Goal: Task Accomplishment & Management: Complete application form

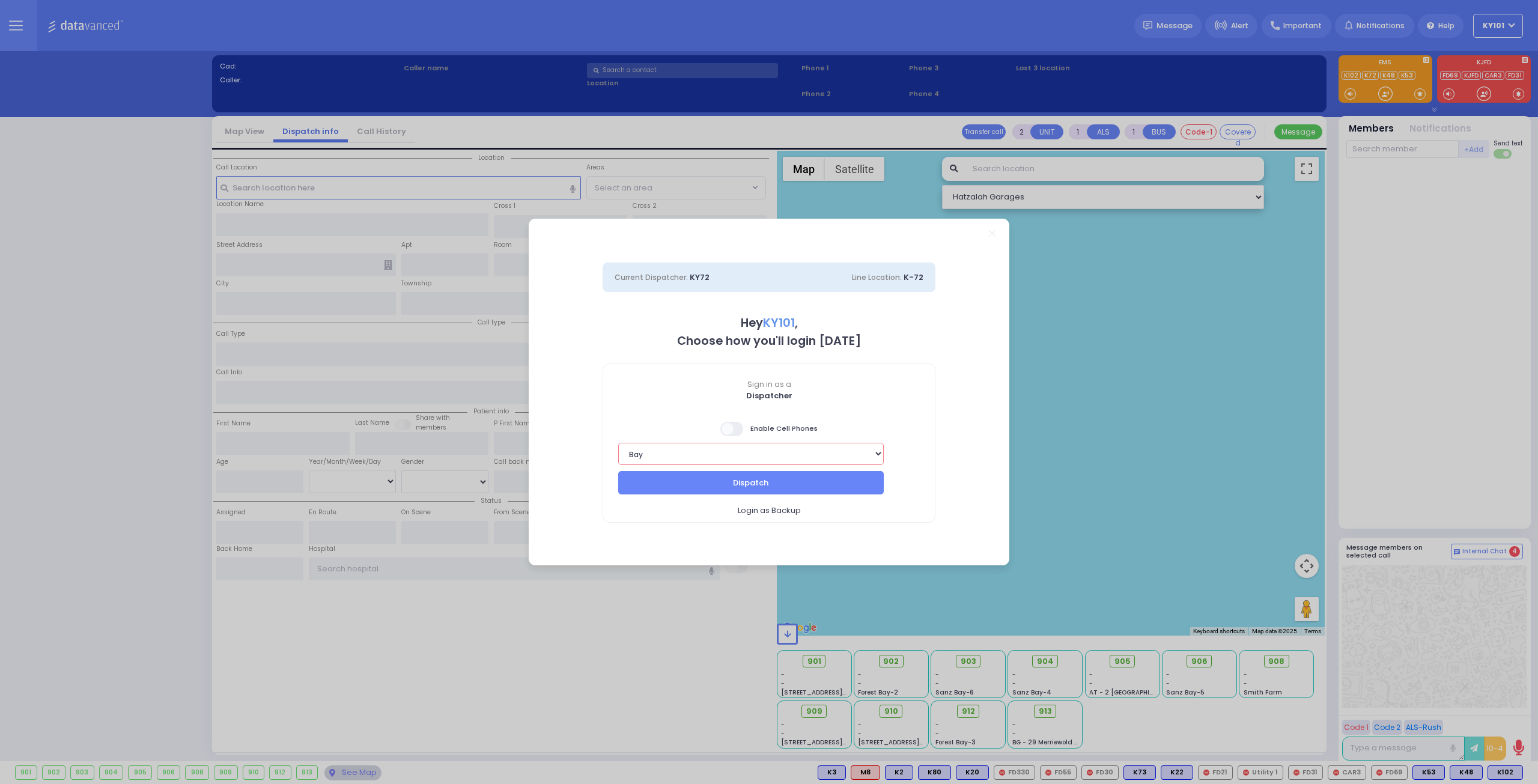
click at [866, 457] on select "Bay K-14 K-16 K-18 K-40 K-6 K-61 K-63 K-67 K-72 Medic 7 K-68 K-48 D-801 D-802 D…" at bounding box center [751, 453] width 265 height 22
select select "14"
click at [618, 443] on select "Bay K-14 K-16 K-18 K-40 K-6 K-61 K-63 K-67 K-72 Medic 7 K-68 K-48 D-801 D-802 D…" at bounding box center [751, 453] width 265 height 22
click at [740, 427] on span at bounding box center [732, 429] width 24 height 15
click at [120, 420] on input "checkbox" at bounding box center [120, 420] width 0 height 0
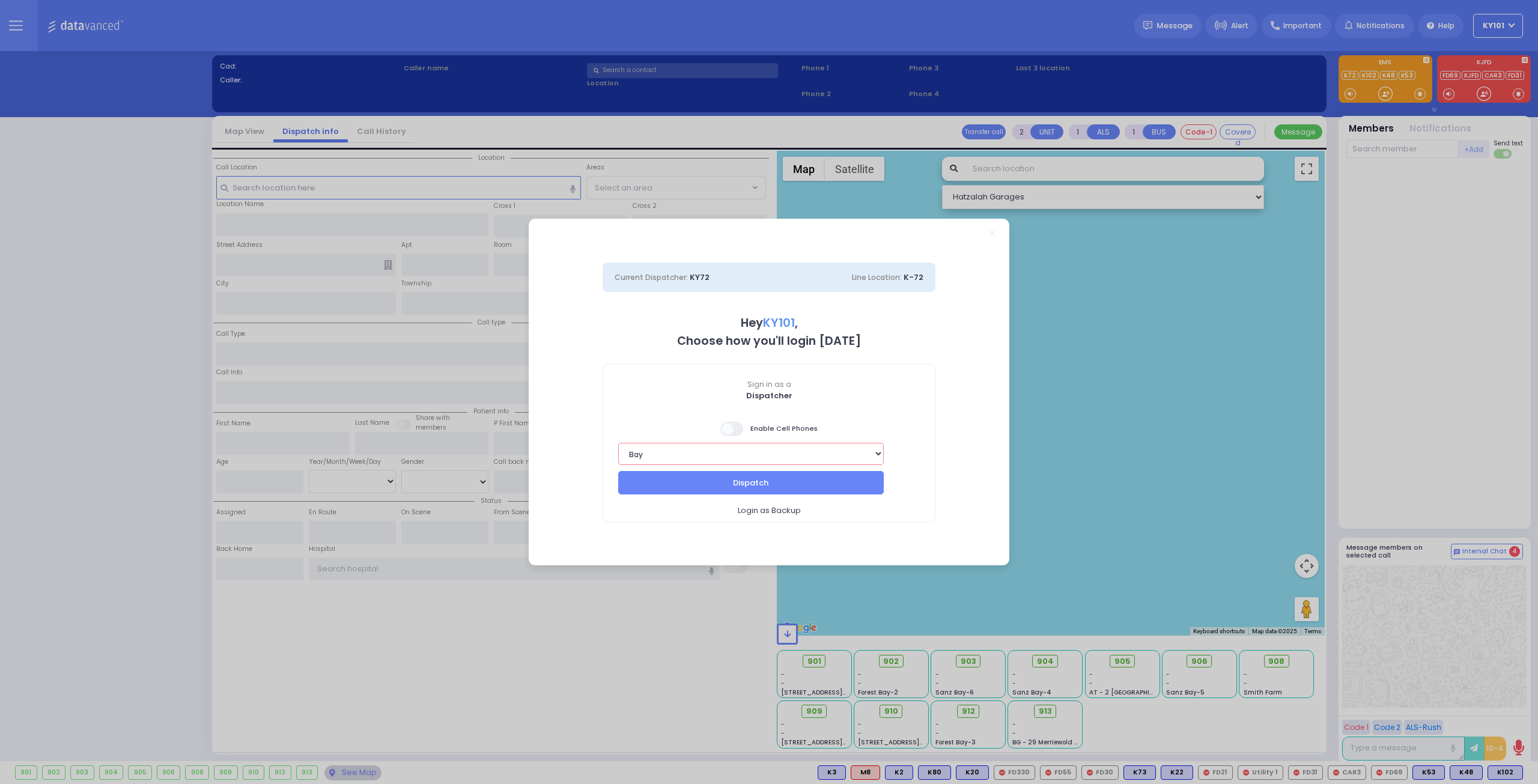
click at [839, 448] on select "Bay K-14 K-16 K-18 K-40 K-6 K-61 K-63 K-67 K-72 Medic 7 K-68 K-48 D-801 D-802 D…" at bounding box center [751, 453] width 265 height 22
select select "14"
click at [618, 443] on select "Bay K-14 K-16 K-18 K-40 K-6 K-61 K-63 K-67 K-72 Medic 7 K-68 K-48 D-801 D-802 D…" at bounding box center [751, 453] width 265 height 22
click at [735, 427] on span at bounding box center [732, 429] width 24 height 15
click at [120, 420] on input "checkbox" at bounding box center [120, 420] width 0 height 0
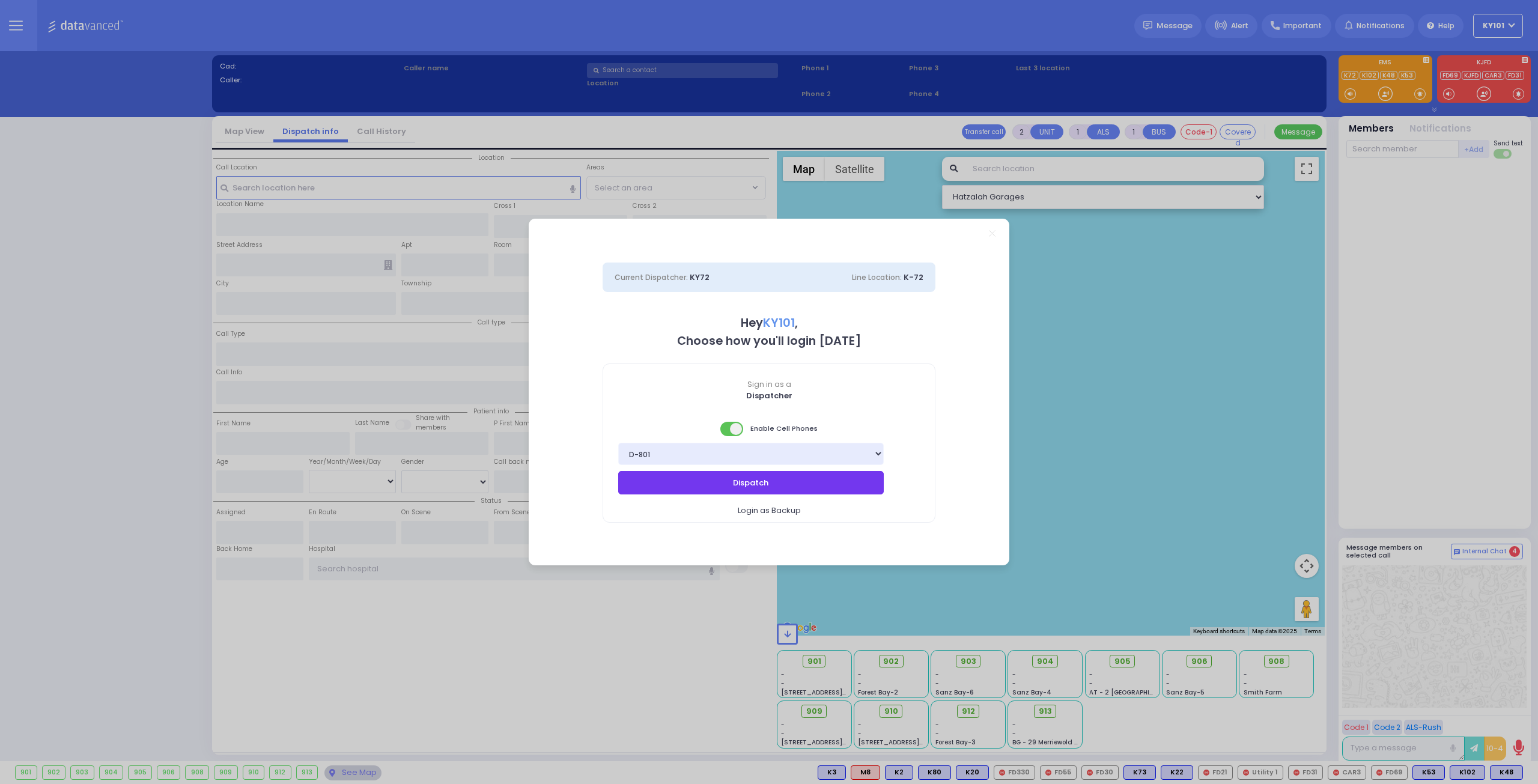
click at [818, 480] on button "Dispatch" at bounding box center [751, 482] width 265 height 23
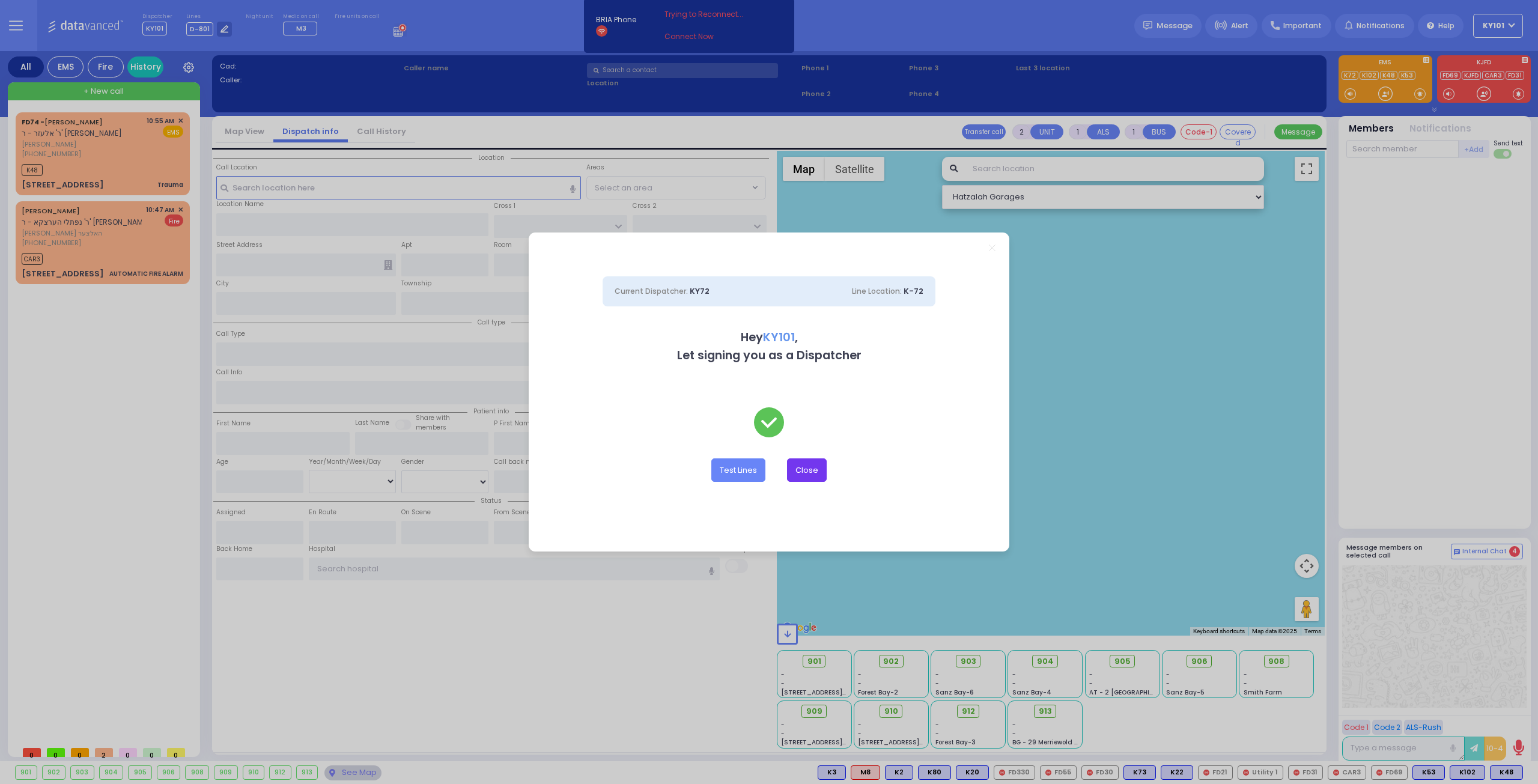
click at [801, 468] on button "Close" at bounding box center [806, 470] width 40 height 23
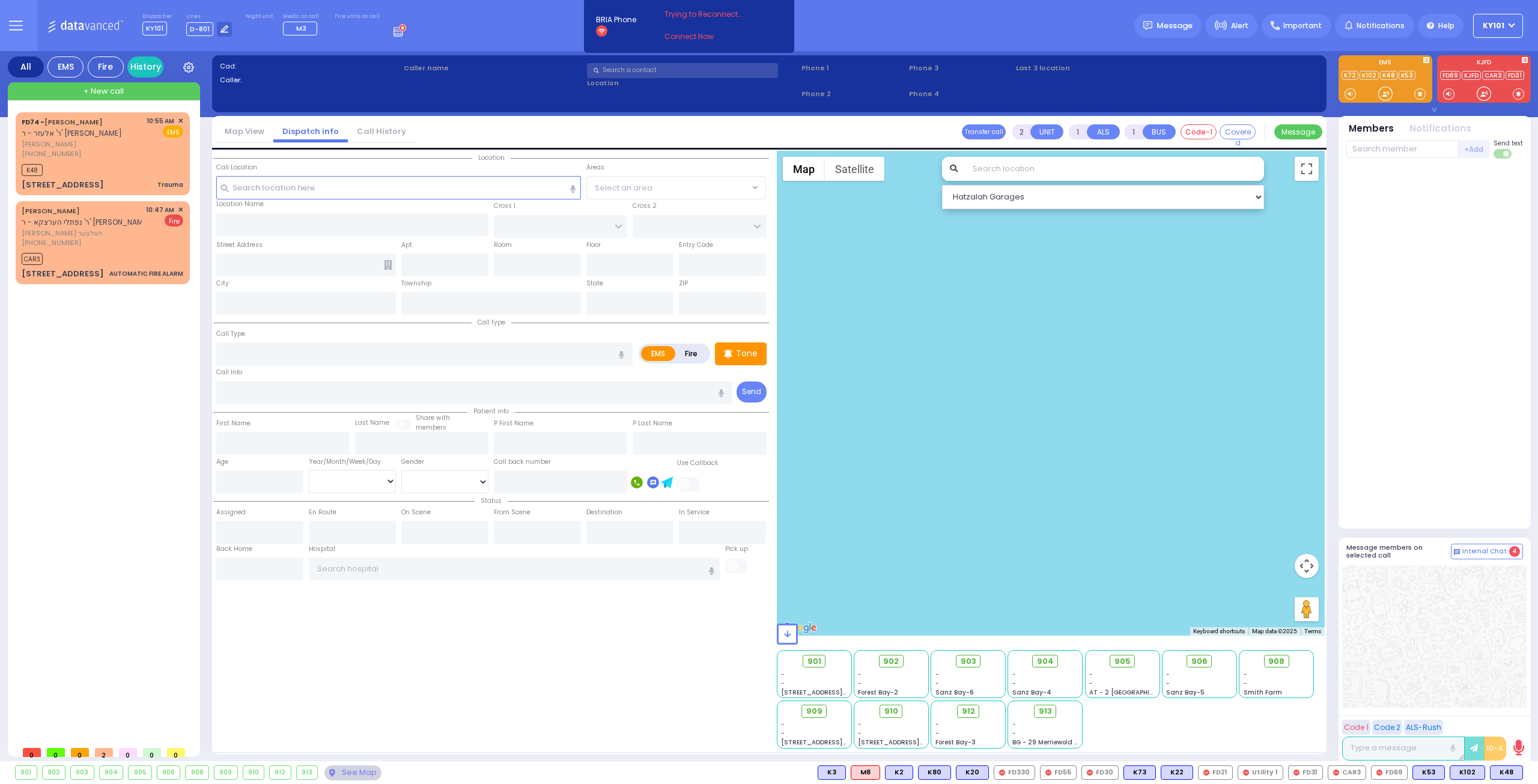
click at [393, 26] on icon at bounding box center [400, 30] width 13 height 13
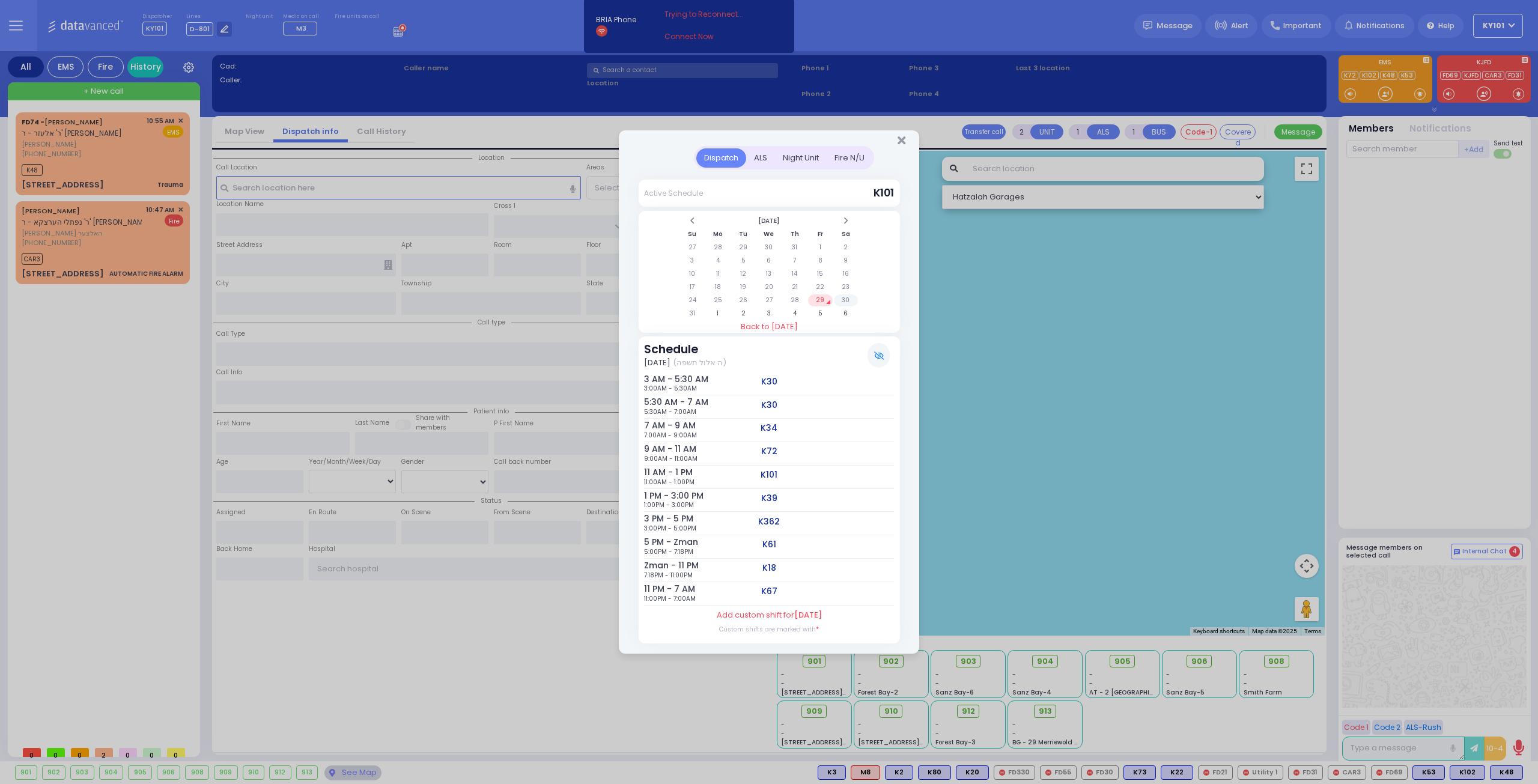
click at [849, 304] on td "30" at bounding box center [846, 300] width 24 height 12
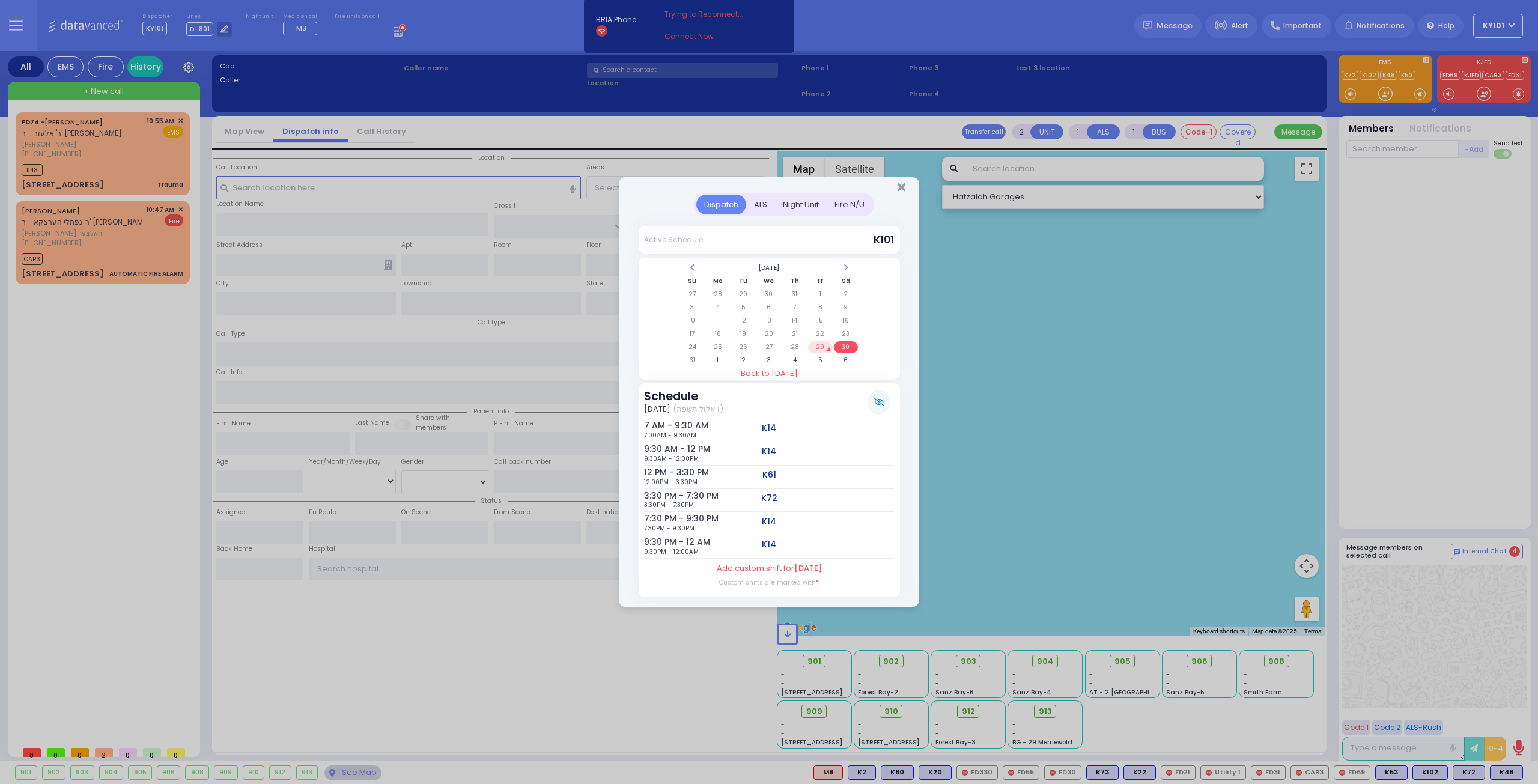
click at [822, 348] on td "29" at bounding box center [820, 347] width 24 height 12
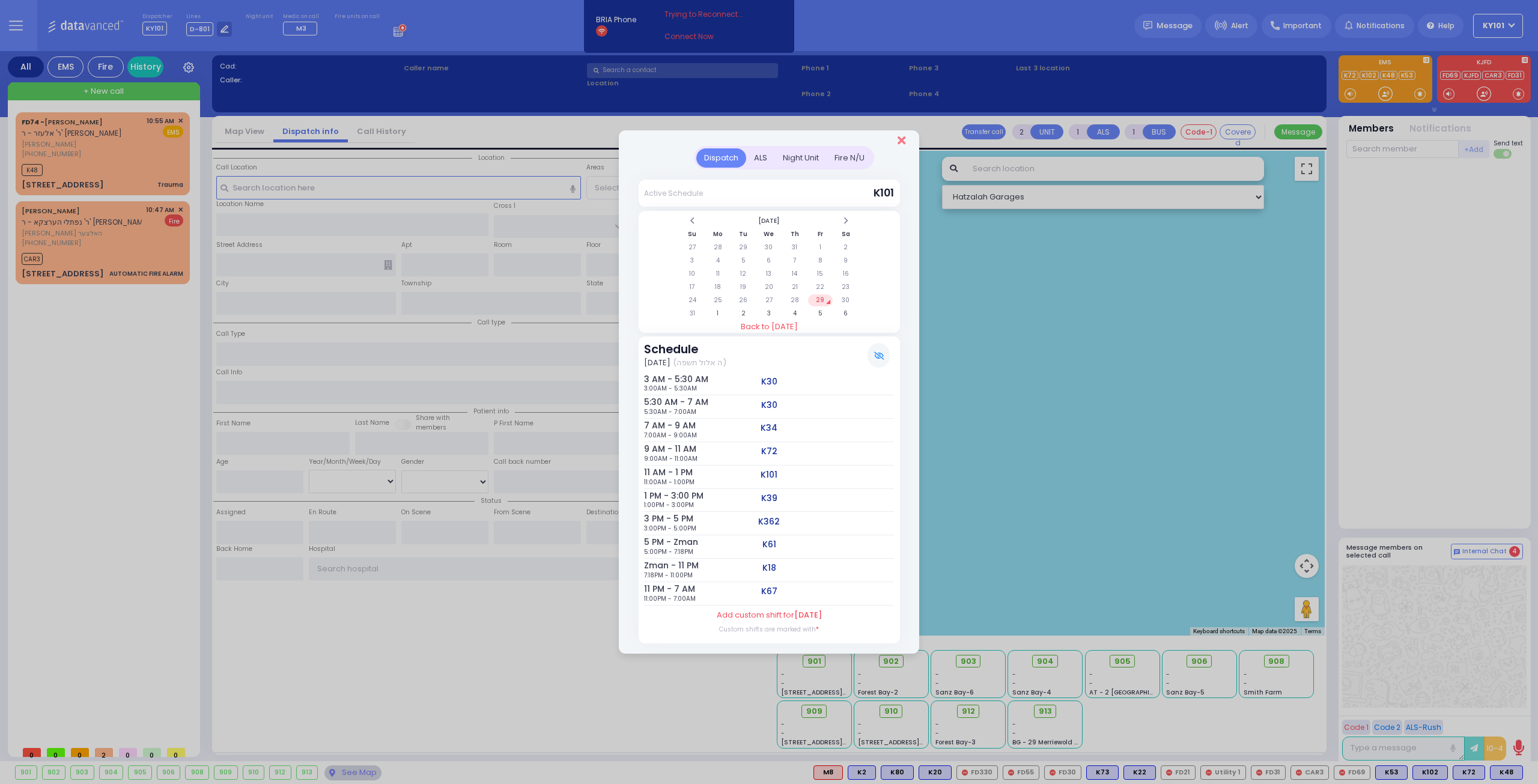
click at [903, 145] on icon "Close" at bounding box center [901, 140] width 8 height 12
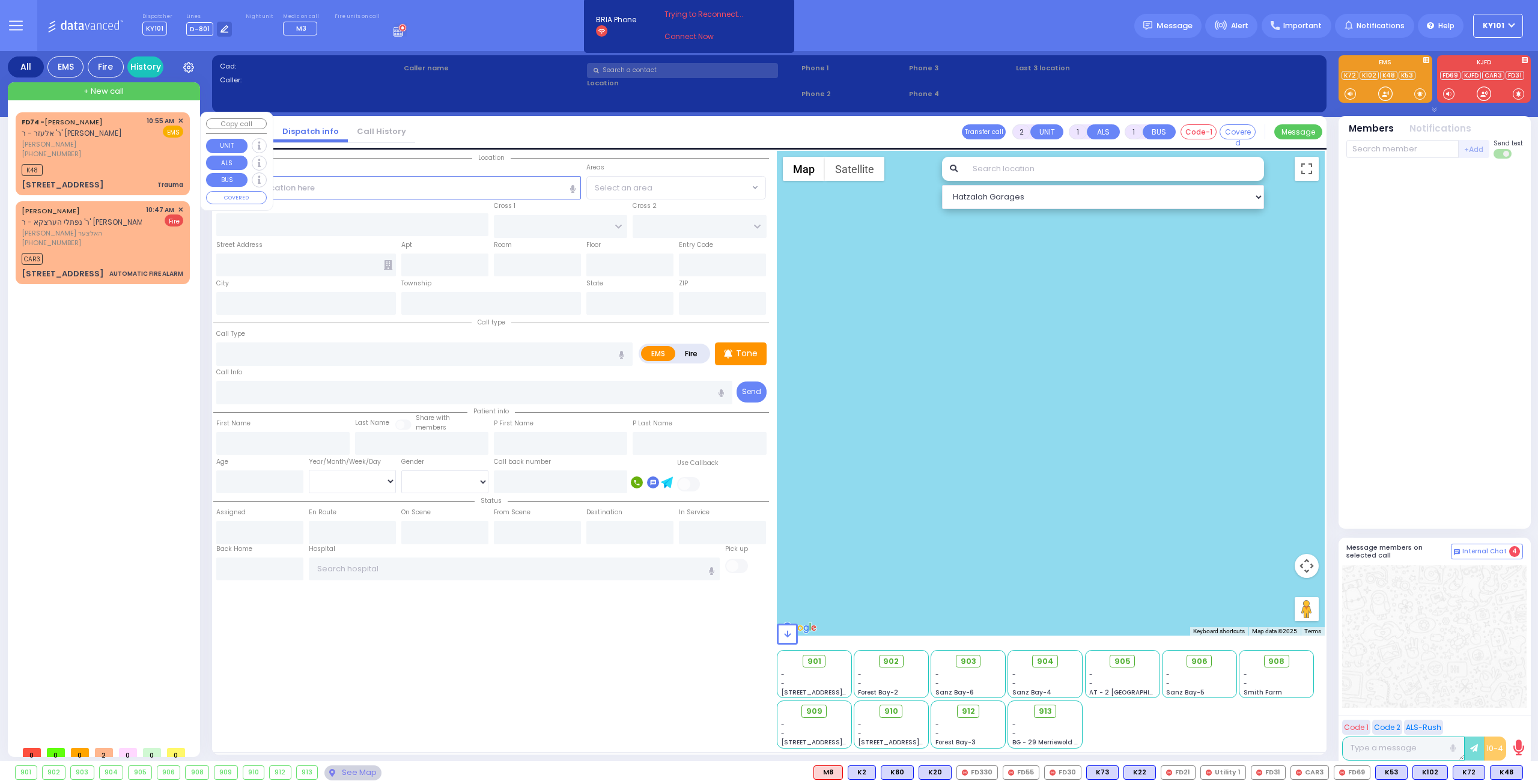
click at [130, 158] on div "[PHONE_NUMBER]" at bounding box center [82, 154] width 120 height 10
type input "0"
select select
type input "Trauma"
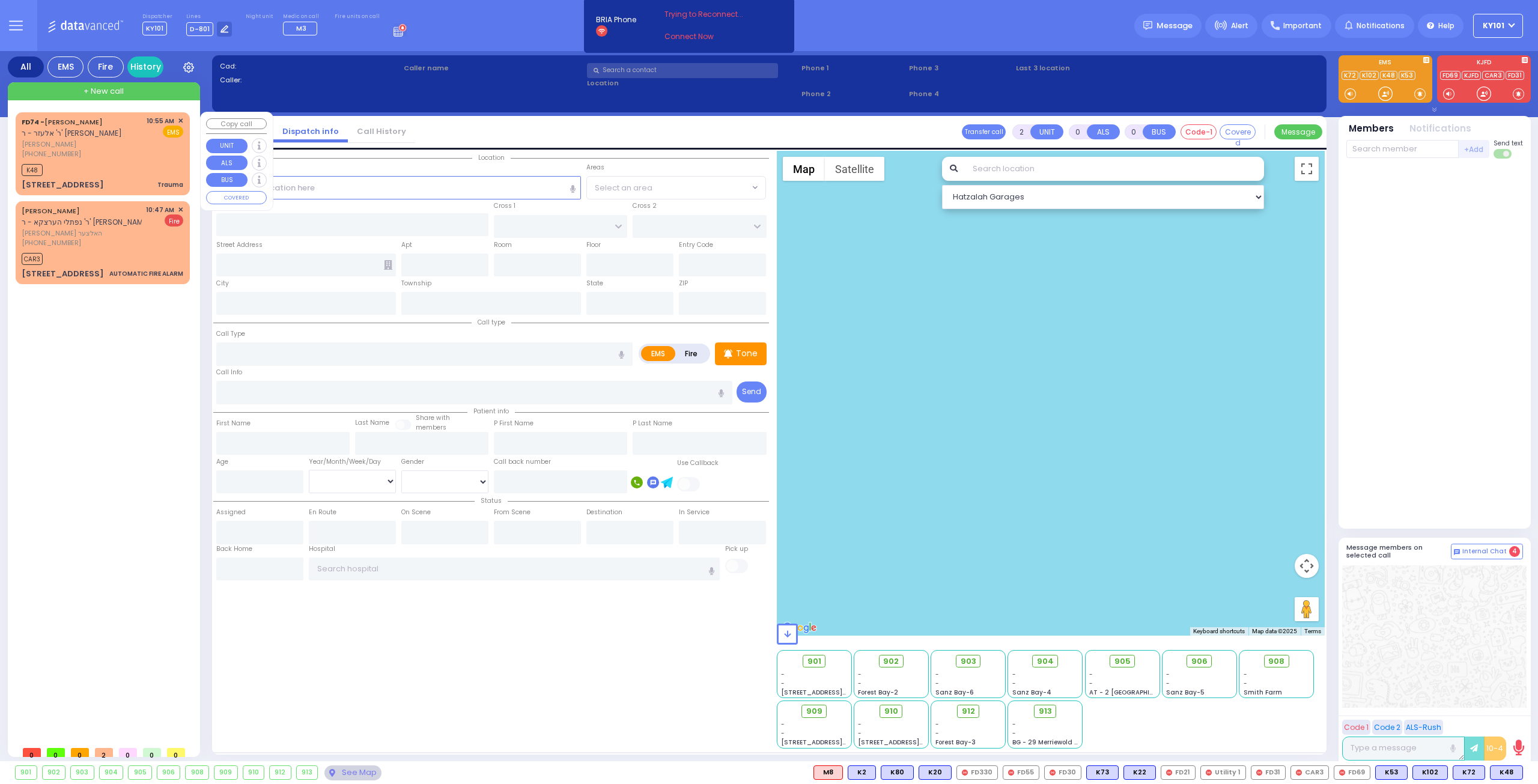
radio input "true"
type input "[PERSON_NAME]"
type input "GLUCK"
select select
type input "10:55"
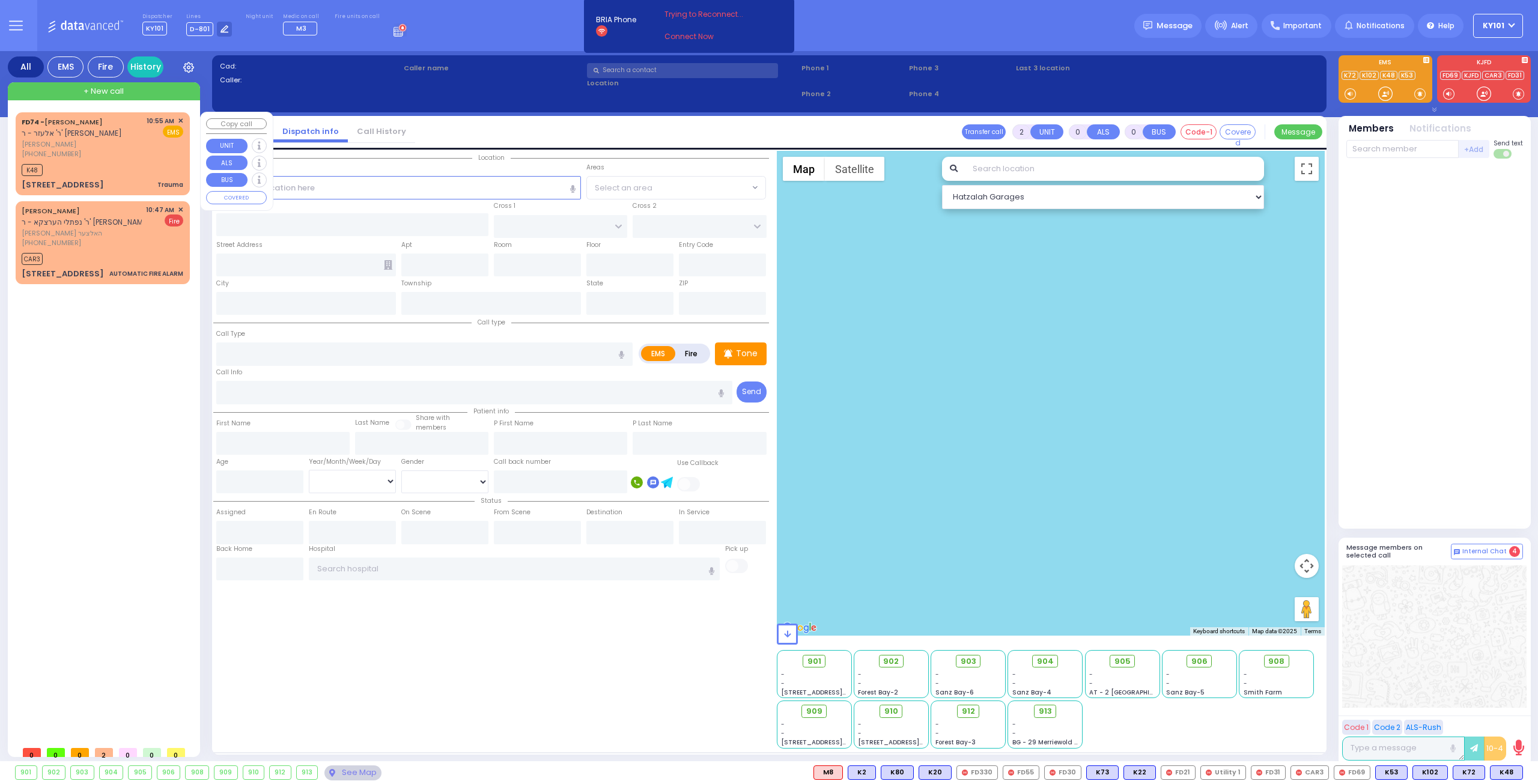
type input "10:58"
select select "Hatzalah Garages"
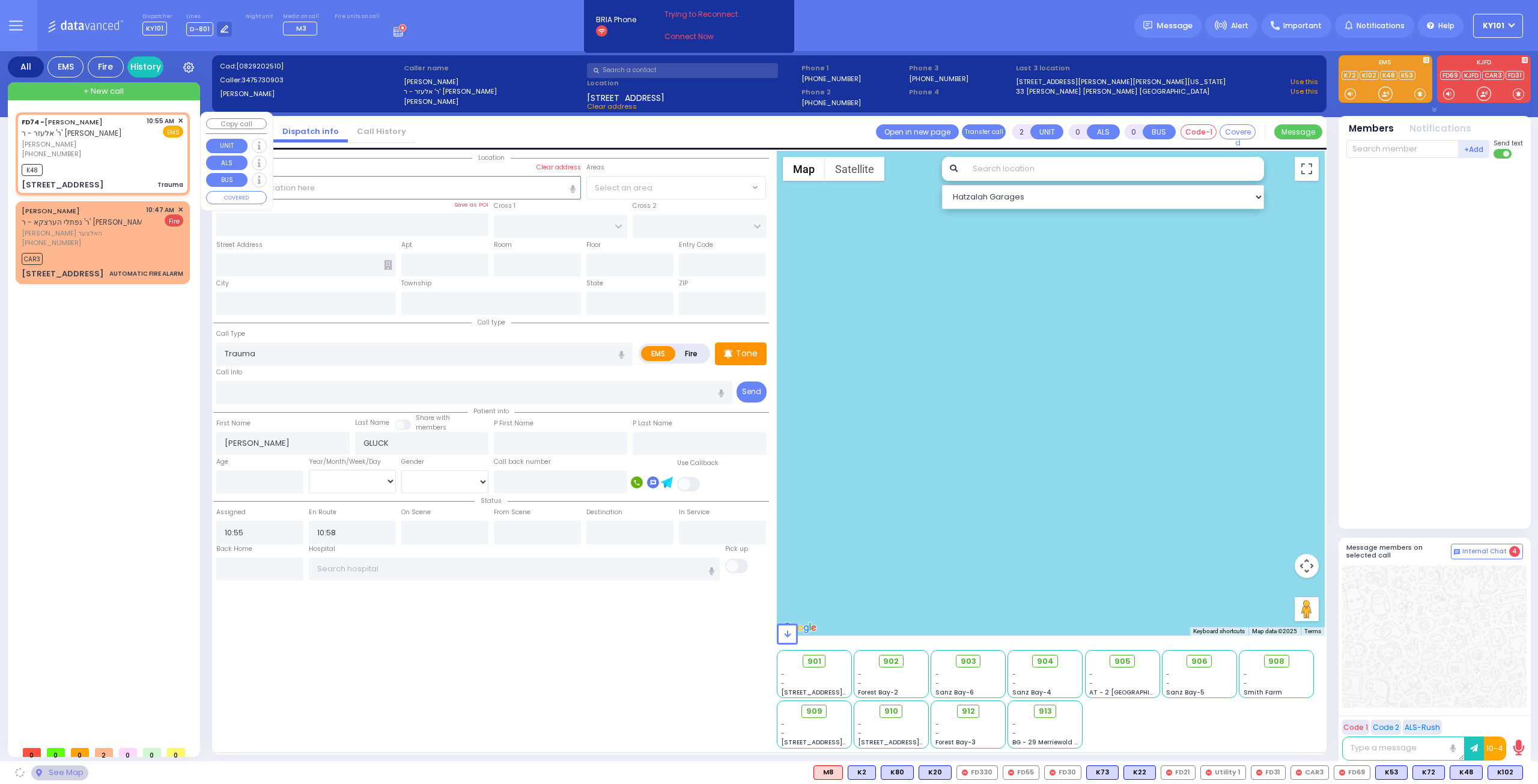
type input "[PERSON_NAME][GEOGRAPHIC_DATA]"
type input "[GEOGRAPHIC_DATA]"
type input "[STREET_ADDRESS]"
type input "[PERSON_NAME]"
type input "[US_STATE]"
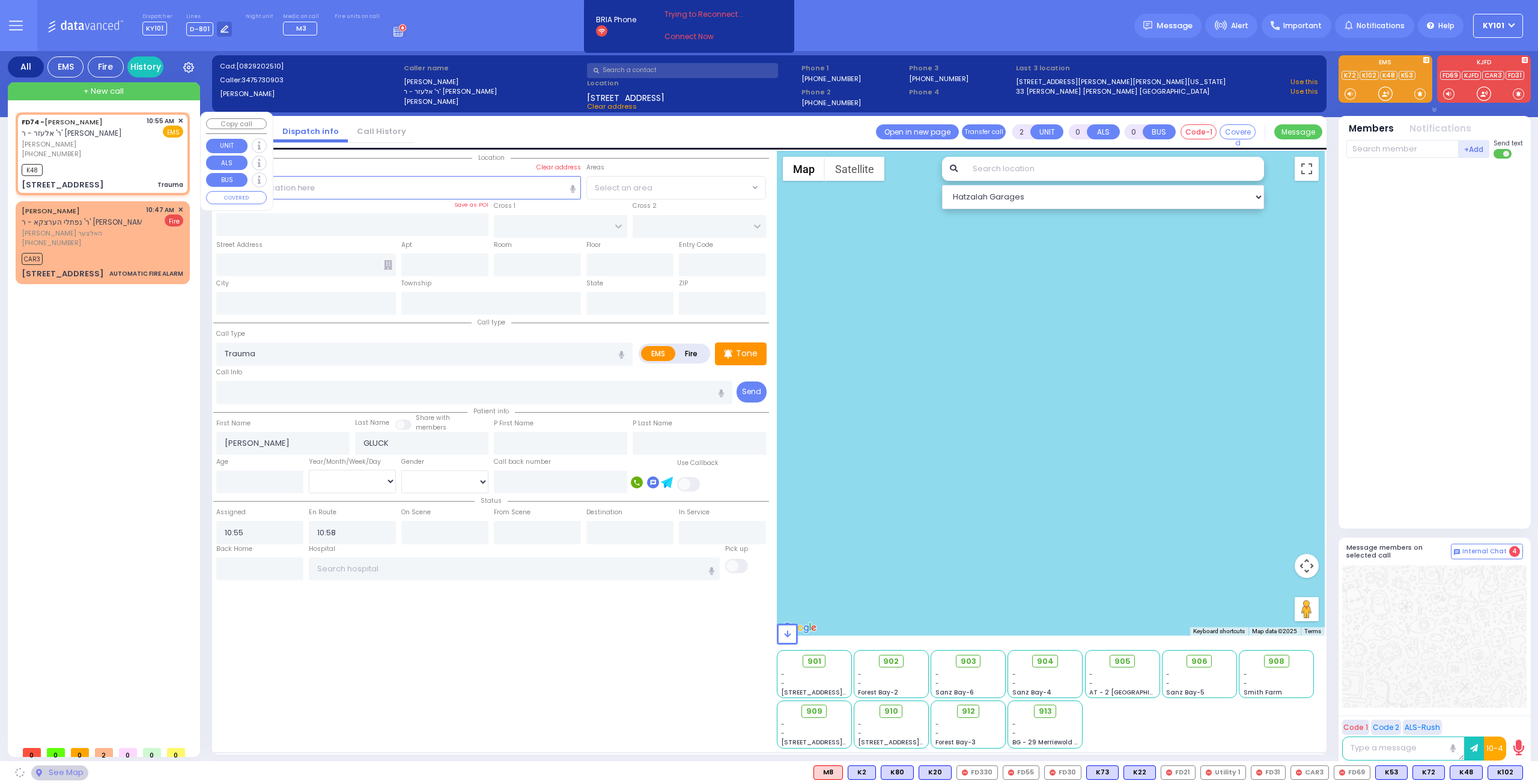
type input "10918"
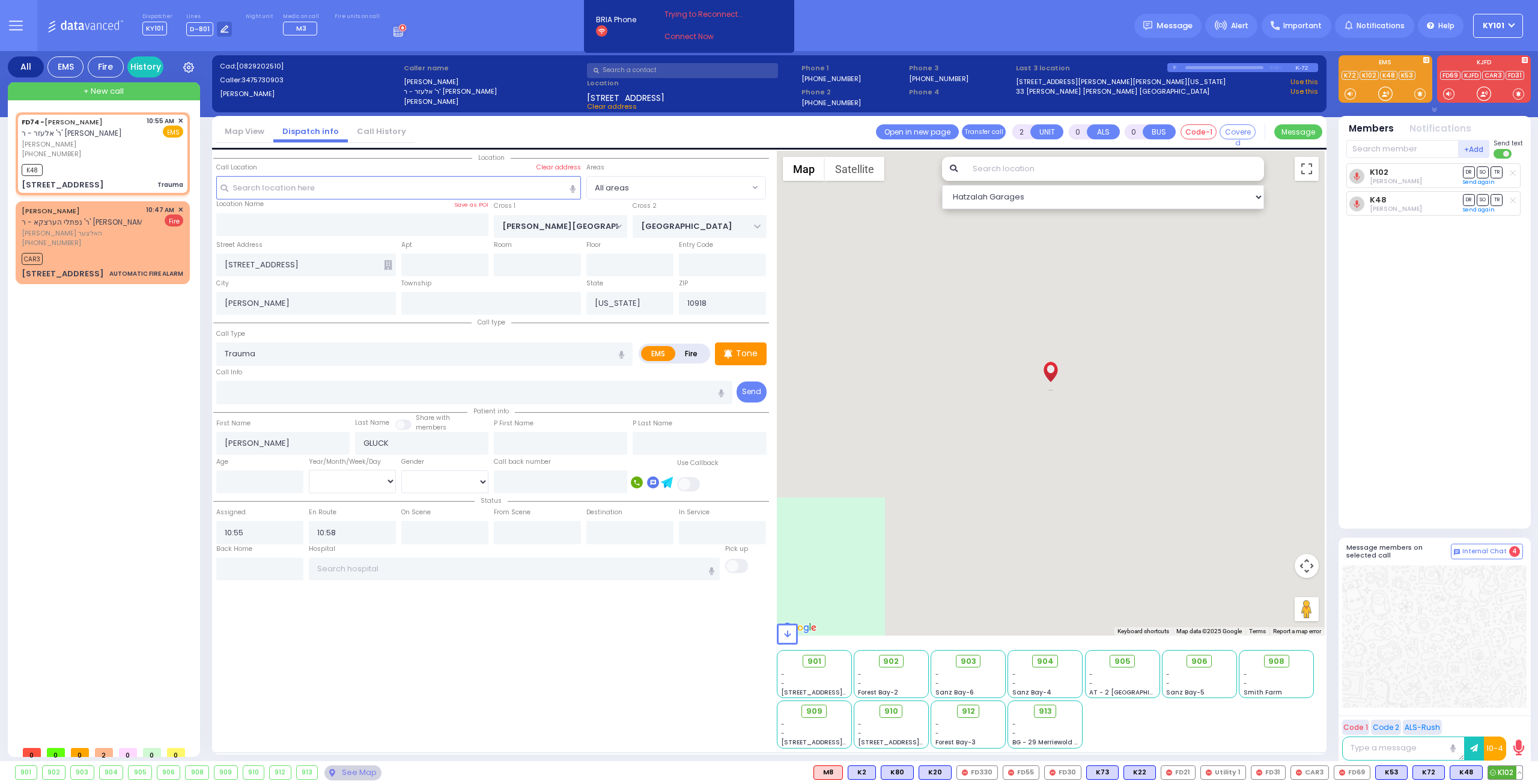
click at [1504, 771] on span "K102" at bounding box center [1505, 772] width 34 height 13
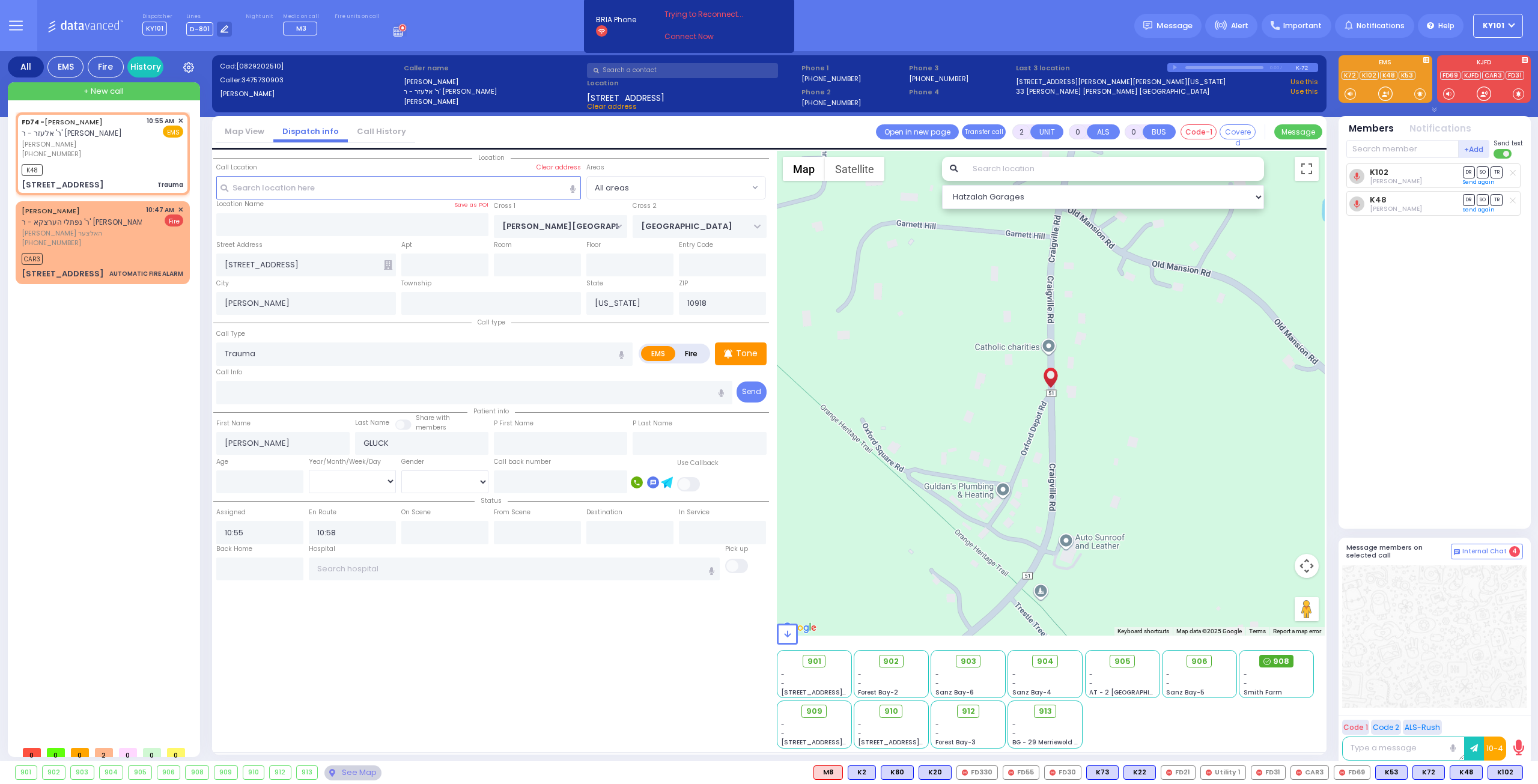
click at [1277, 660] on span "908" at bounding box center [1280, 661] width 16 height 12
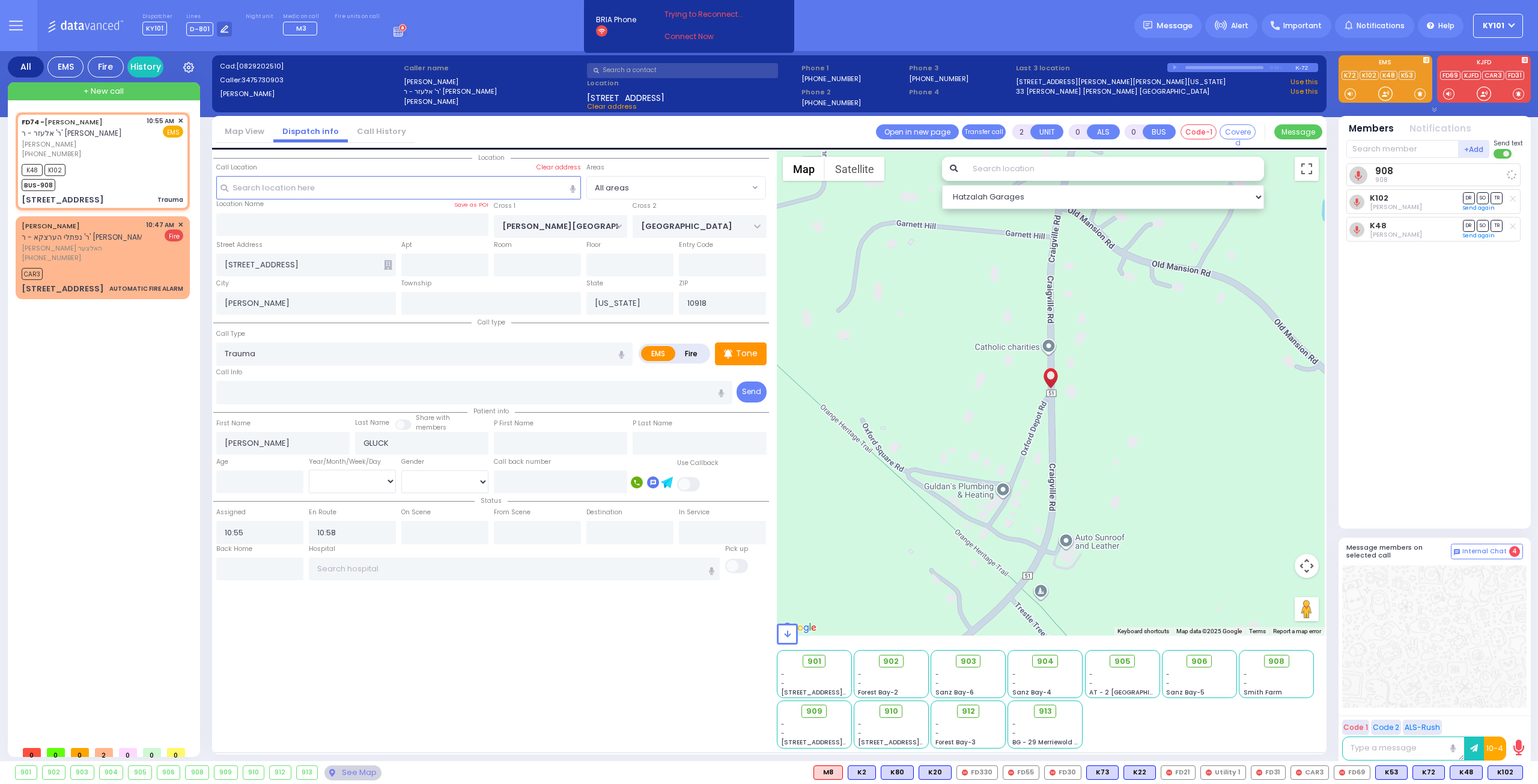
select select
radio input "true"
select select
select select "Hatzalah Garages"
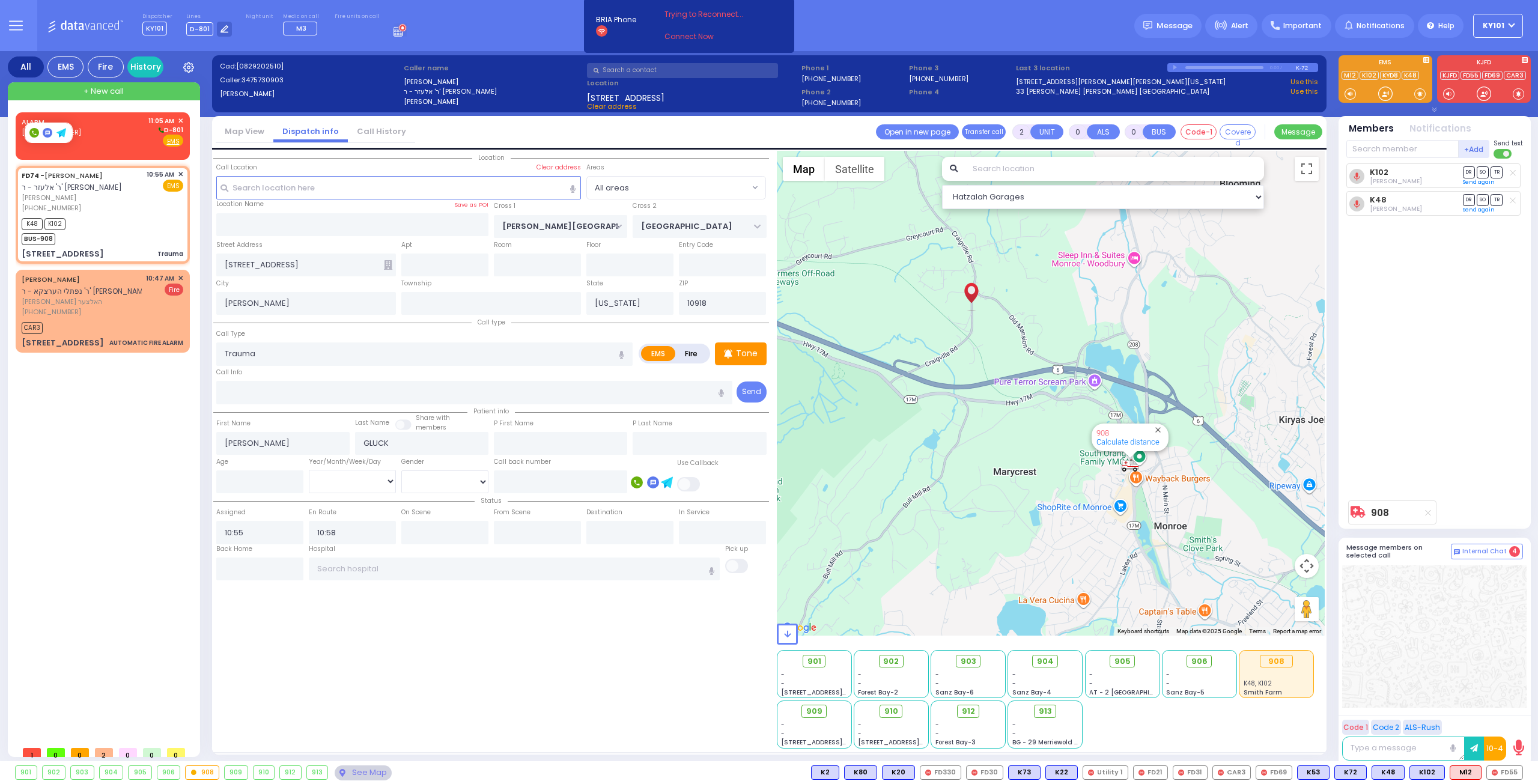
click at [54, 126] on div at bounding box center [48, 133] width 47 height 19
click at [90, 126] on div "ALARM [PHONE_NUMBER] 11:05 AM ✕ D-801 EMS" at bounding box center [102, 131] width 161 height 31
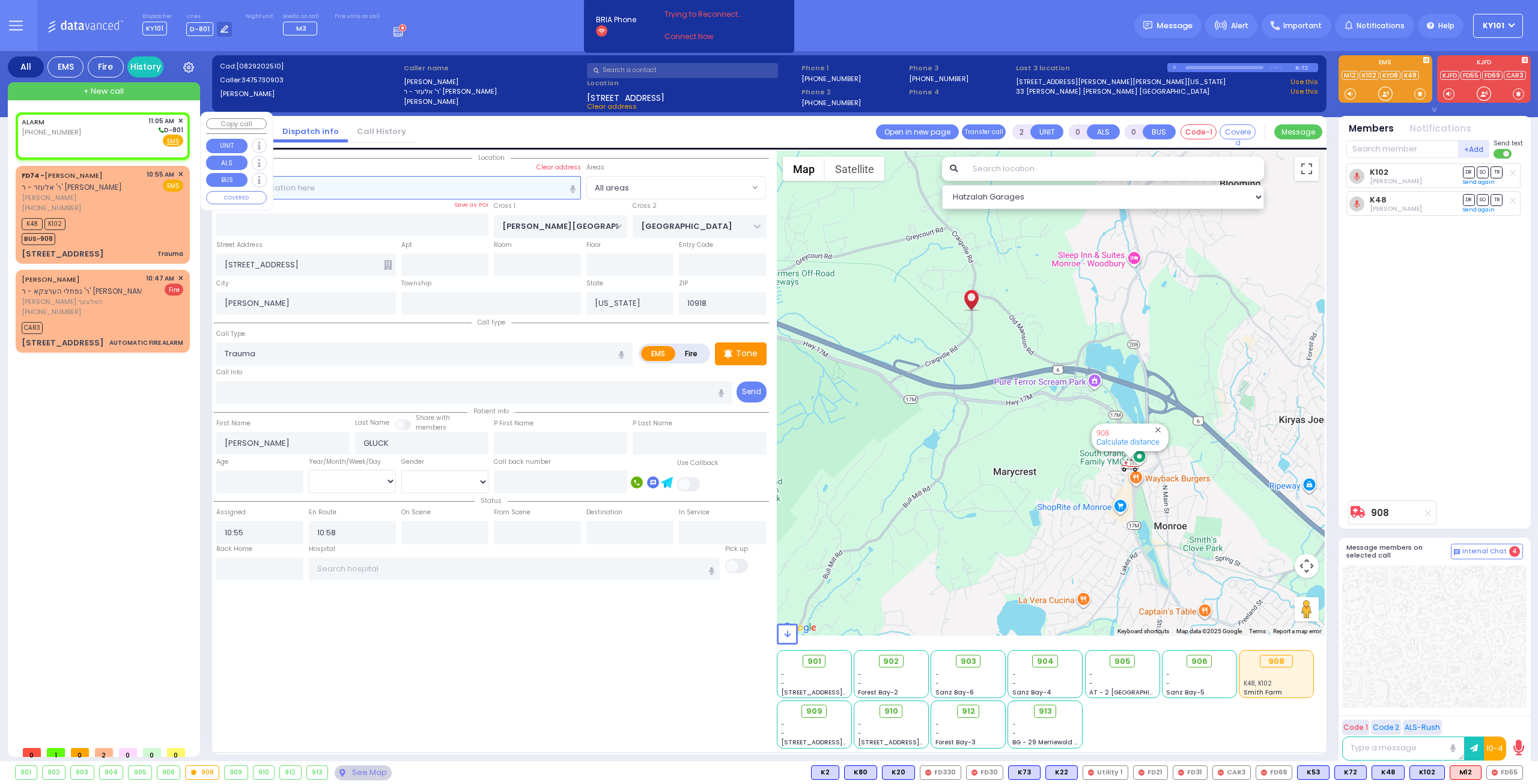
type input "1"
select select
radio input "true"
select select
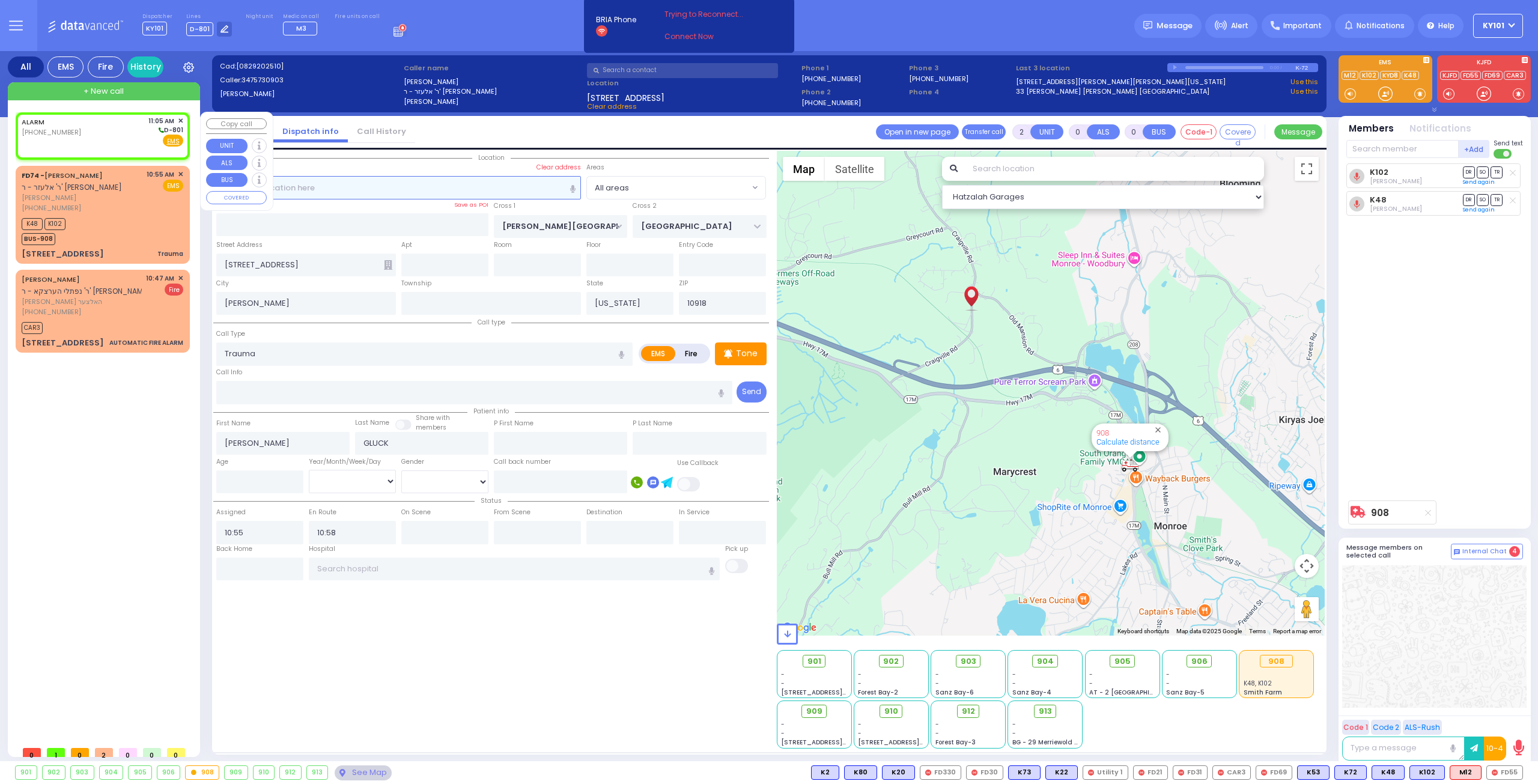
type input "11:05"
select select "Hatzalah Garages"
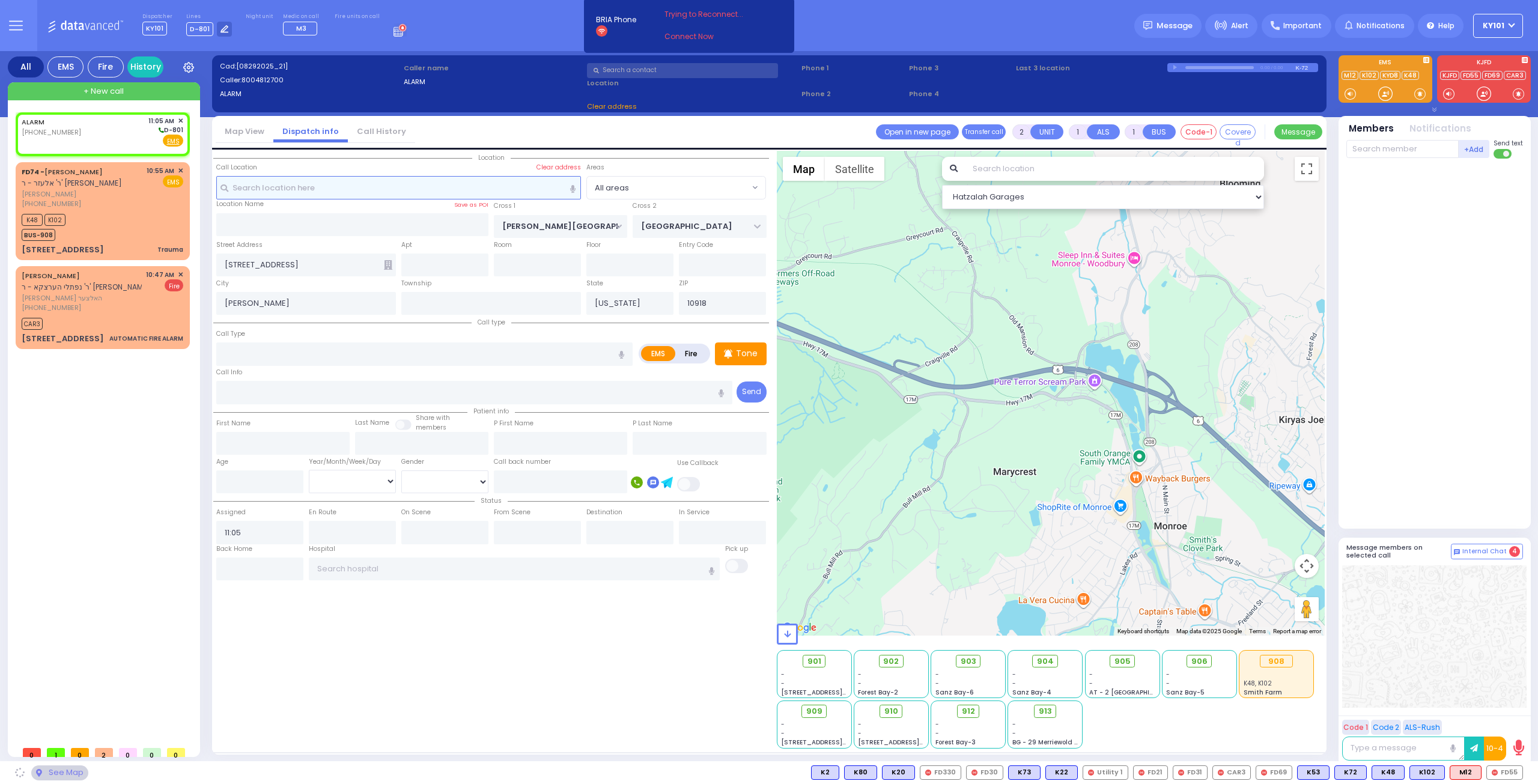
select select
radio input "true"
select select
select select "Hatzalah Garages"
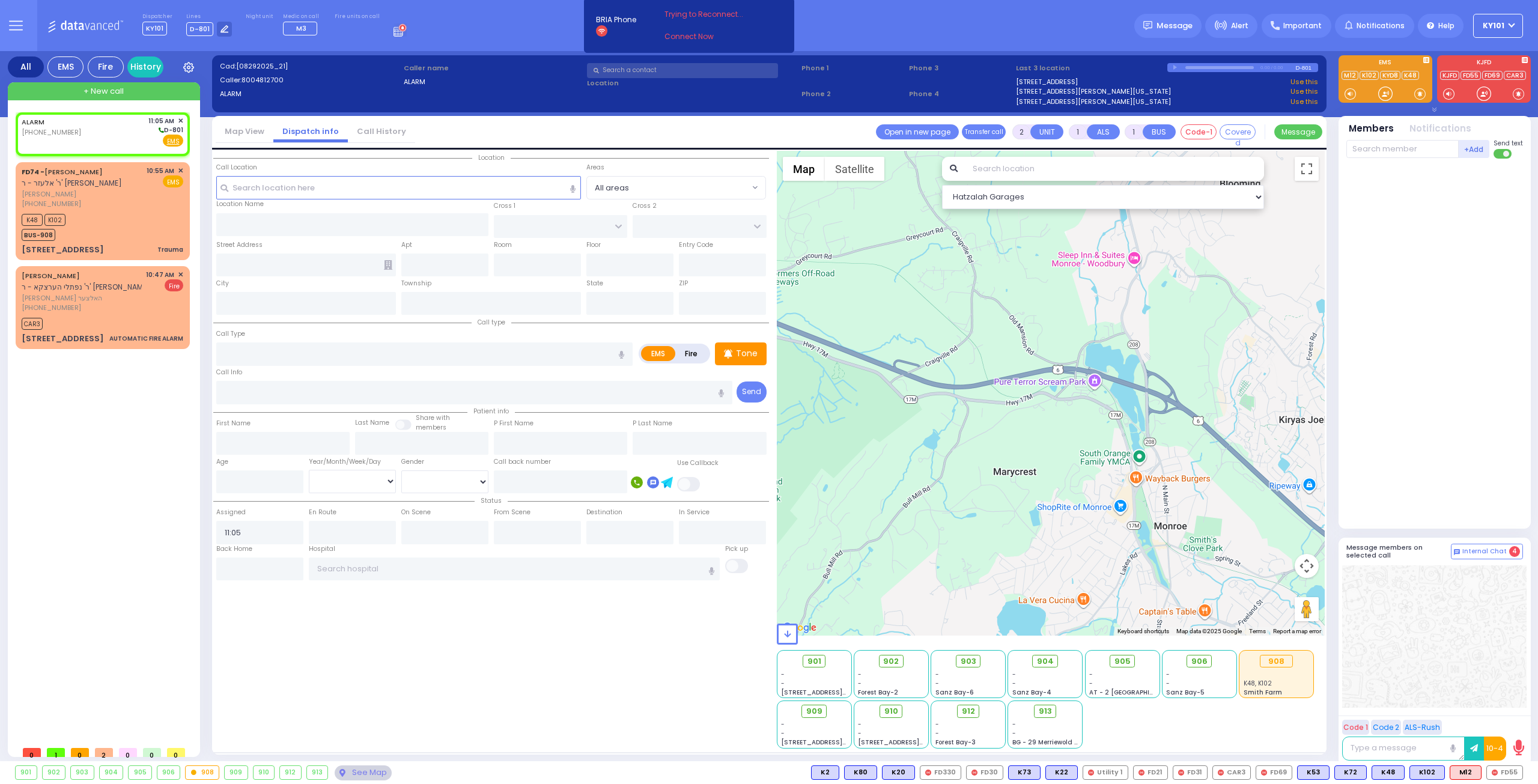
click at [688, 352] on label "Fire" at bounding box center [691, 353] width 34 height 15
radio input "true"
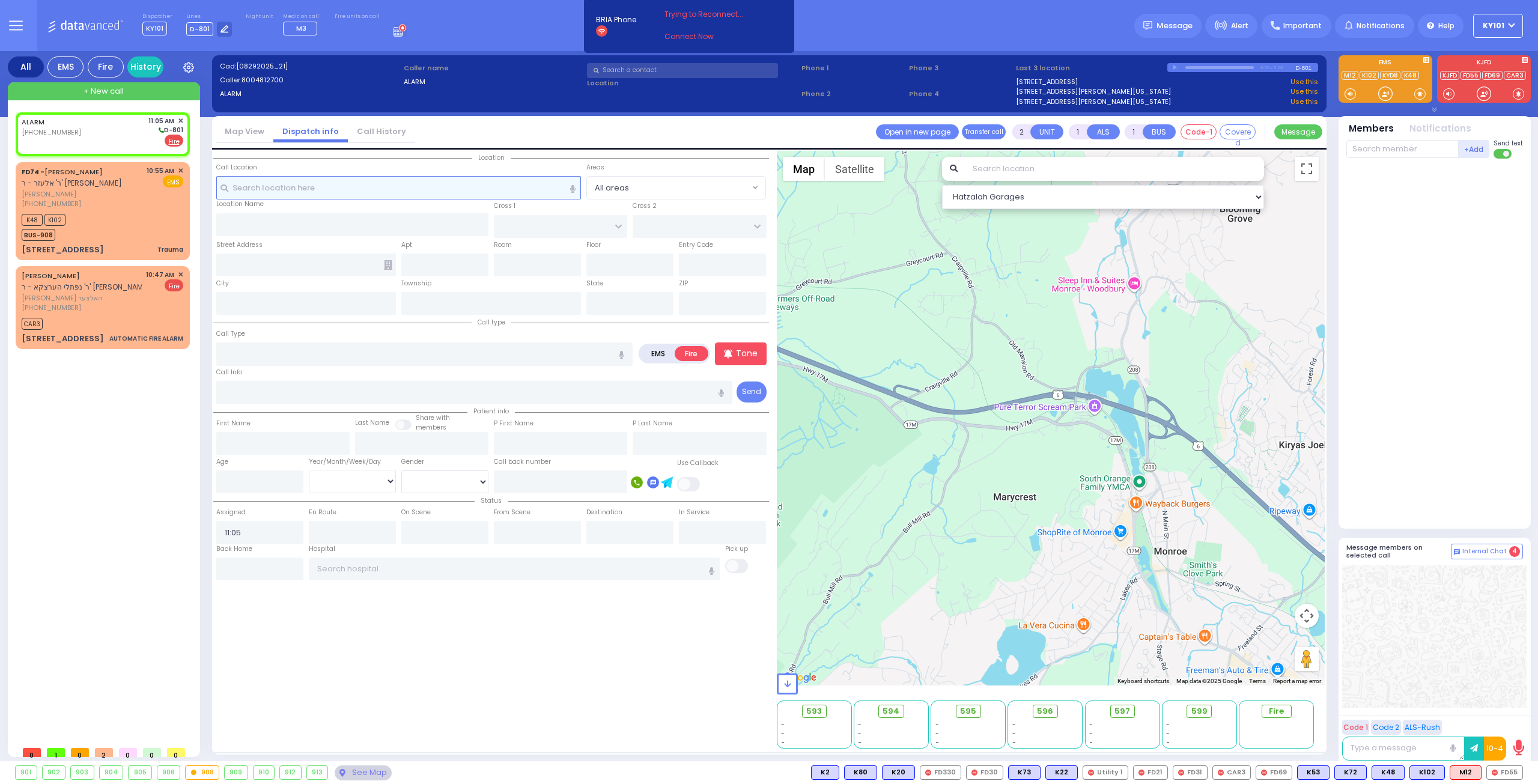
click at [313, 189] on input "text" at bounding box center [399, 188] width 365 height 23
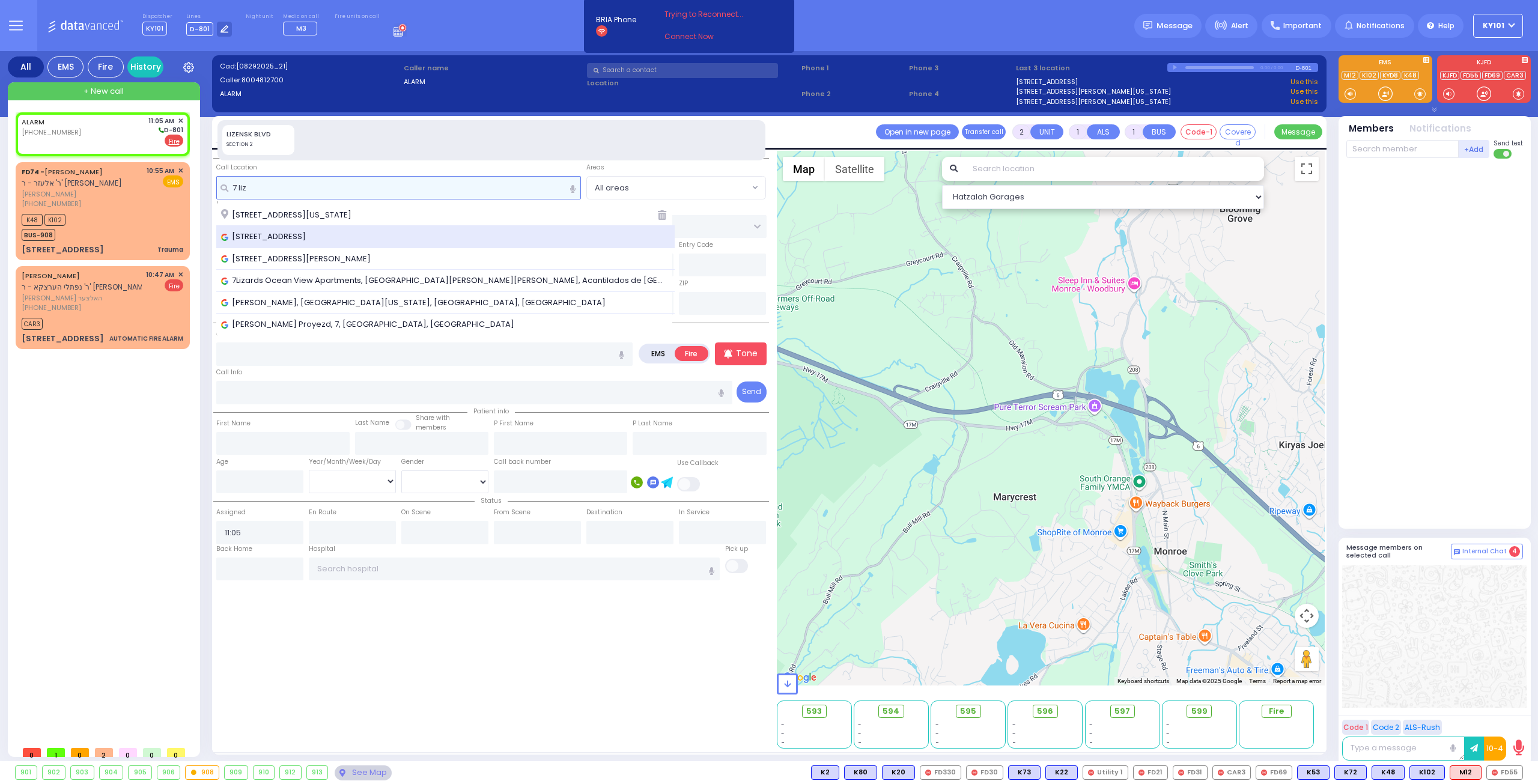
type input "7 liz"
click at [310, 231] on span "[STREET_ADDRESS]" at bounding box center [265, 236] width 89 height 12
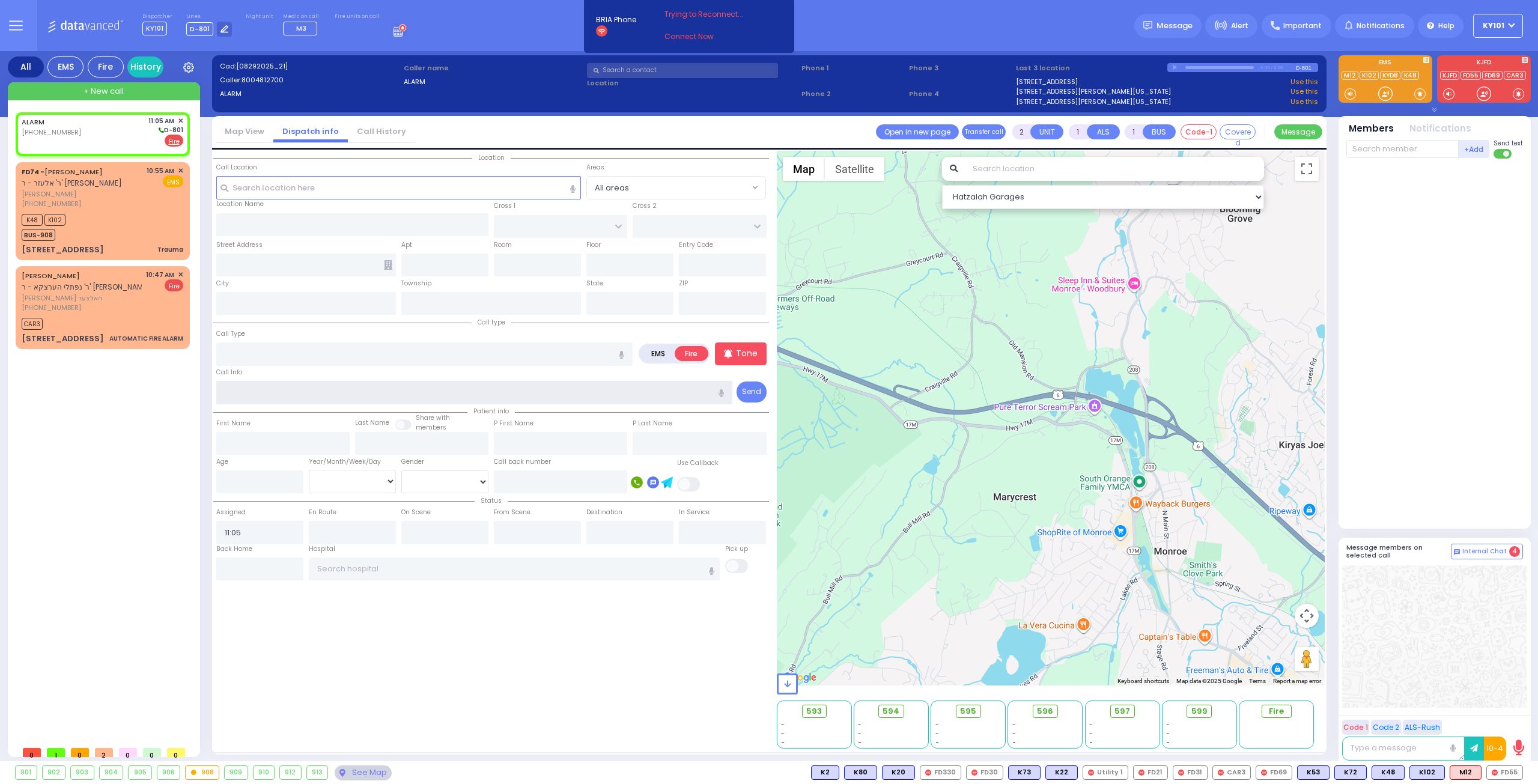
click at [269, 395] on input "text" at bounding box center [475, 393] width 516 height 23
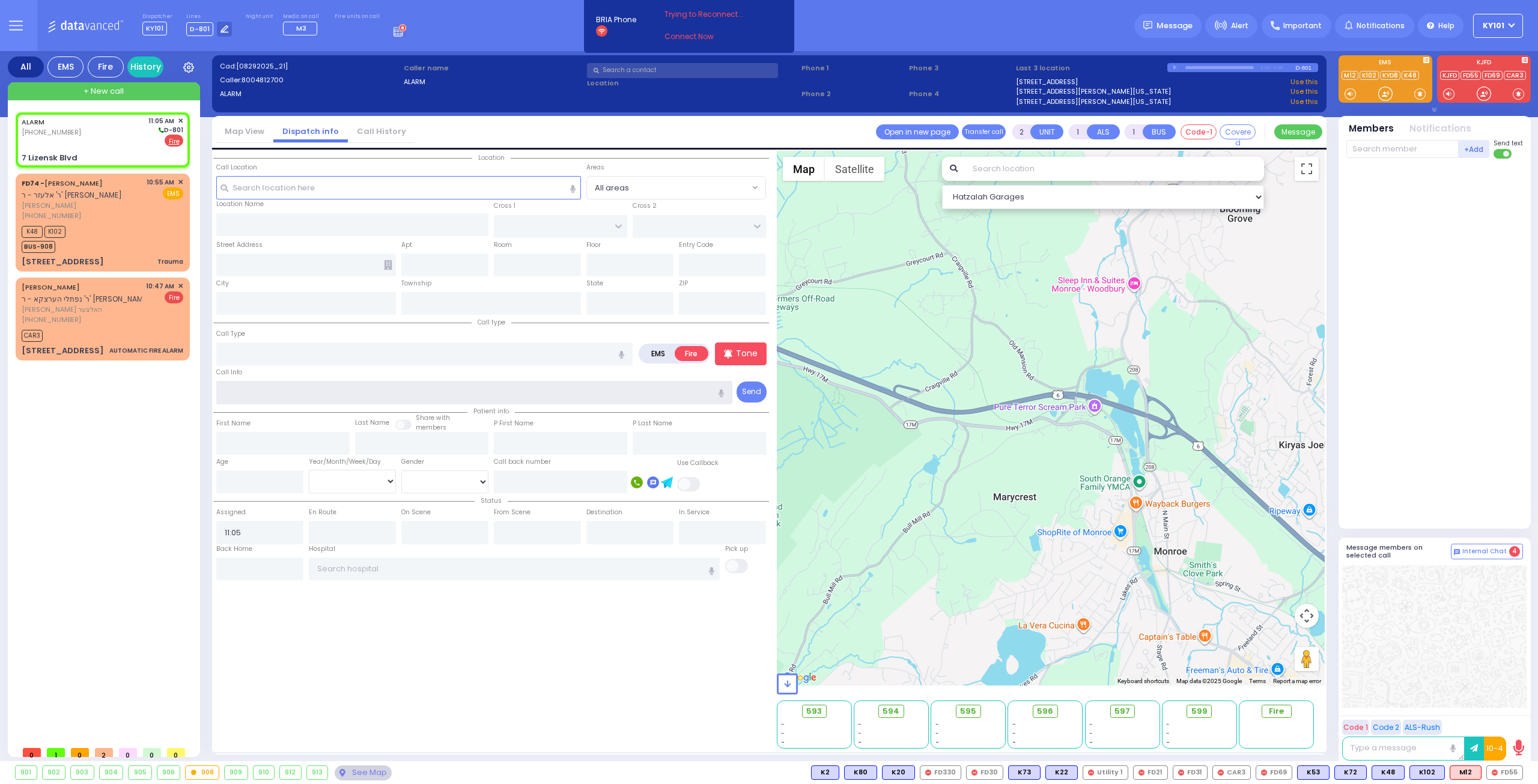
select select
radio input "true"
select select
select select "Hatzalah Garages"
type input "SCHUNNEMUNK RD"
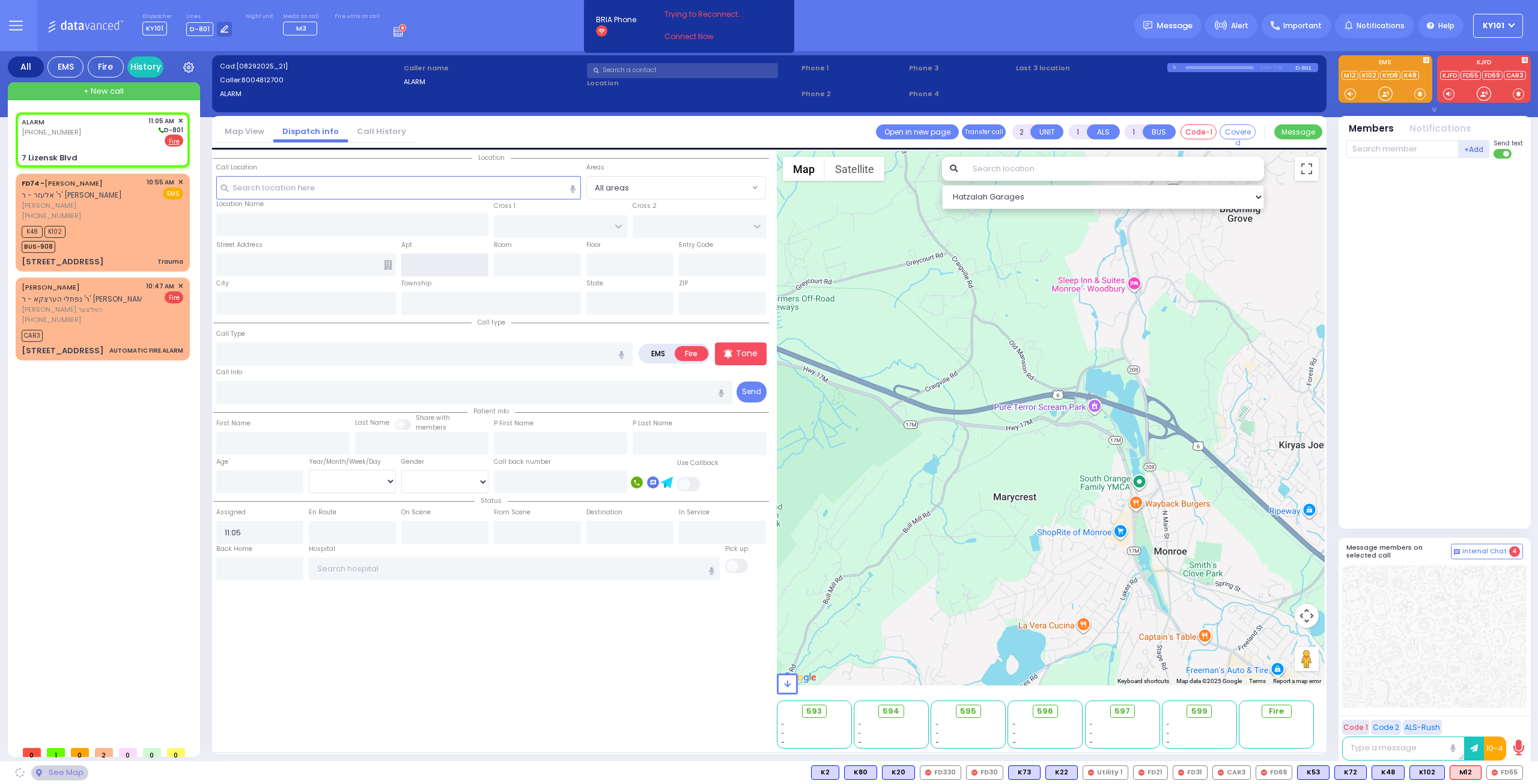
type input "7 Lizensk Blvd"
type input "Monroe"
type input "[US_STATE]"
type input "10950"
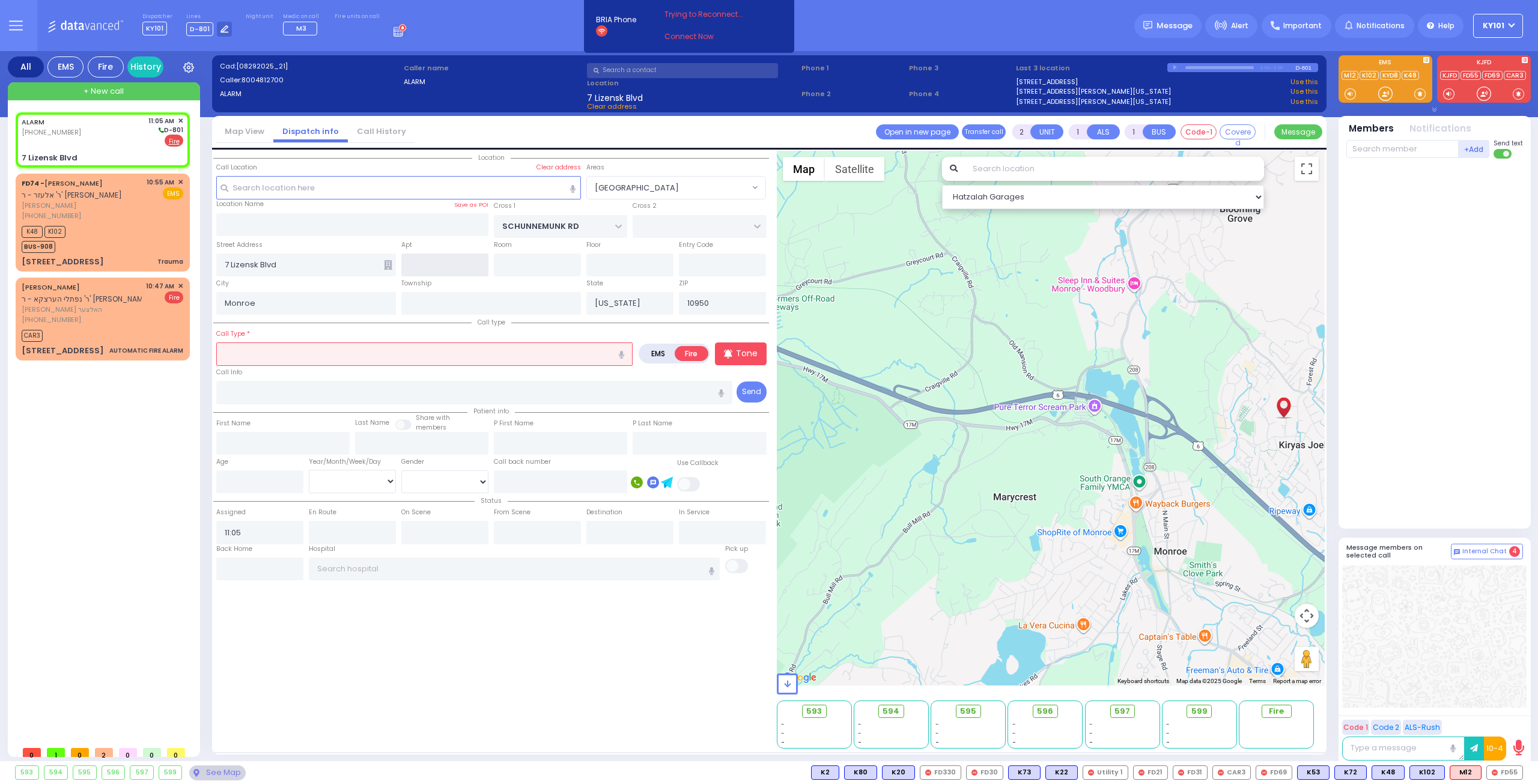
select select "[GEOGRAPHIC_DATA]"
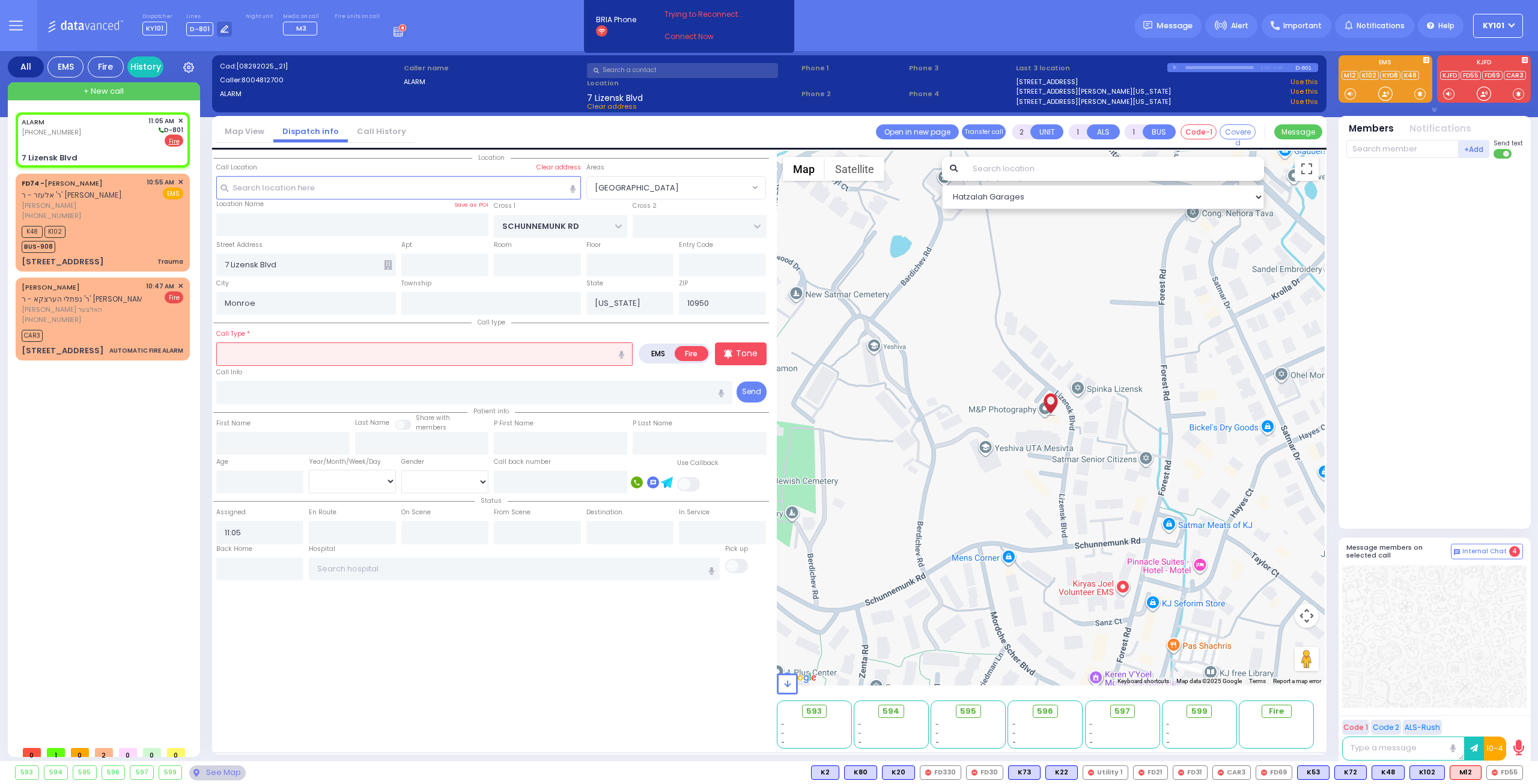
click at [254, 350] on input "text" at bounding box center [425, 354] width 416 height 23
click at [266, 399] on input "text" at bounding box center [475, 393] width 516 height 23
select select
radio input "true"
select select
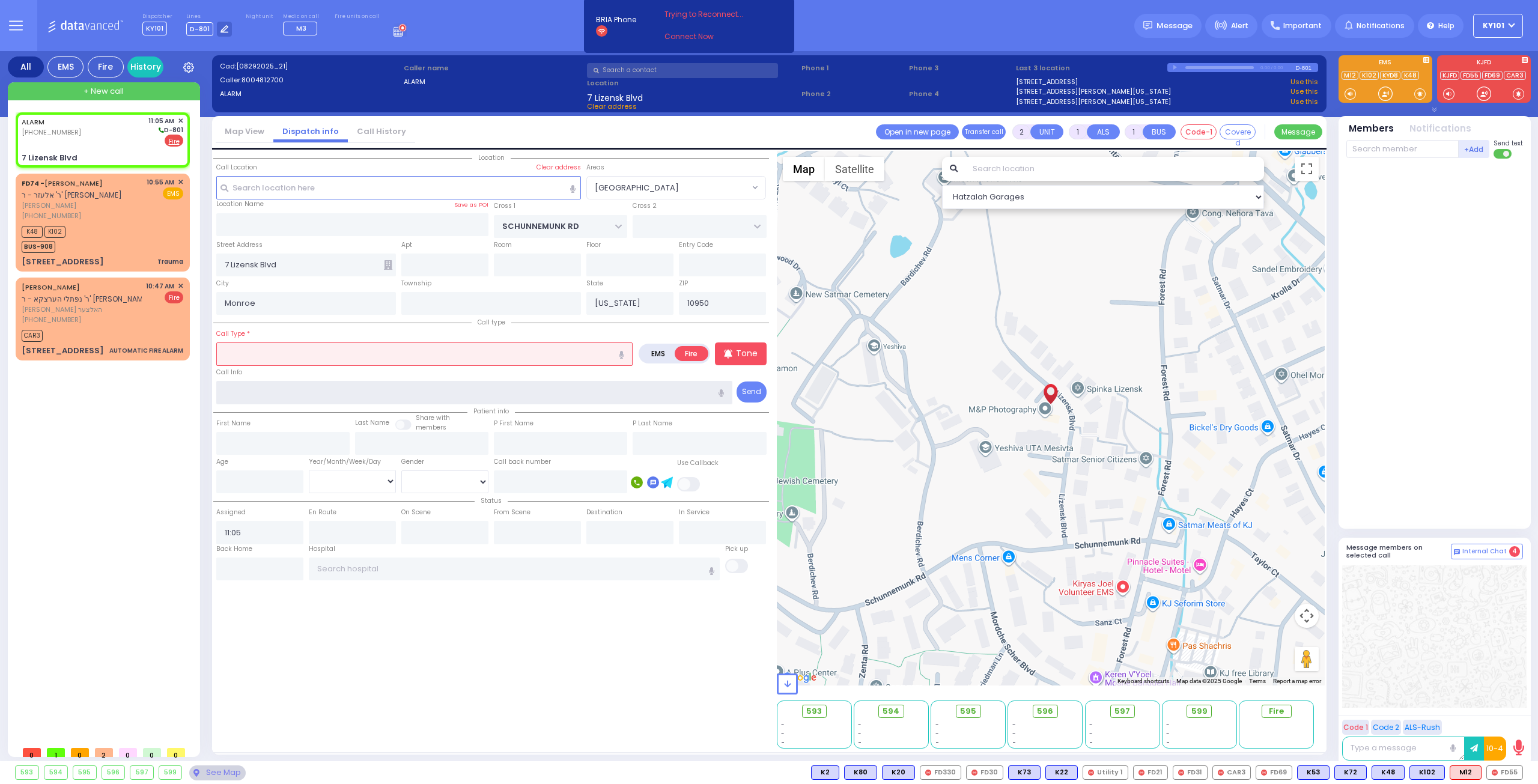
select select "Hatzalah Garages"
type input "z"
select select "[GEOGRAPHIC_DATA]"
type input "zone 221 boiler room sub basement"
click at [368, 349] on input "text" at bounding box center [425, 354] width 416 height 23
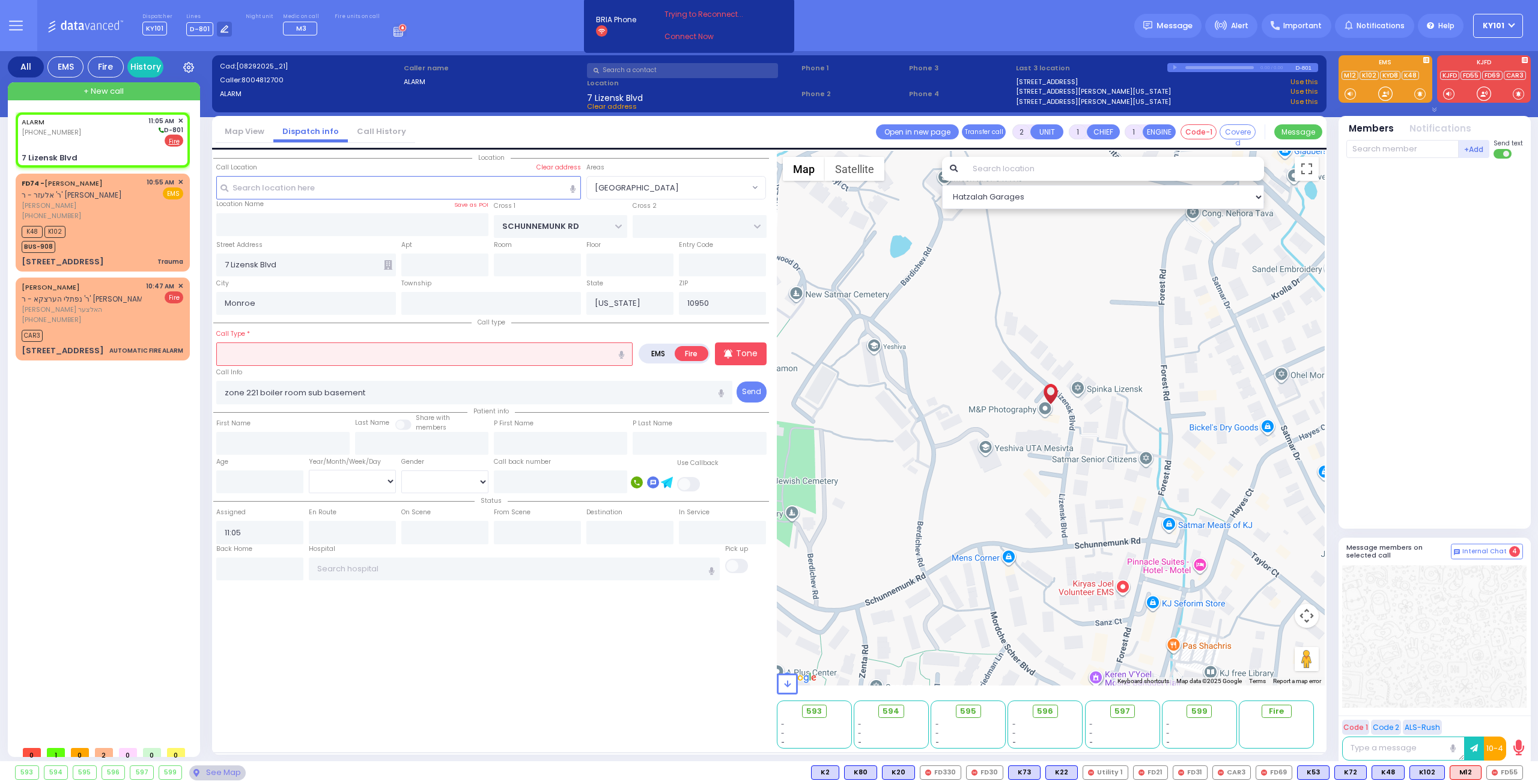
select select
radio input "true"
select select
select select "Hatzalah Garages"
select select "[GEOGRAPHIC_DATA]"
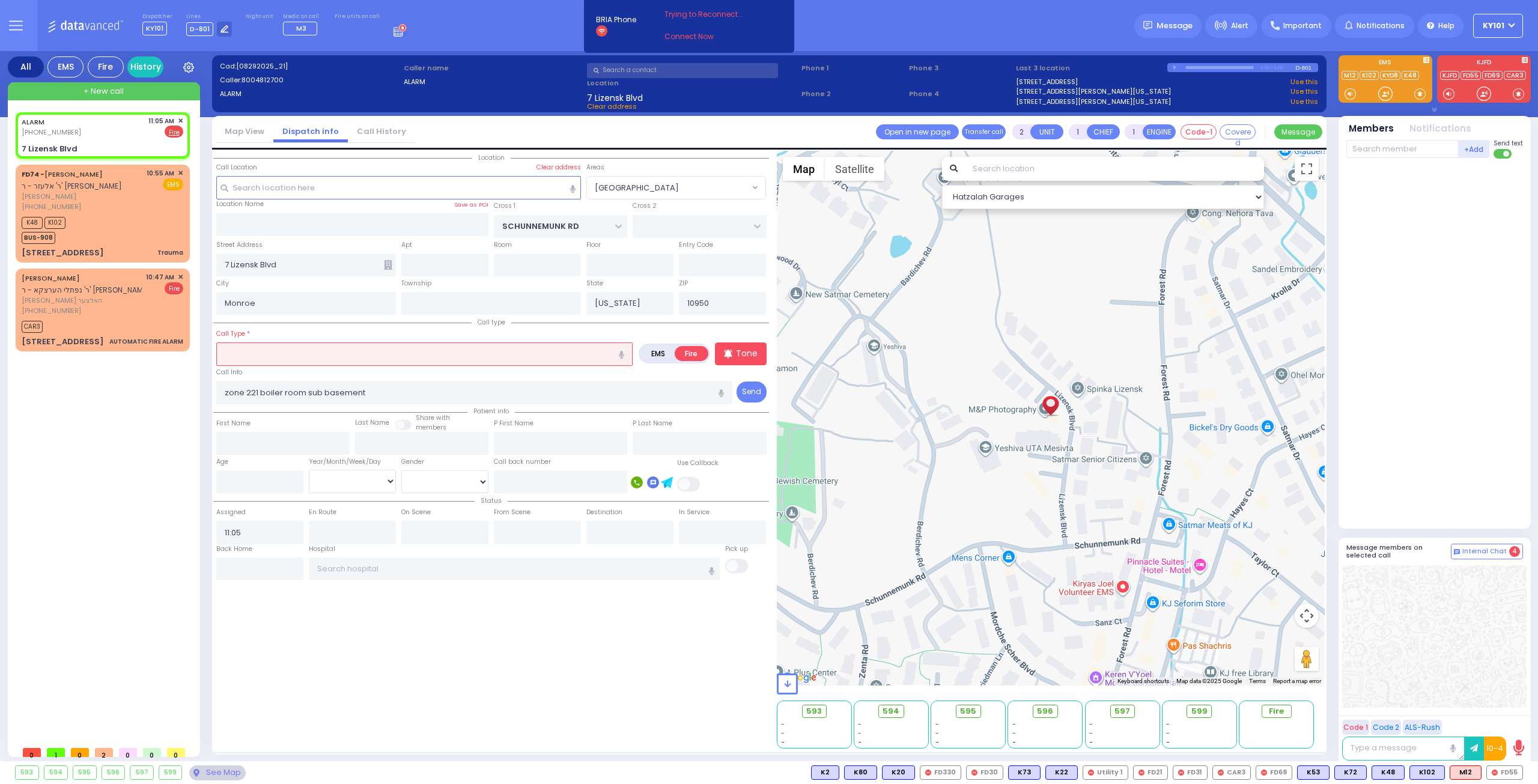
select select
radio input "true"
select select
select select "Hatzalah Garages"
select select "[GEOGRAPHIC_DATA]"
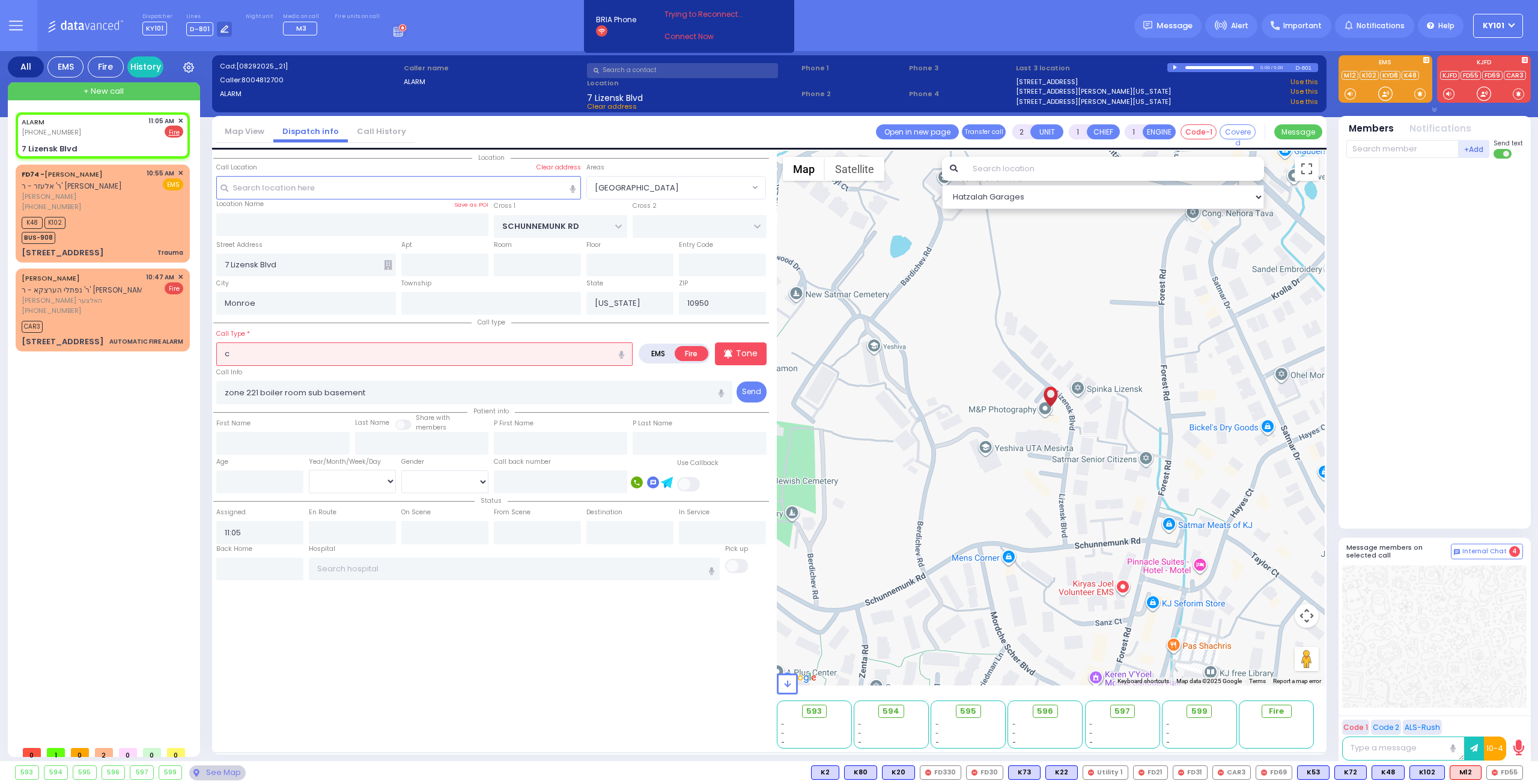
type input "co"
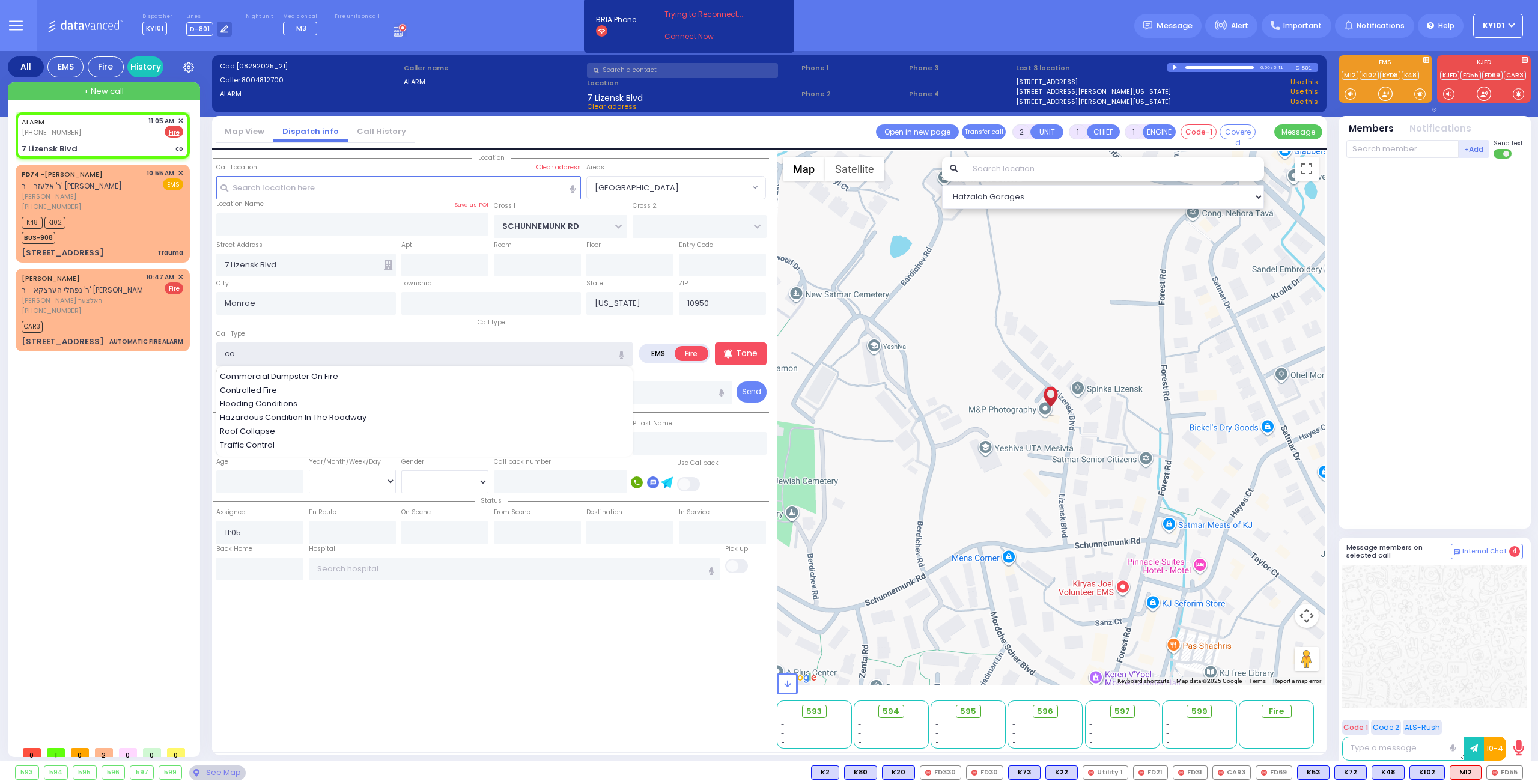
select select
radio input "true"
select select
select select "Hatzalah Garages"
type input "co/"
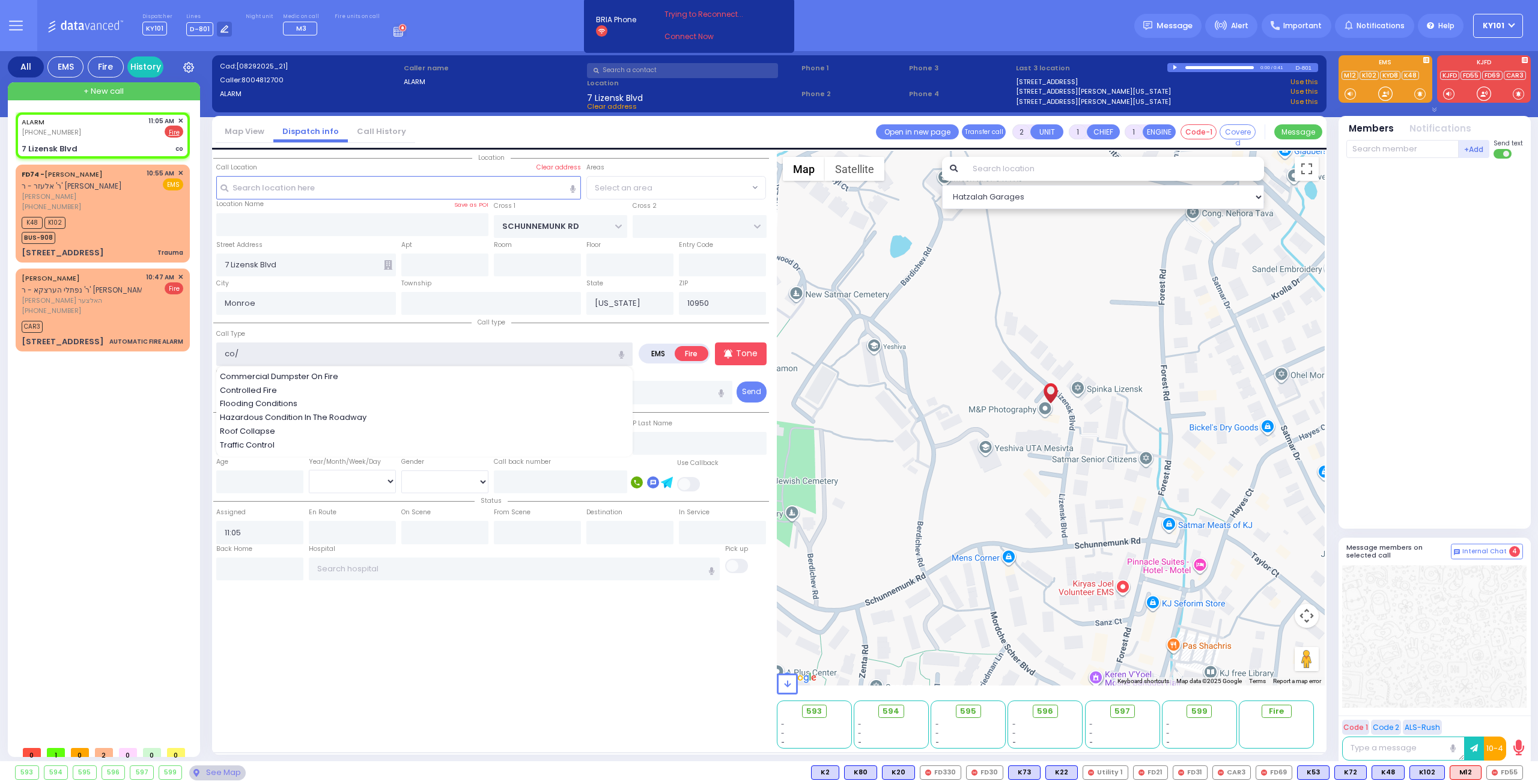
select select "[GEOGRAPHIC_DATA]"
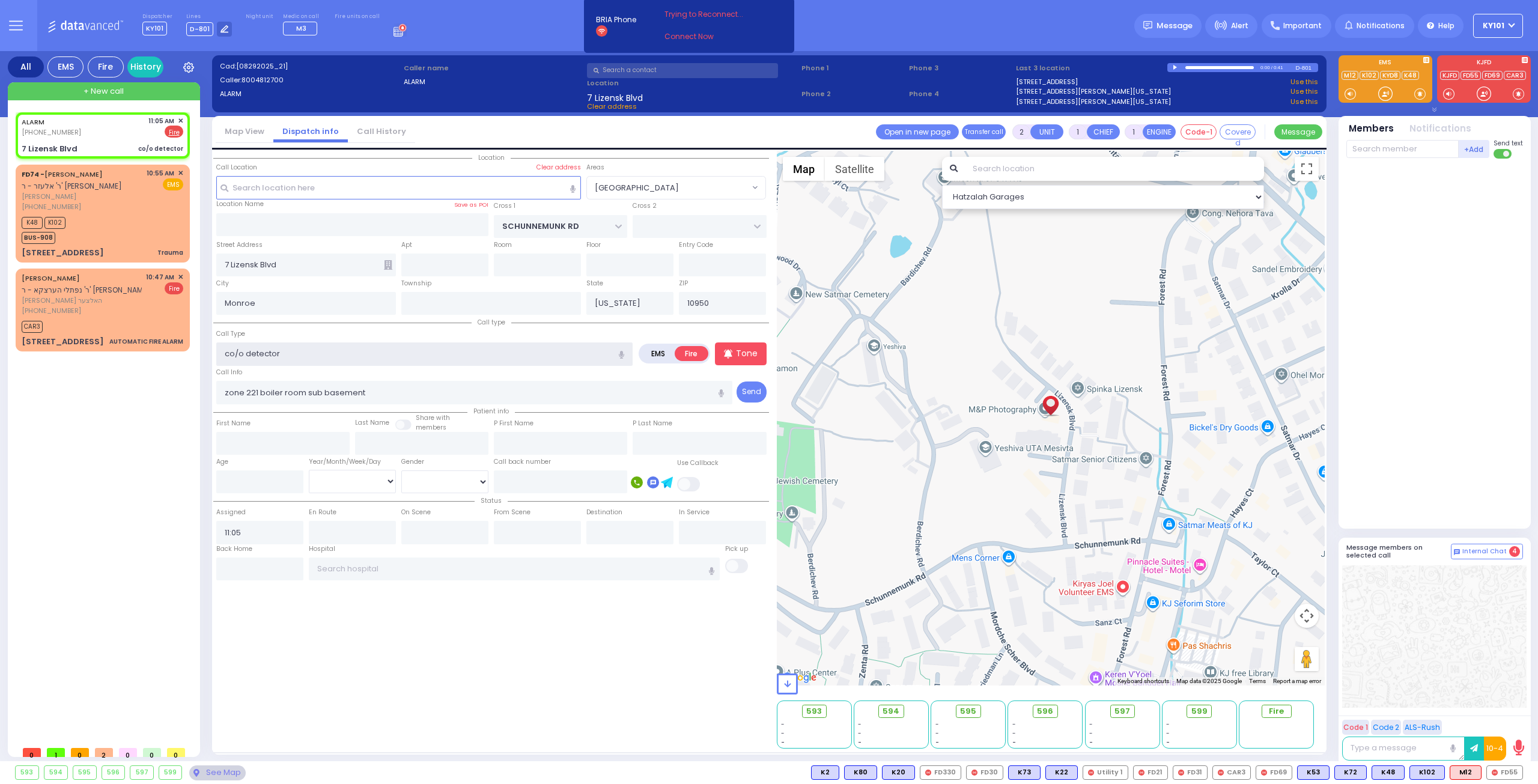
type input "co/o detector s"
select select
type input "co/o detector so"
radio input "true"
select select
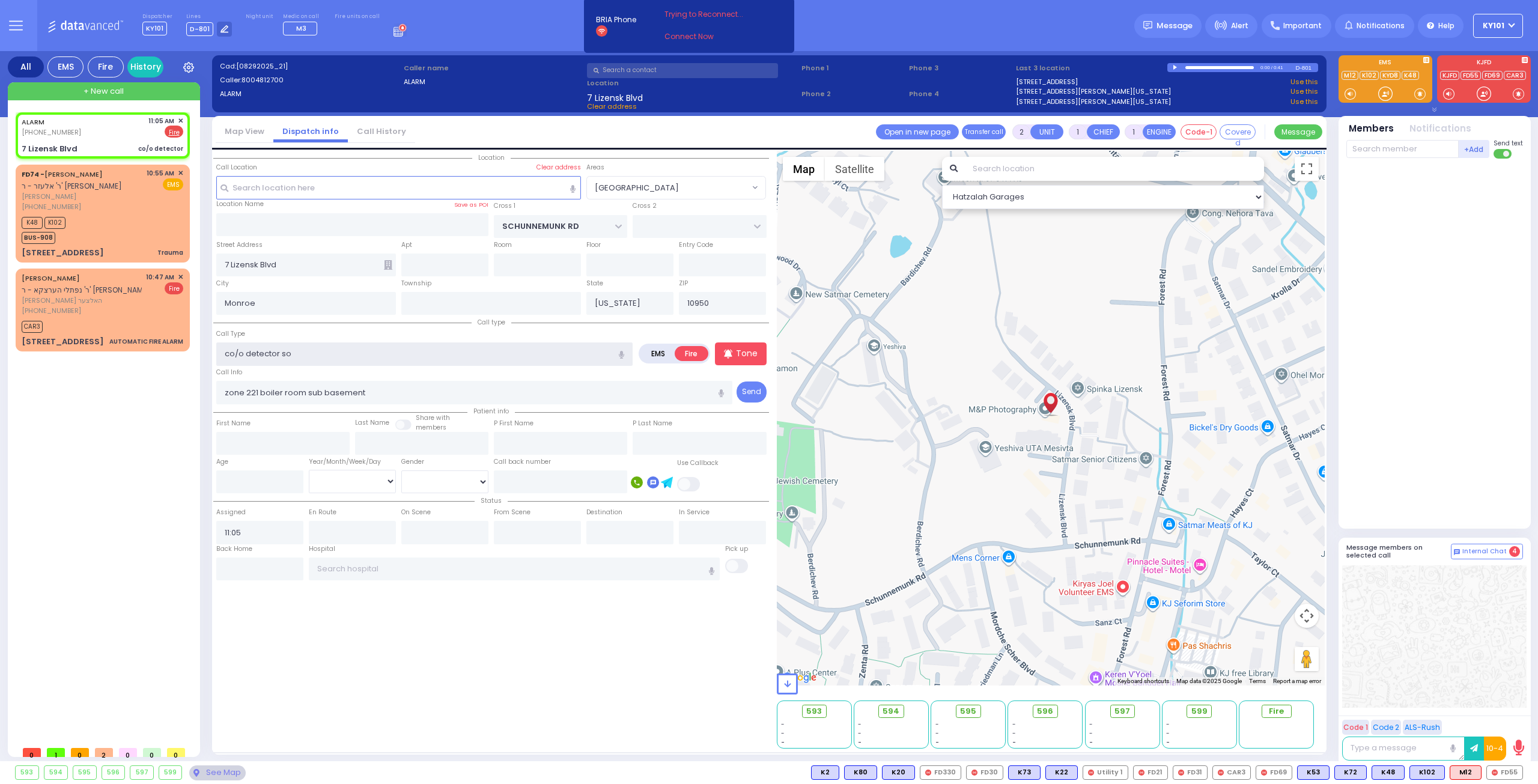
select select "Hatzalah Garages"
type input "co/o detector soun"
select select "[GEOGRAPHIC_DATA]"
type input "co/o detector sounding"
select select
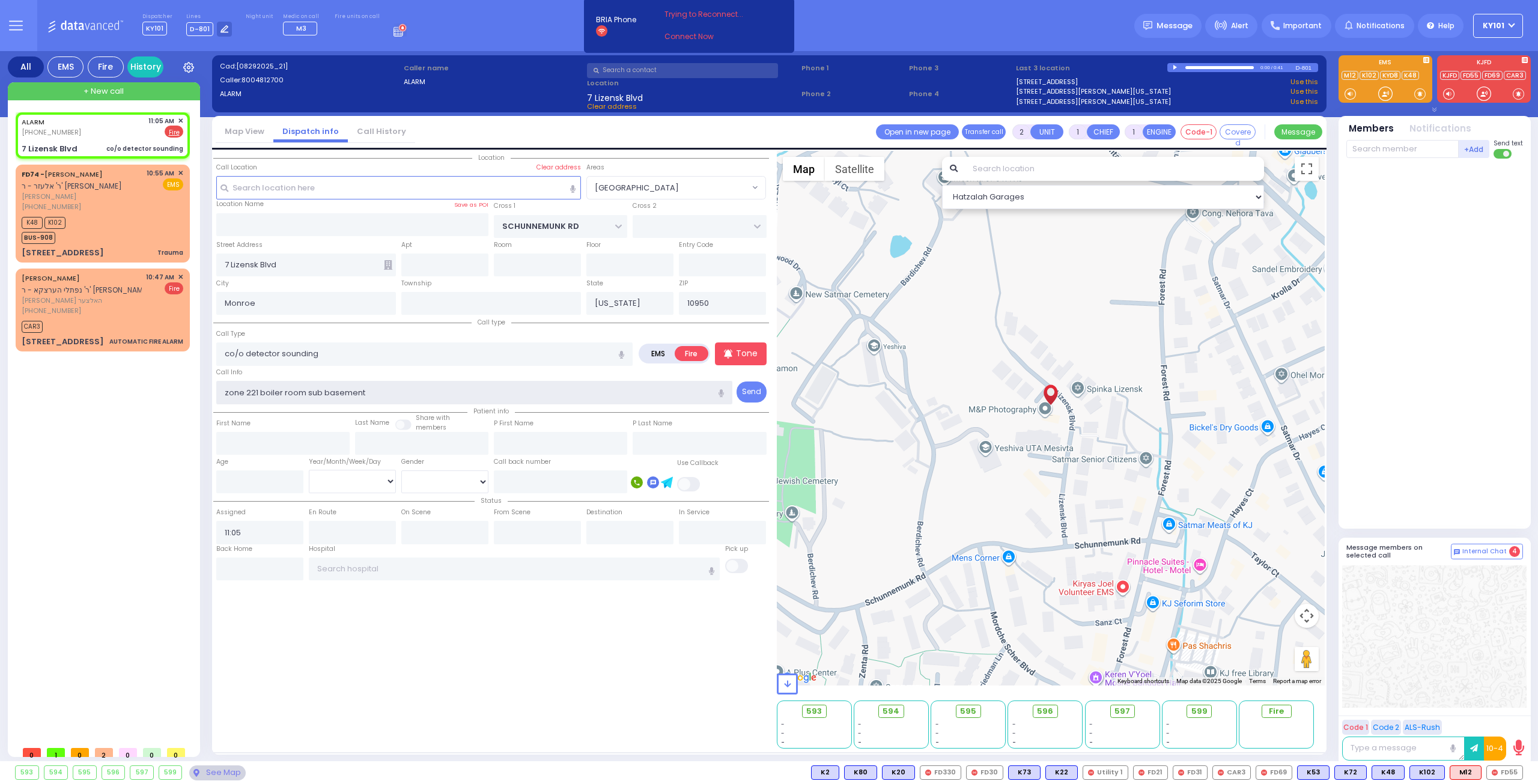
radio input "true"
select select
select select "Hatzalah Garages"
select select "[GEOGRAPHIC_DATA]"
click at [1409, 145] on input "text" at bounding box center [1402, 149] width 112 height 18
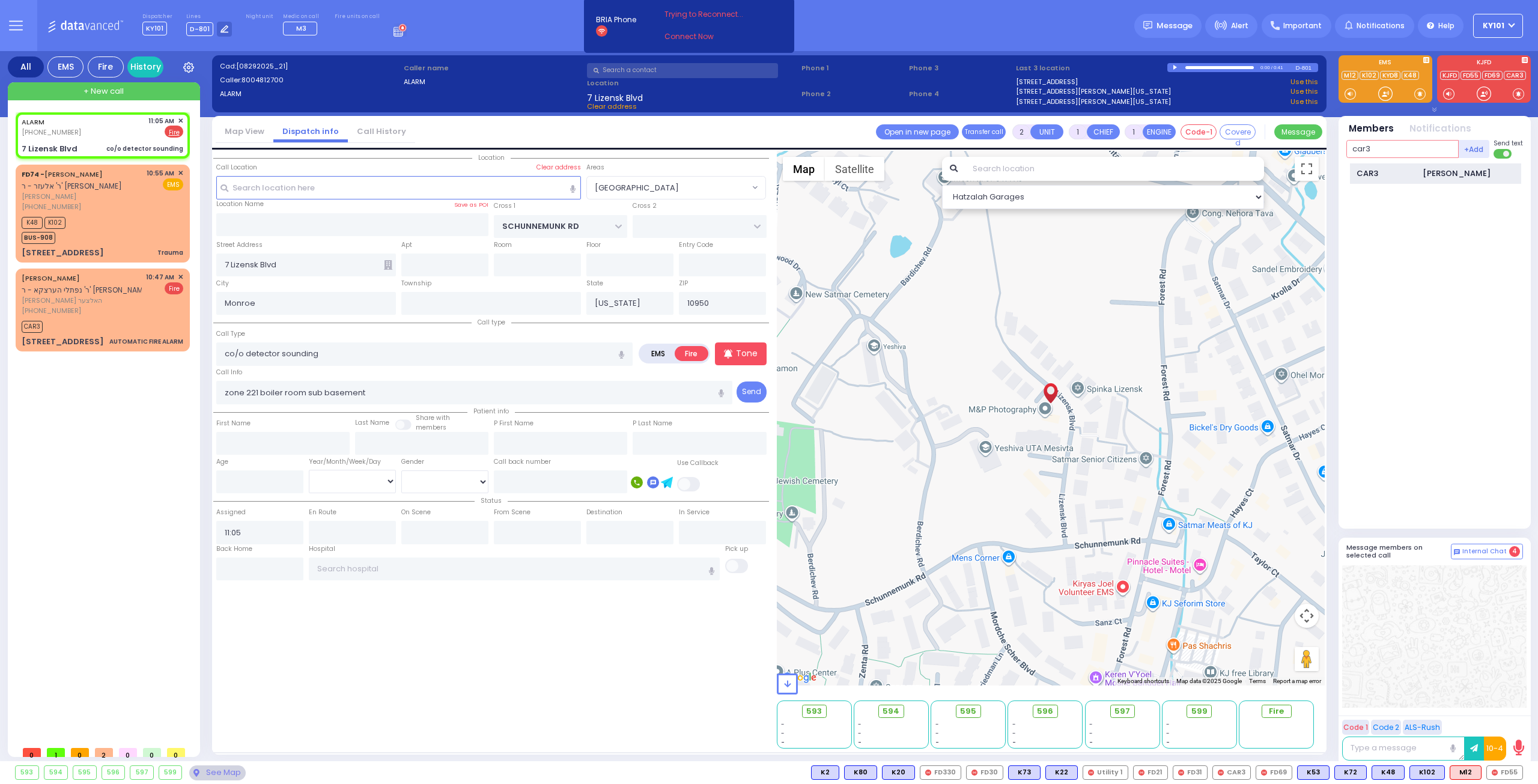
type input "car3"
click at [1387, 165] on div "CAR3 [PERSON_NAME]" at bounding box center [1435, 174] width 171 height 21
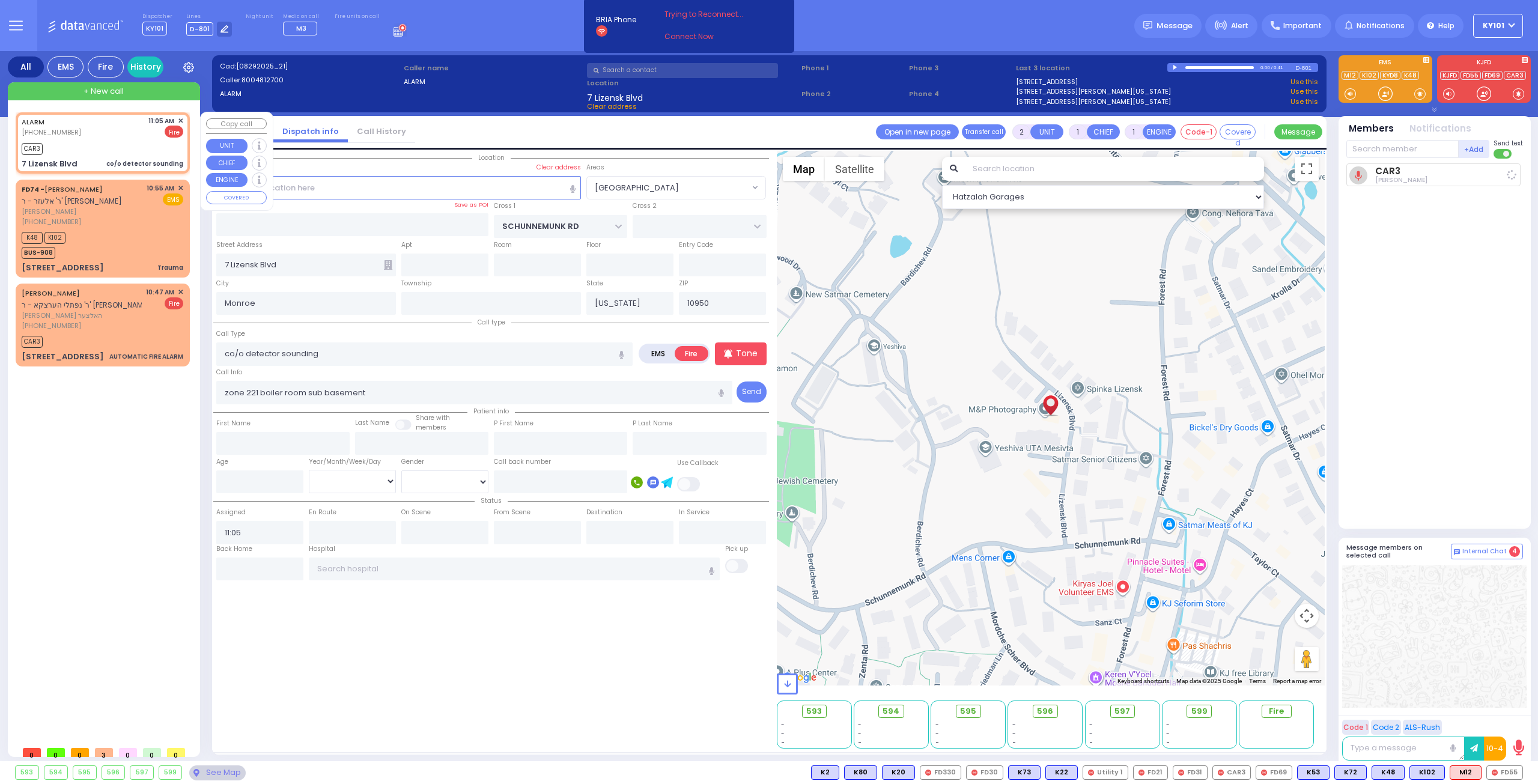
select select
radio input "true"
select select
type input "11:06"
select select "Hatzalah Garages"
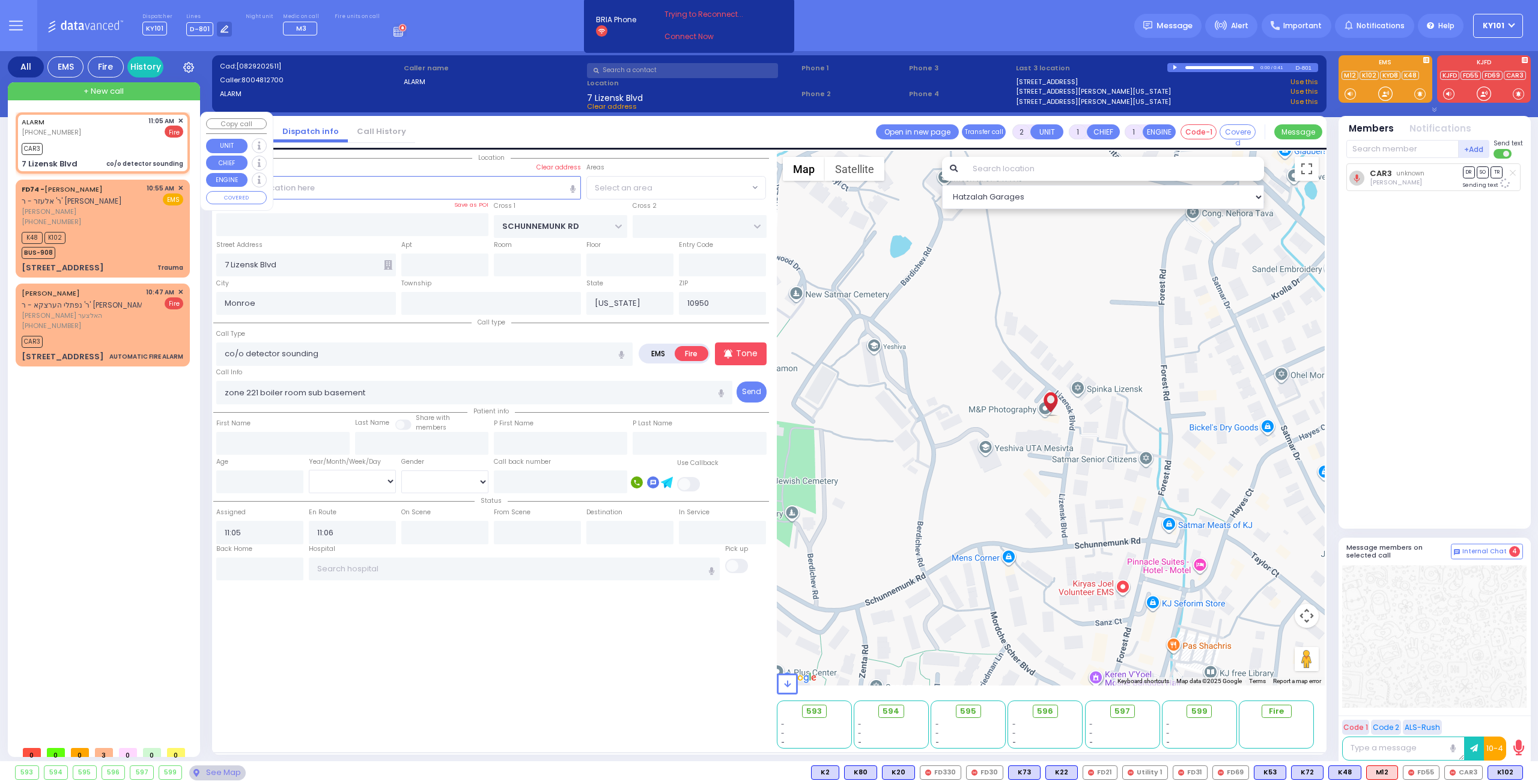
select select "[GEOGRAPHIC_DATA]"
click at [268, 562] on input "text" at bounding box center [260, 569] width 87 height 23
type input "11:06"
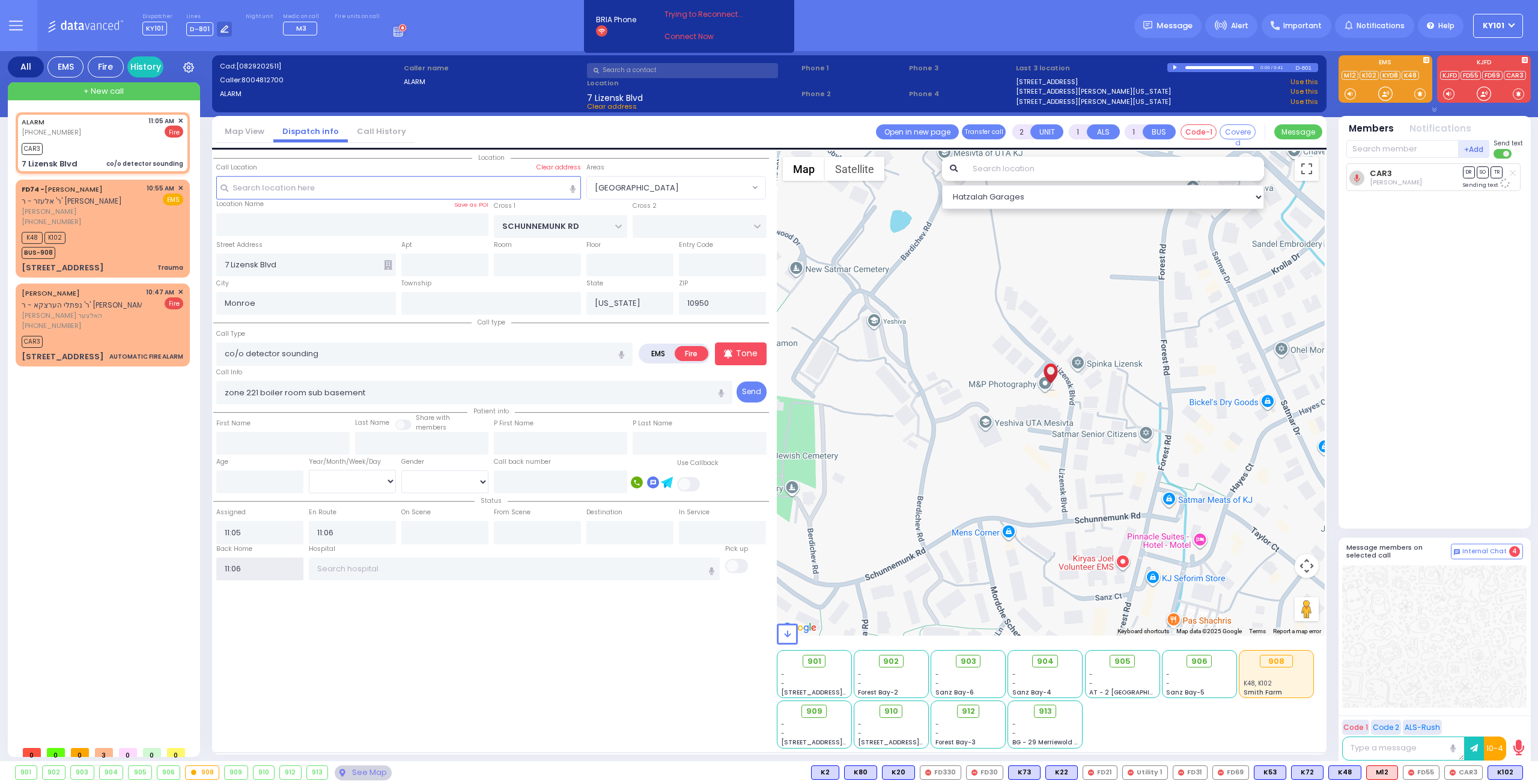
select select
radio input "true"
select select
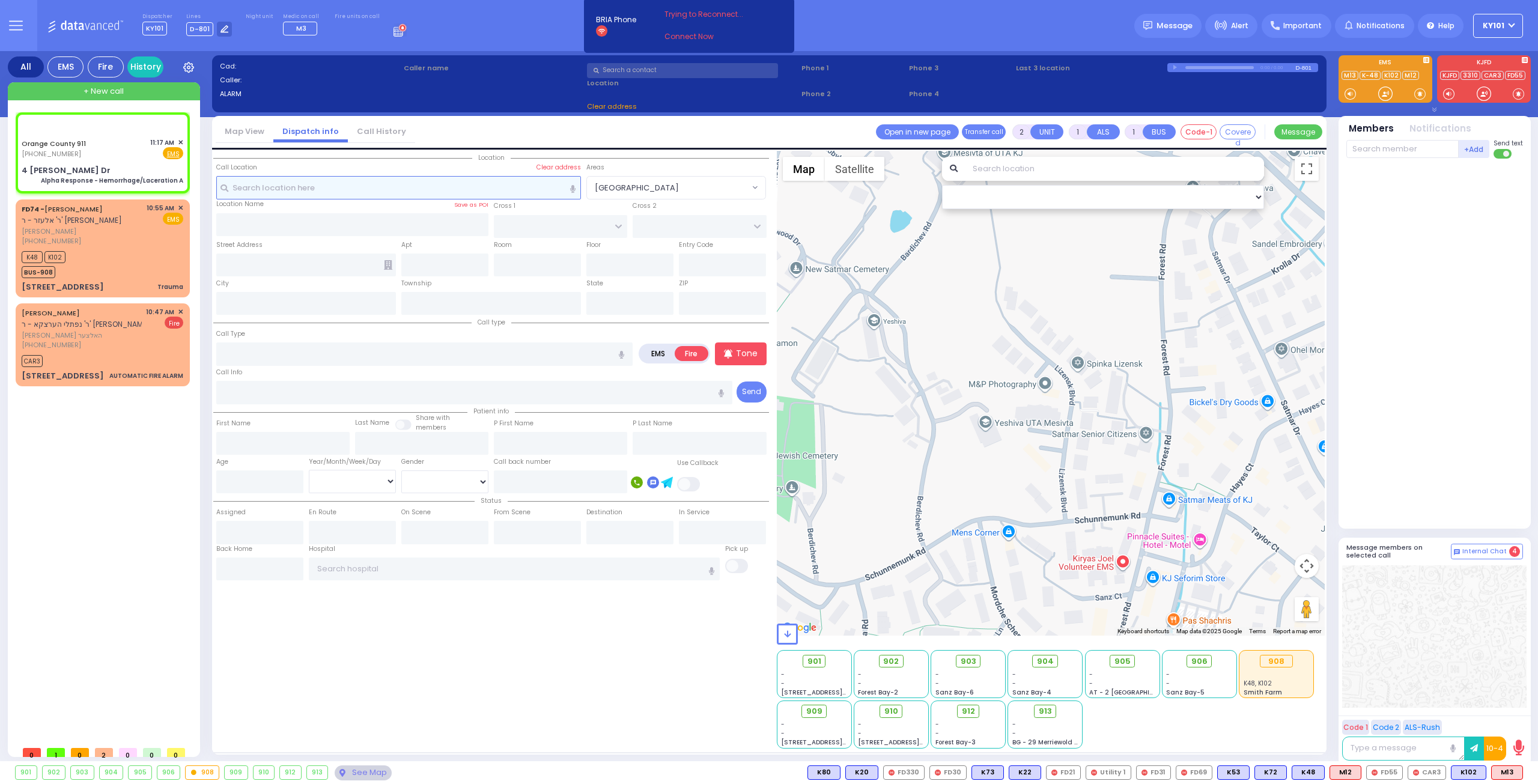
type input "6"
select select
type input "Alpha Response - Hemorrhage/Laceration A"
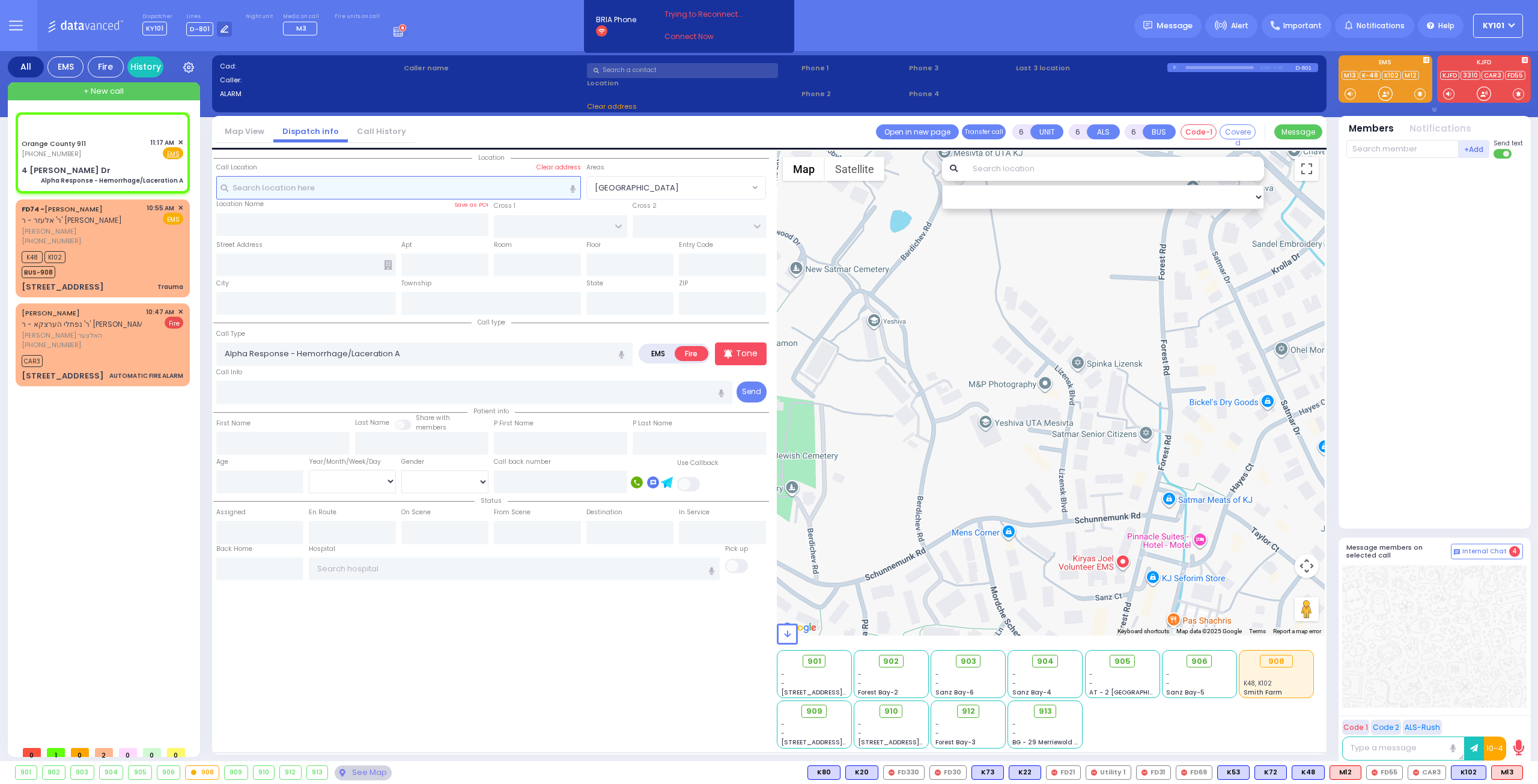
radio input "true"
type input "Nature: : Alpha Response - Hemorrhage/Laceration A Address: : [STREET_ADDRESS][…"
select select
select select "Hatzalah Garages"
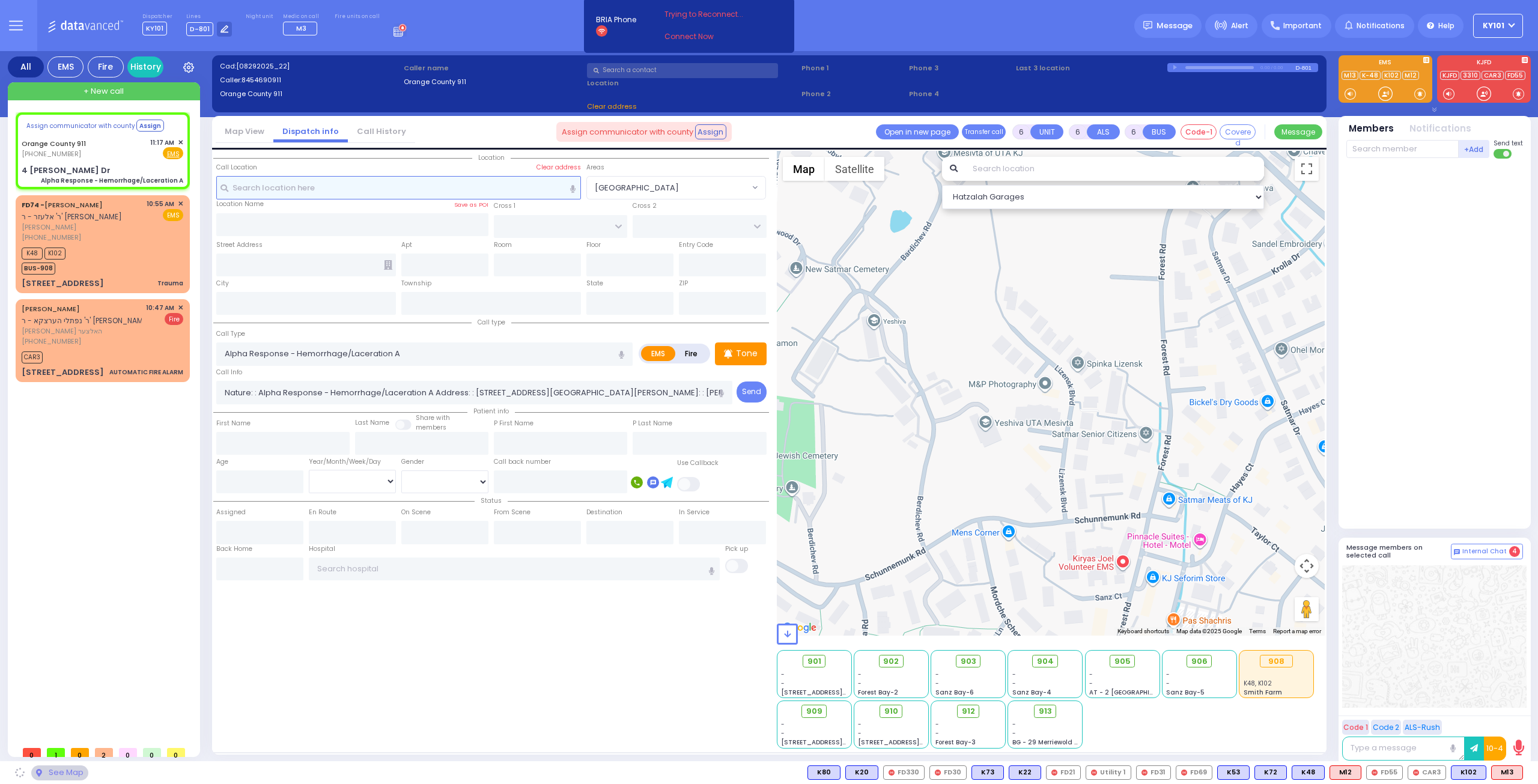
select select
radio input "true"
select select
select select "Hatzalah Garages"
type input "4 [PERSON_NAME] Dr"
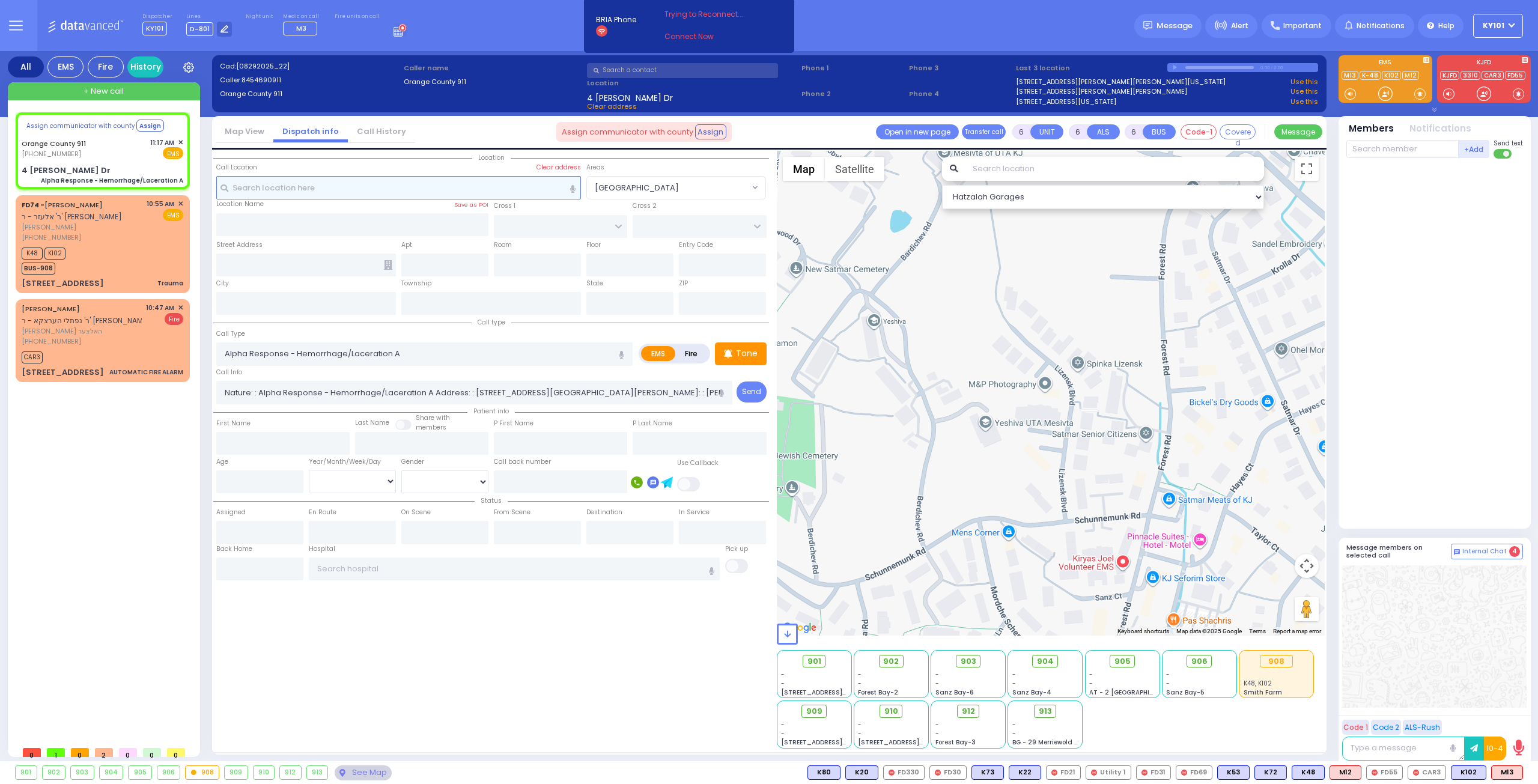
type input "Monroe"
type input "[US_STATE]"
type input "10950"
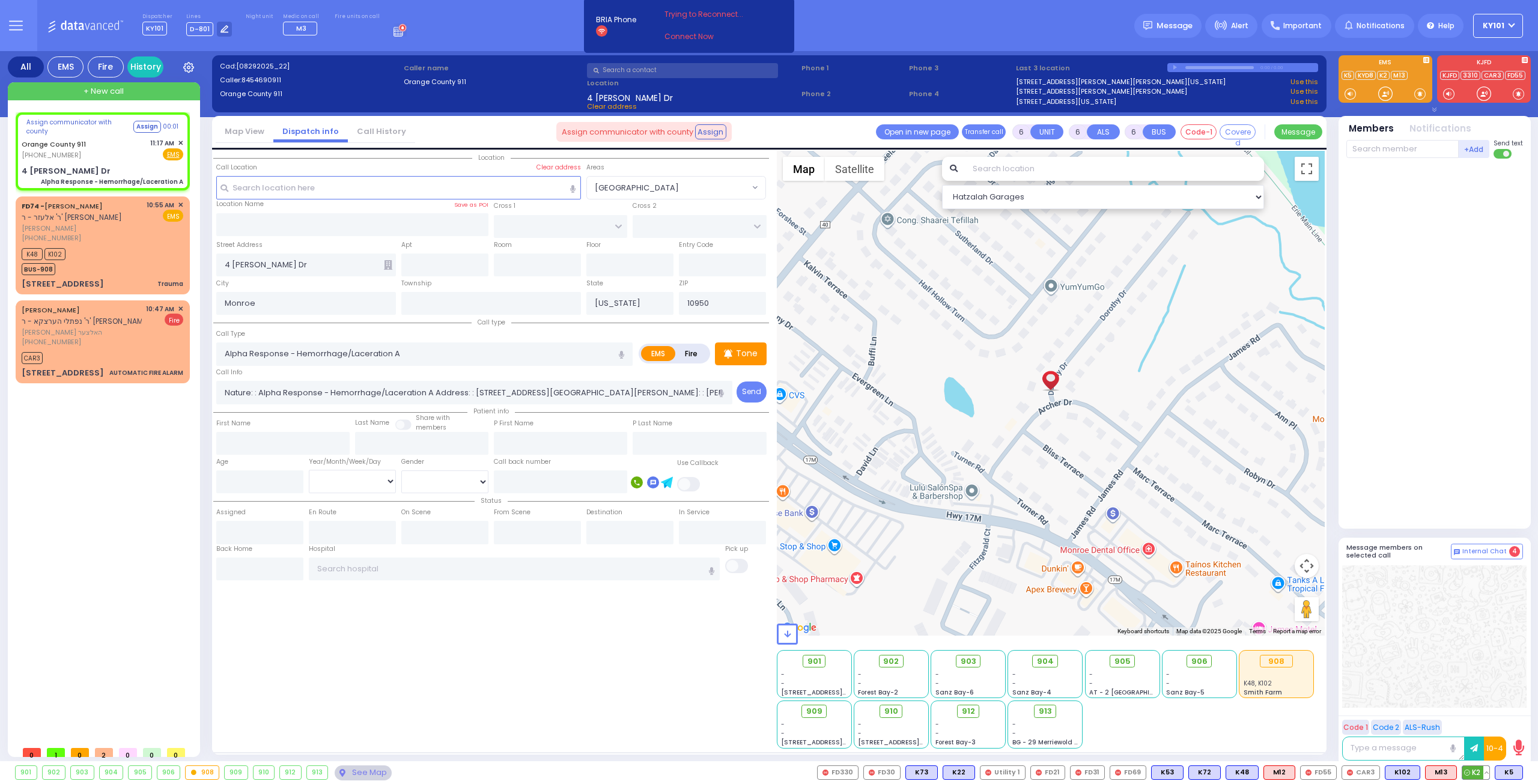
click at [1471, 774] on span "K2" at bounding box center [1475, 772] width 27 height 13
click at [1506, 774] on span "K5" at bounding box center [1509, 772] width 27 height 13
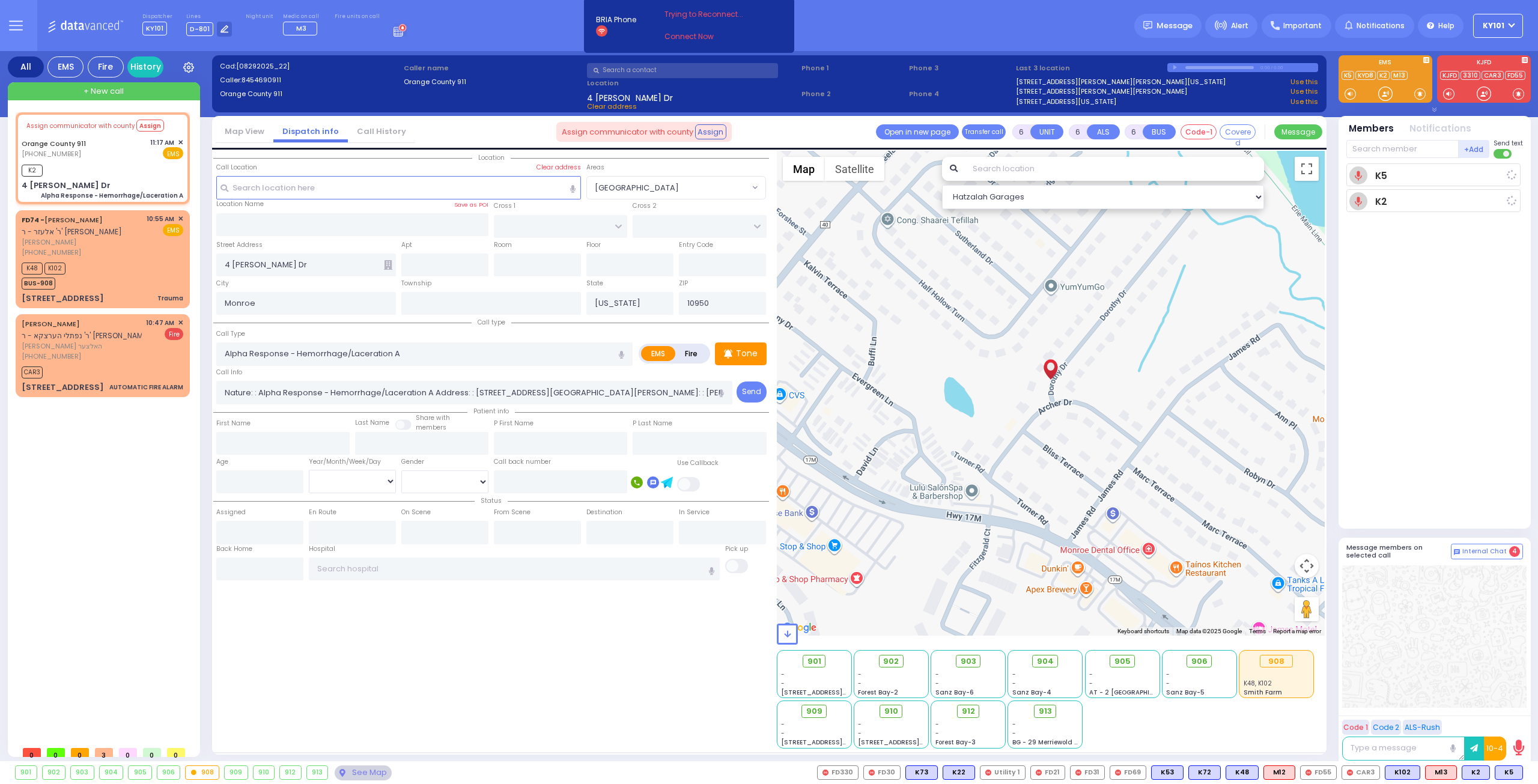
select select
radio input "true"
select select
type input "11:19"
select select "Hatzalah Garages"
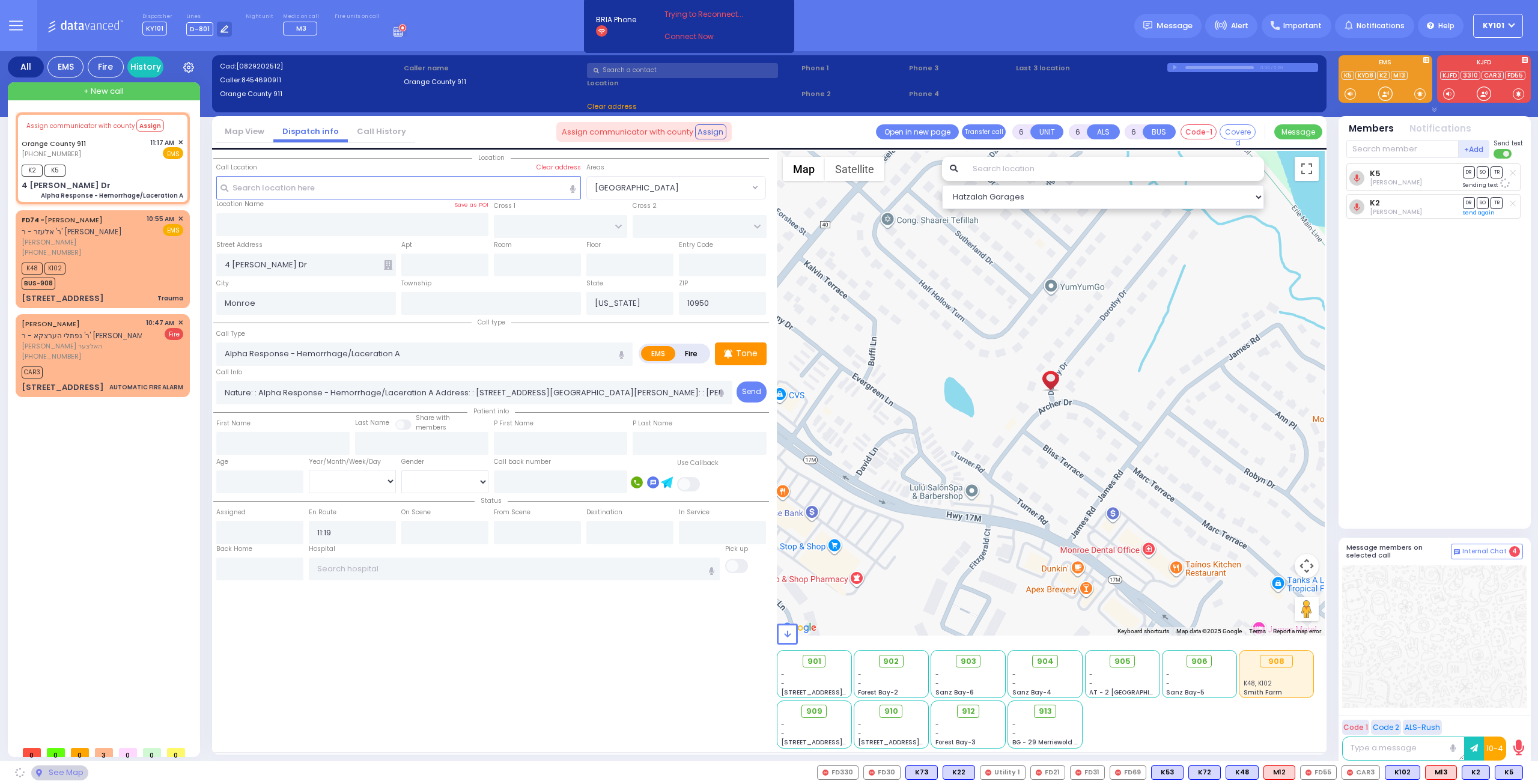
select select
radio input "true"
select select
select select "Hatzalah Garages"
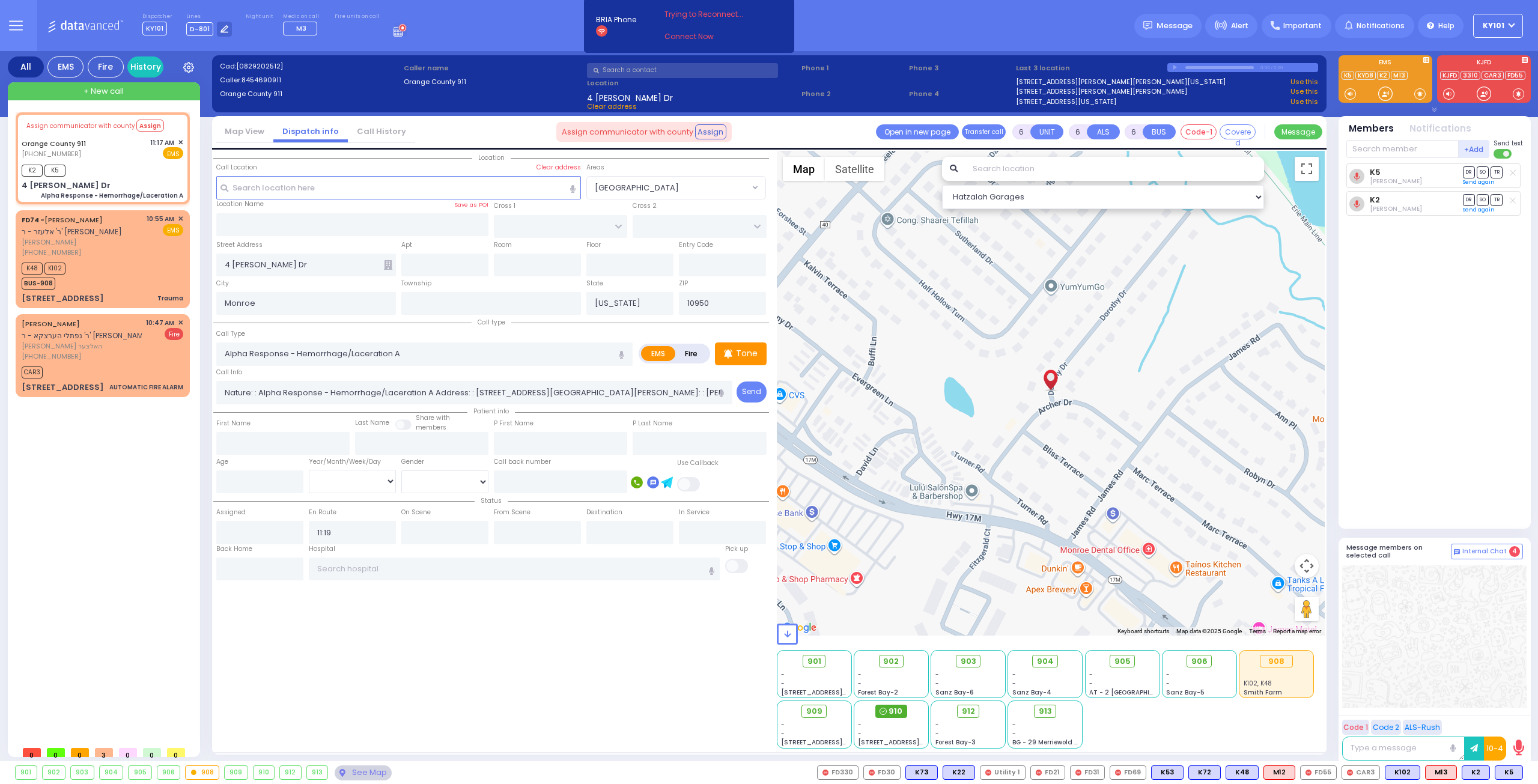
click at [892, 714] on span "910" at bounding box center [896, 711] width 14 height 12
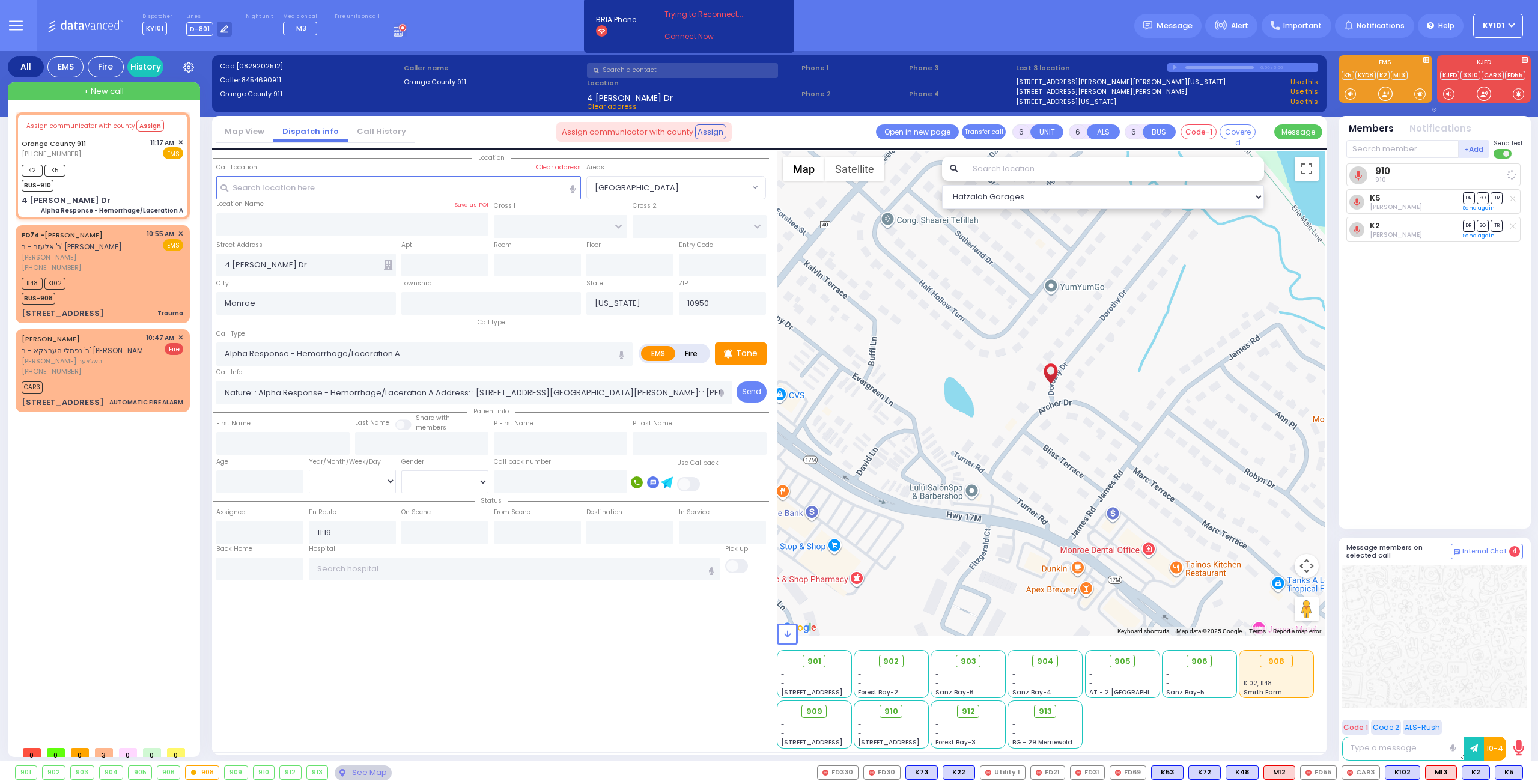
select select
radio input "true"
select select
select select "Hatzalah Garages"
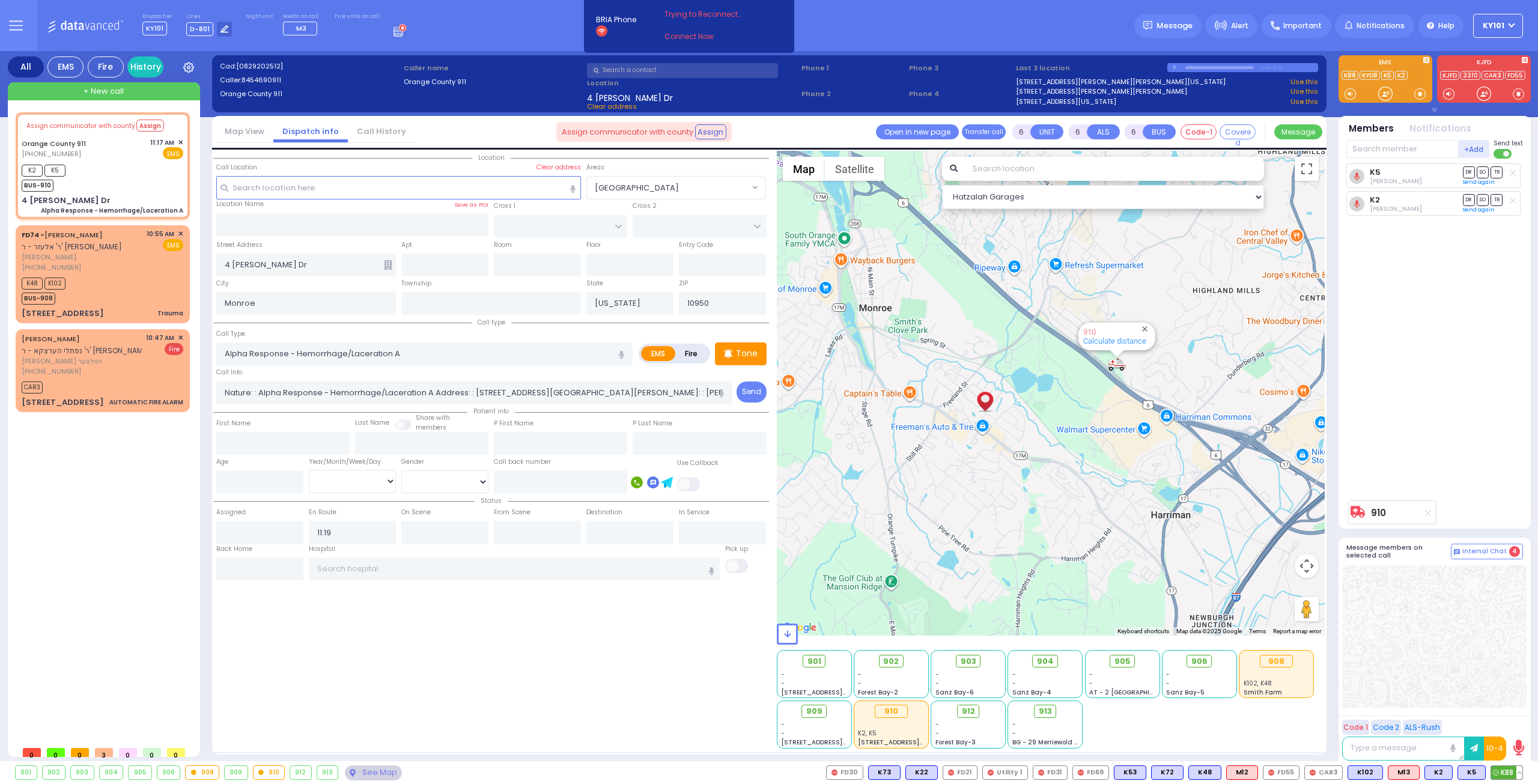
click at [1501, 771] on span "K88" at bounding box center [1506, 772] width 31 height 13
select select
radio input "true"
select select
select select "Hatzalah Garages"
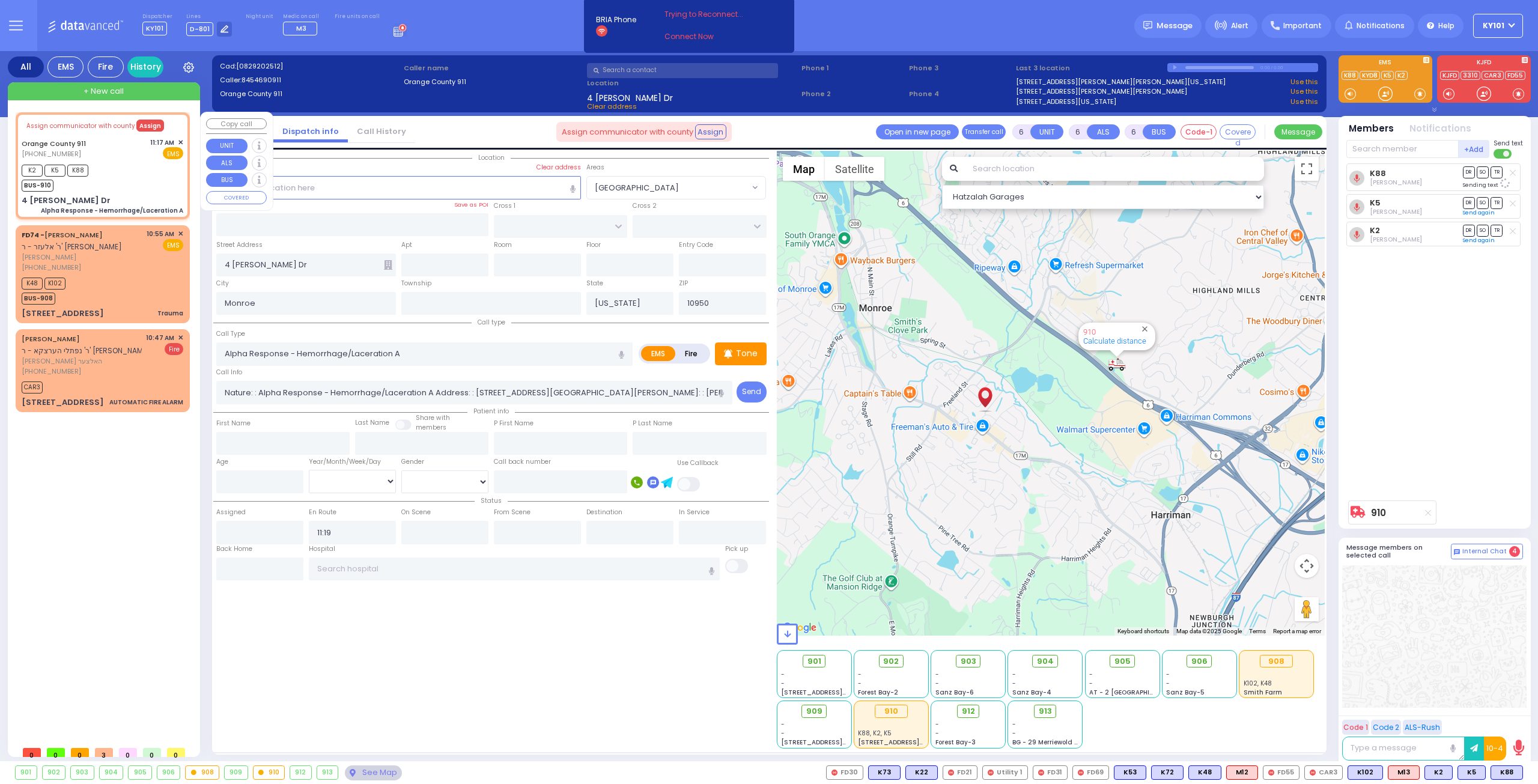
click at [145, 126] on button "Assign" at bounding box center [150, 126] width 28 height 12
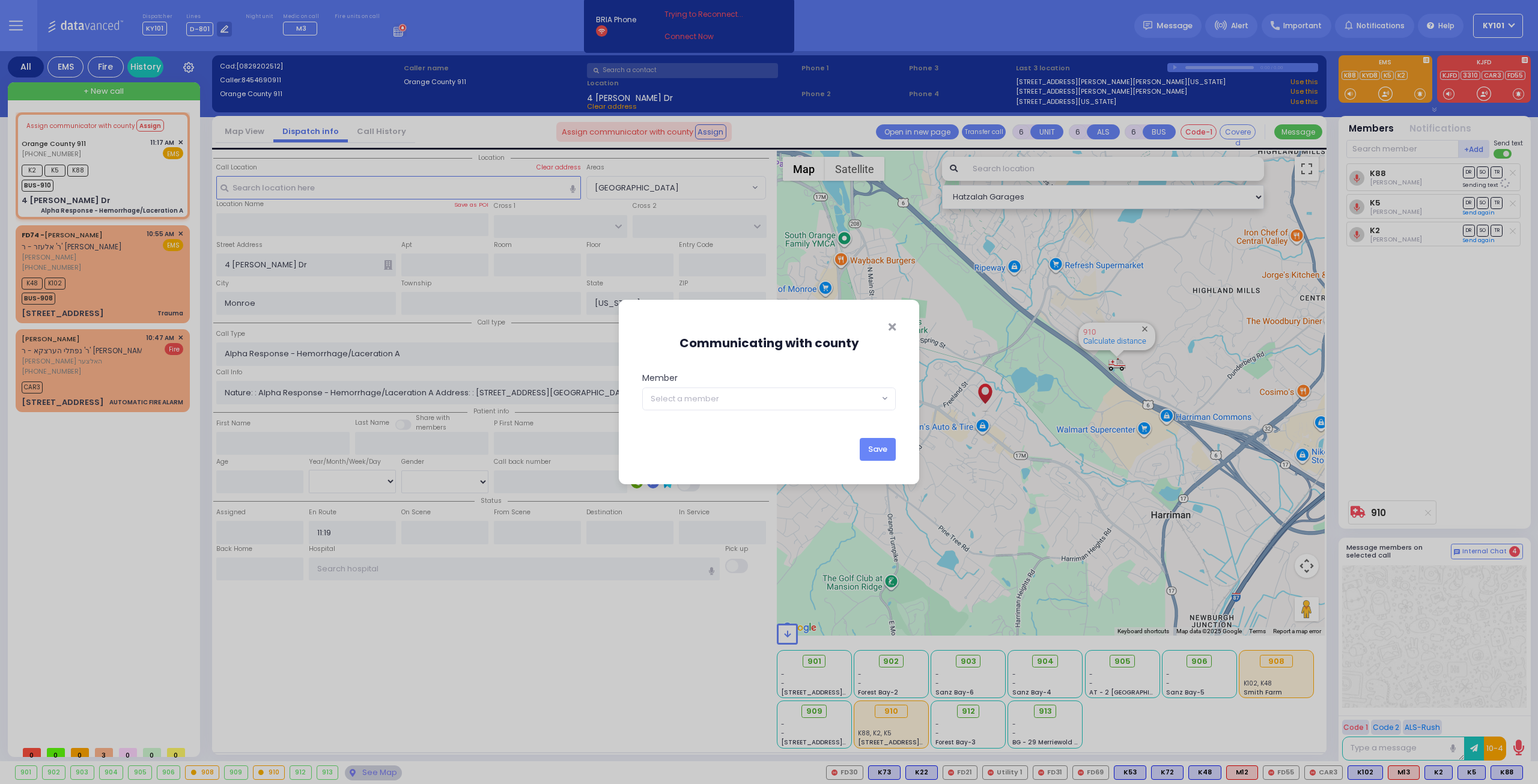
click at [771, 393] on span "Select a member" at bounding box center [760, 399] width 236 height 22
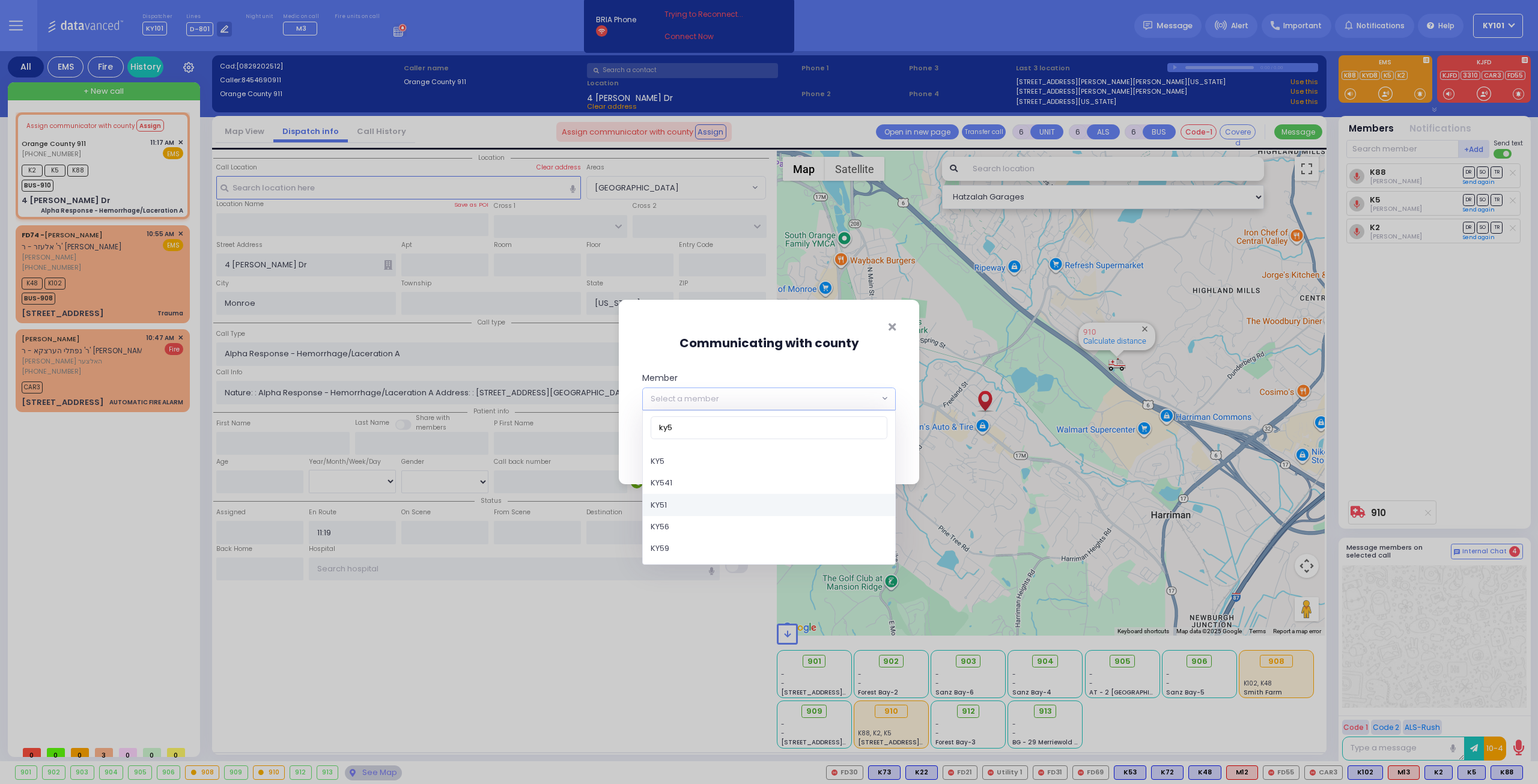
scroll to position [92, 0]
type input "ky5"
select select "KY5"
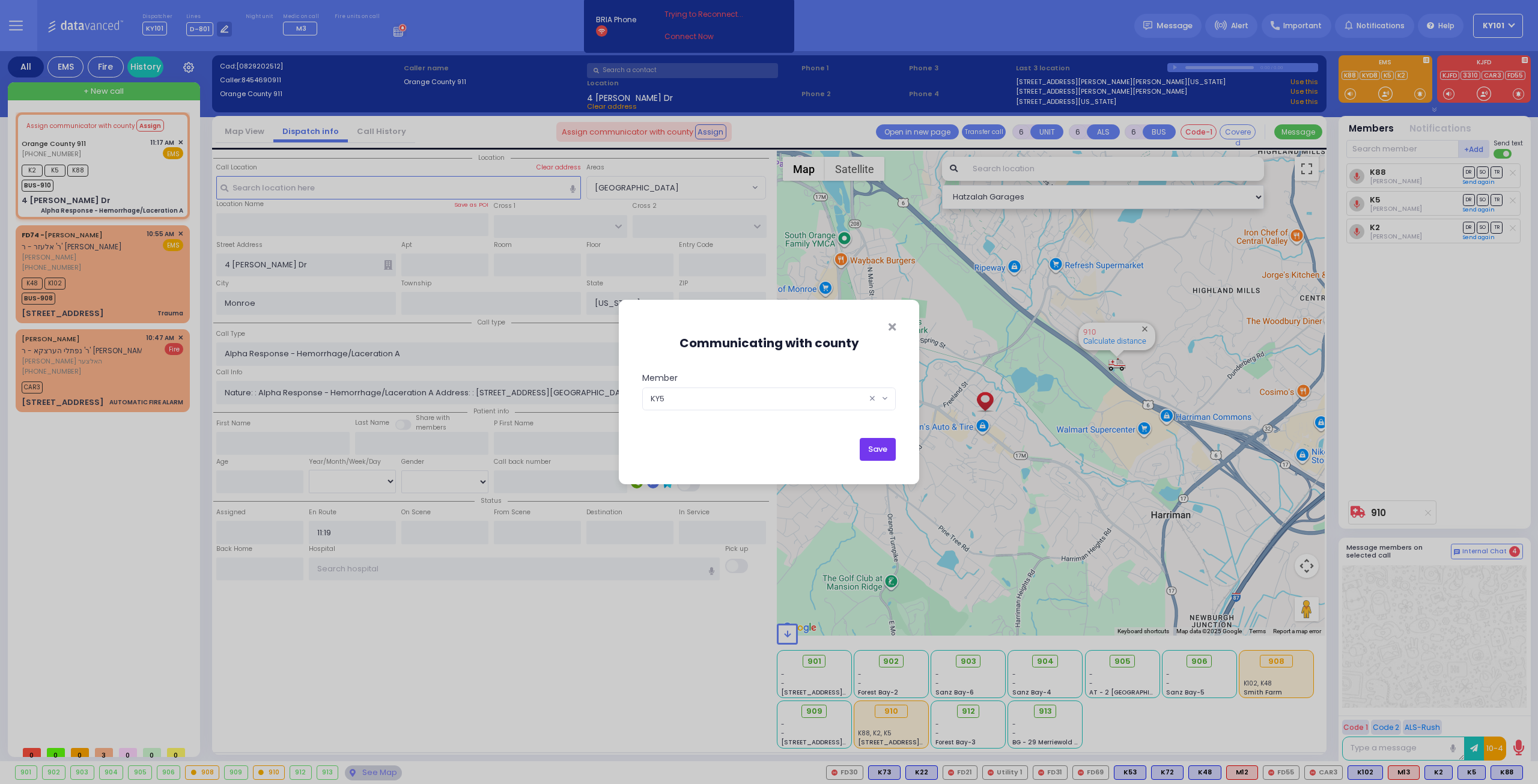
click at [877, 443] on button "Save" at bounding box center [878, 450] width 36 height 23
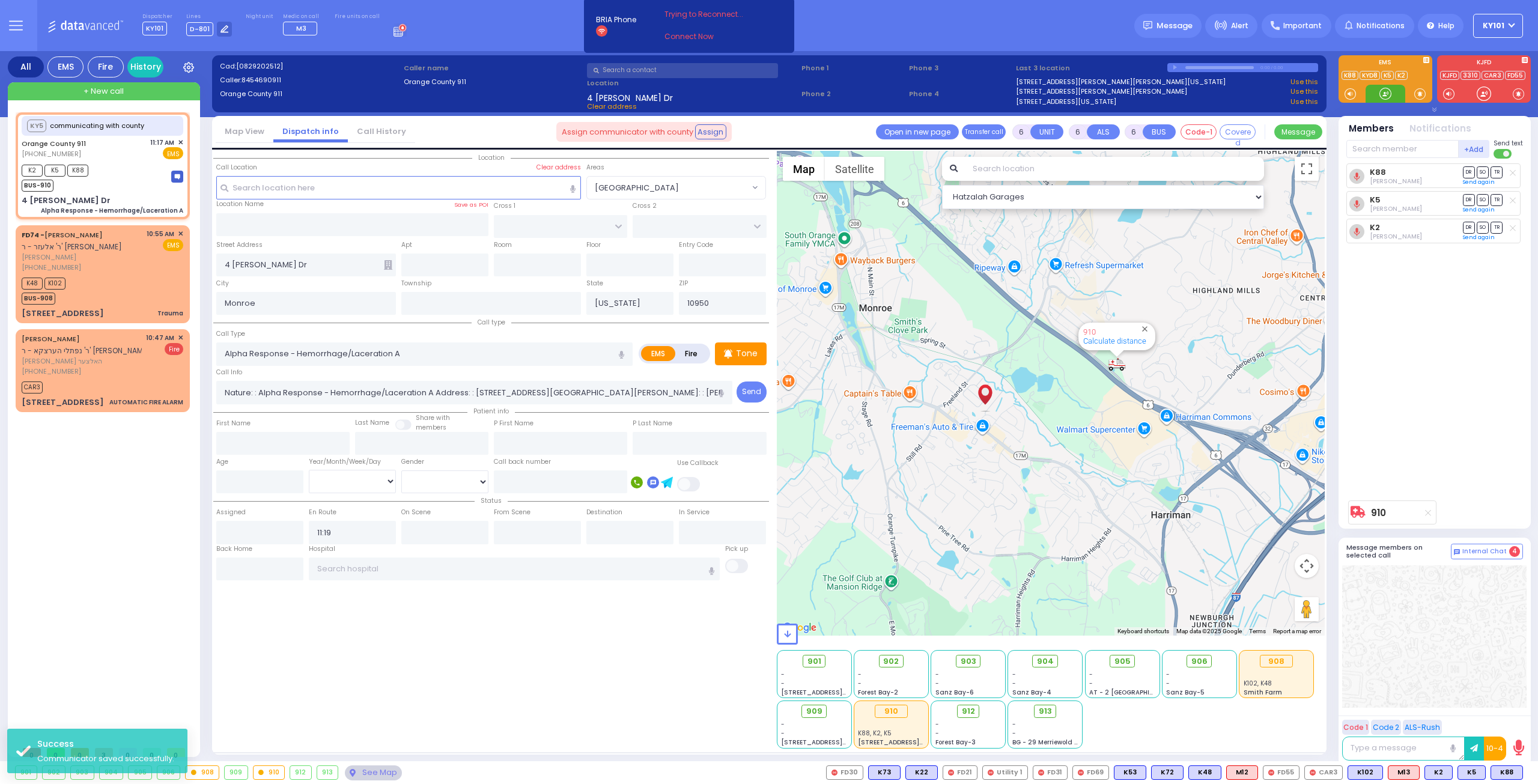
select select
radio input "true"
select select
select select "Hatzalah Garages"
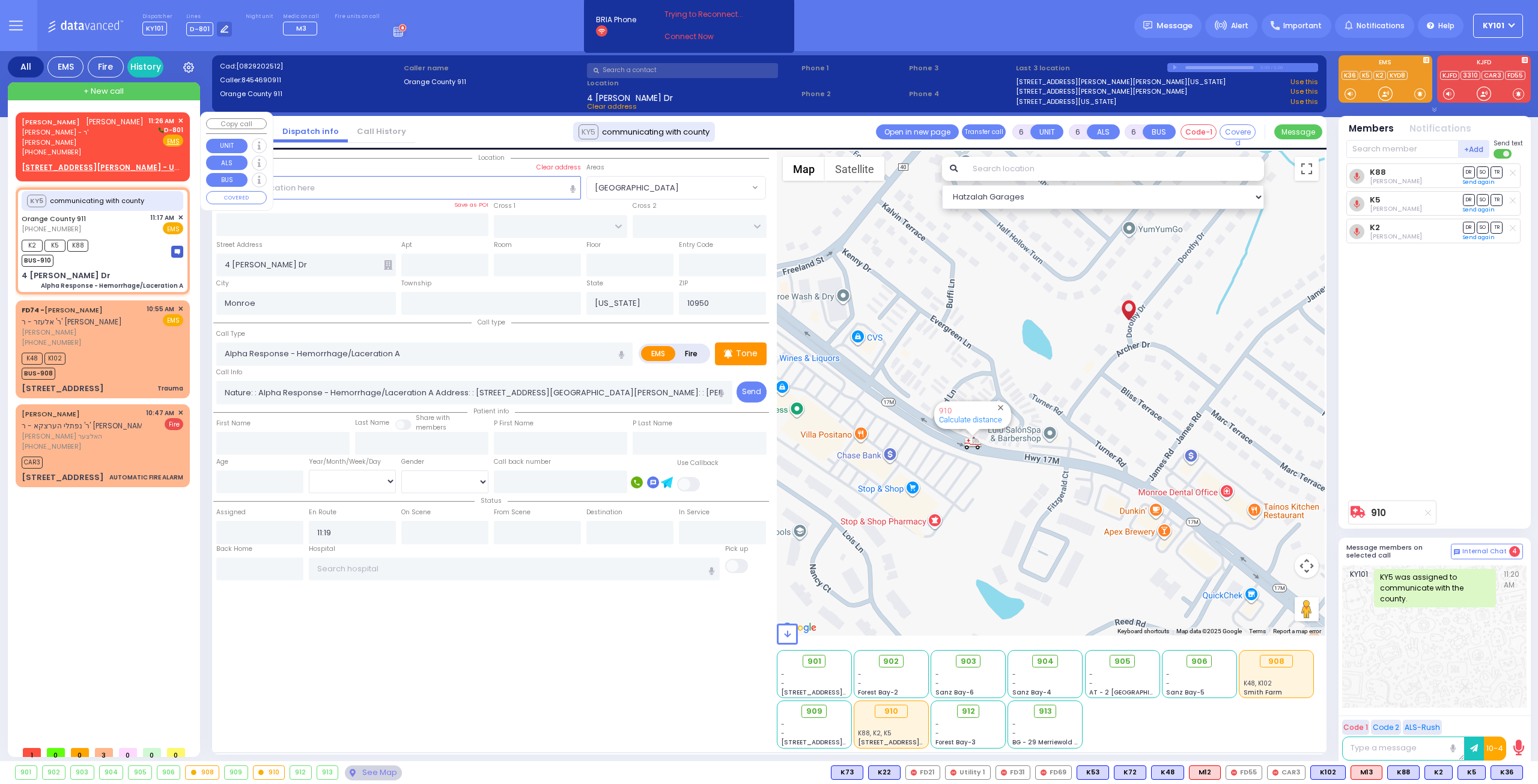
click at [82, 127] on div "[PERSON_NAME] [PERSON_NAME]" at bounding box center [83, 122] width 122 height 12
type input "2"
type input "1"
select select
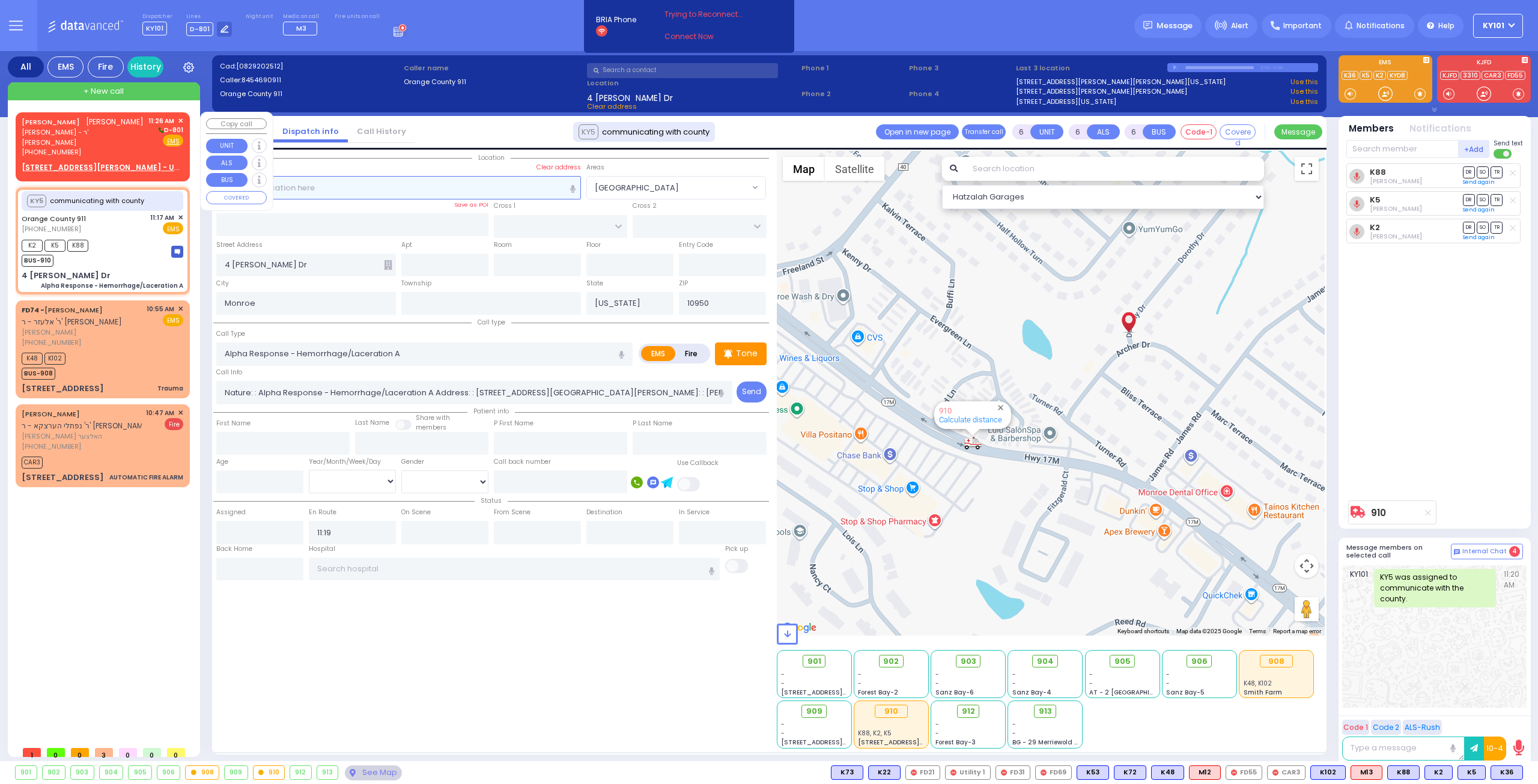
radio input "true"
type input "[PERSON_NAME]"
select select
type input "11:26"
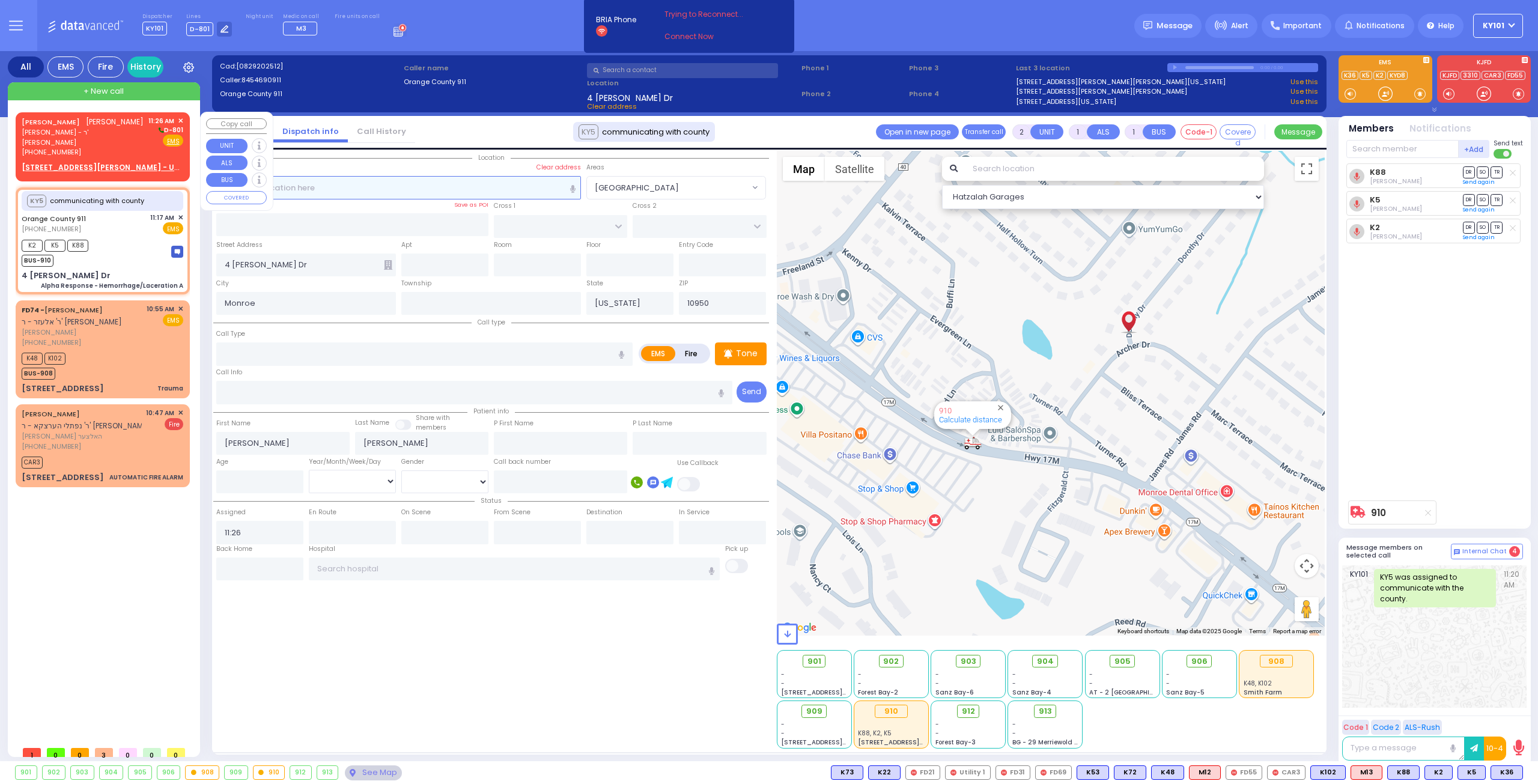
select select "Hatzalah Garages"
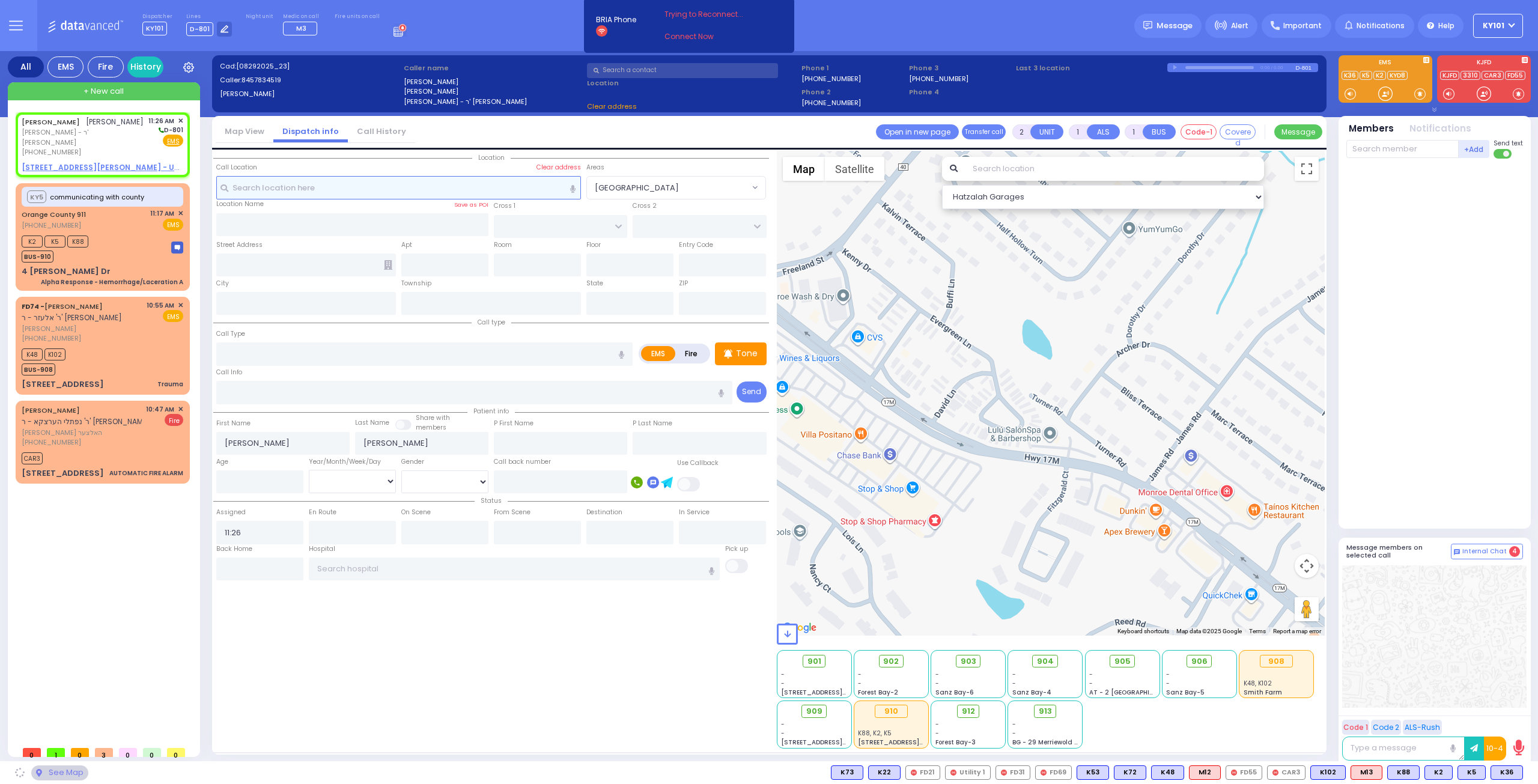
select select
radio input "true"
select select
select select "Hatzalah Garages"
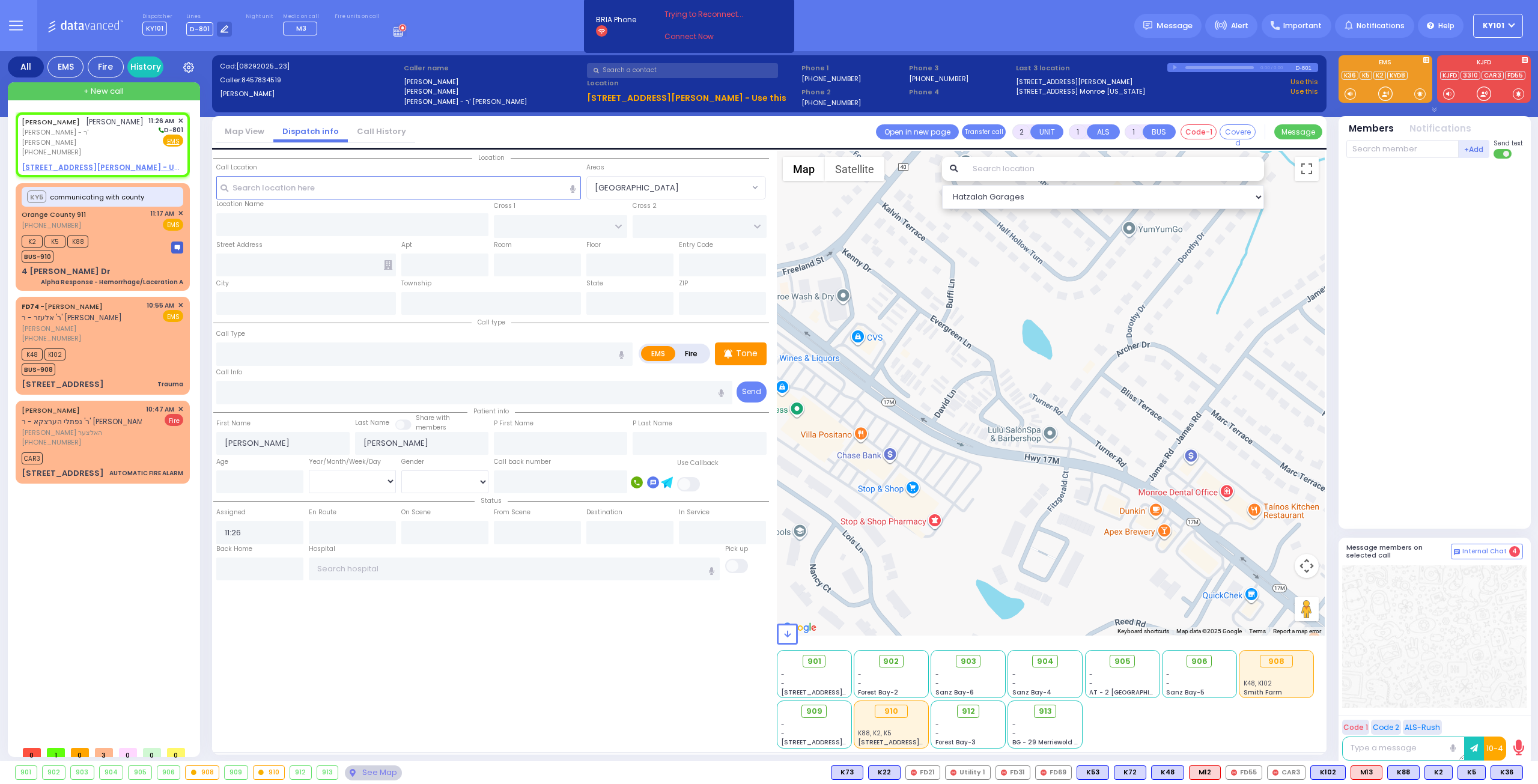
click at [701, 357] on label "Fire" at bounding box center [691, 353] width 34 height 15
radio input "true"
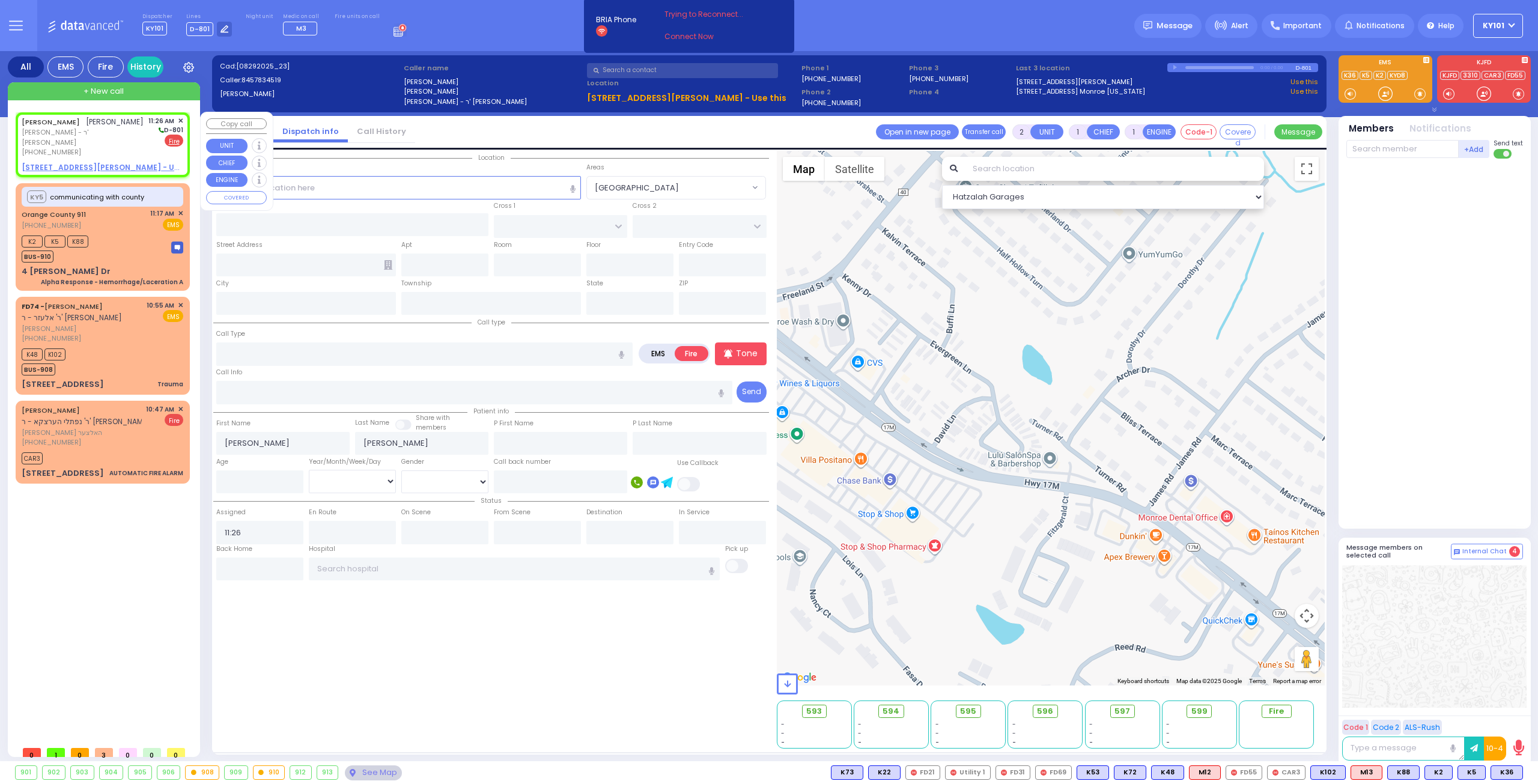
click at [74, 162] on u "[STREET_ADDRESS][PERSON_NAME] - Use this" at bounding box center [111, 167] width 178 height 10
select select
radio input "true"
select select
select select "Hatzalah Garages"
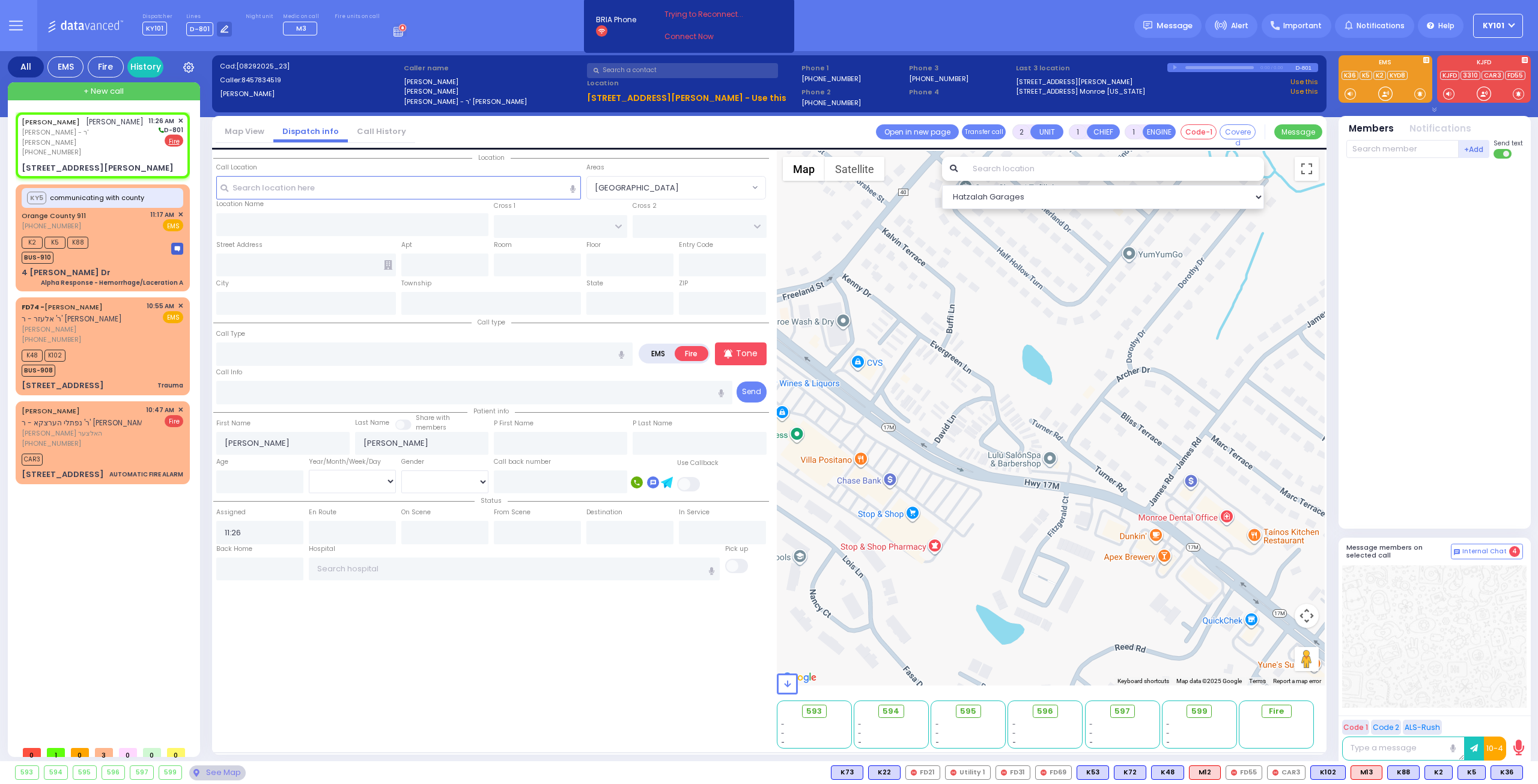
select select
radio input "true"
select select
select select "Hatzalah Garages"
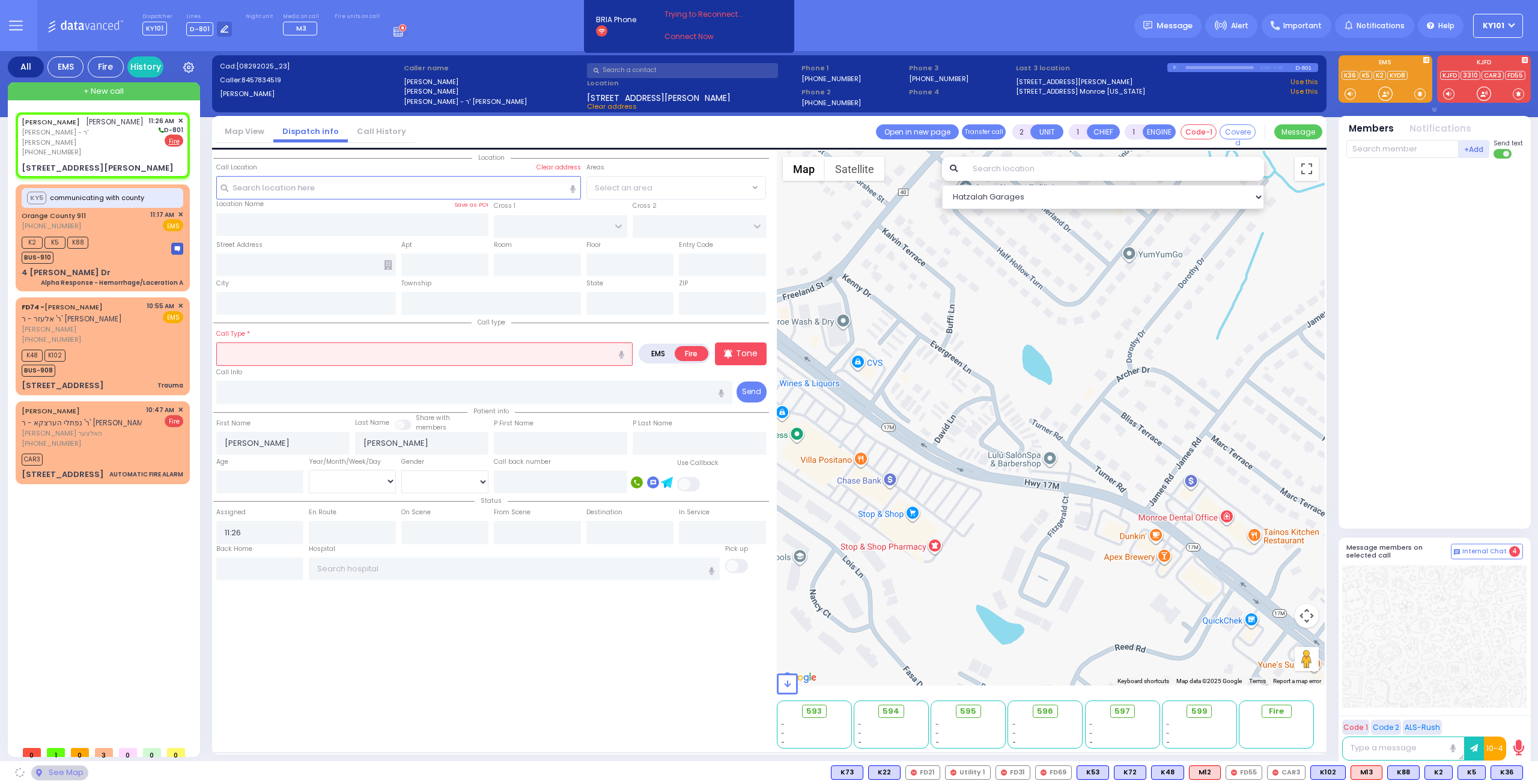
type input "LISKA WAY"
type input "MORDCHE SHER BLVD"
type input "[STREET_ADDRESS][PERSON_NAME]"
type input "302"
type input "Monroe"
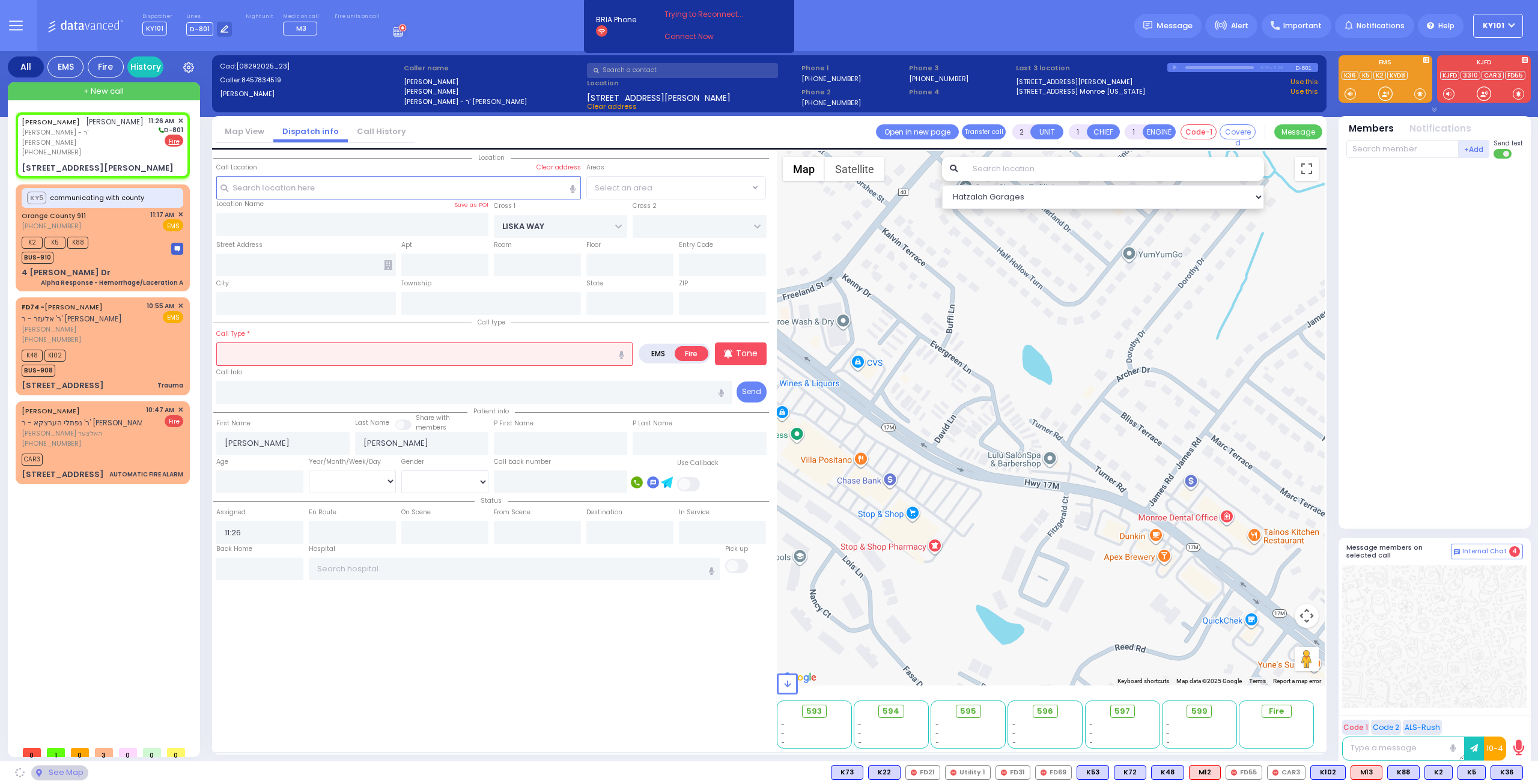
type input "[US_STATE]"
type input "10950"
select select "SECTION 2"
click at [291, 350] on input "text" at bounding box center [425, 354] width 416 height 23
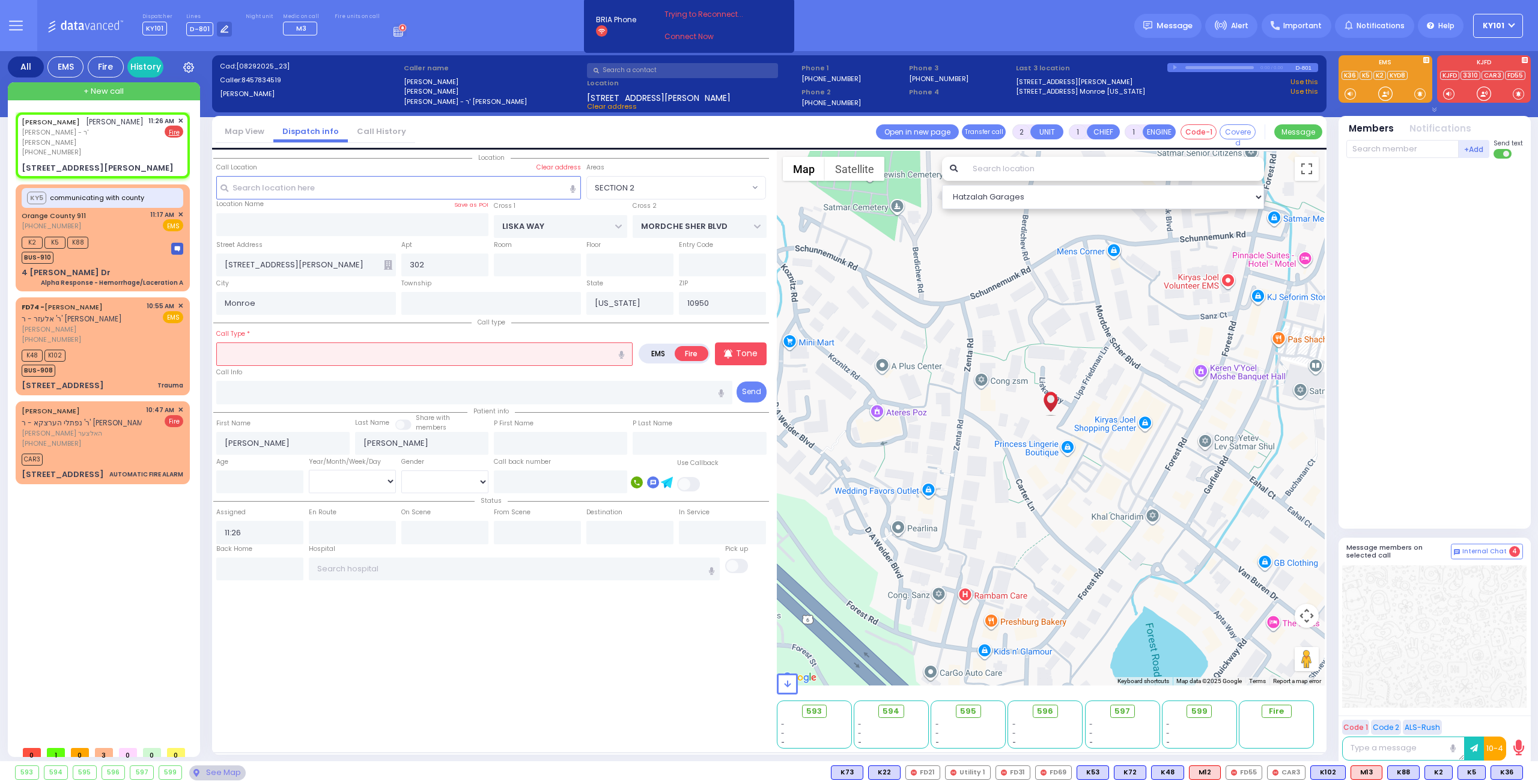
type input "l"
select select
radio input "true"
select select
select select "Hatzalah Garages"
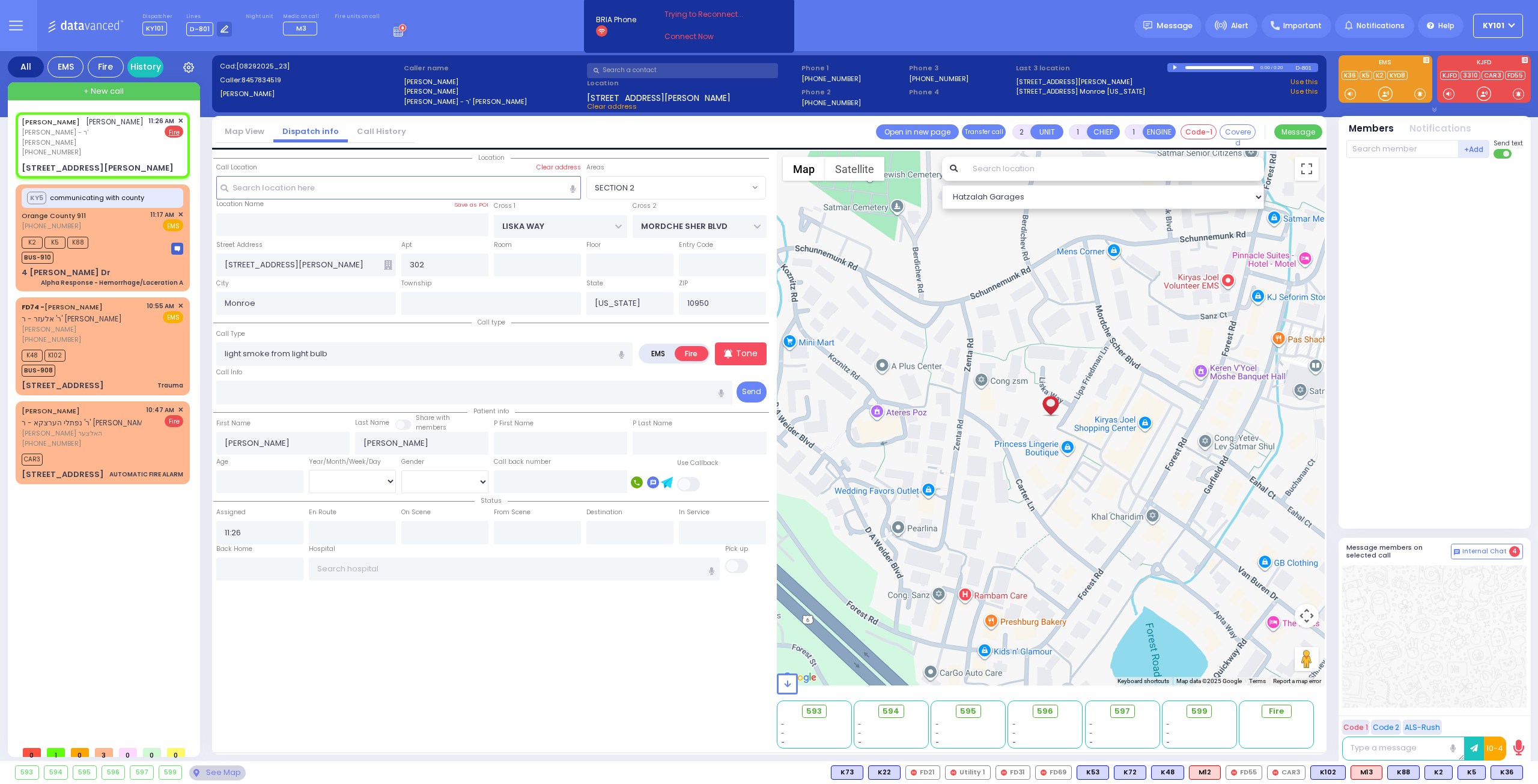
click at [345, 375] on div "Call Info" at bounding box center [475, 385] width 516 height 38
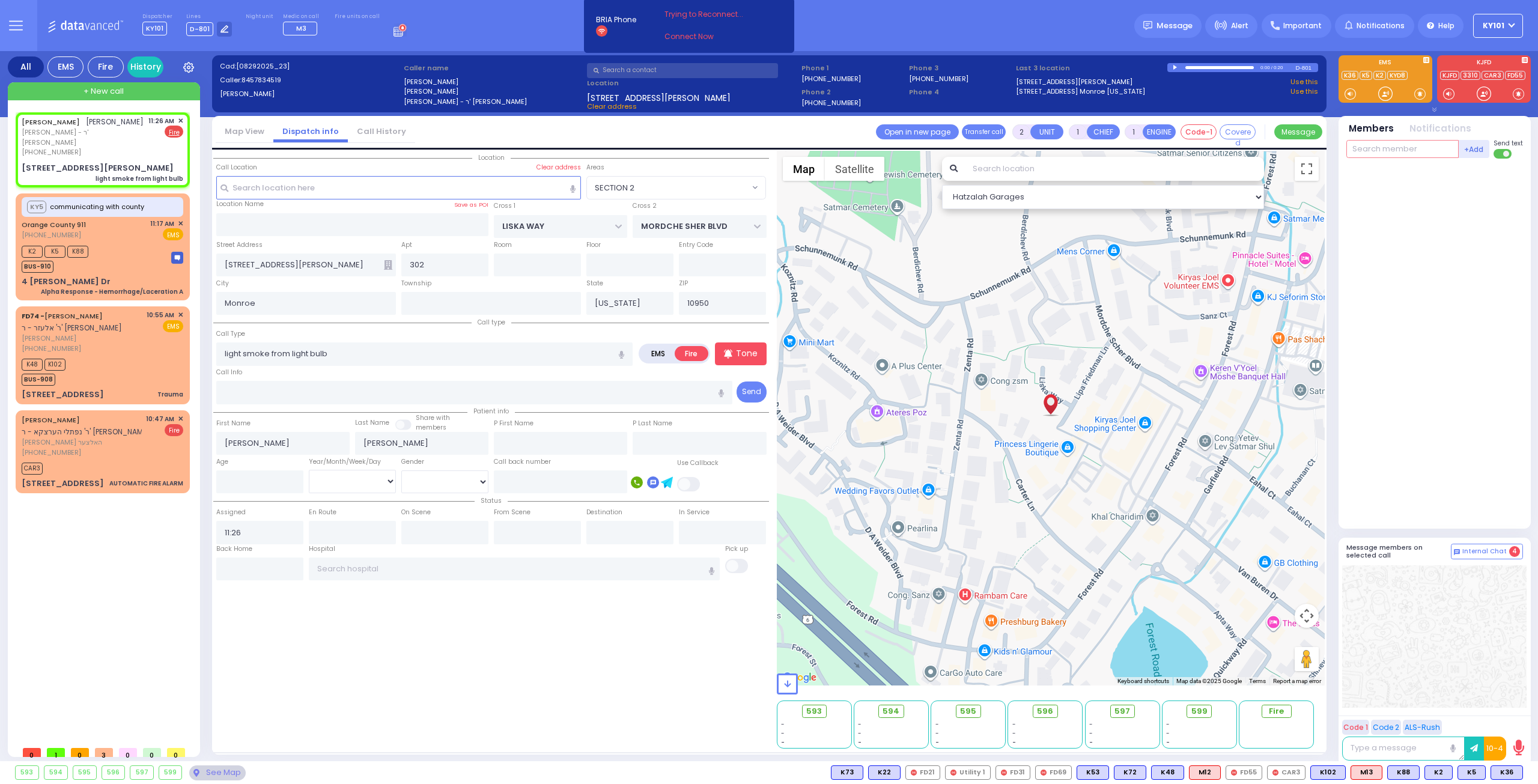
click at [1393, 147] on input "text" at bounding box center [1402, 149] width 112 height 18
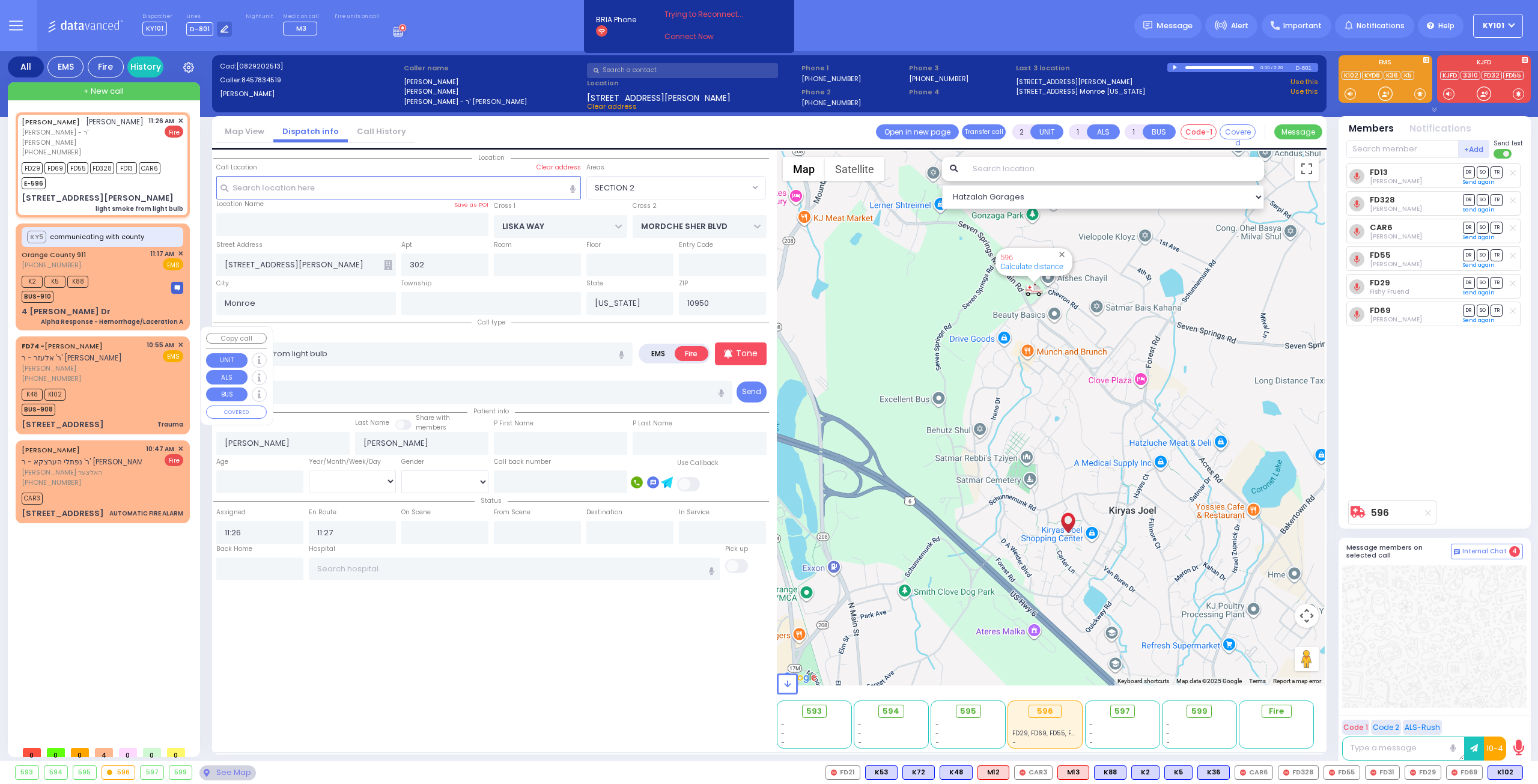
click at [107, 373] on div "[PHONE_NUMBER]" at bounding box center [82, 379] width 120 height 10
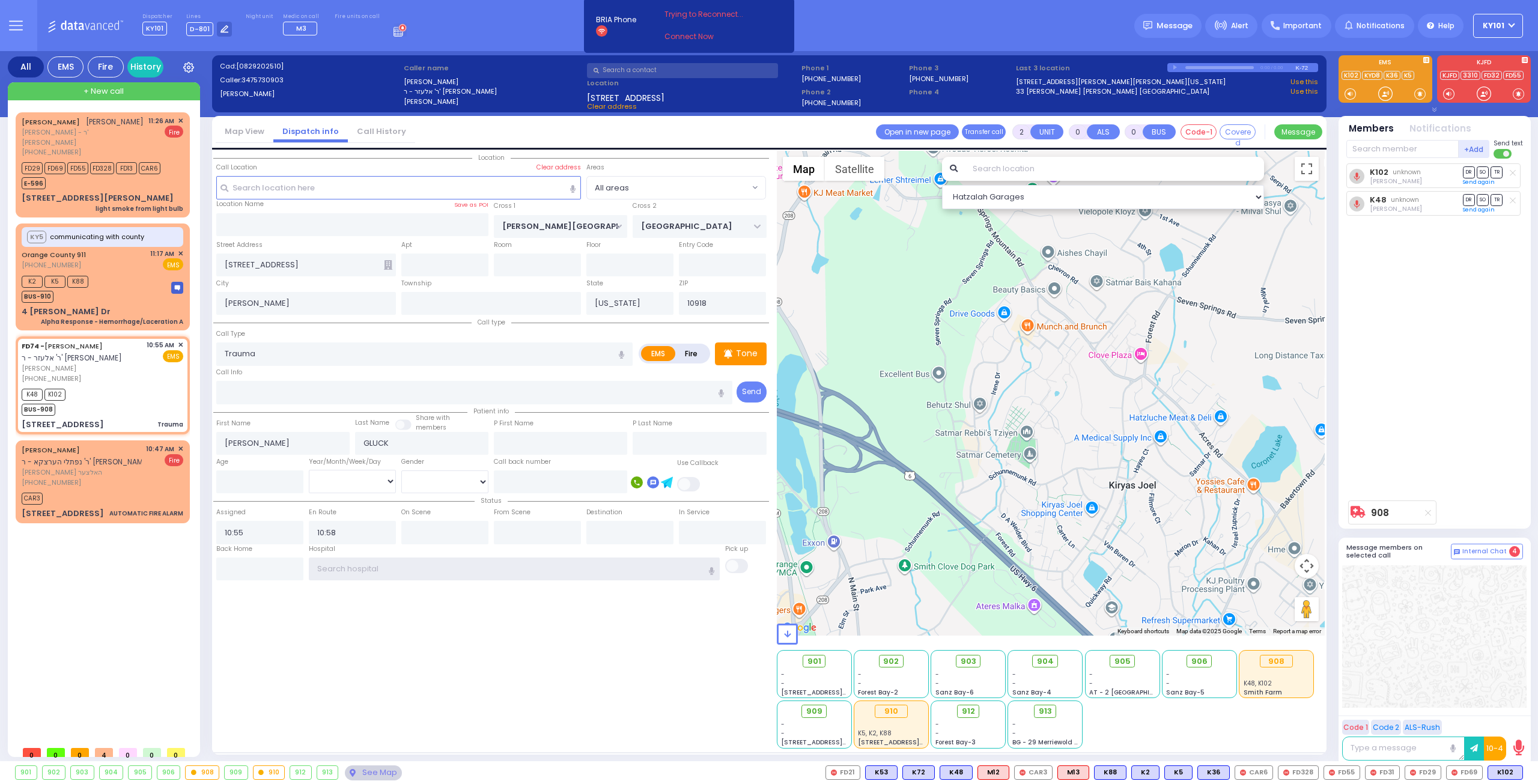
click at [394, 571] on input "text" at bounding box center [514, 569] width 411 height 23
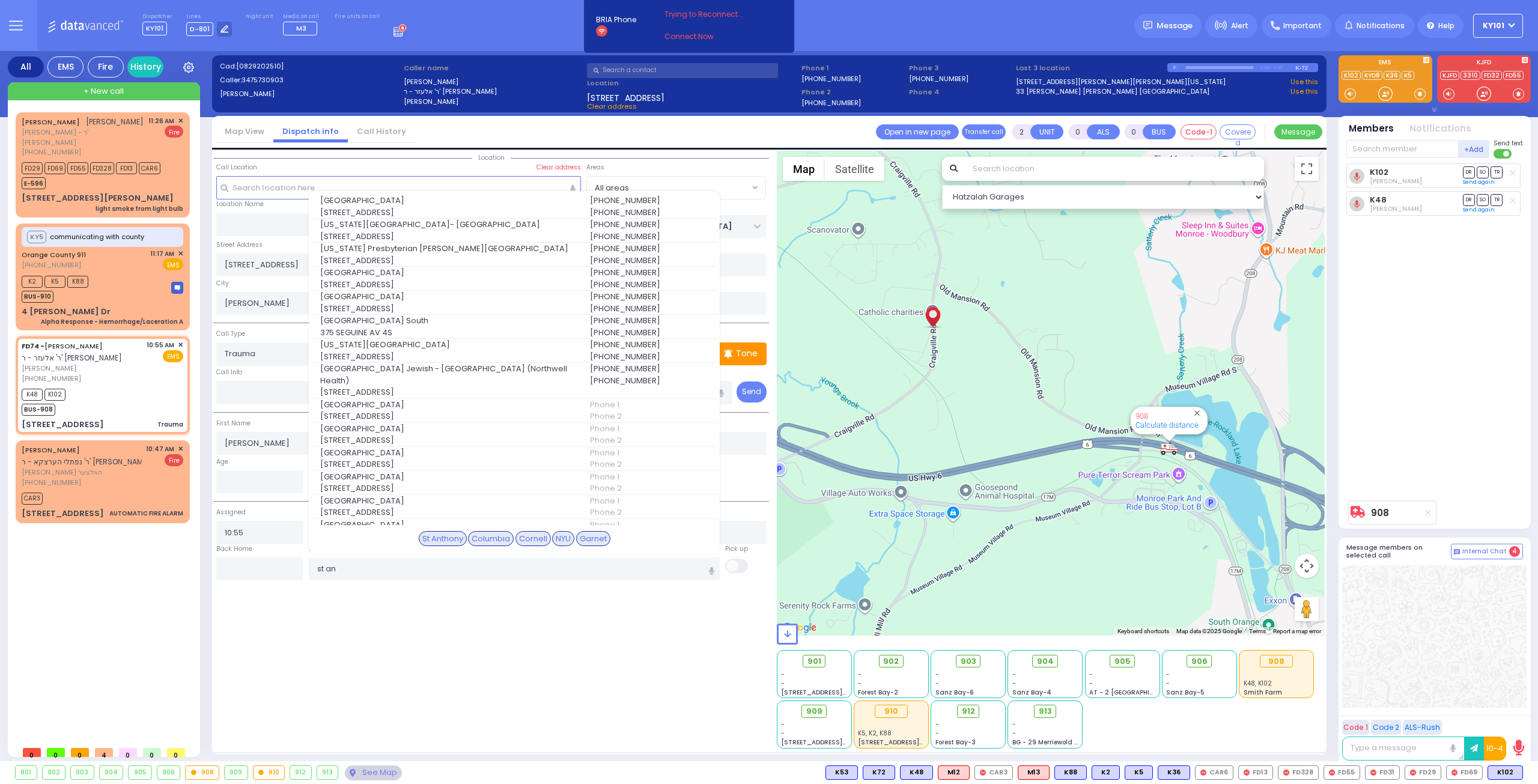
select select
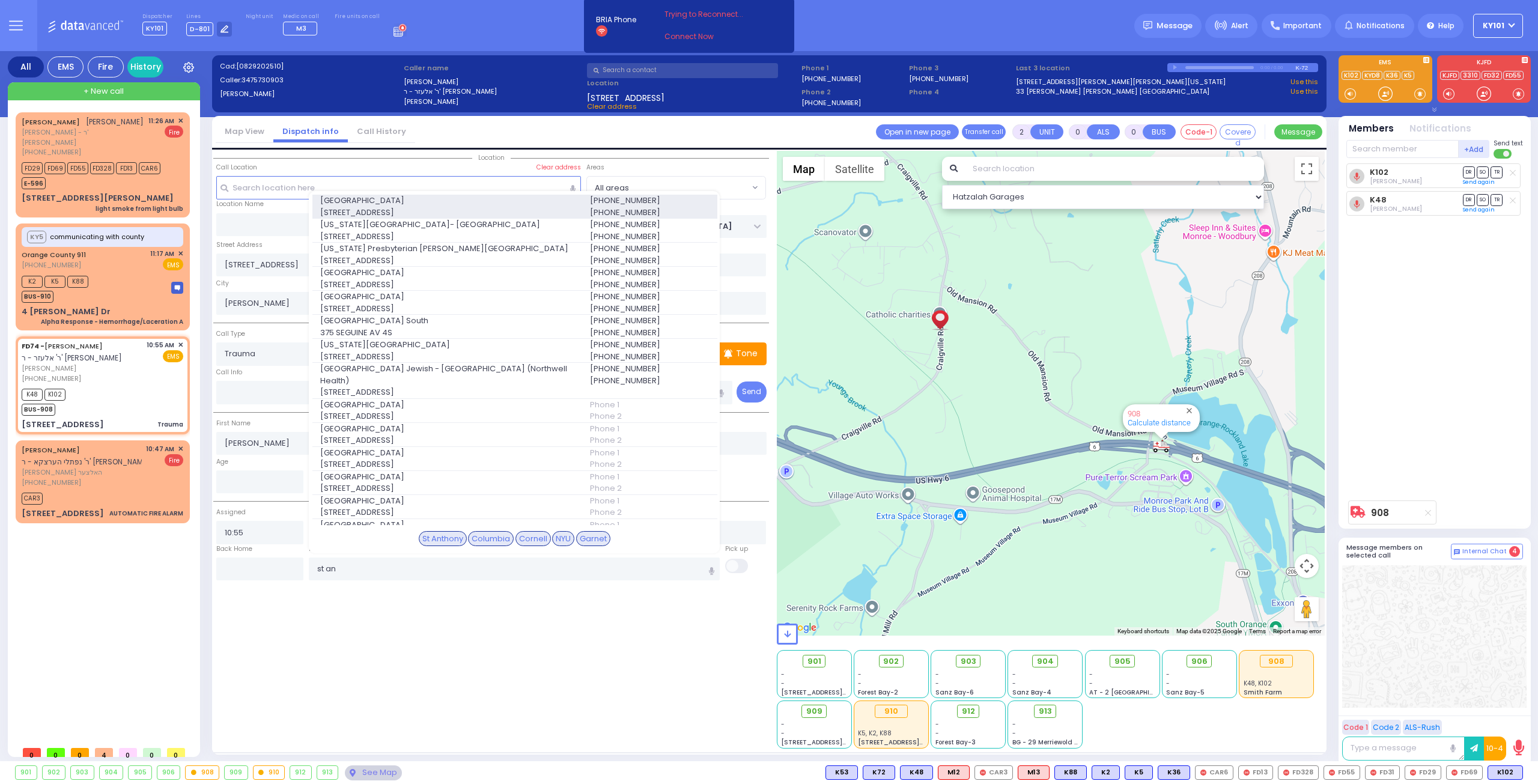
type input "st an"
click at [470, 213] on span "[STREET_ADDRESS]" at bounding box center [448, 213] width 256 height 12
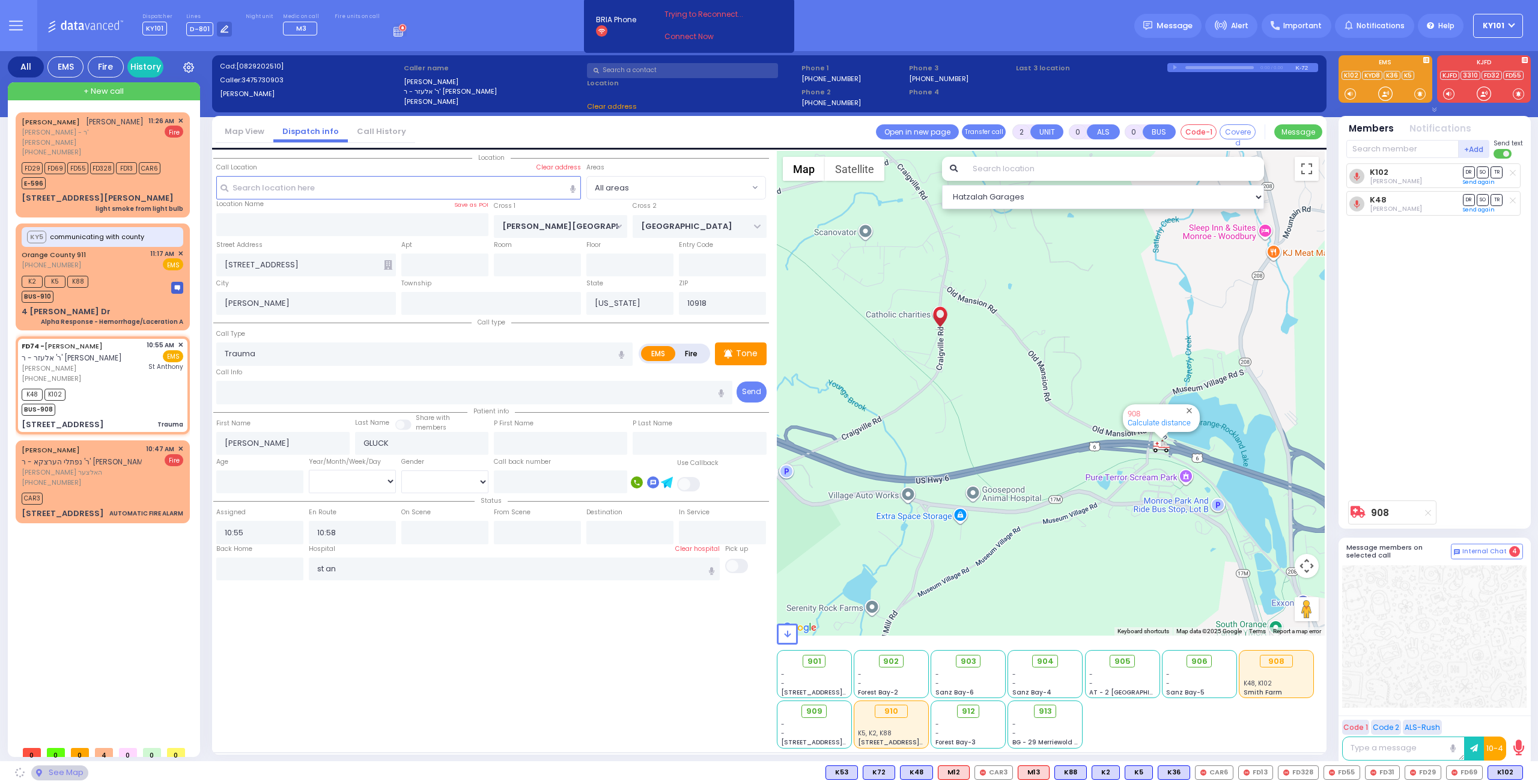
select select
radio input "true"
select select
type input "[GEOGRAPHIC_DATA]"
select select "Hatzalah Garages"
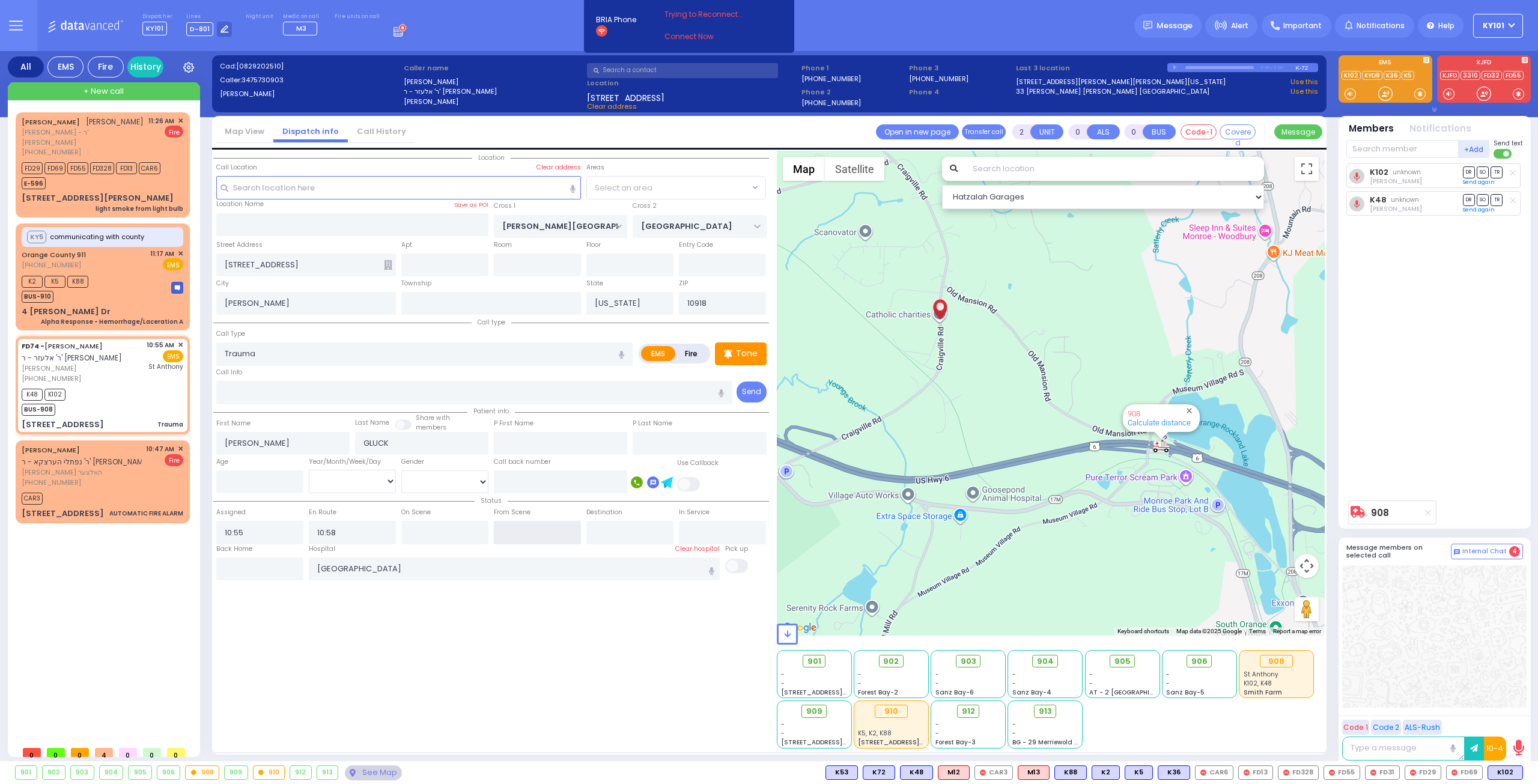
click at [532, 523] on input "text" at bounding box center [537, 532] width 87 height 23
type input "11:29"
select select
radio input "true"
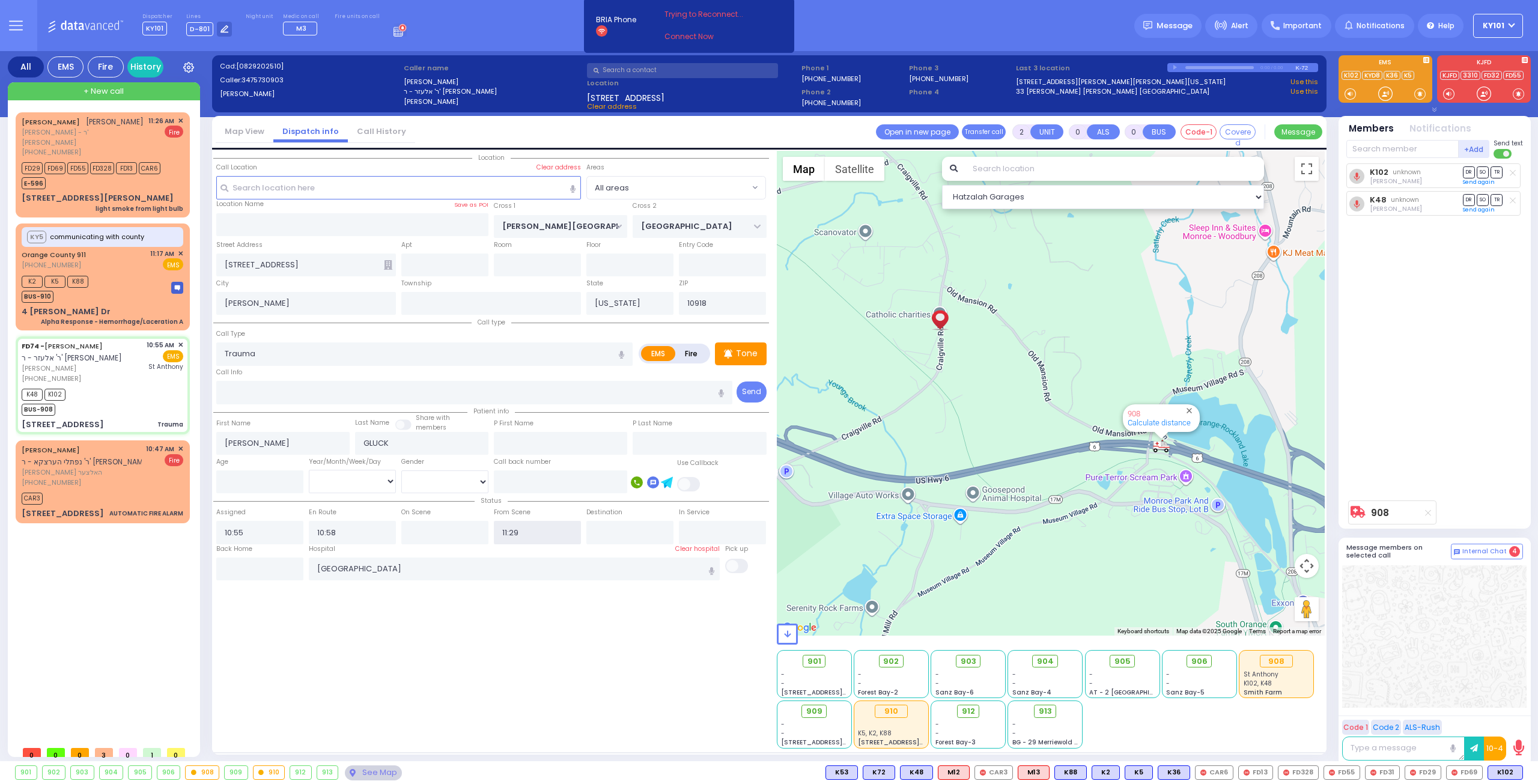
select select
select select "Hatzalah Garages"
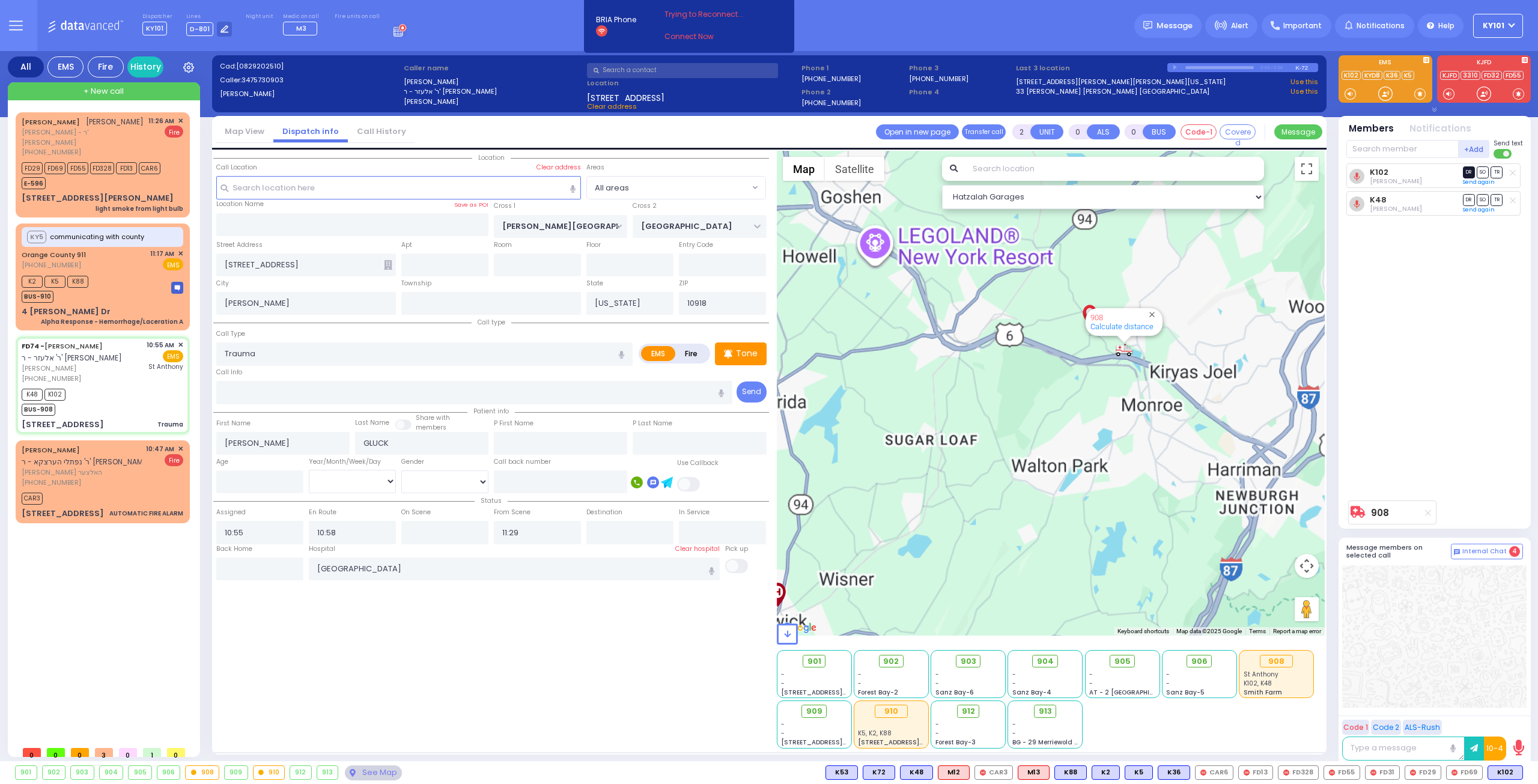
click at [1469, 175] on span "DR" at bounding box center [1468, 172] width 12 height 12
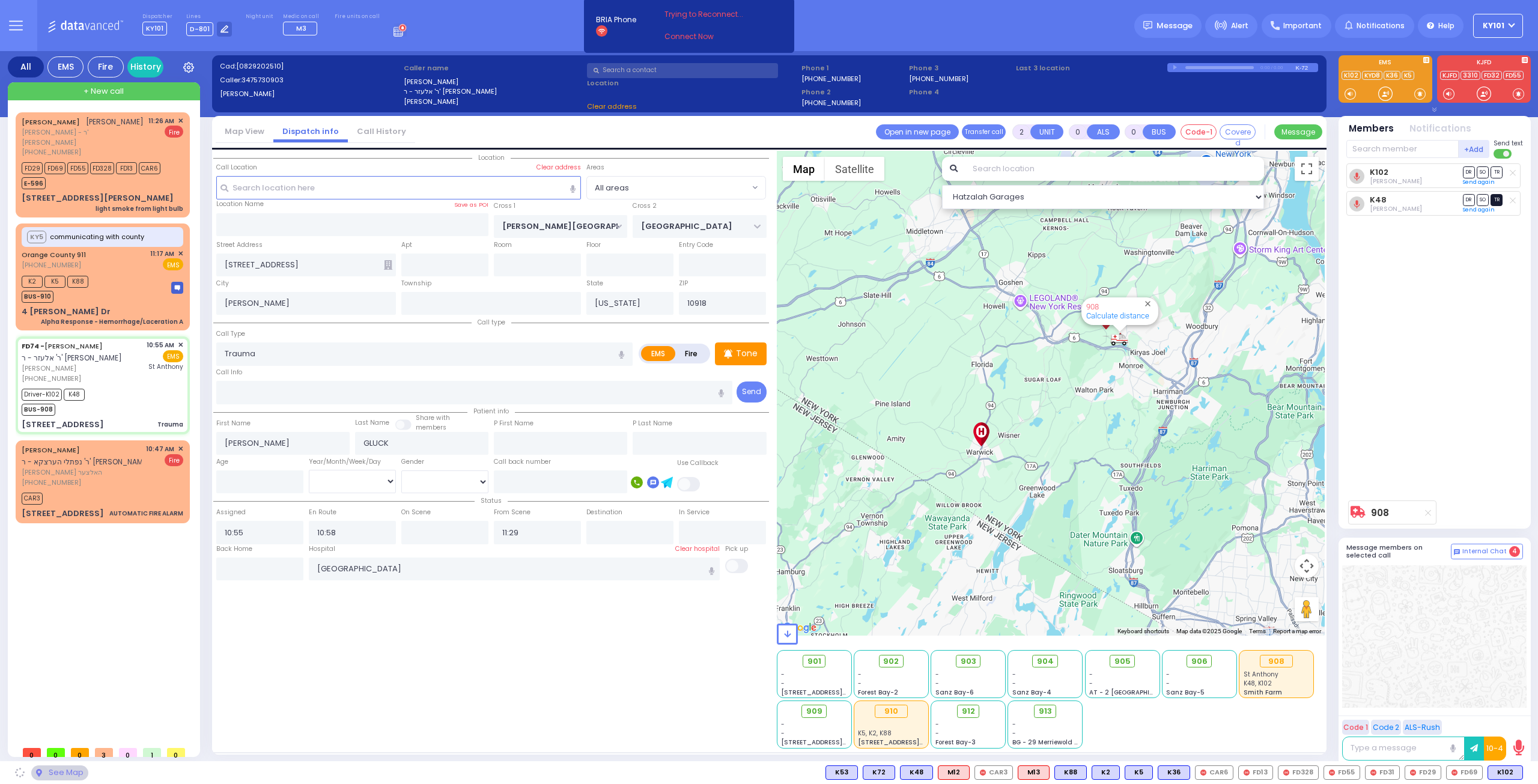
select select
radio input "true"
select select
select select "Hatzalah Garages"
click at [1494, 199] on span "TR" at bounding box center [1496, 200] width 12 height 12
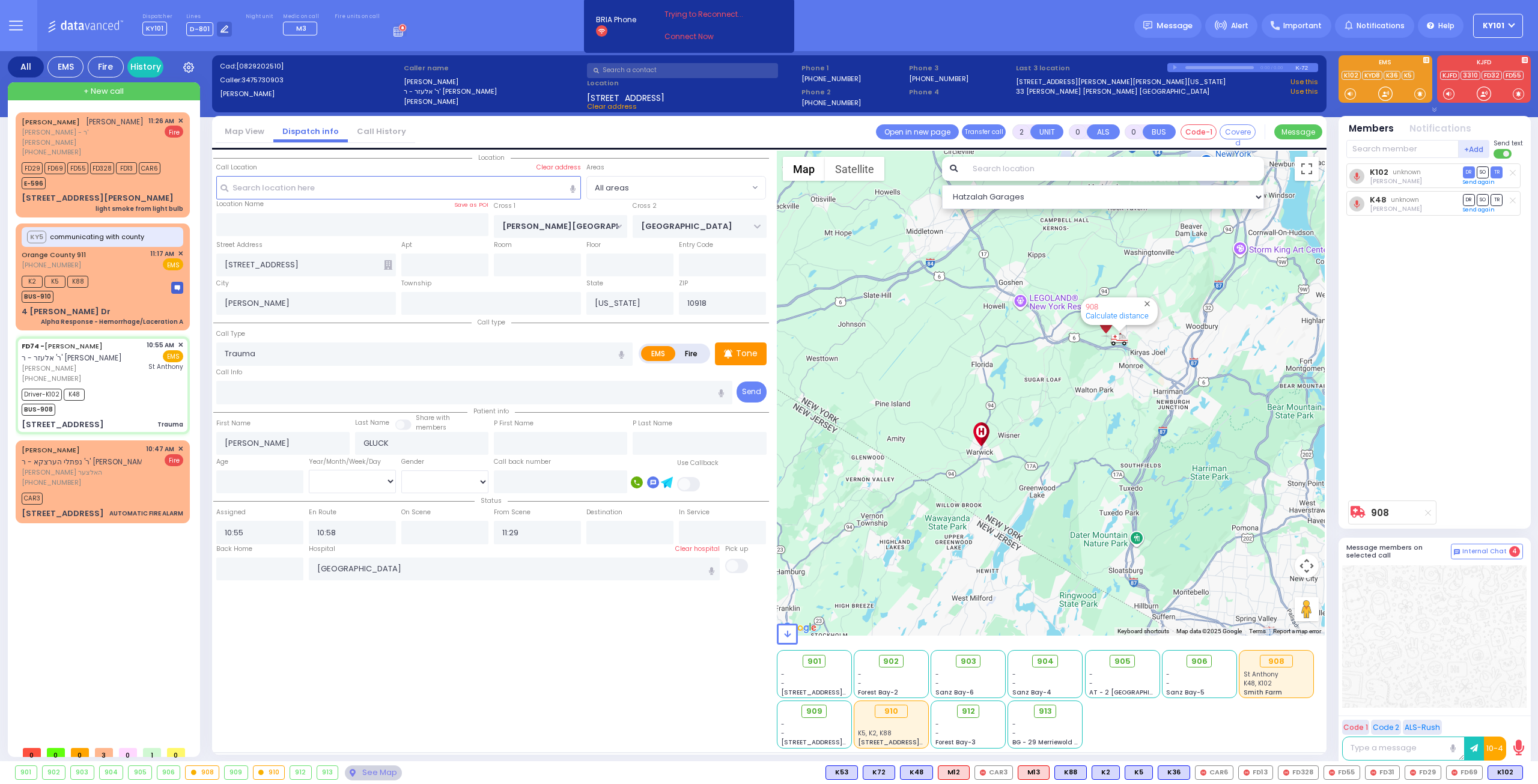
select select
radio input "true"
select select
select select "Hatzalah Garages"
drag, startPoint x: 521, startPoint y: 525, endPoint x: 514, endPoint y: 529, distance: 8.1
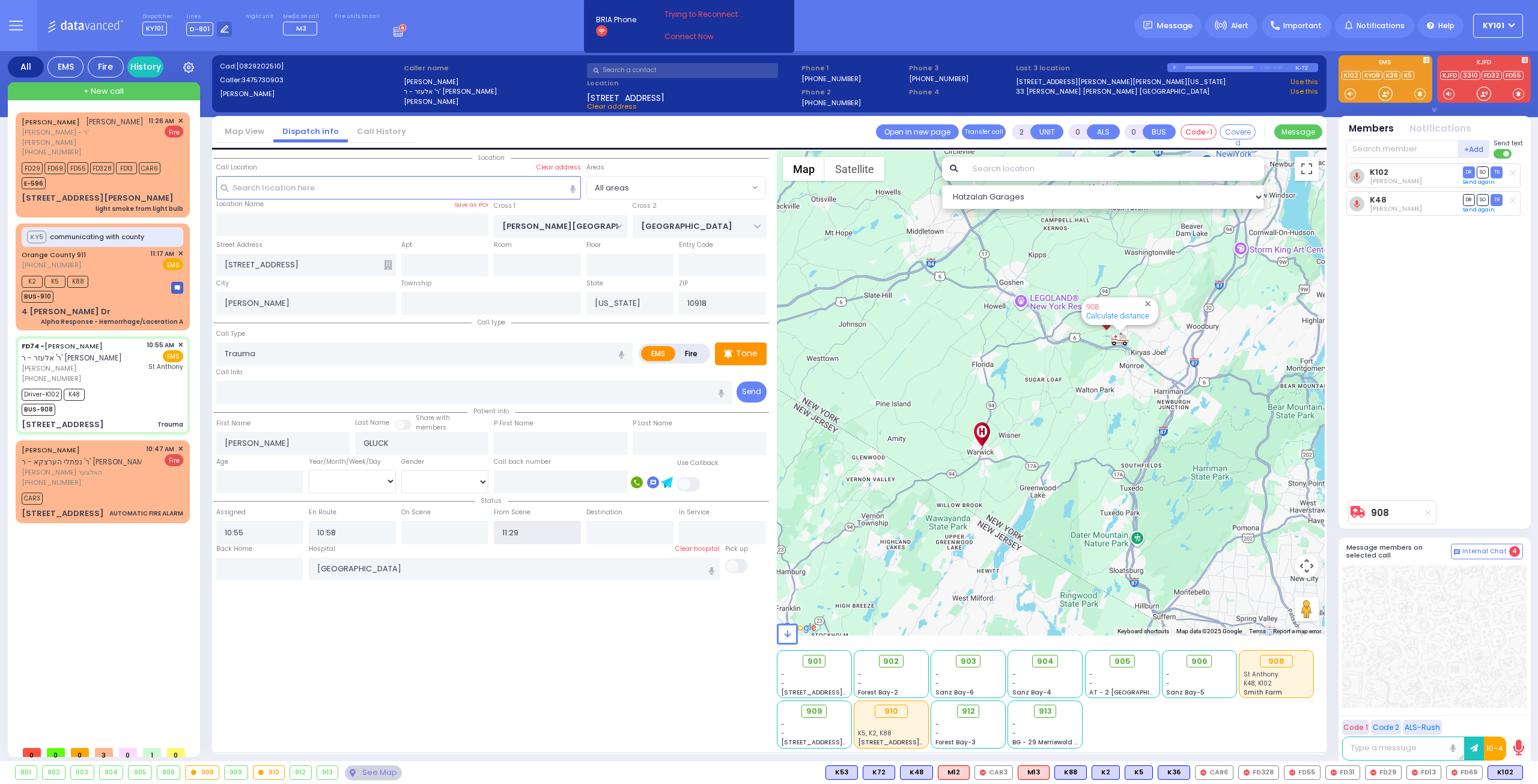
click at [514, 529] on input "11:29" at bounding box center [537, 532] width 87 height 23
click at [120, 278] on div "K2 K5 K88 BUS-910" at bounding box center [102, 288] width 161 height 30
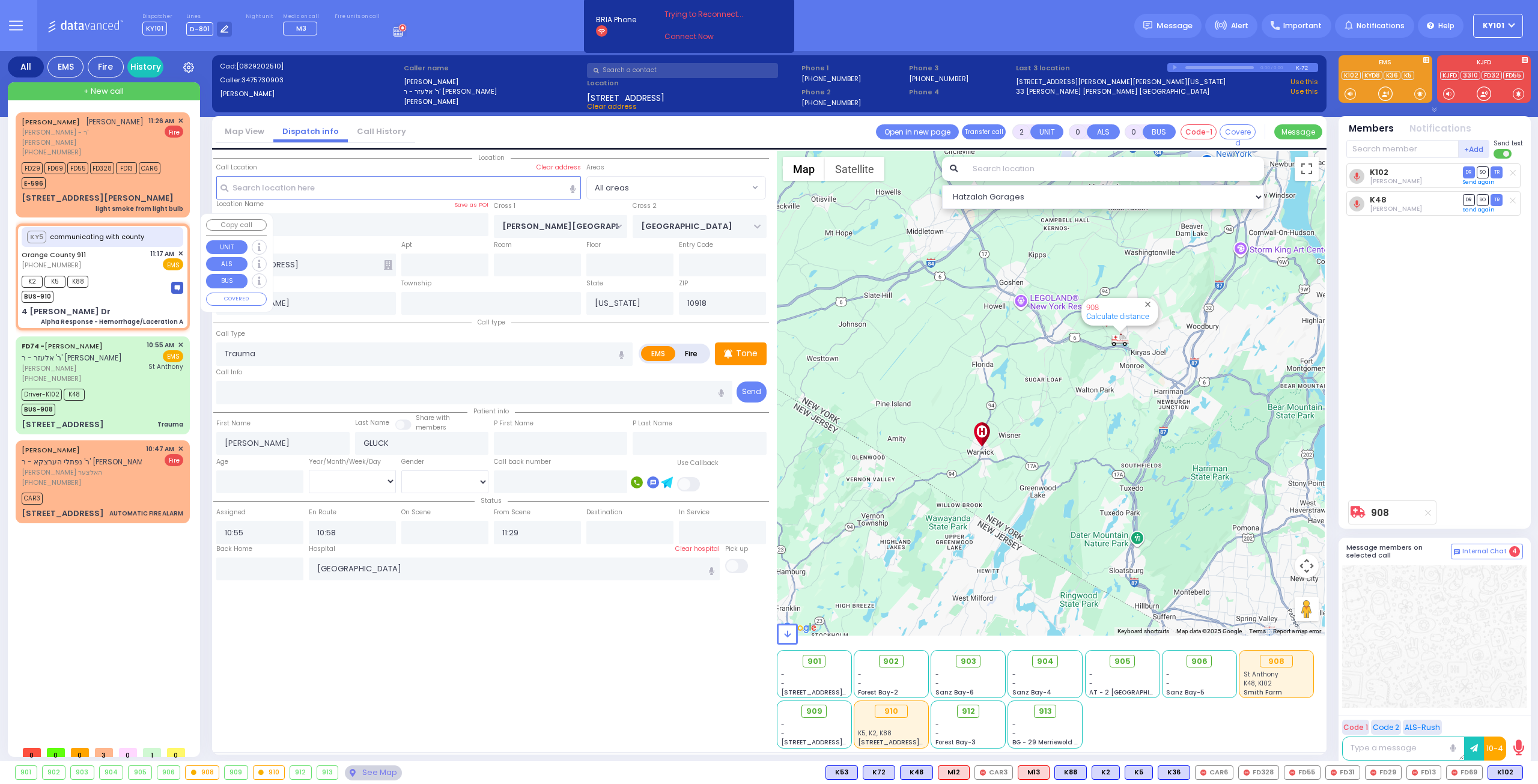
type input "6"
select select
type input "Alpha Response - Hemorrhage/Laceration A"
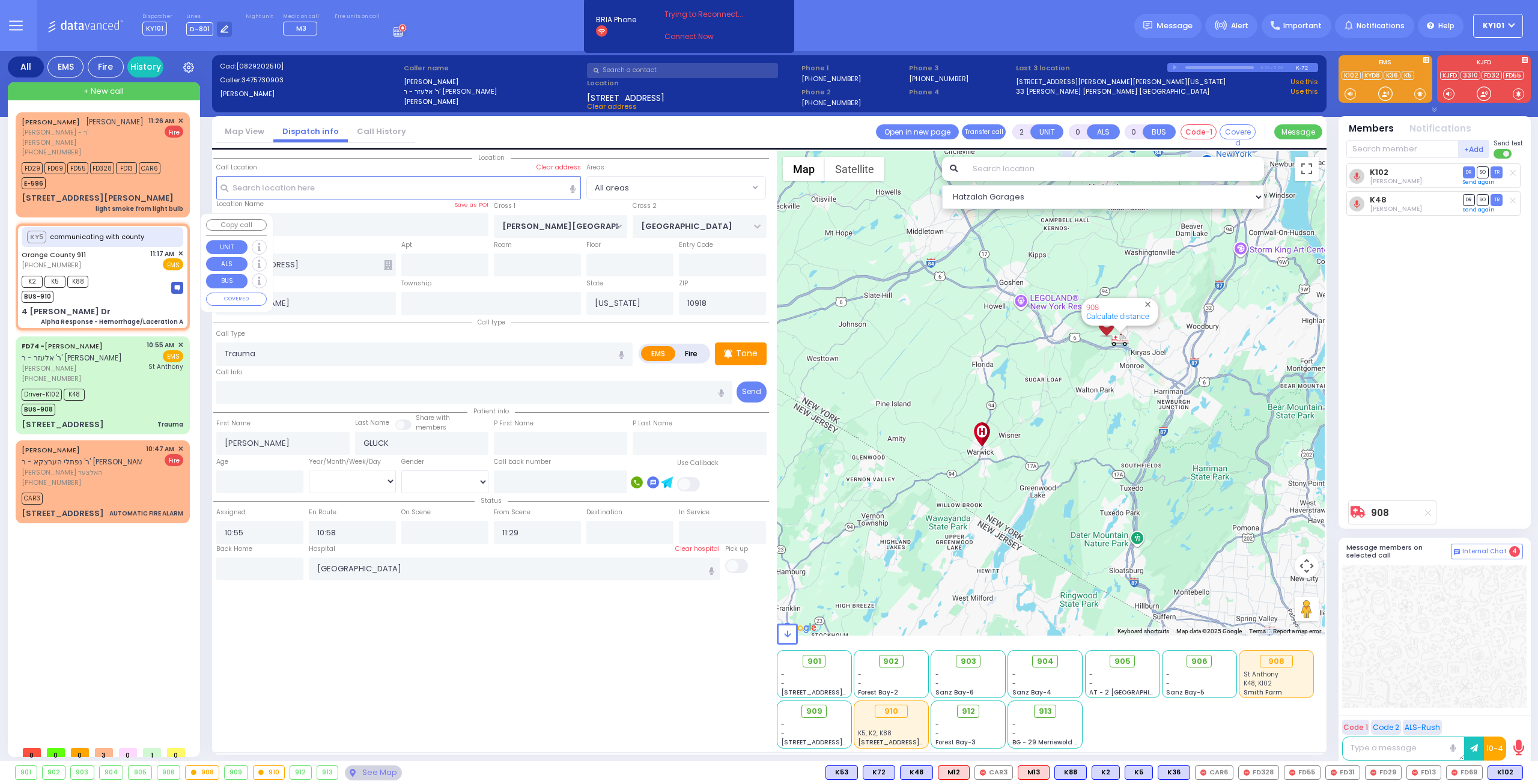
radio input "true"
type input "Nature: : Alpha Response - Hemorrhage/Laceration A Address: : [STREET_ADDRESS][…"
select select
type input "11:19"
select select "Hatzalah Garages"
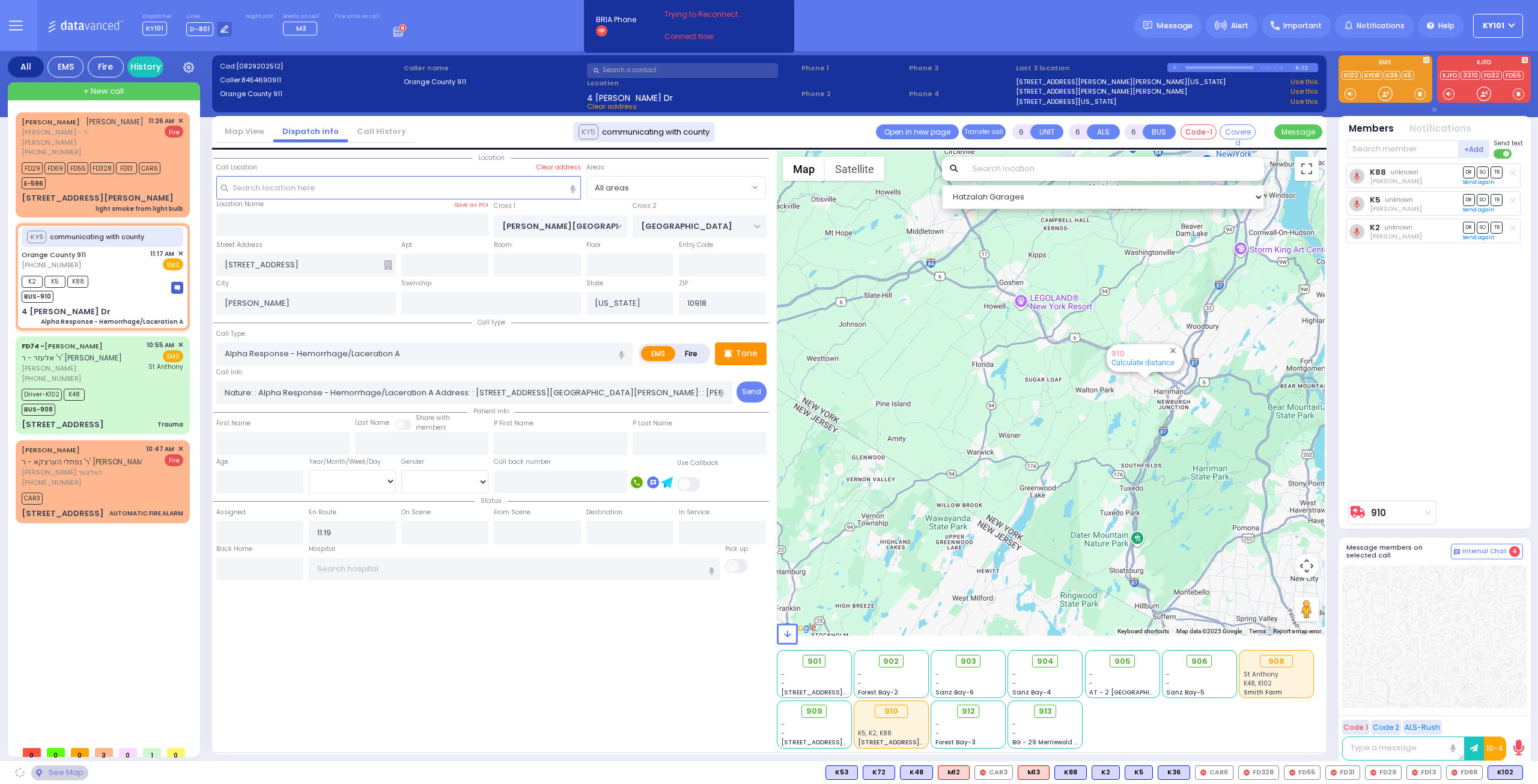
type input "4 [PERSON_NAME] Dr"
type input "Monroe"
type input "10950"
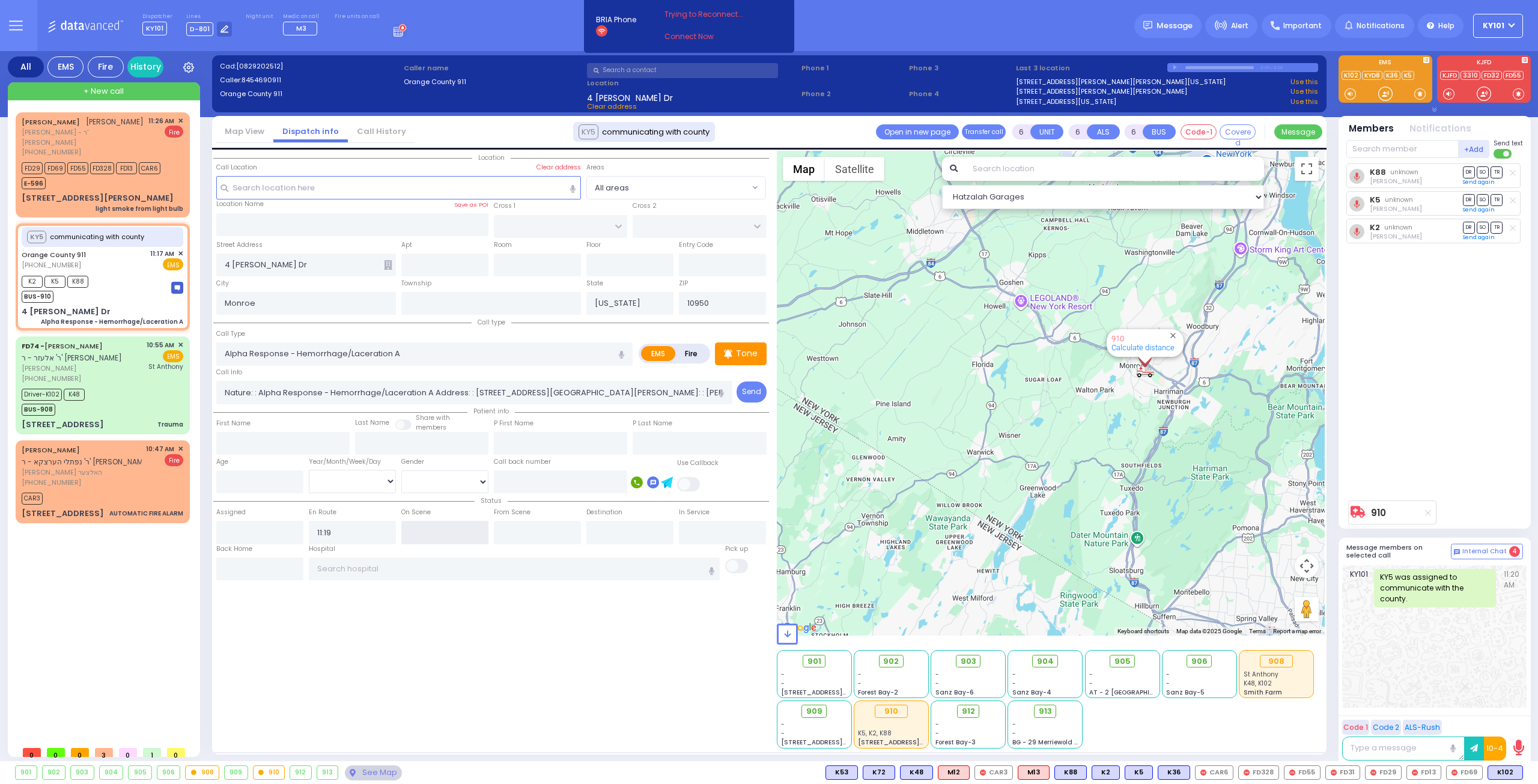
click at [425, 532] on input "text" at bounding box center [445, 532] width 87 height 23
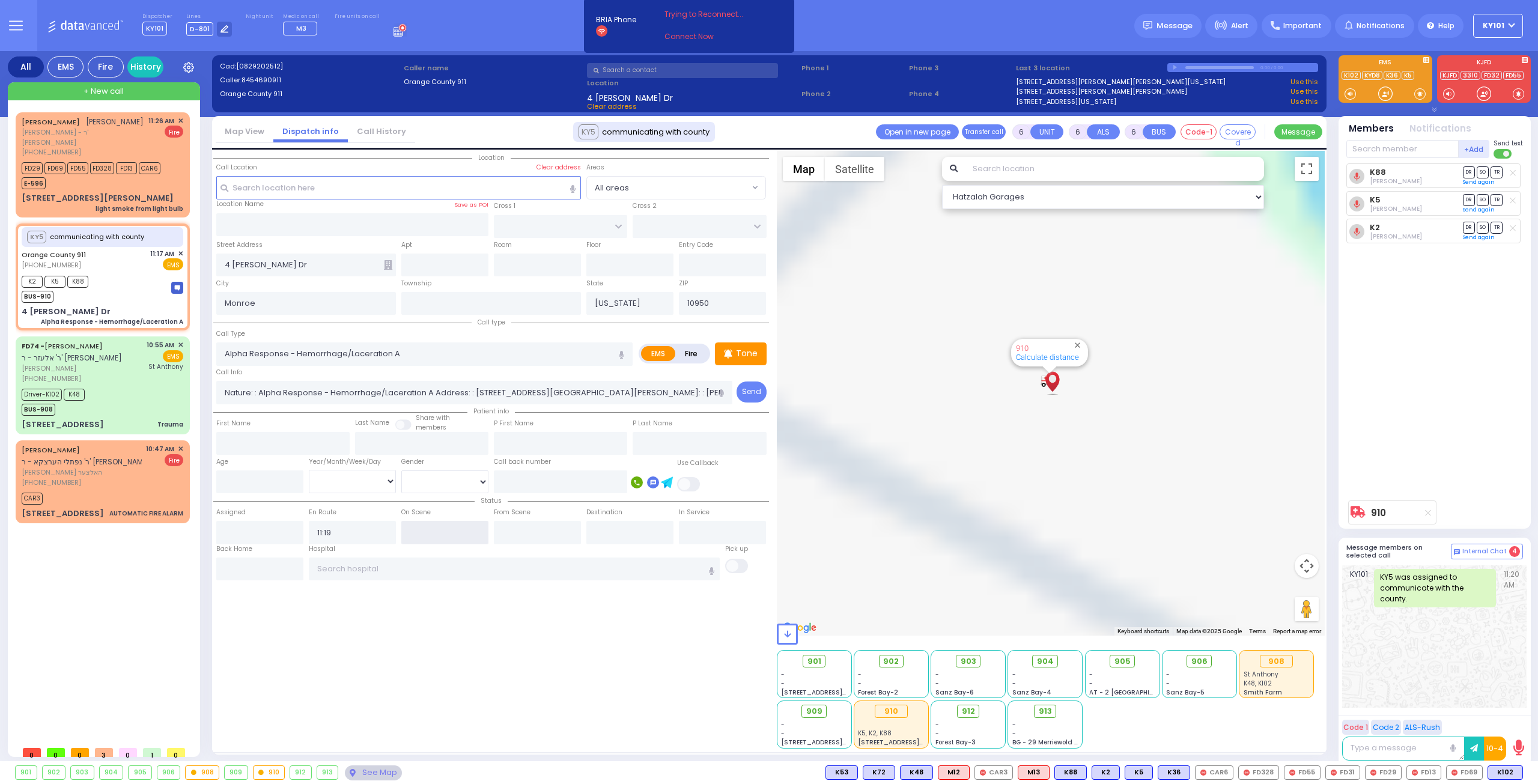
click at [425, 532] on input "text" at bounding box center [445, 532] width 87 height 23
type input "11:29"
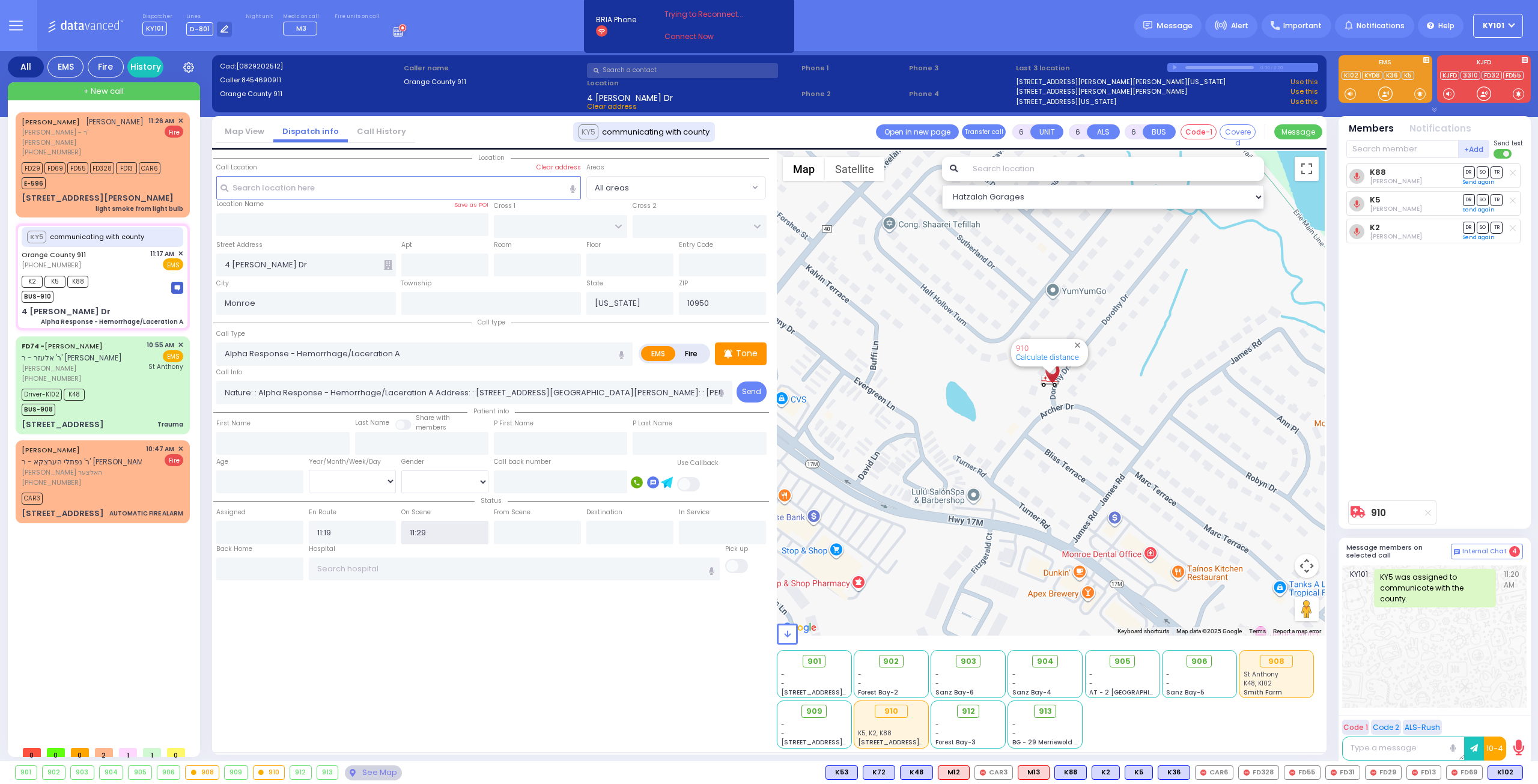
select select
radio input "true"
select select
select select "Hatzalah Garages"
type input "11:28"
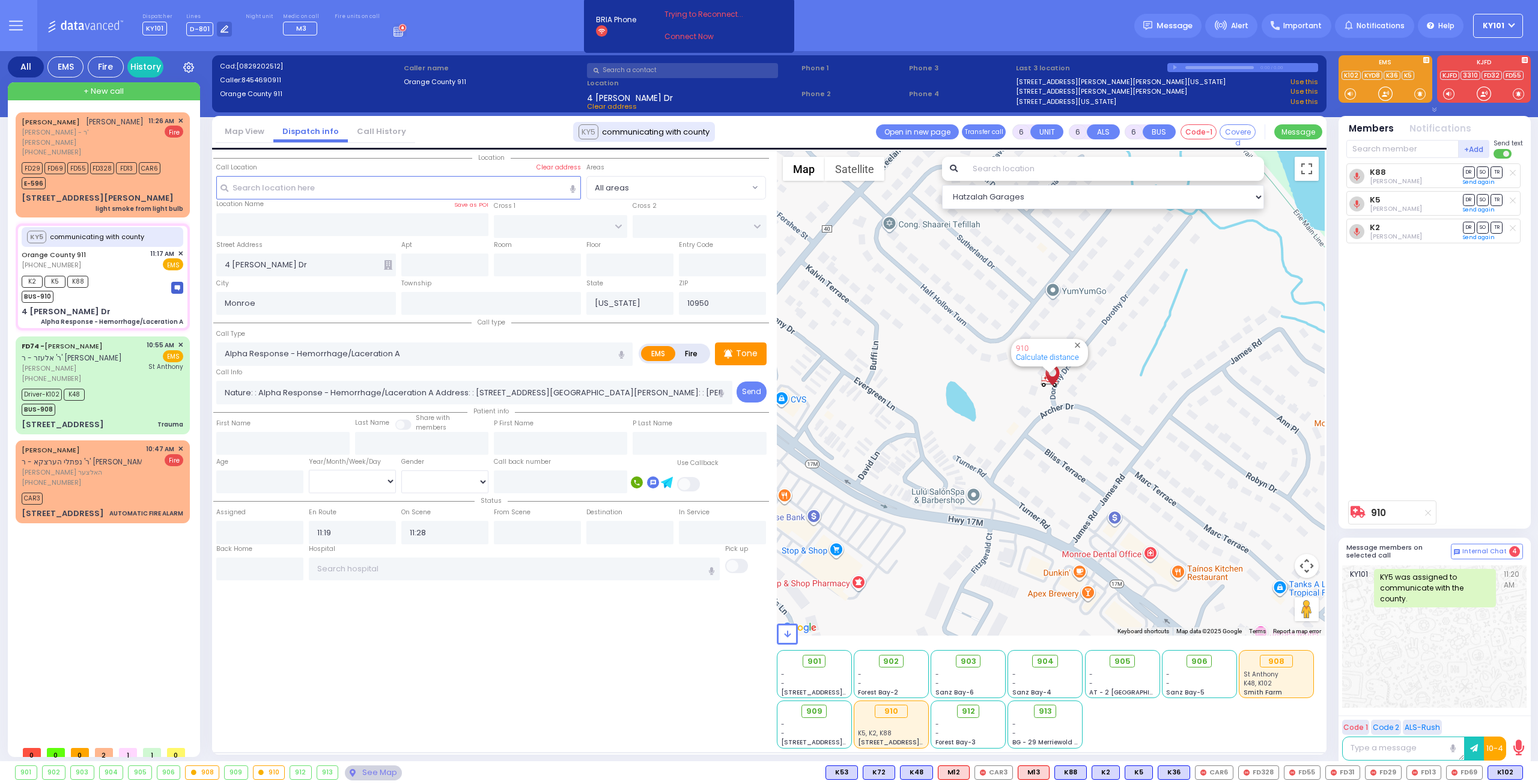
click at [397, 622] on div "Location ZIP" at bounding box center [491, 449] width 555 height 598
select select
radio input "true"
select select
select select "Hatzalah Garages"
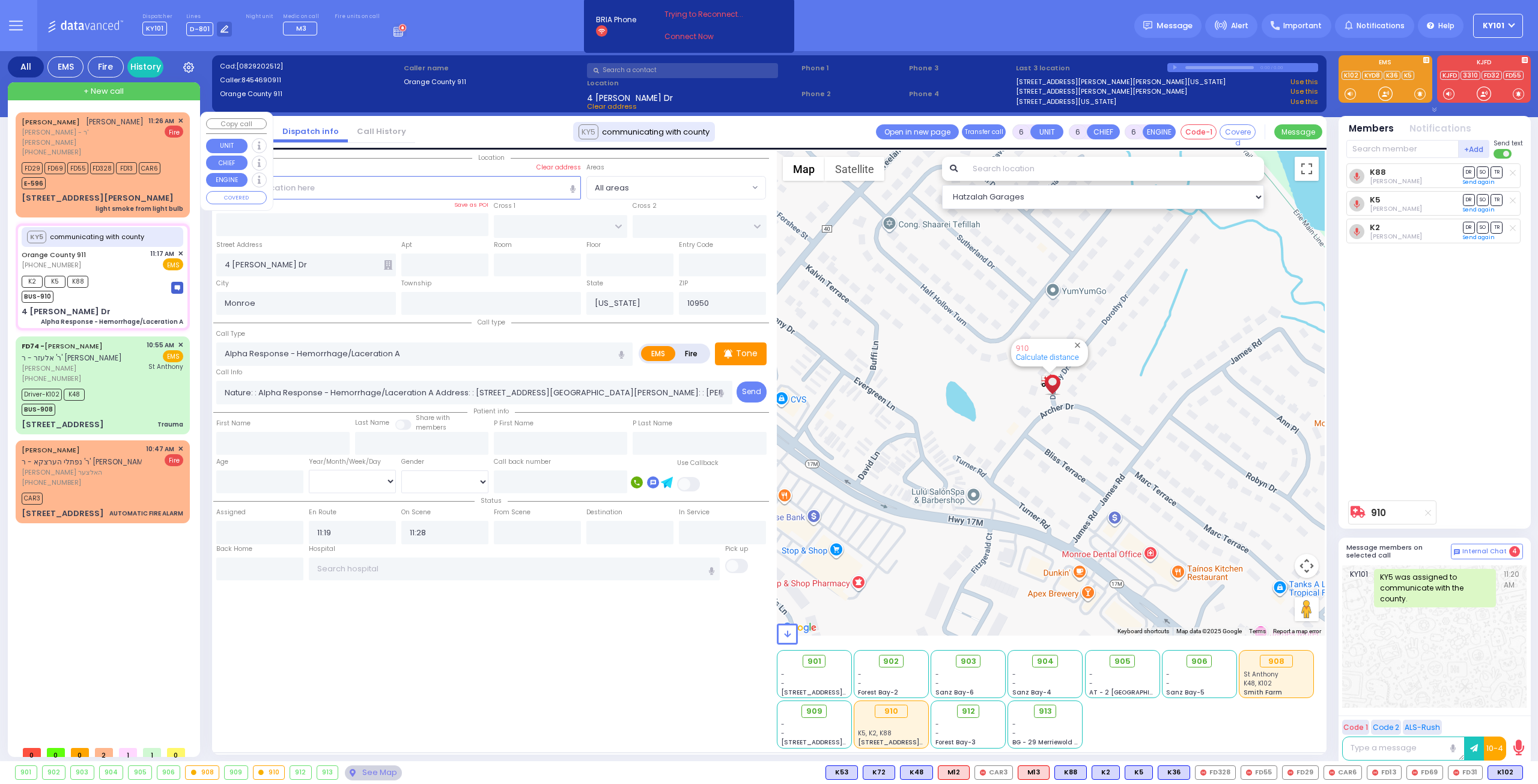
click at [119, 147] on div "[PHONE_NUMBER]" at bounding box center [83, 152] width 122 height 10
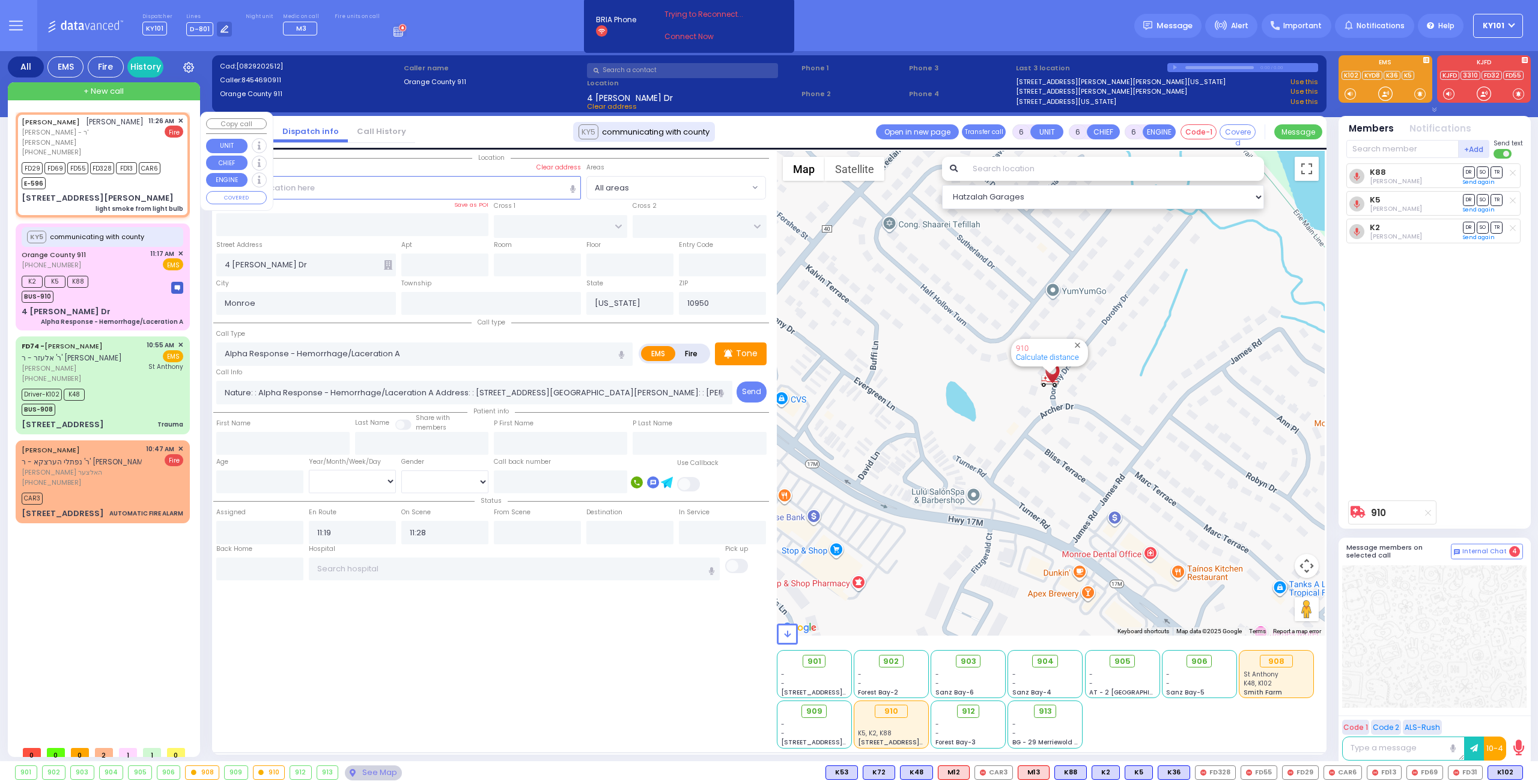
type input "2"
type input "1"
select select
type input "light smoke from light bulb"
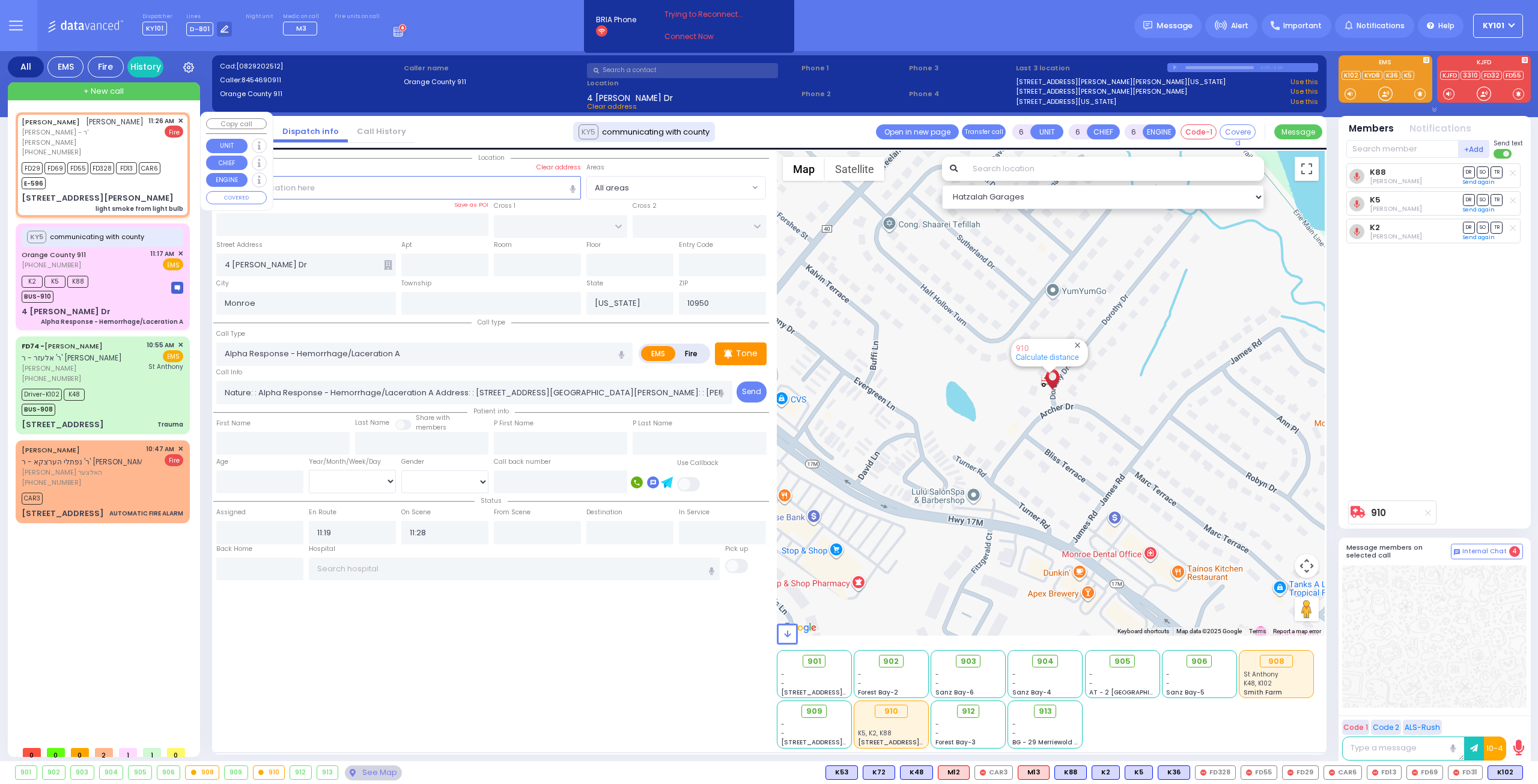
radio input "false"
radio input "true"
type input "[PERSON_NAME]"
select select
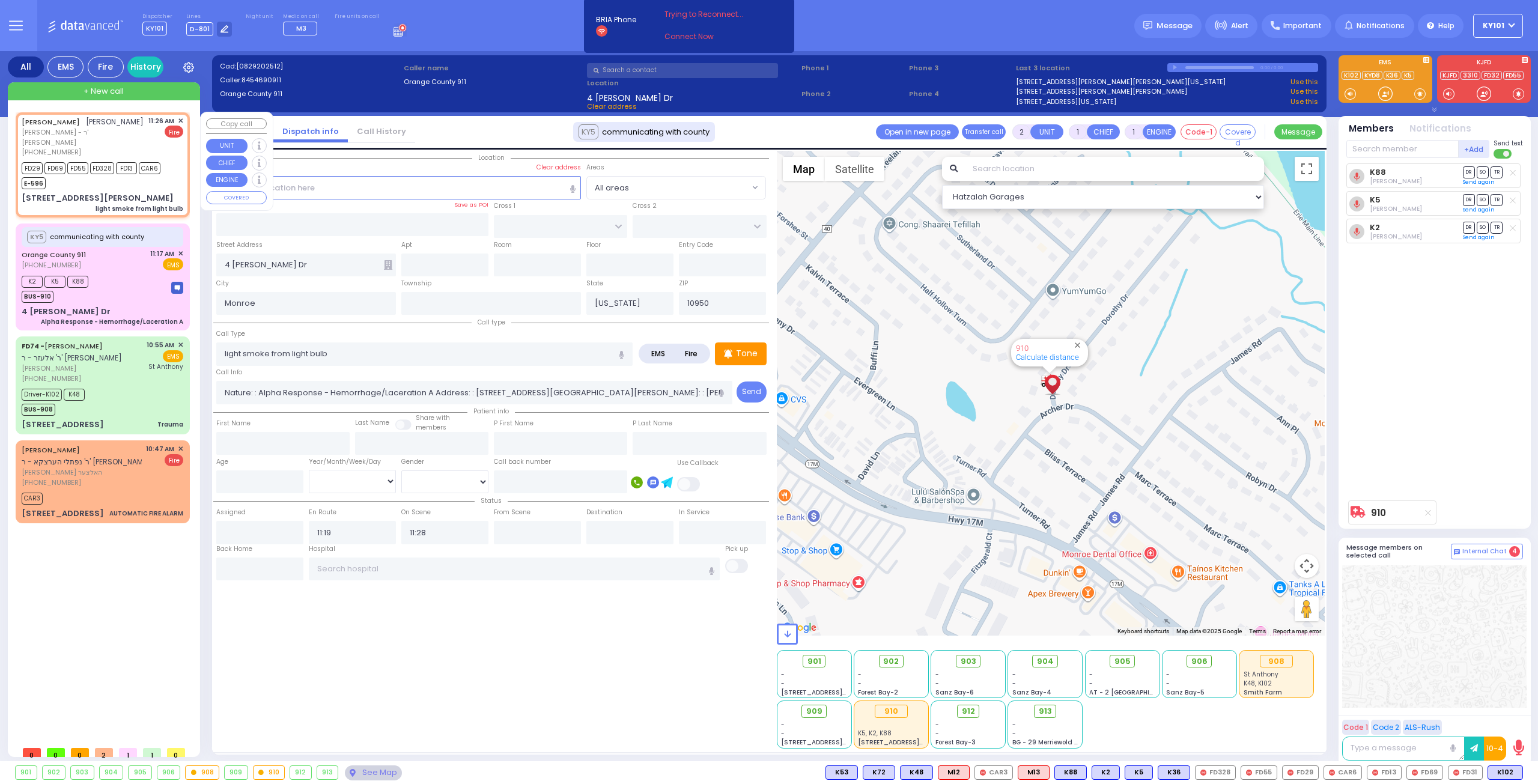
type input "11:26"
type input "11:27"
select select "Hatzalah Garages"
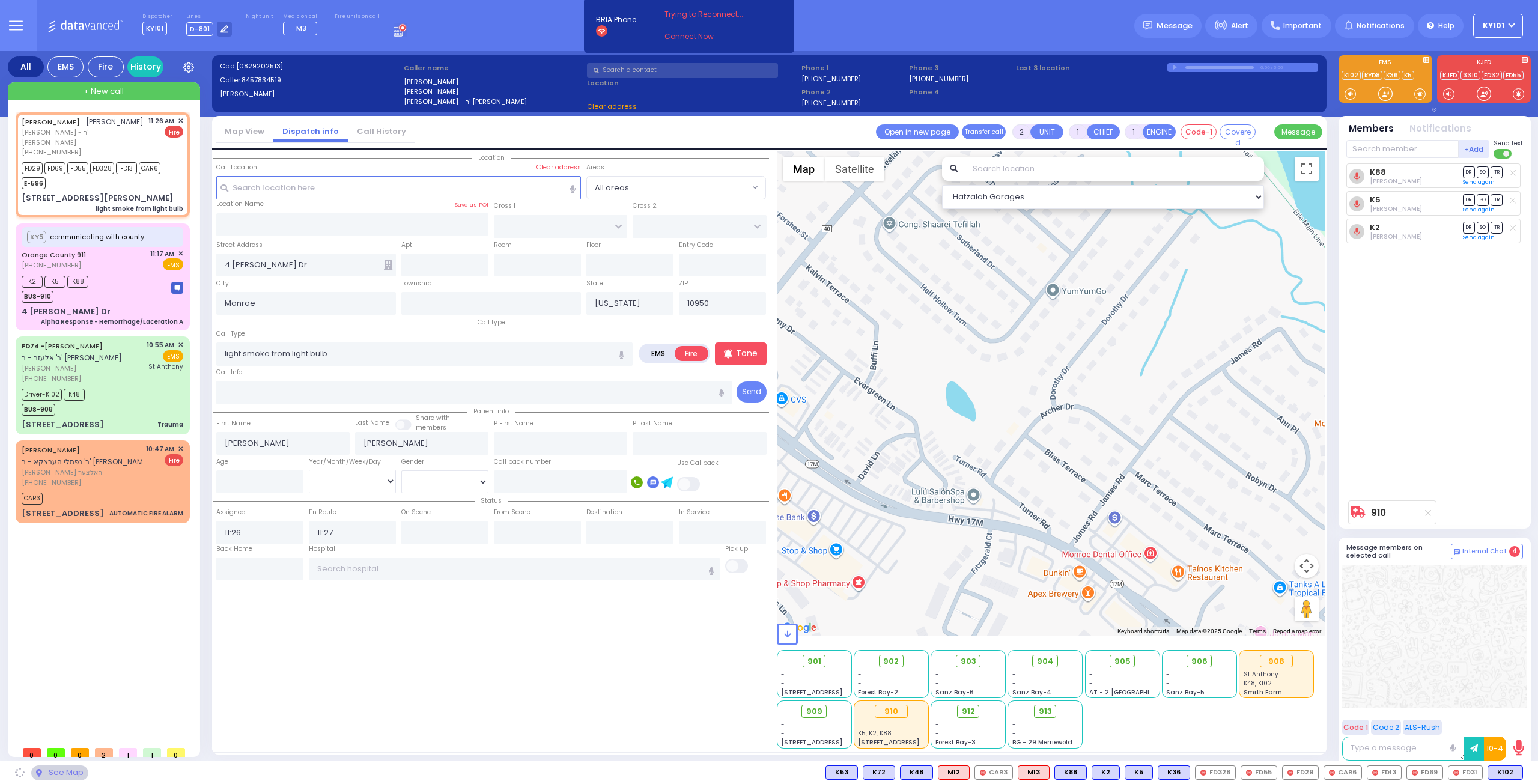
type input "LISKA WAY"
type input "MORDCHE SHER BLVD"
type input "[STREET_ADDRESS][PERSON_NAME]"
type input "302"
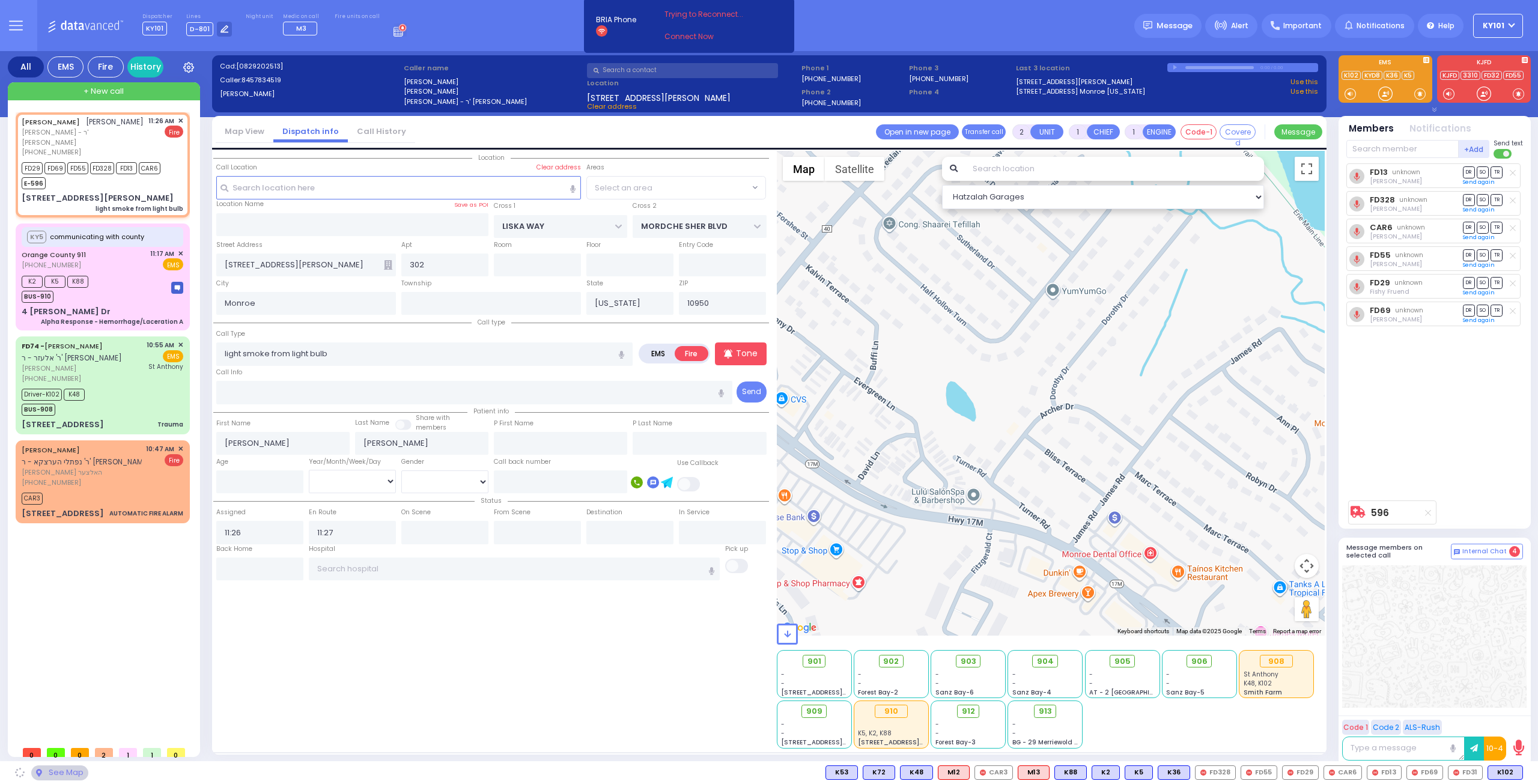
select select "SECTION 2"
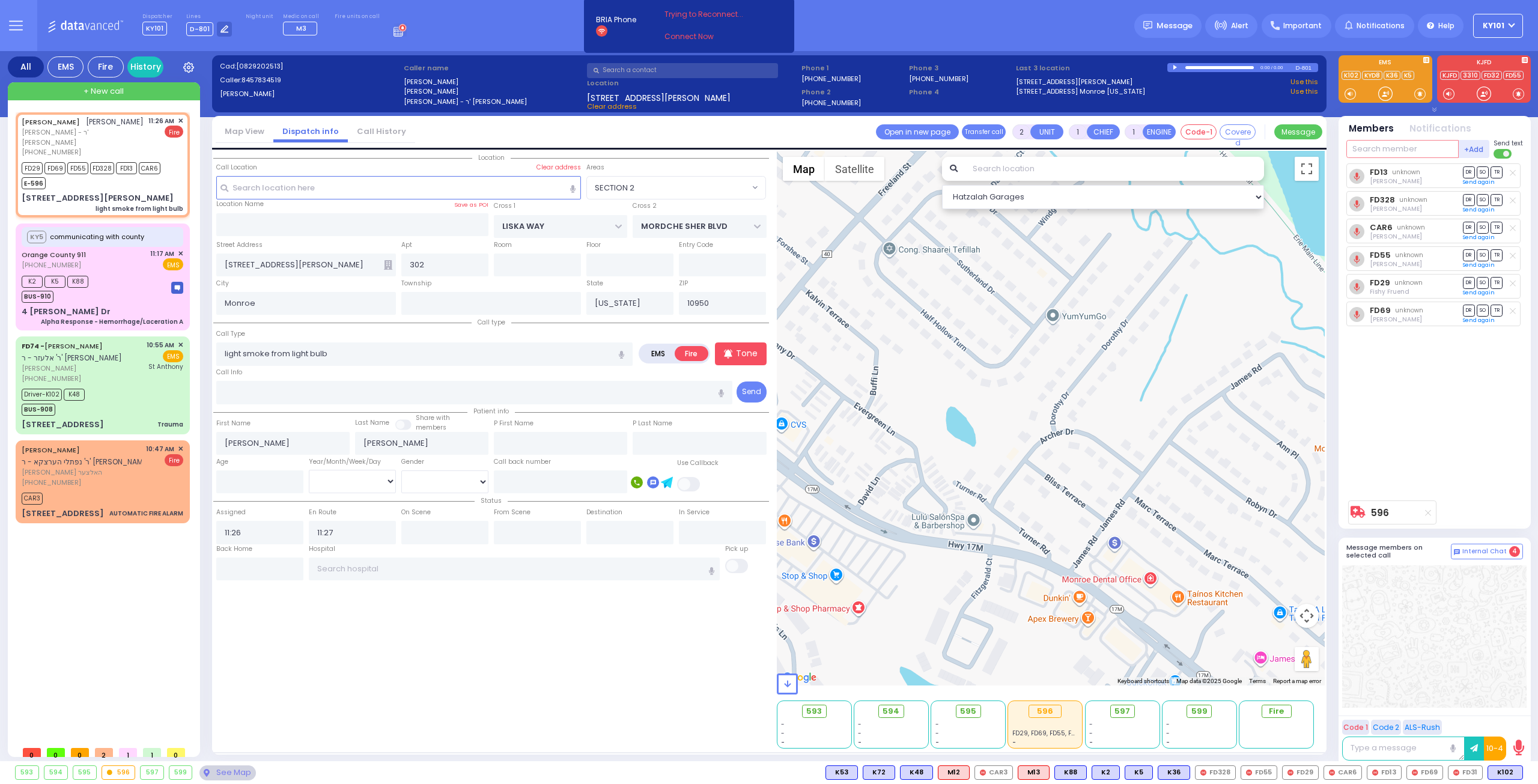
click at [1382, 149] on input "text" at bounding box center [1402, 149] width 112 height 18
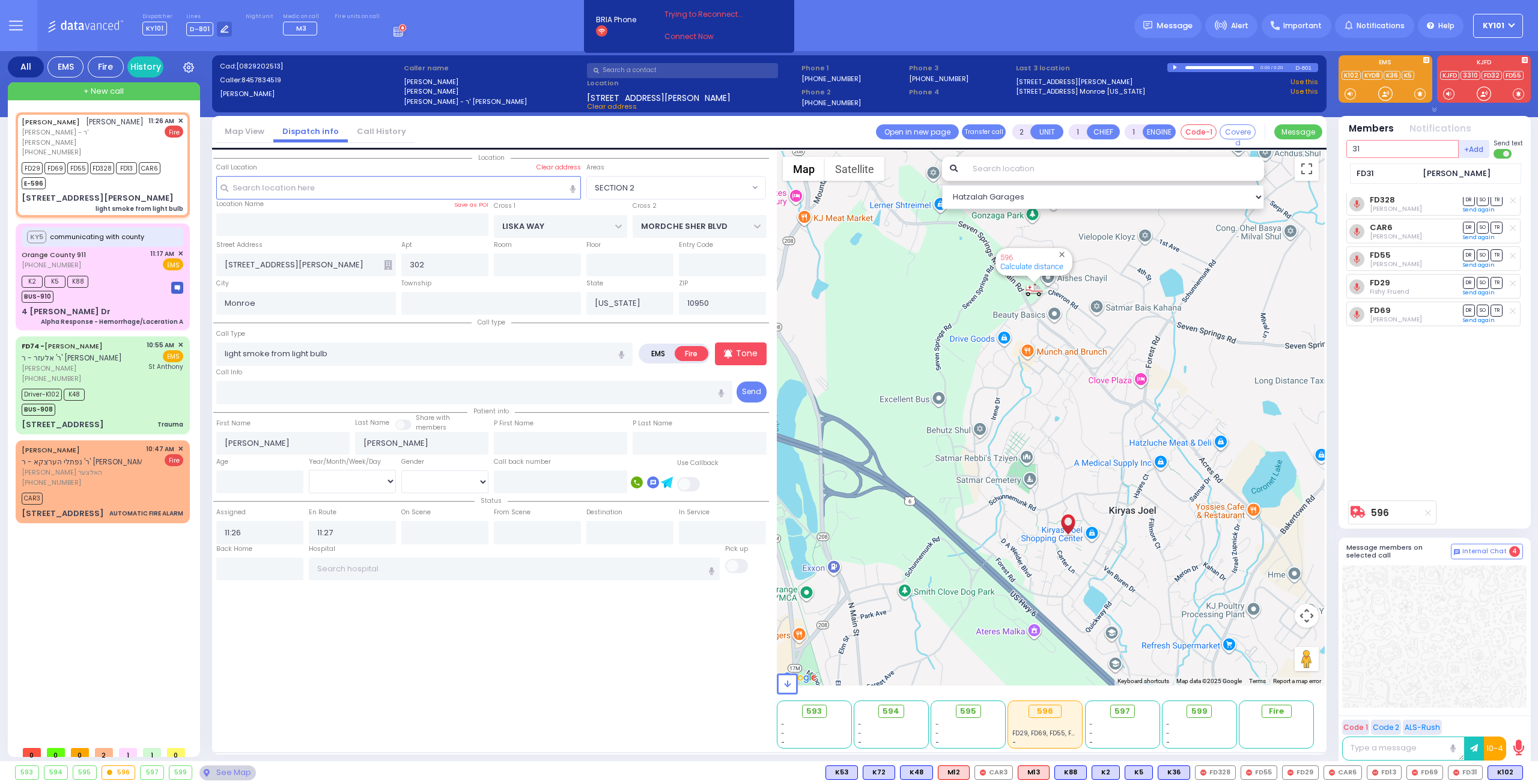
type input "31"
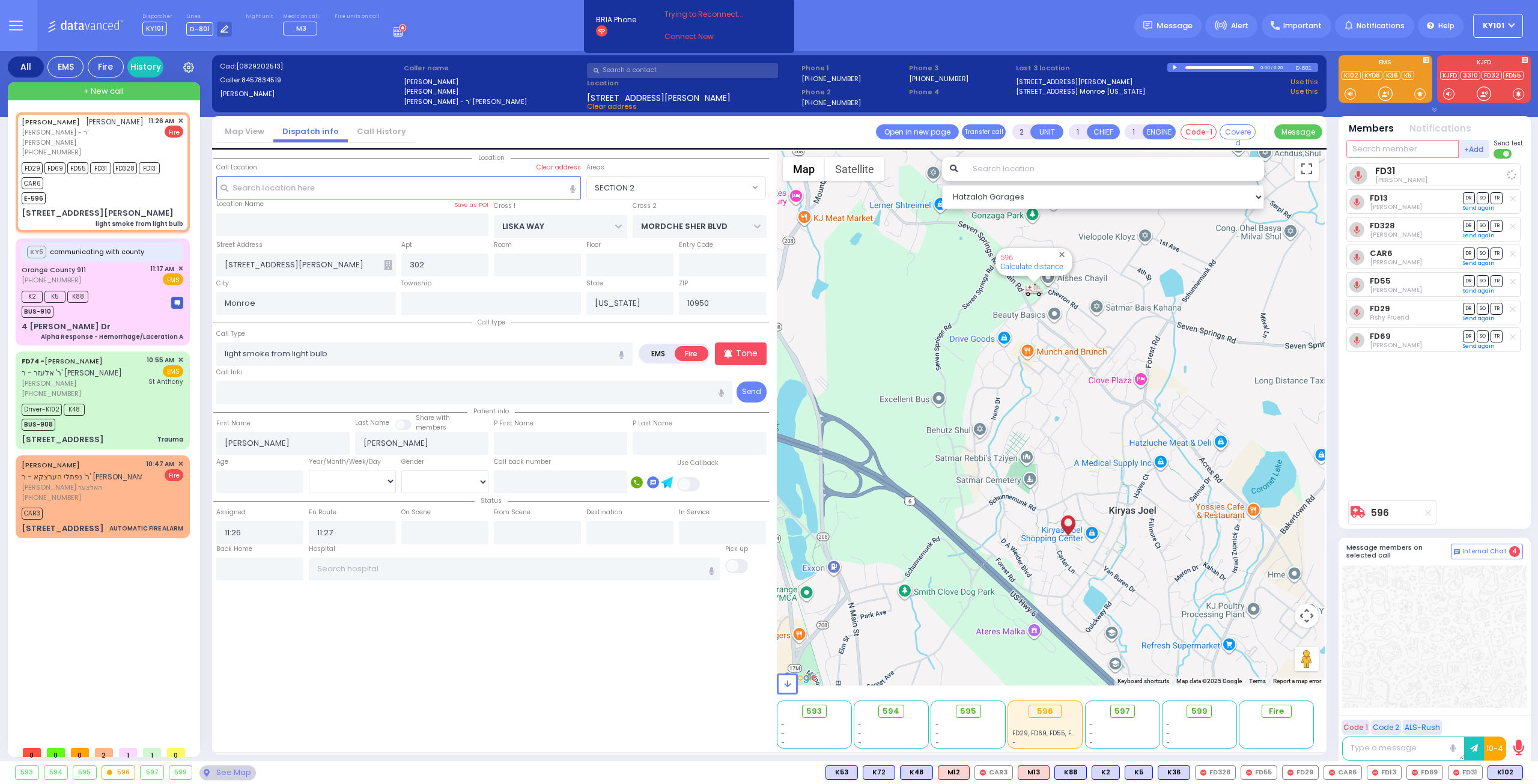
select select
radio input "true"
select select
select select "Hatzalah Garages"
select select "SECTION 2"
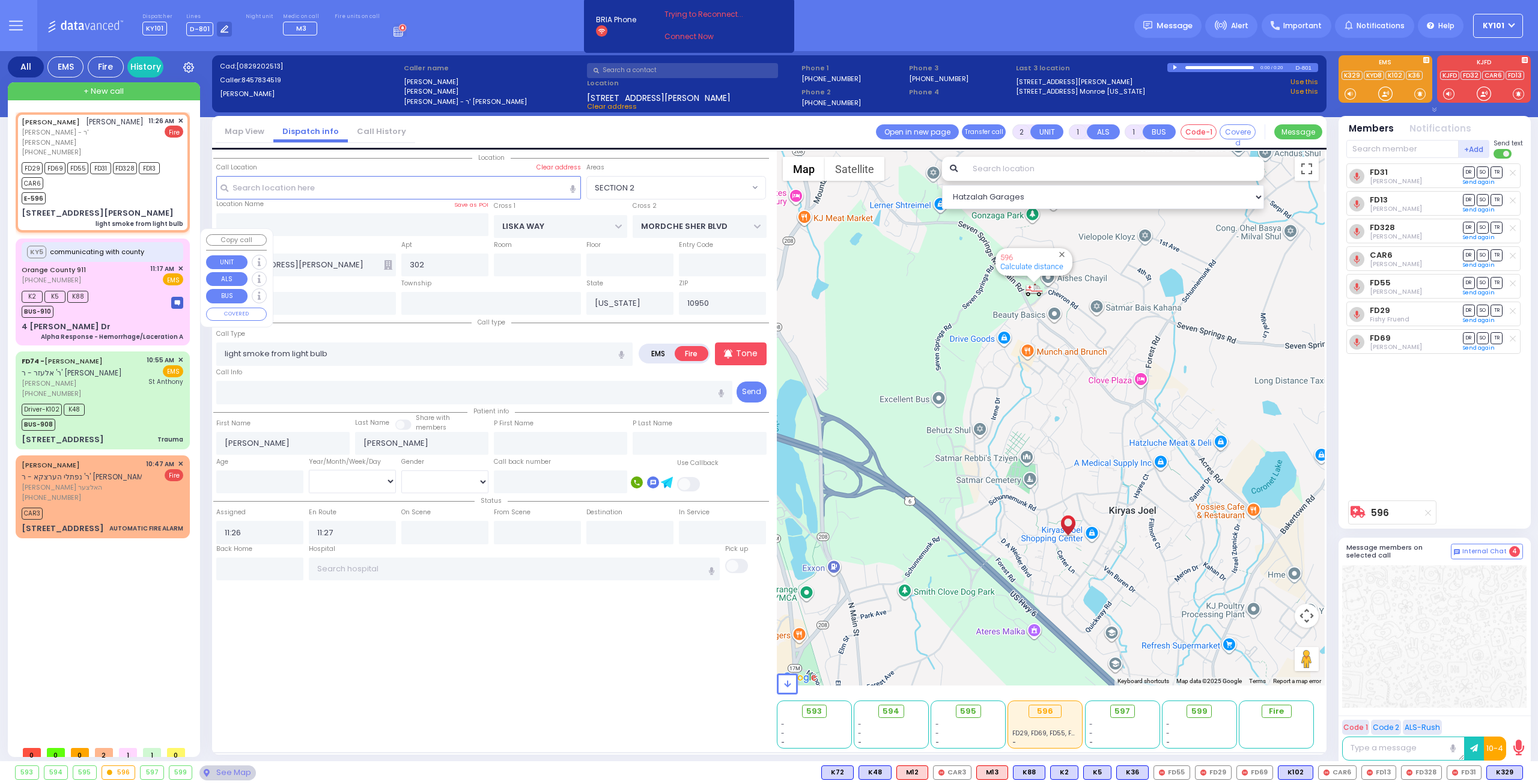
click at [131, 289] on div "K2 K5 K88 BUS-910" at bounding box center [102, 302] width 161 height 30
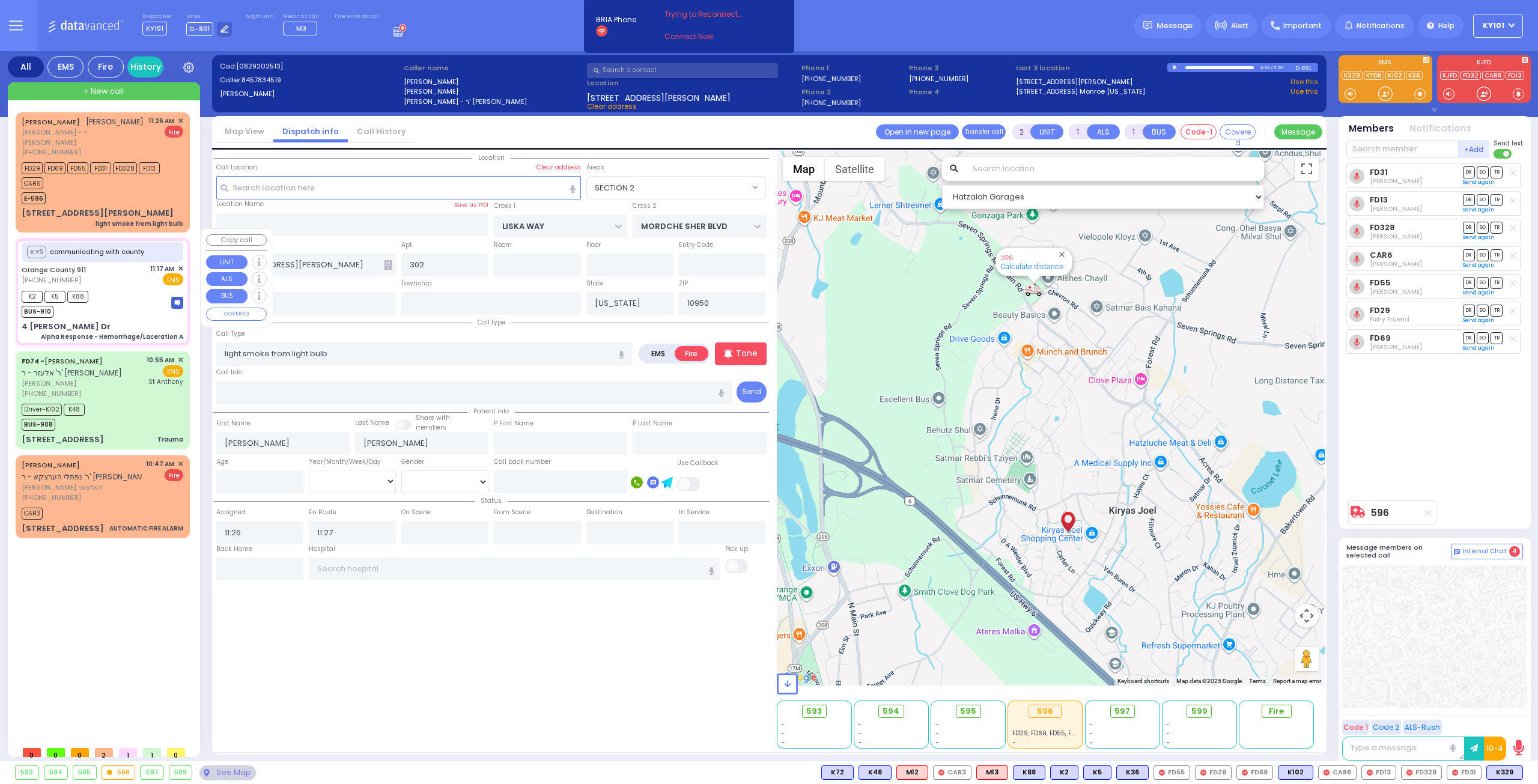
type input "6"
select select
type input "Alpha Response - Hemorrhage/Laceration A"
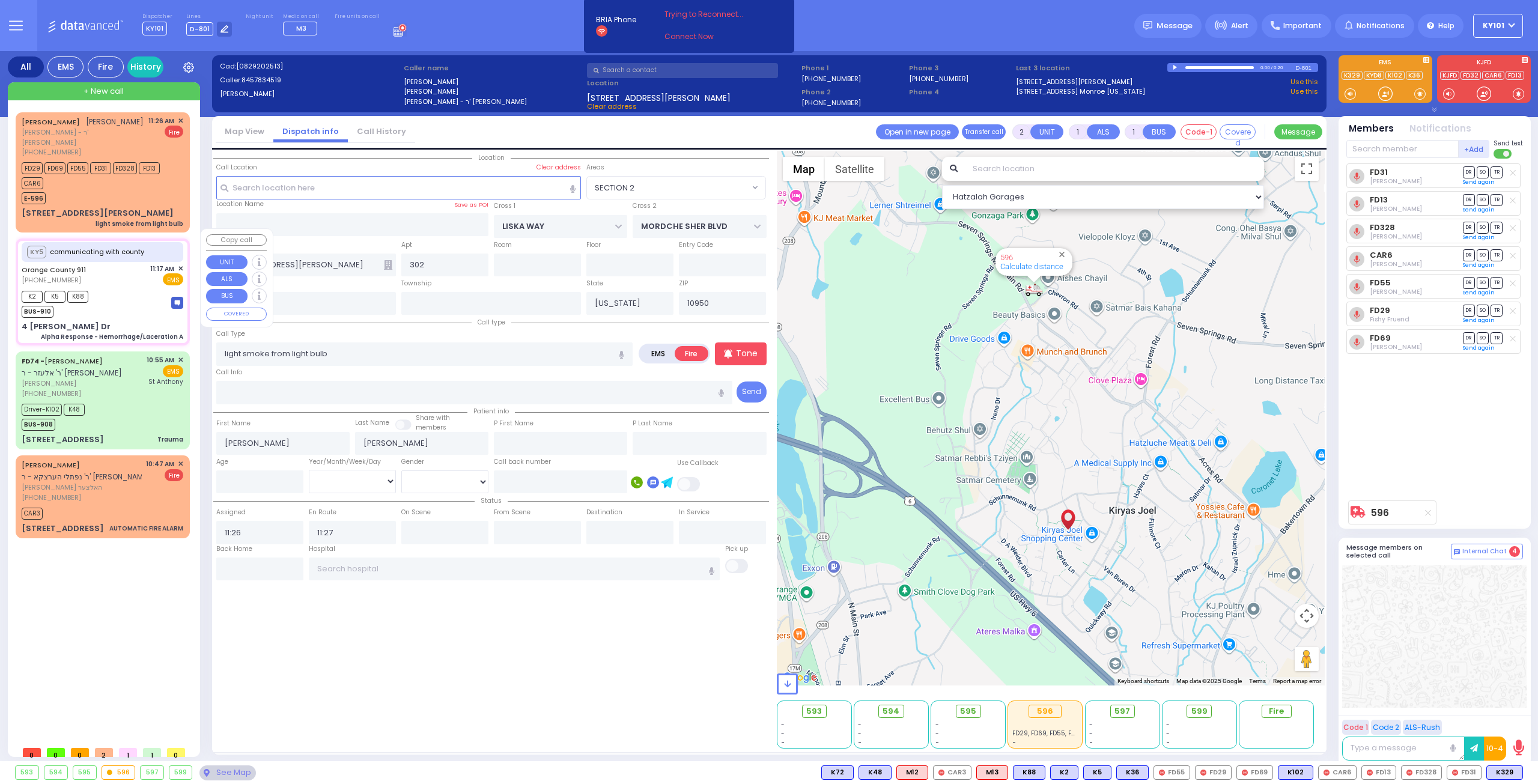
radio input "true"
type input "Nature: : Alpha Response - Hemorrhage/Laceration A Address: : [STREET_ADDRESS][…"
select select
type input "11:19"
type input "11:28"
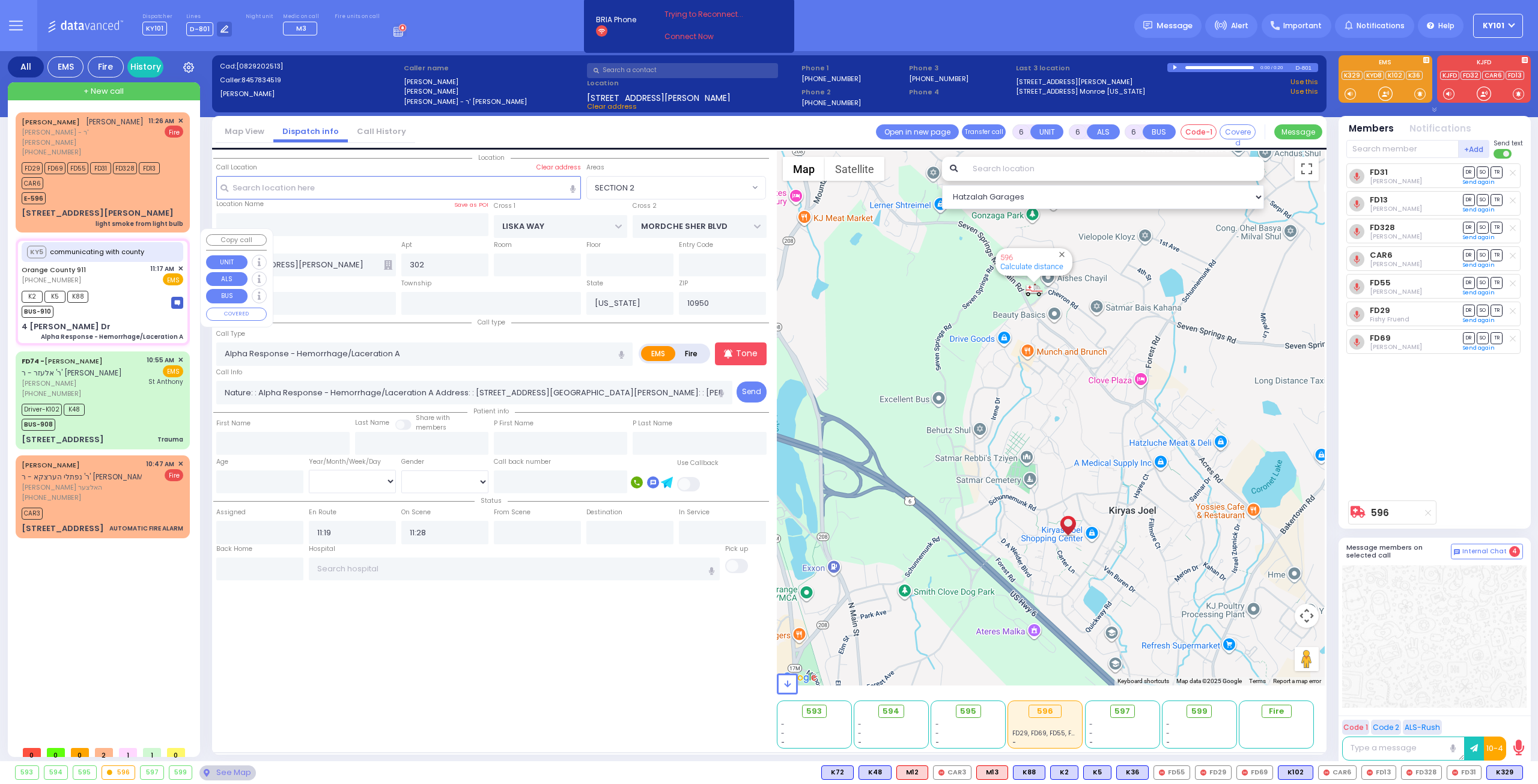
select select "Hatzalah Garages"
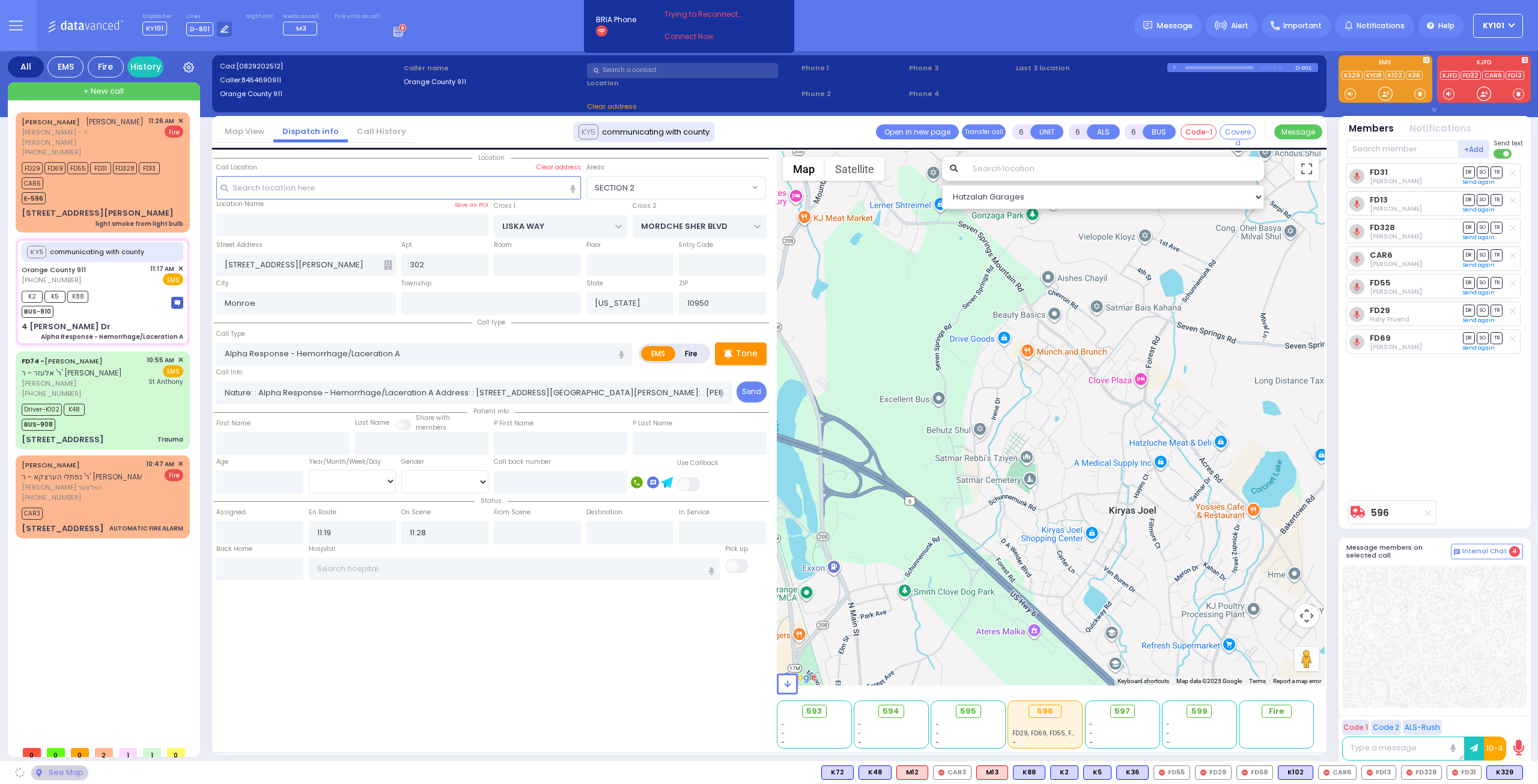
type input "4 [PERSON_NAME] Dr"
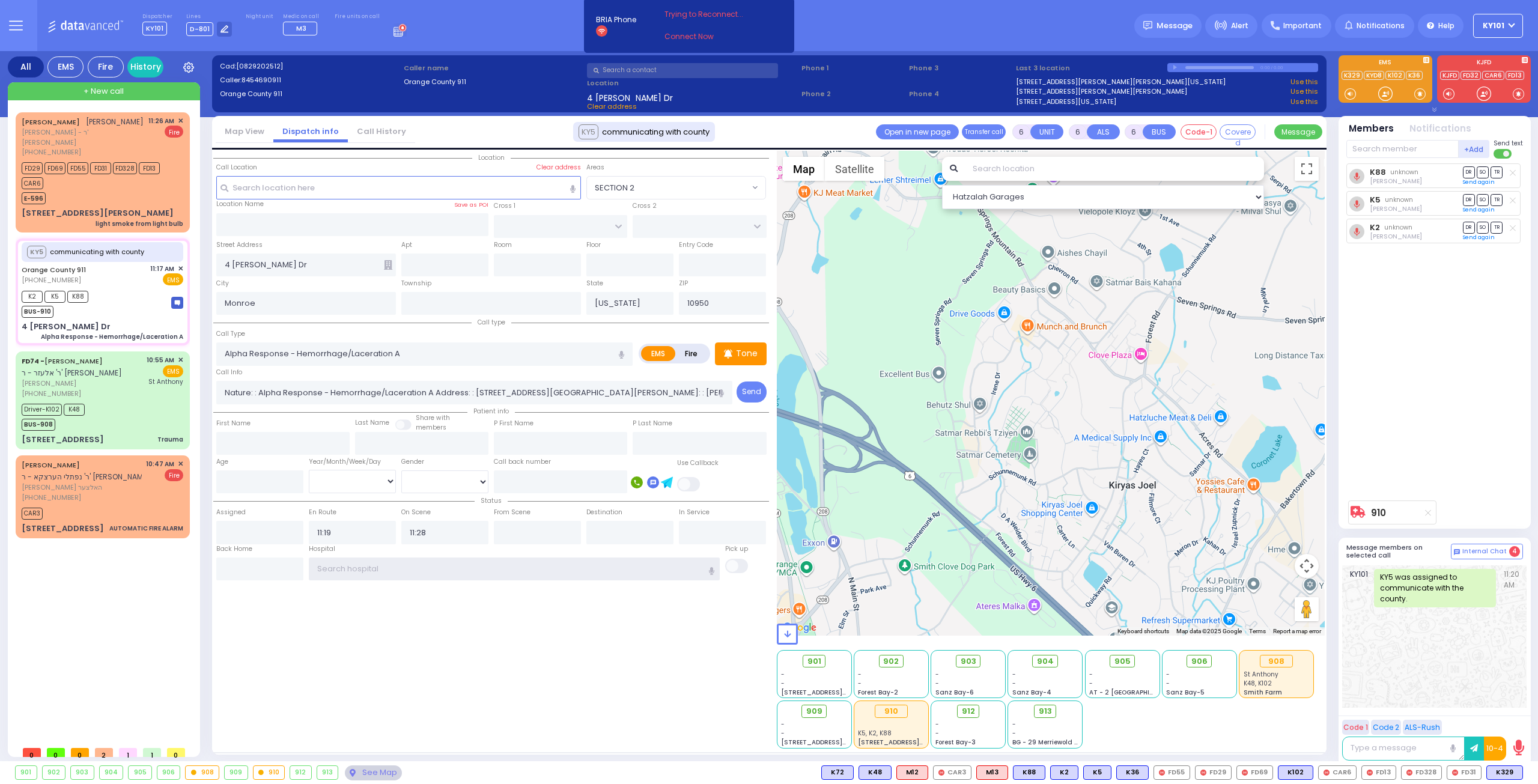
click at [407, 563] on input "text" at bounding box center [514, 569] width 411 height 23
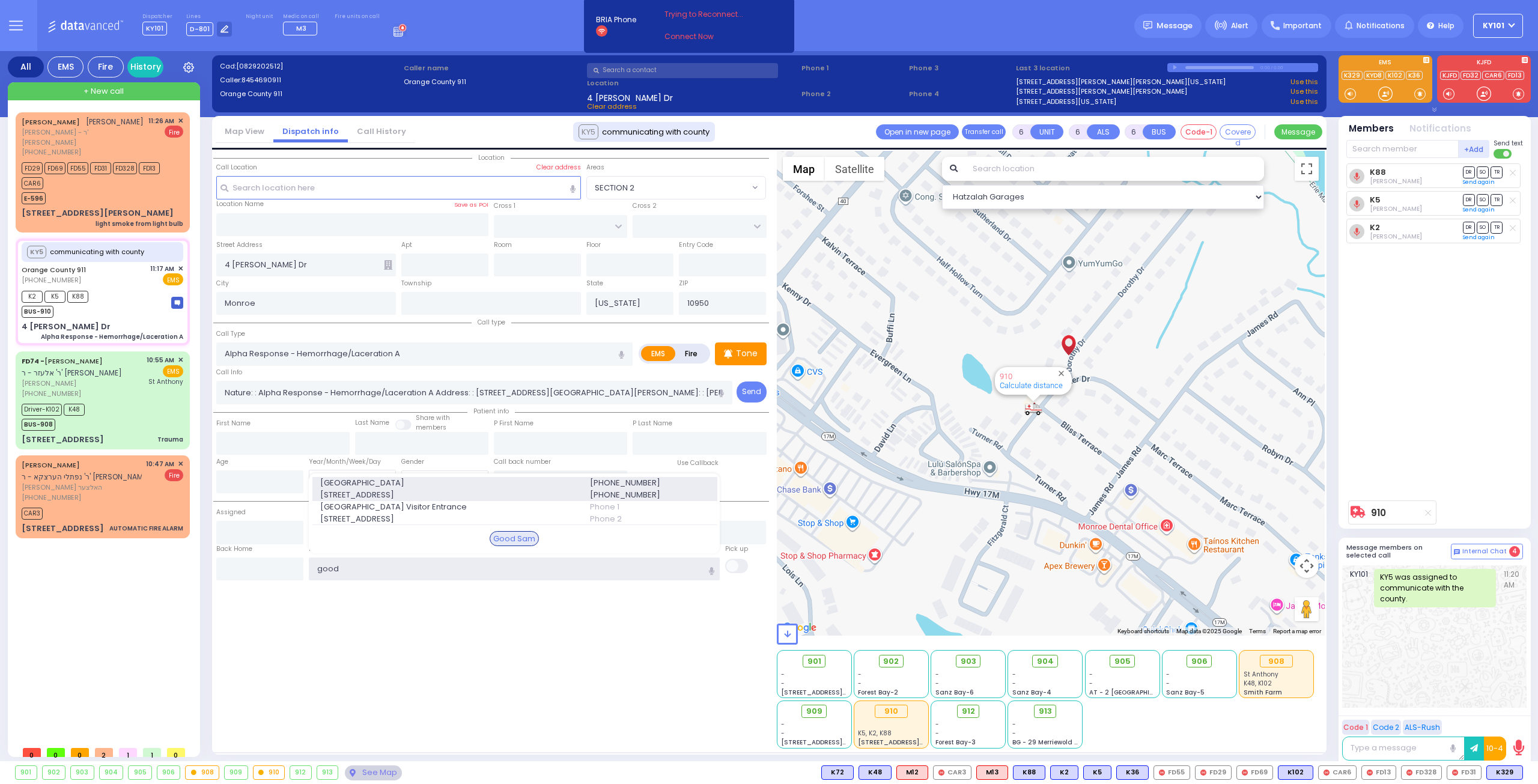
type input "good"
click at [517, 480] on span "Good Samaritan Hospital" at bounding box center [448, 483] width 256 height 12
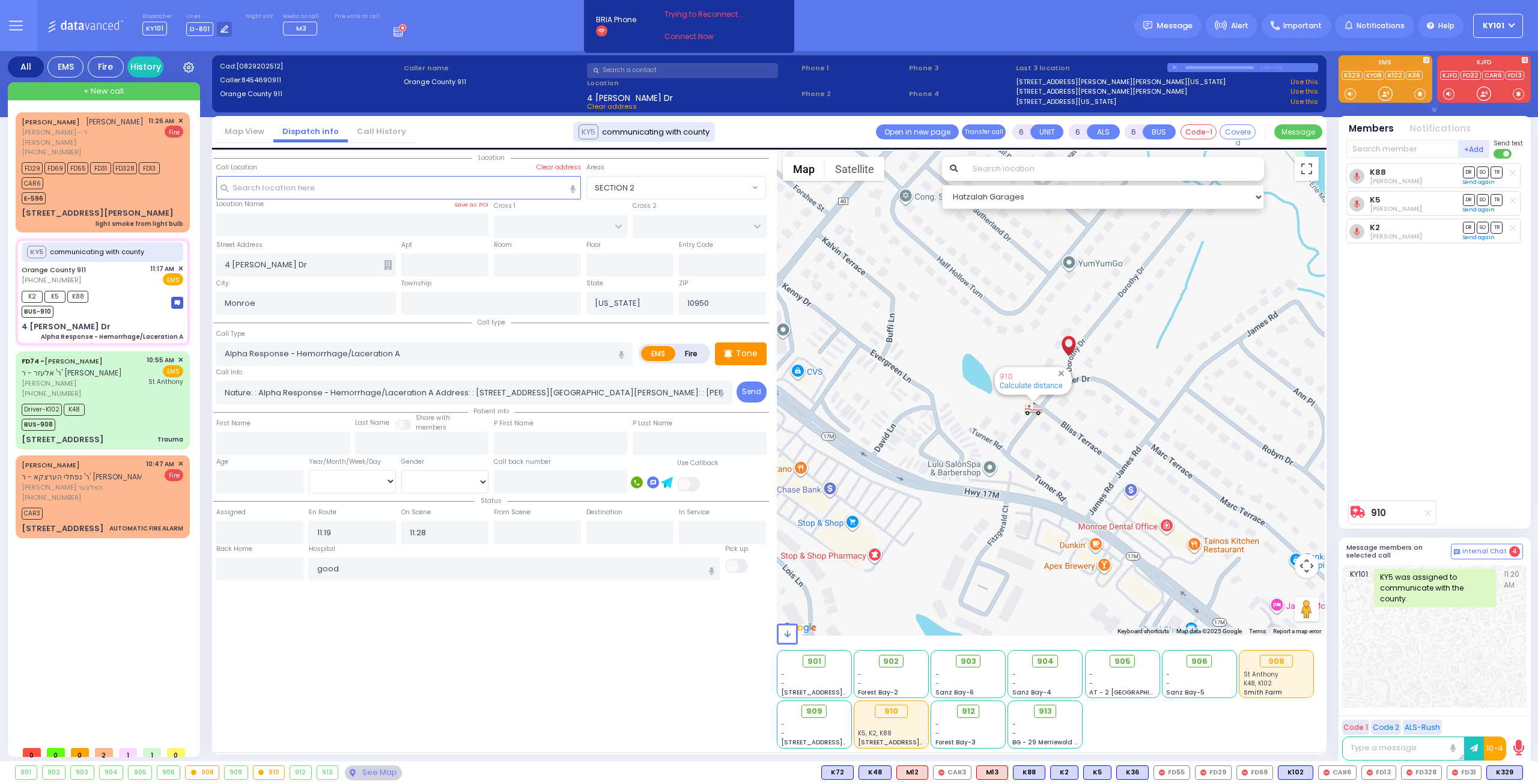
select select
radio input "true"
select select
type input "Good Samaritan Hospital"
select select "Hatzalah Garages"
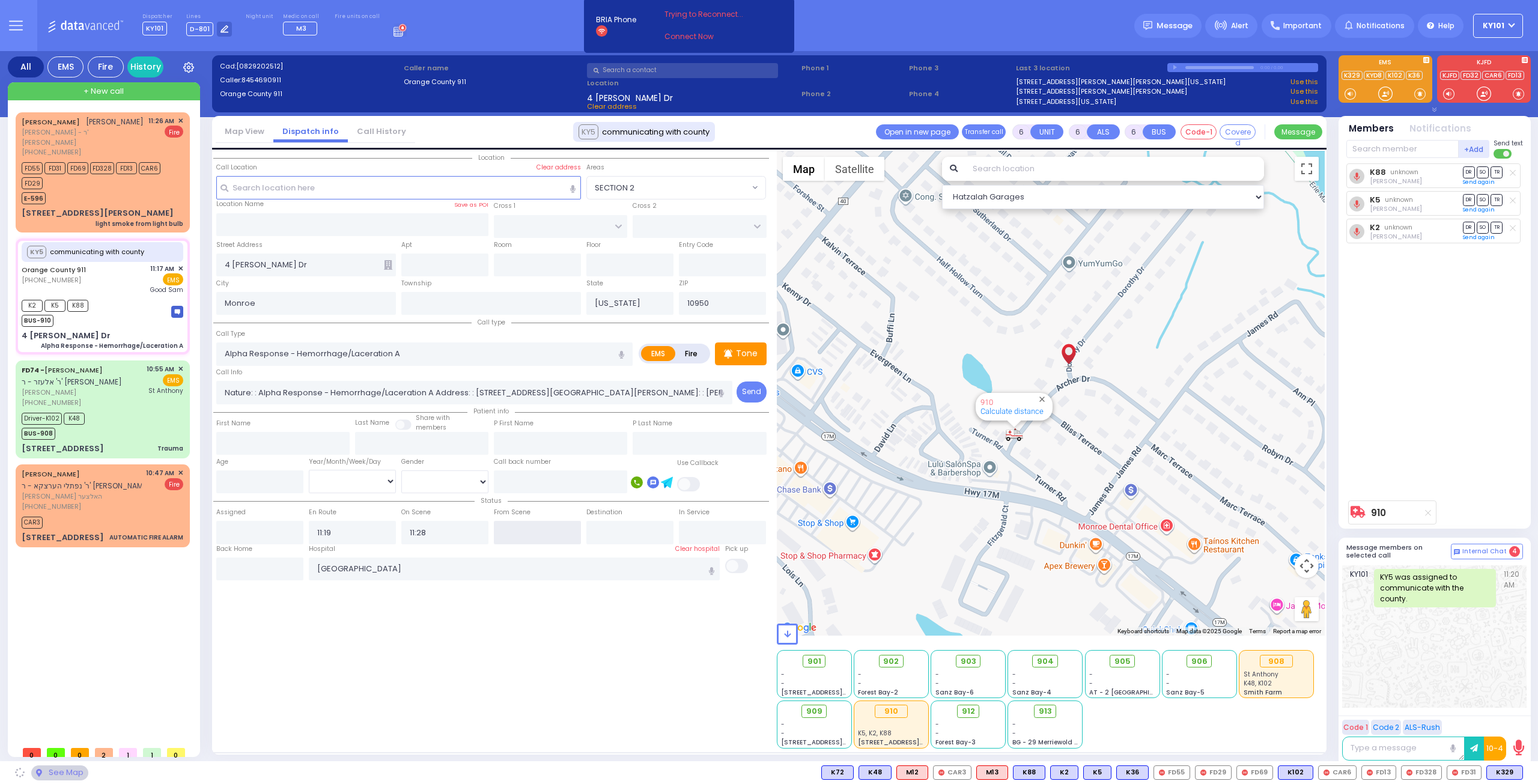
click at [523, 527] on input "text" at bounding box center [537, 532] width 87 height 23
type input "11:34"
select select
radio input "true"
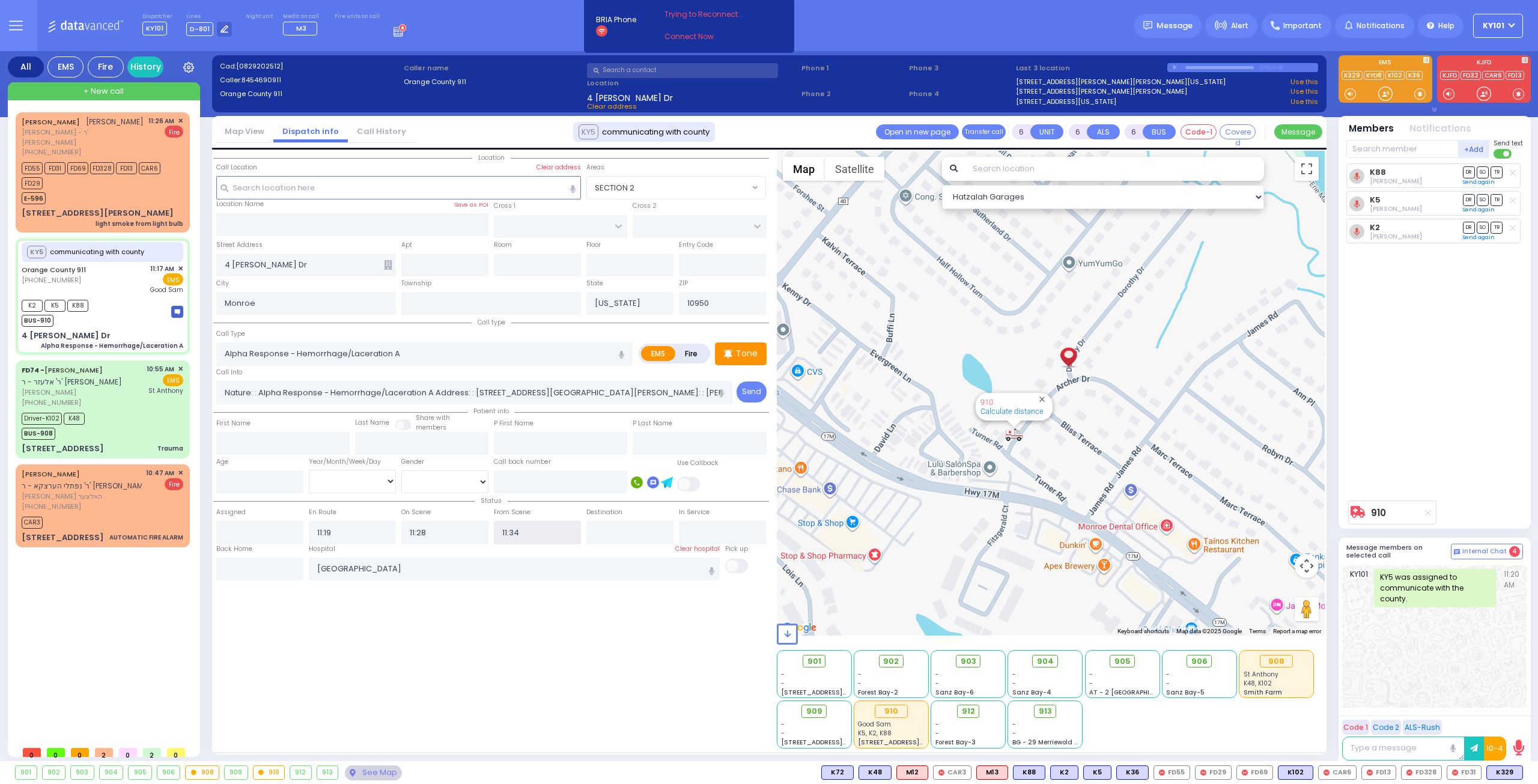
select select
select select "Hatzalah Garages"
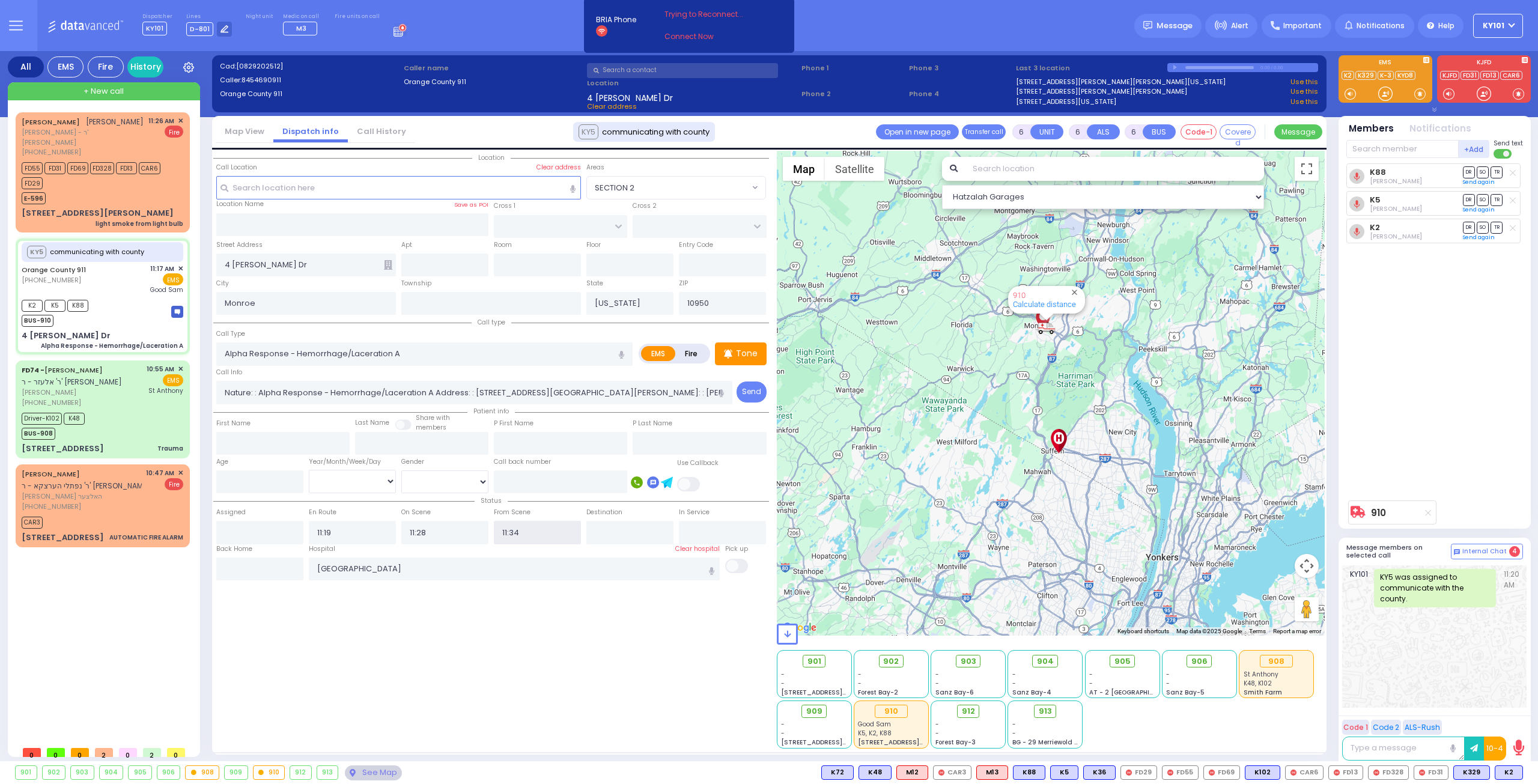
select select
radio input "true"
type input "Unknown"
select select "Year"
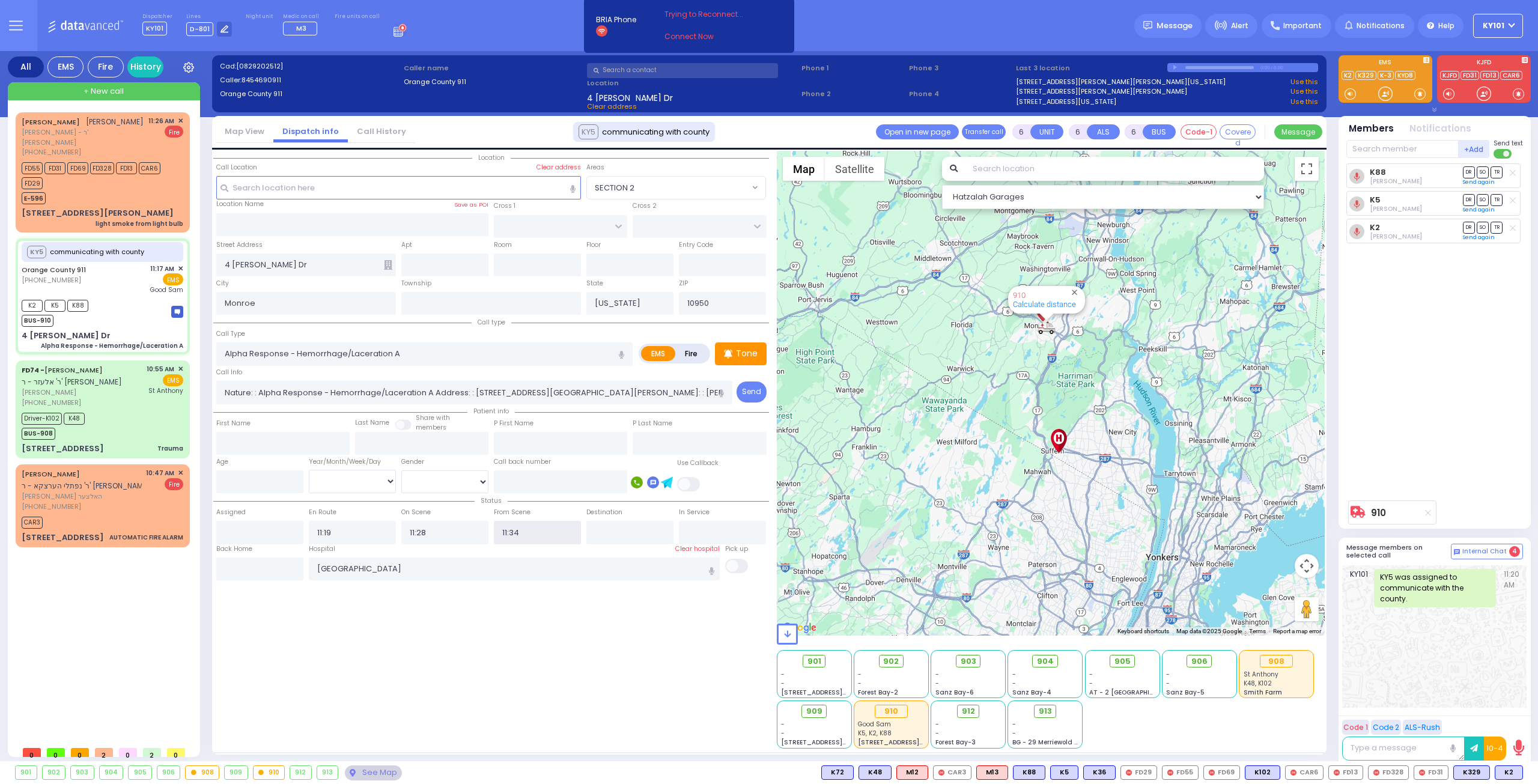
type input "11:20"
select select "Hatzalah Garages"
select select
radio input "true"
select select "Year"
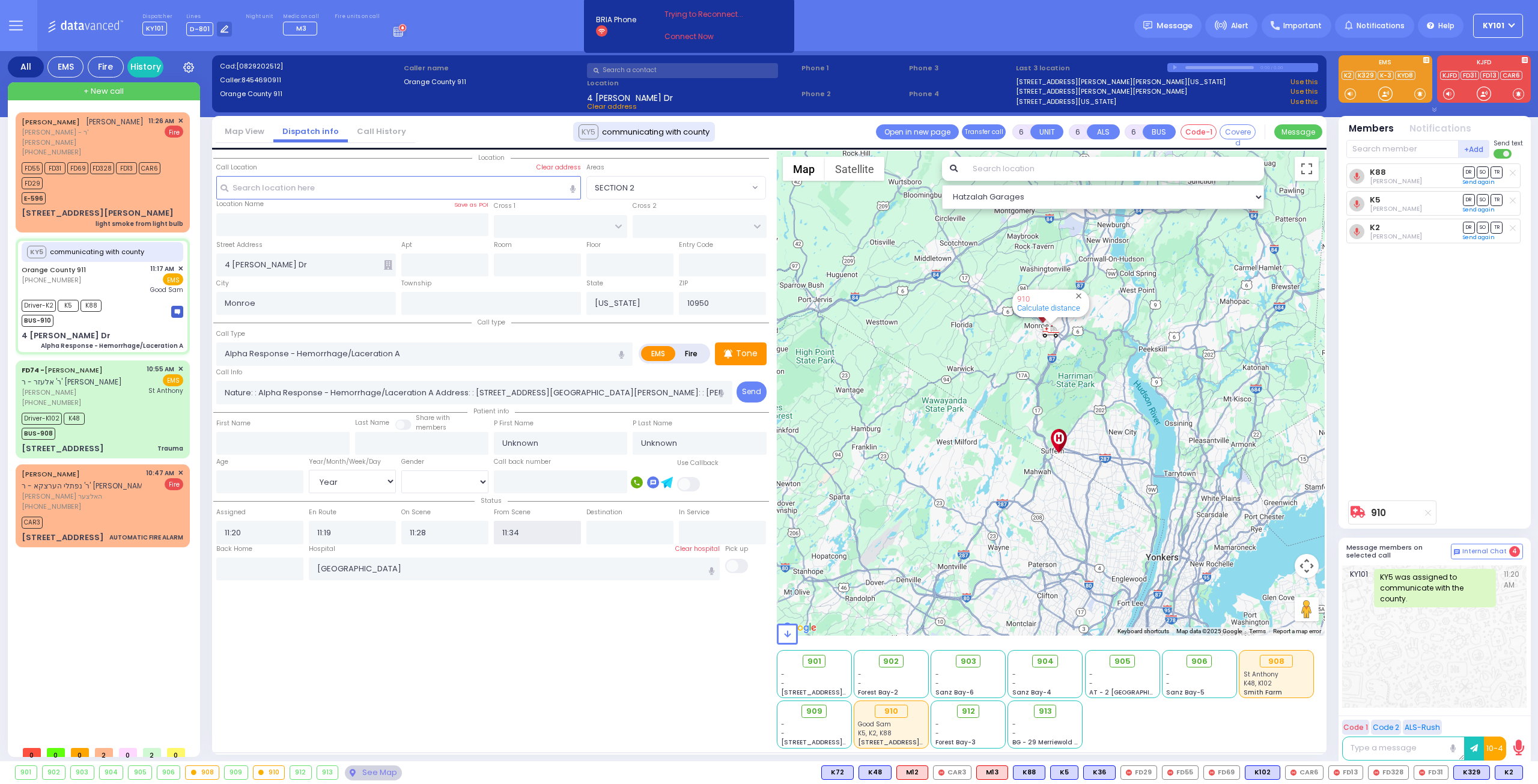
type input "11:35"
select select "Hatzalah Garages"
select select
radio input "true"
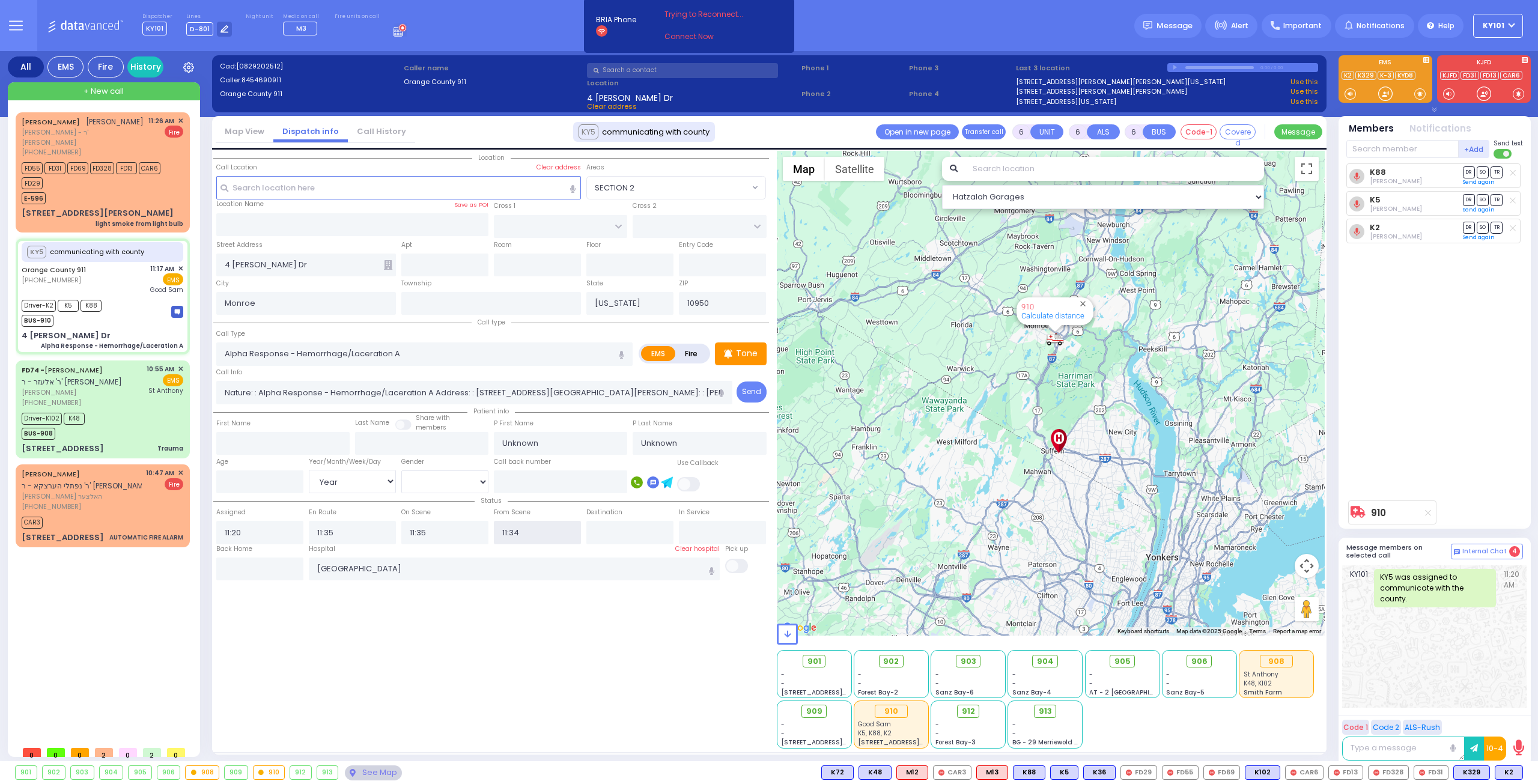
type input "Brian"
type input "Carlisle"
type input "53"
select select "Year"
select select "[DEMOGRAPHIC_DATA]"
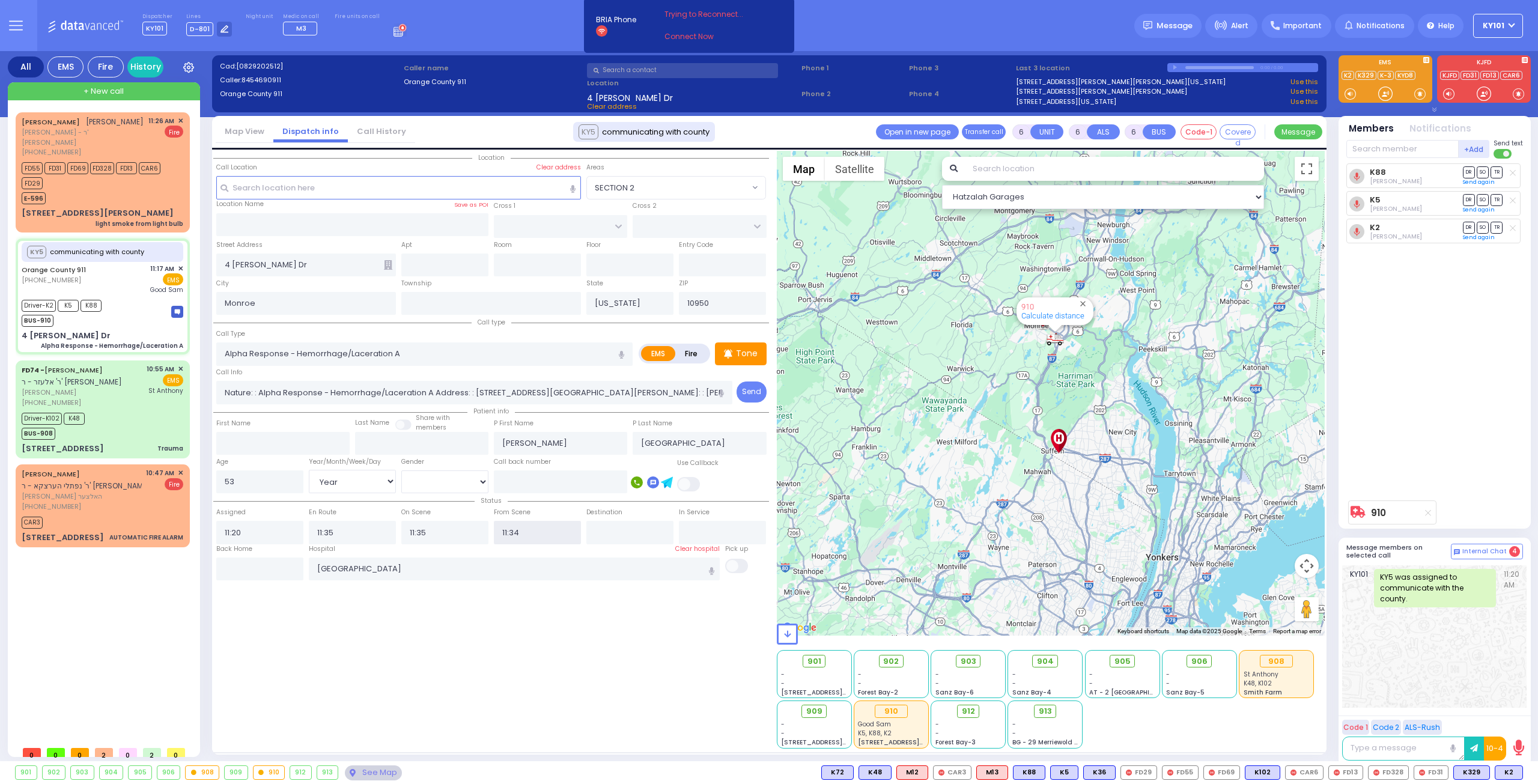
select select "Hatzalah Garages"
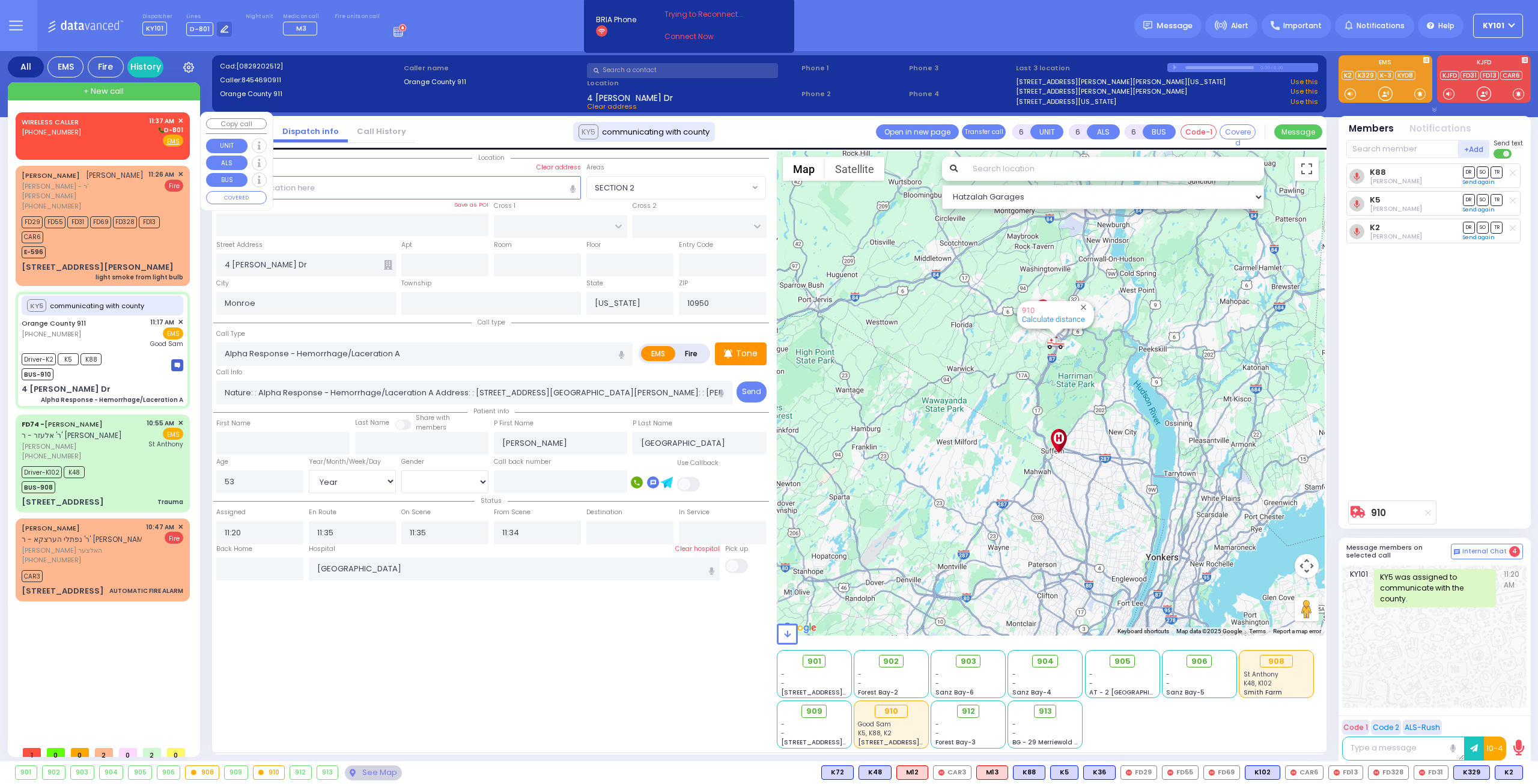
click at [90, 135] on div "WIRELESS CALLER (347) 263-4799 11:37 AM ✕ D-801" at bounding box center [102, 131] width 161 height 31
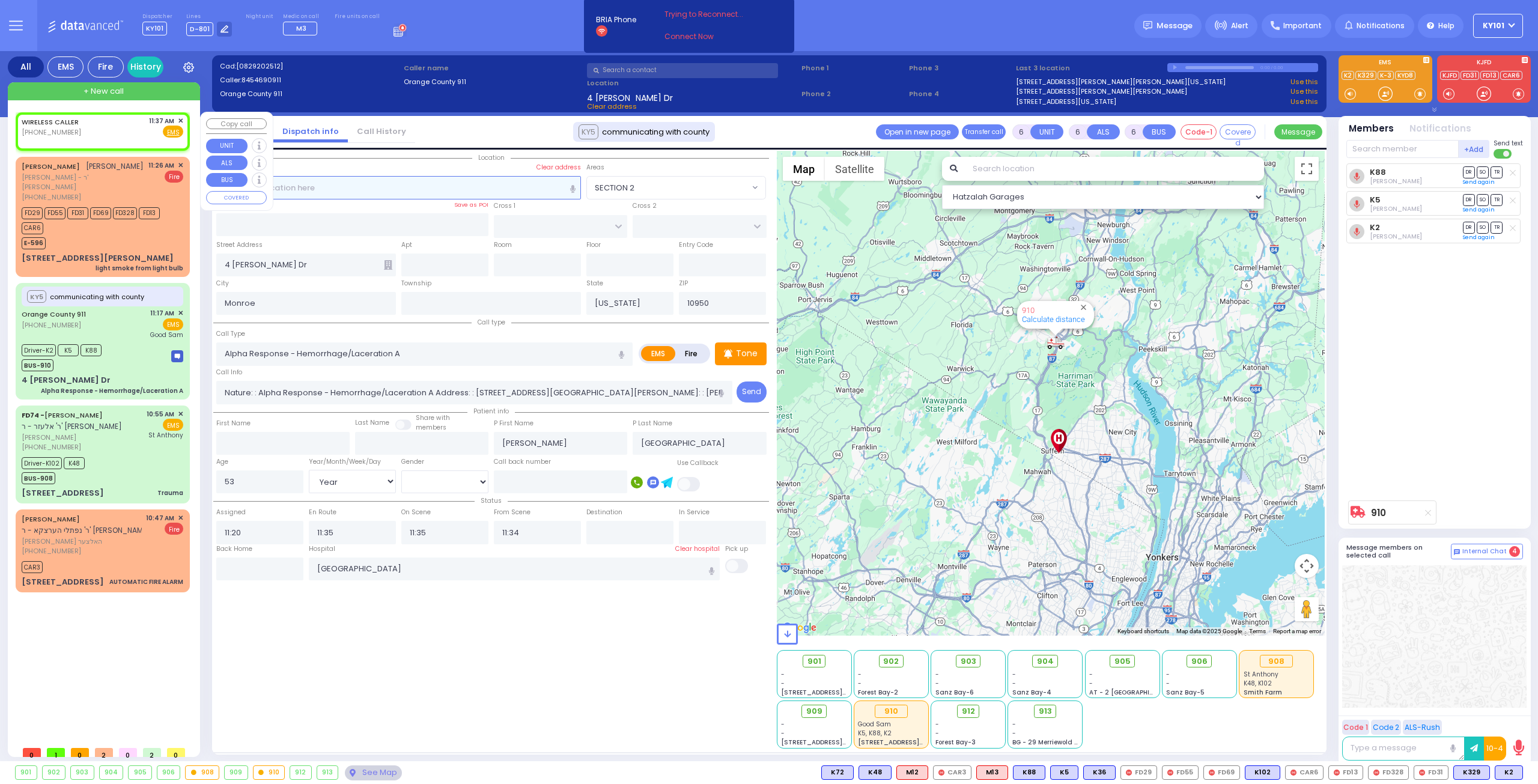
type input "2"
type input "1"
select select
radio input "true"
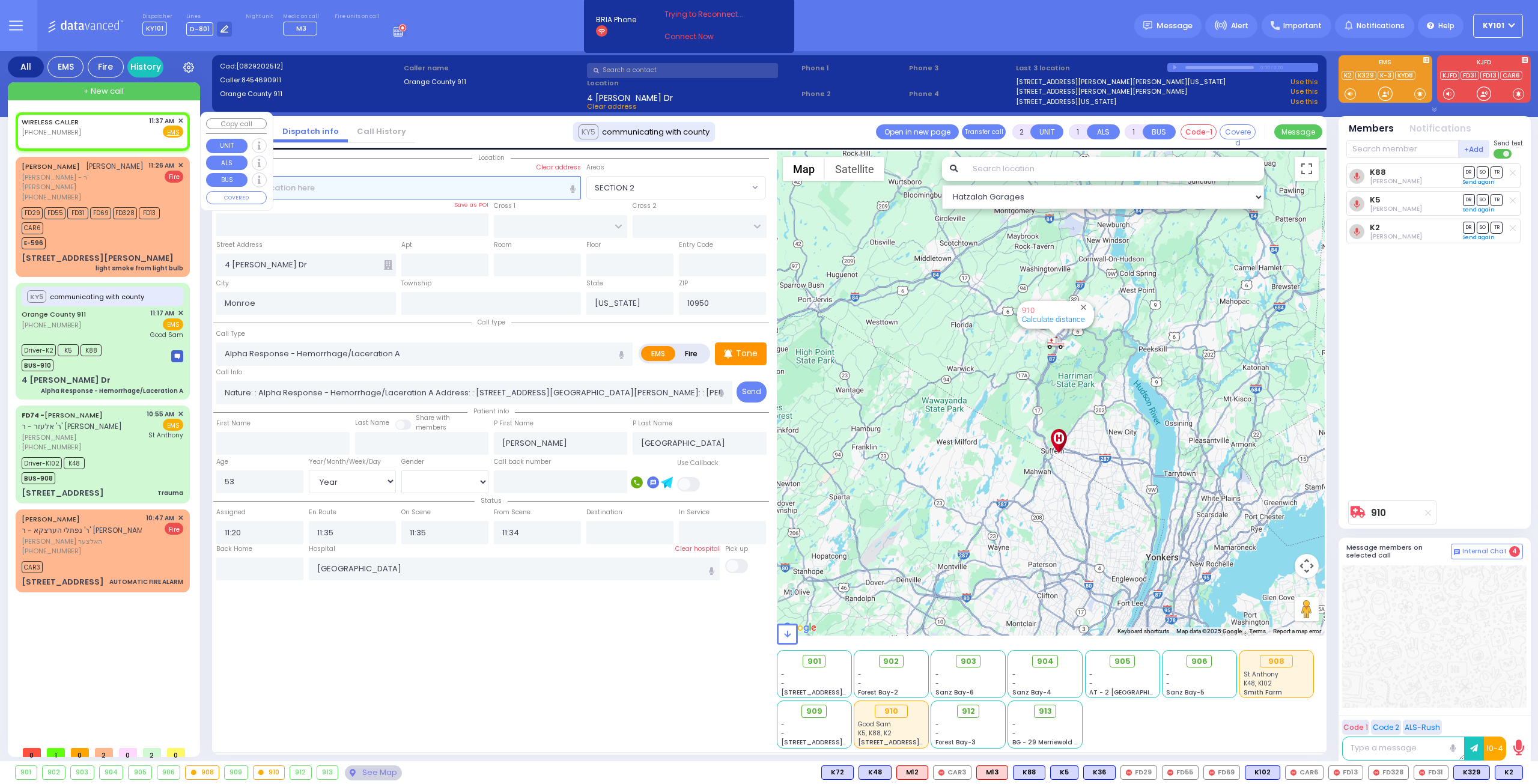
select select
type input "11:37"
select select "Hatzalah Garages"
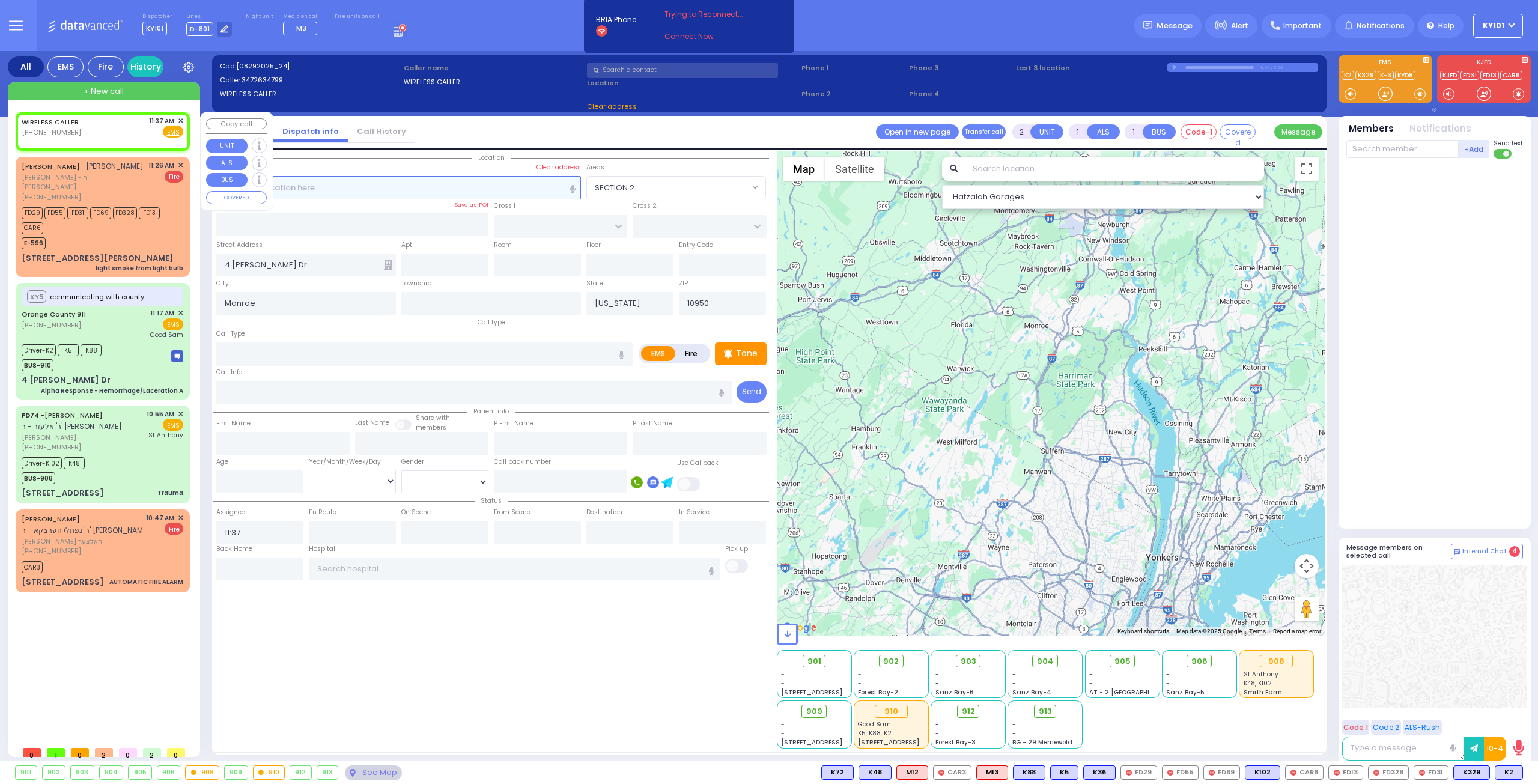
select select
radio input "true"
select select
select select "Hatzalah Garages"
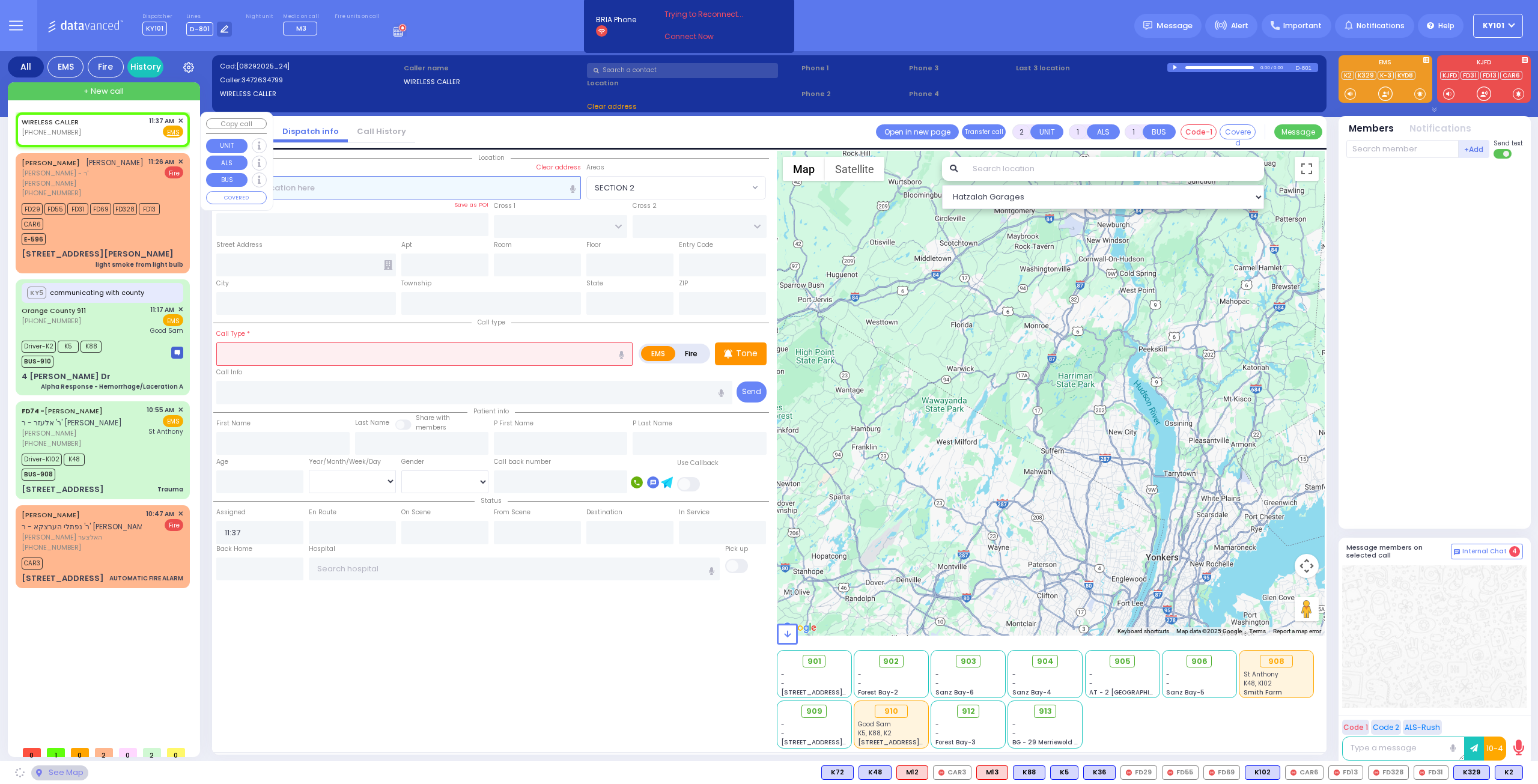
select select
radio input "true"
select select
select select "Hatzalah Garages"
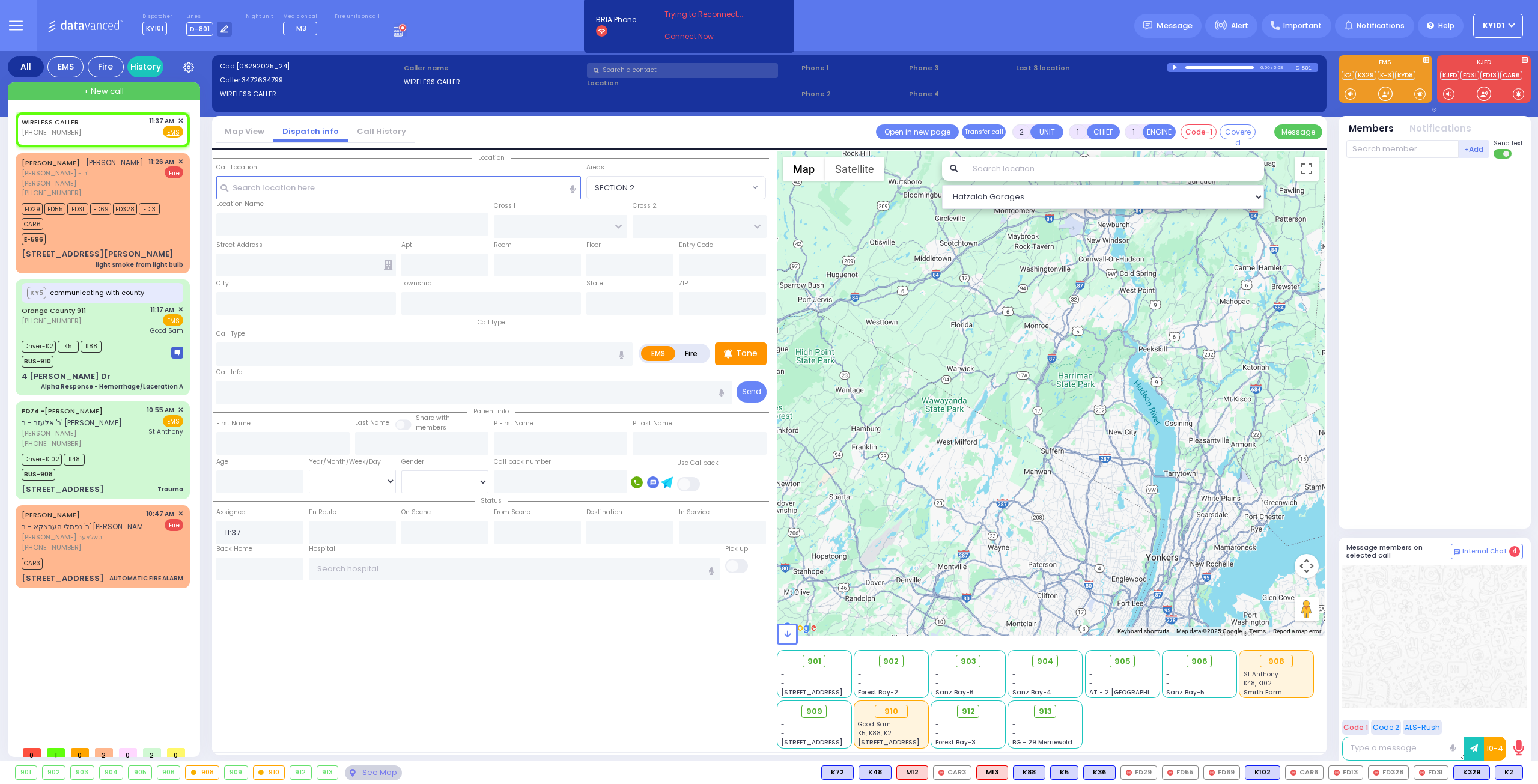
click at [392, 135] on link "Call History" at bounding box center [381, 131] width 67 height 12
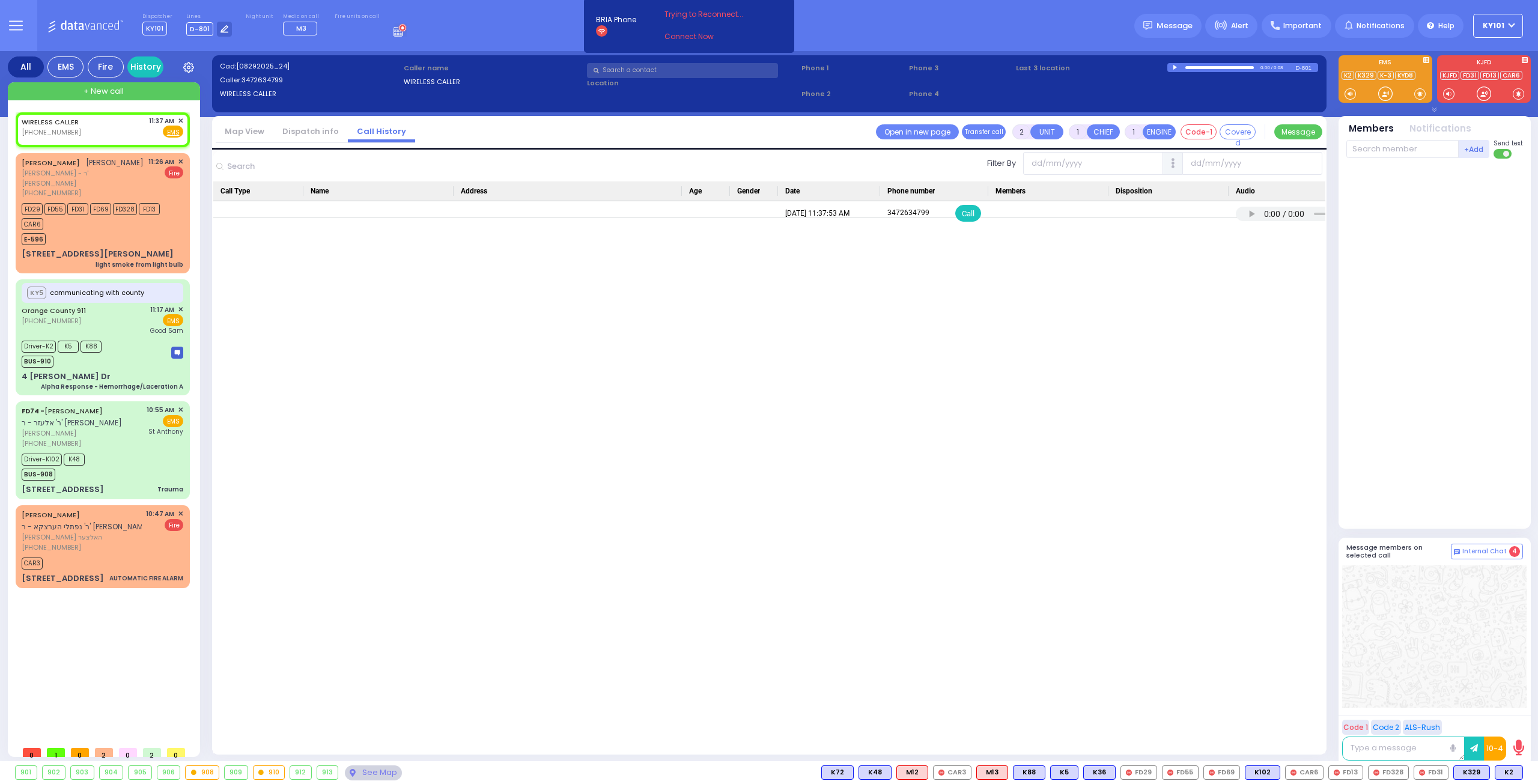
click at [290, 136] on link "Dispatch info" at bounding box center [311, 131] width 74 height 12
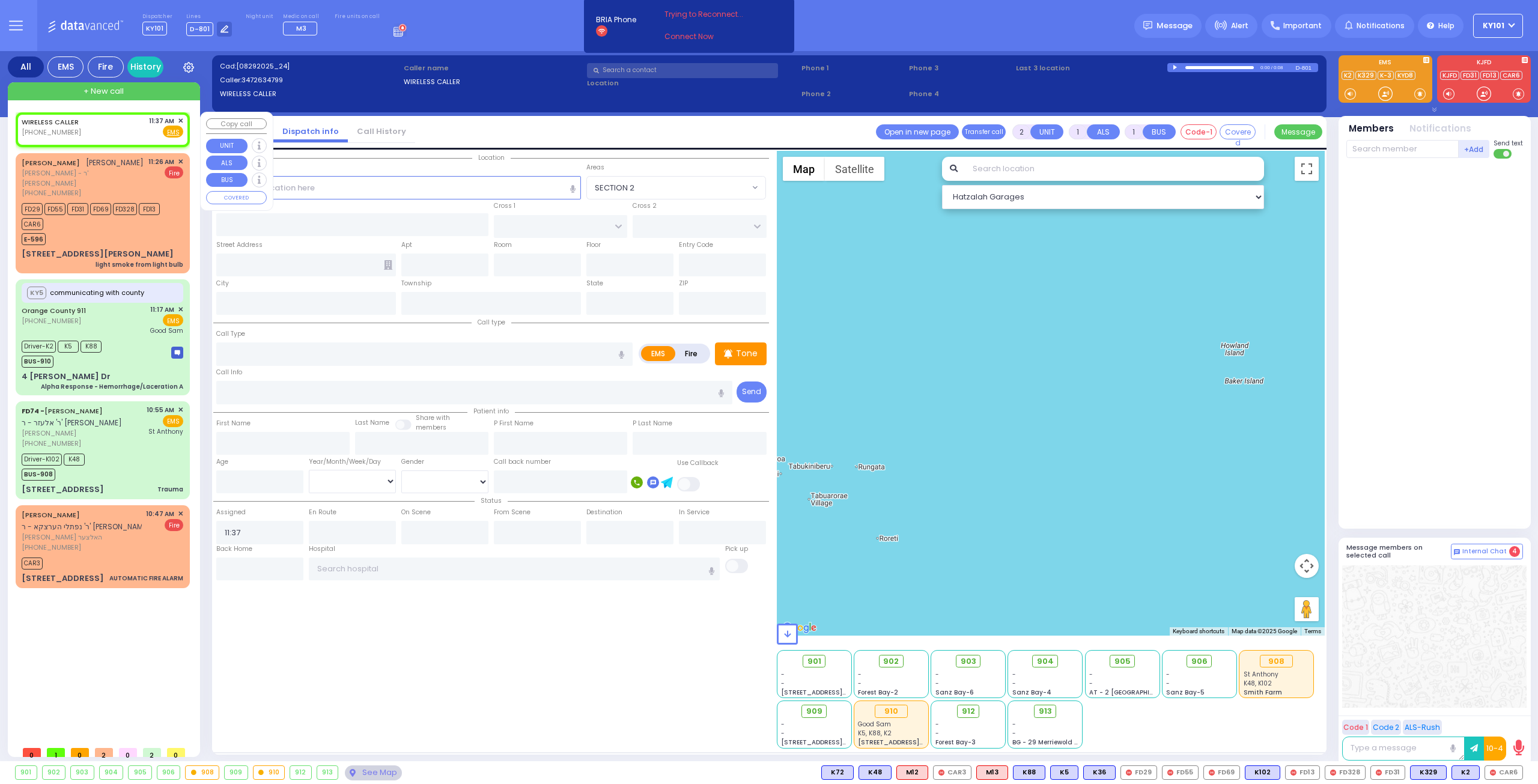
click at [178, 118] on span "✕" at bounding box center [181, 121] width 5 height 10
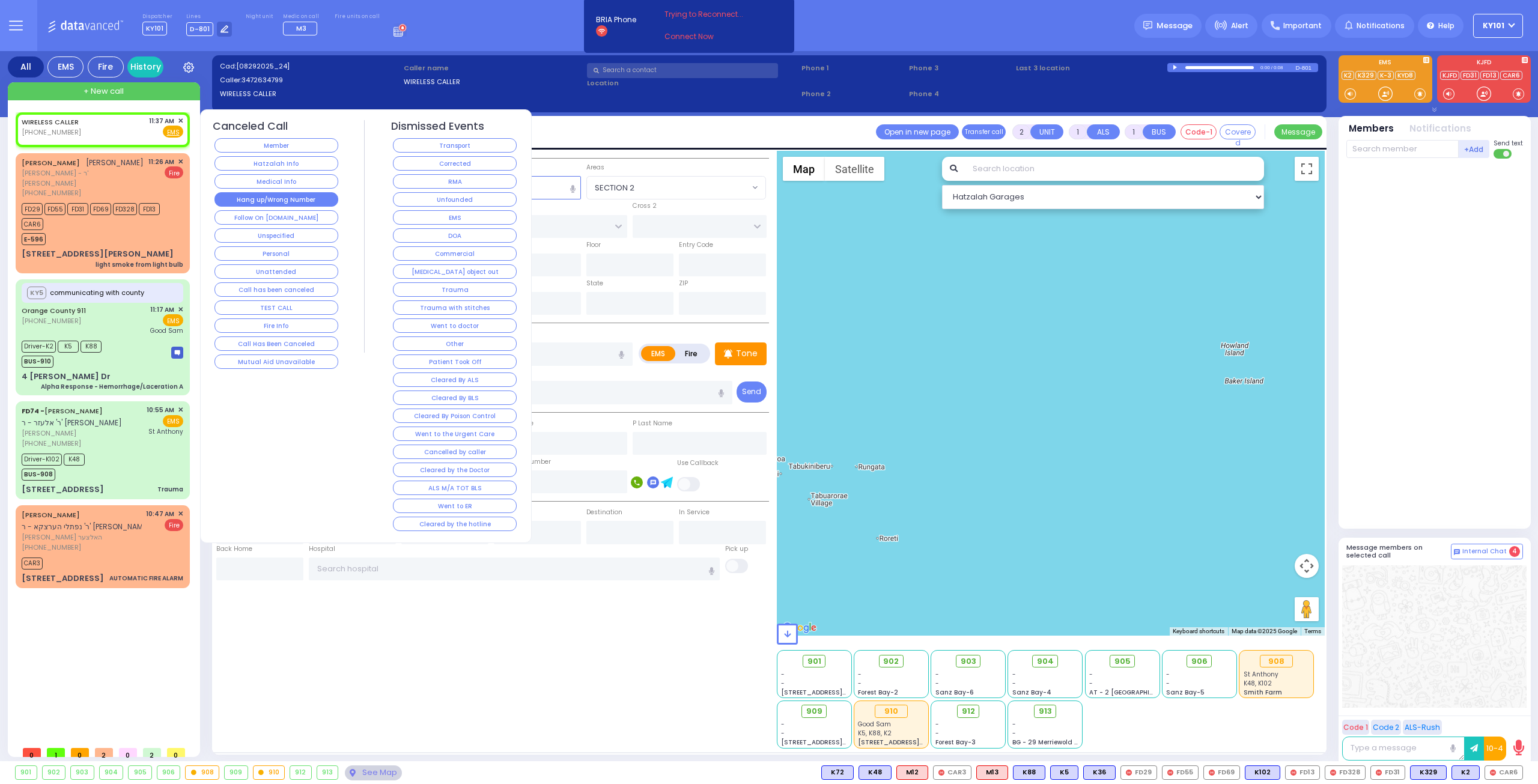
click at [261, 194] on button "Hang up/Wrong Number" at bounding box center [276, 199] width 124 height 15
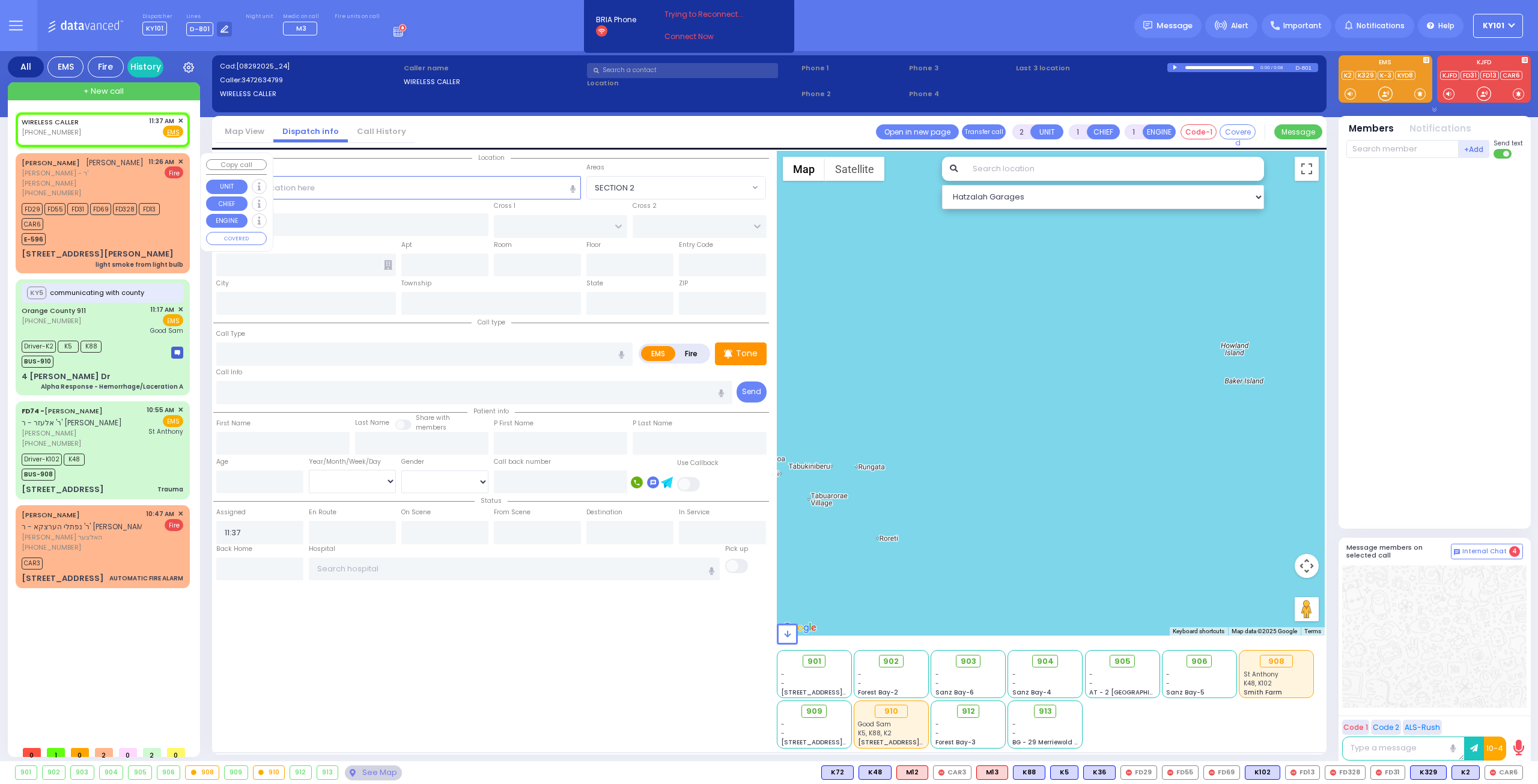
select select
radio input "true"
select select
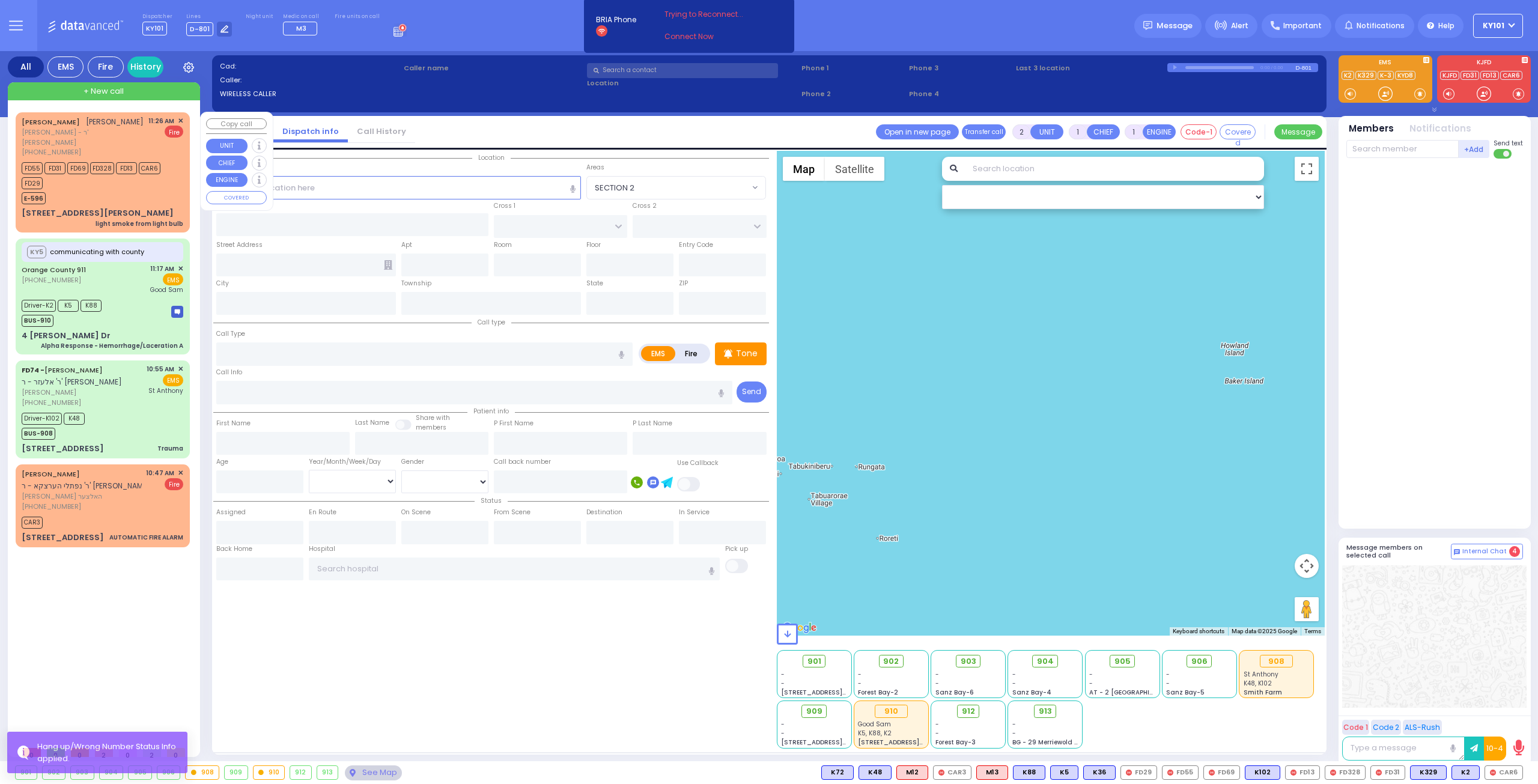
click at [114, 129] on span "[PERSON_NAME] - ר' [PERSON_NAME]" at bounding box center [83, 137] width 122 height 20
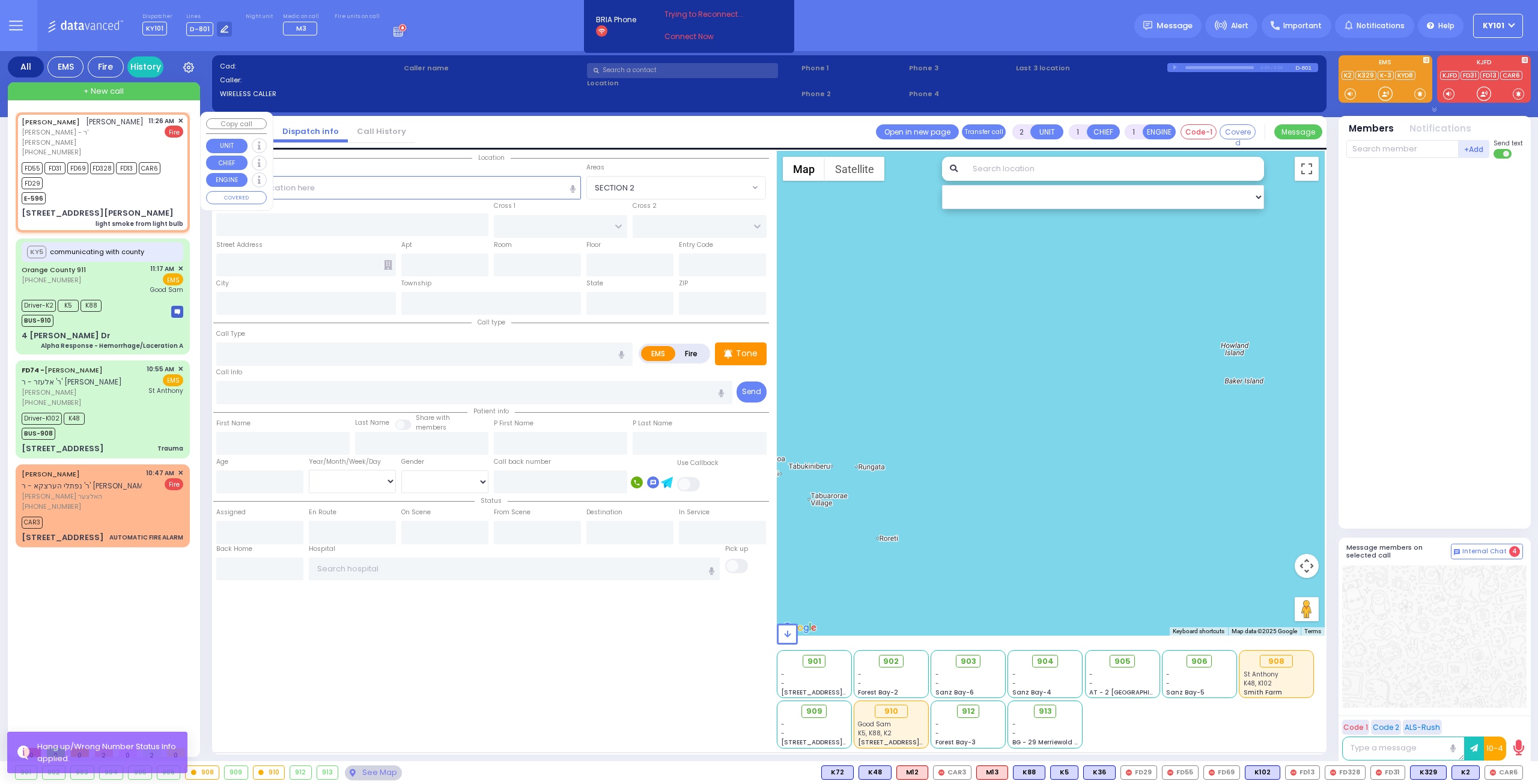
select select
type input "light smoke from light bulb"
radio input "false"
radio input "true"
type input "[PERSON_NAME]"
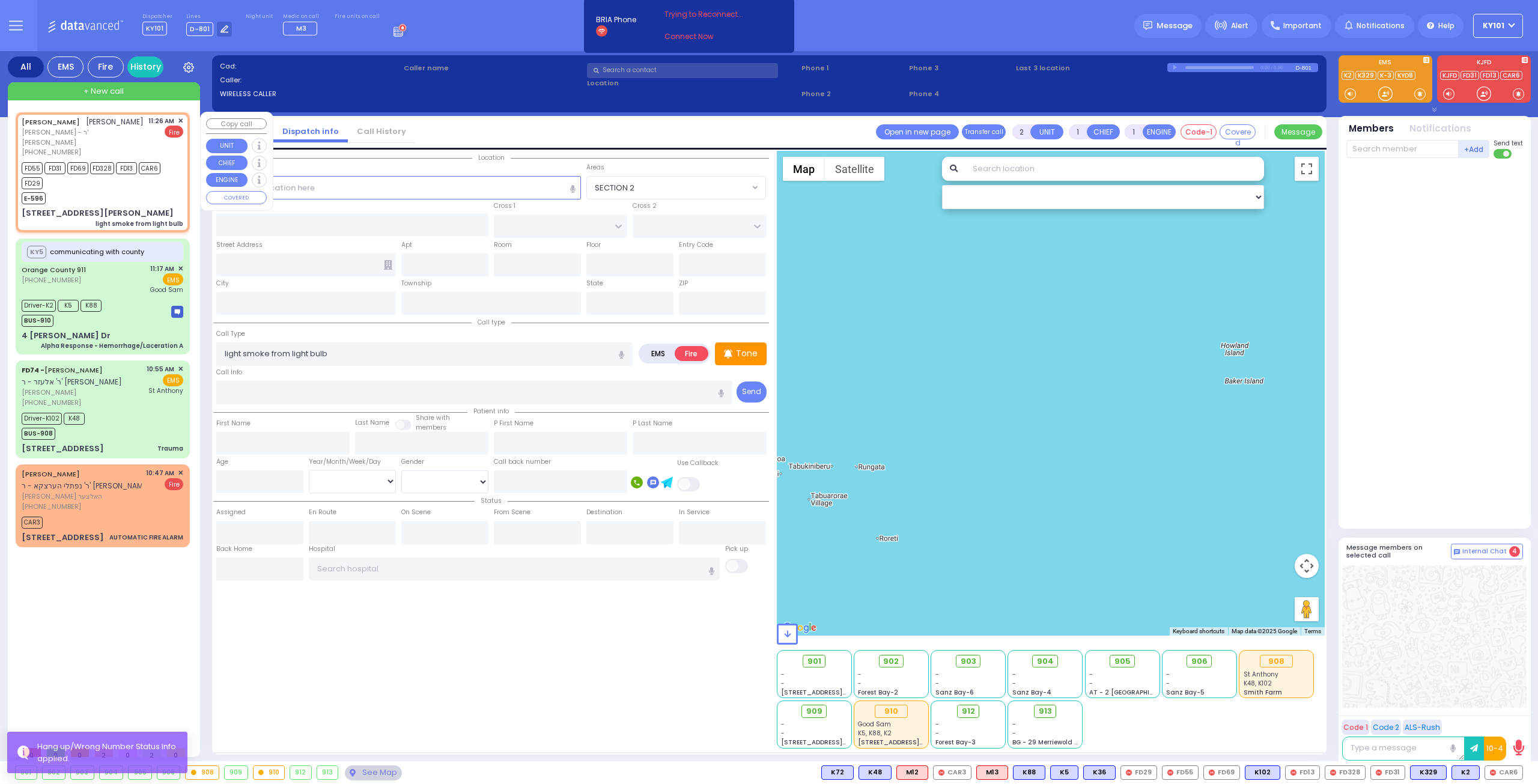
type input "[PERSON_NAME]"
select select
type input "11:26"
type input "11:27"
select select "Hatzalah Garages"
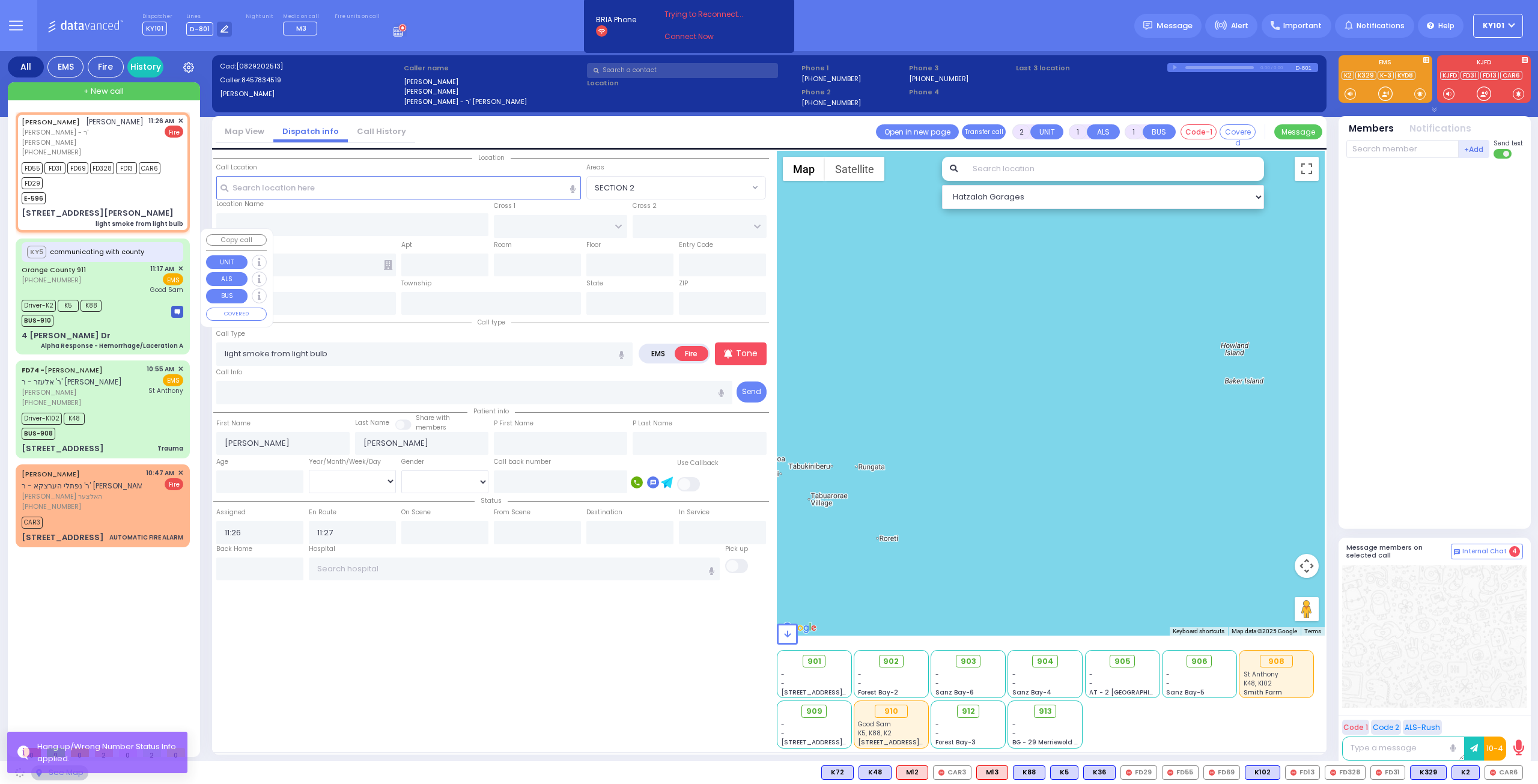
type input "LISKA WAY"
type input "MORDCHE SHER BLVD"
type input "[STREET_ADDRESS][PERSON_NAME]"
type input "302"
type input "Monroe"
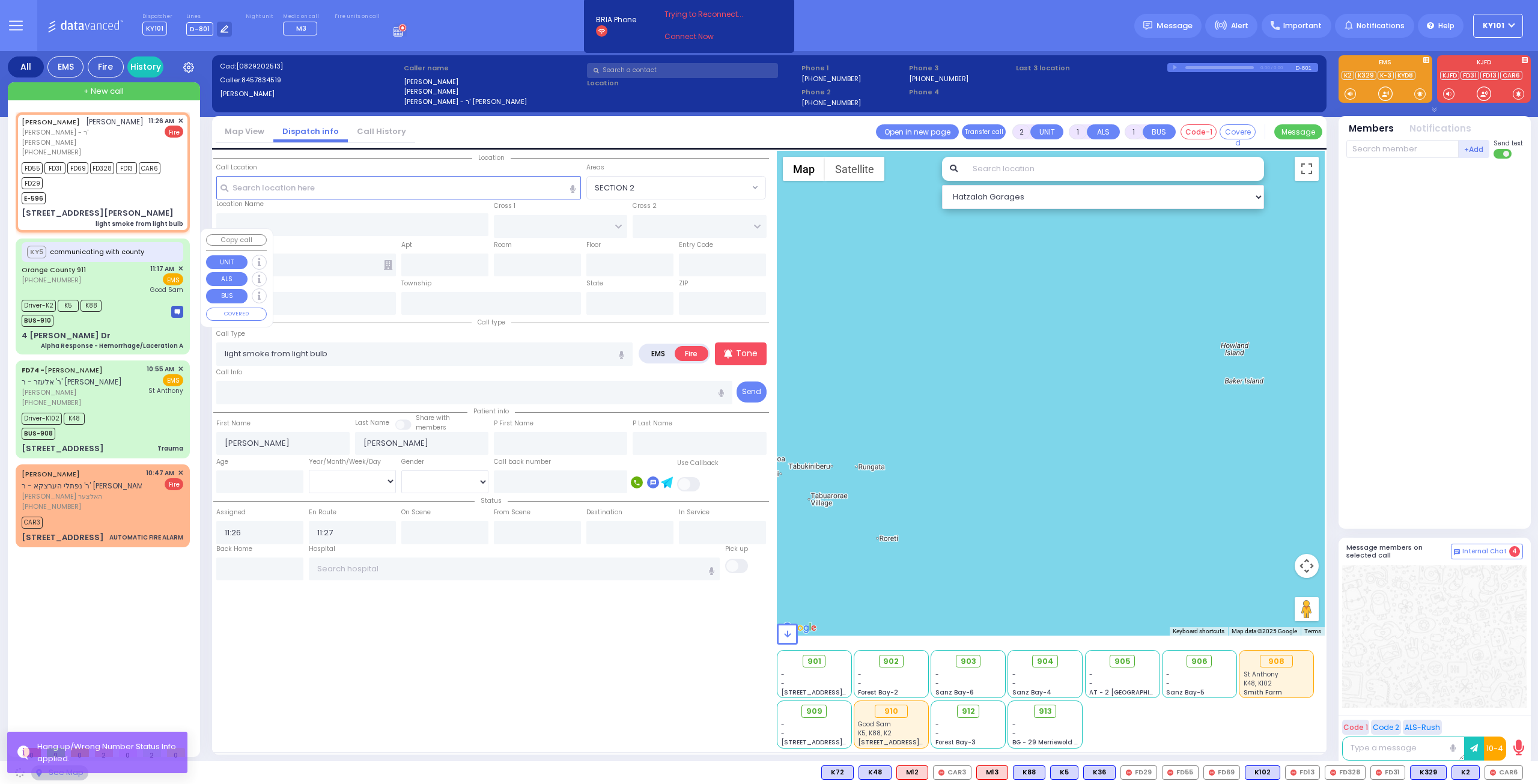
type input "[US_STATE]"
type input "10950"
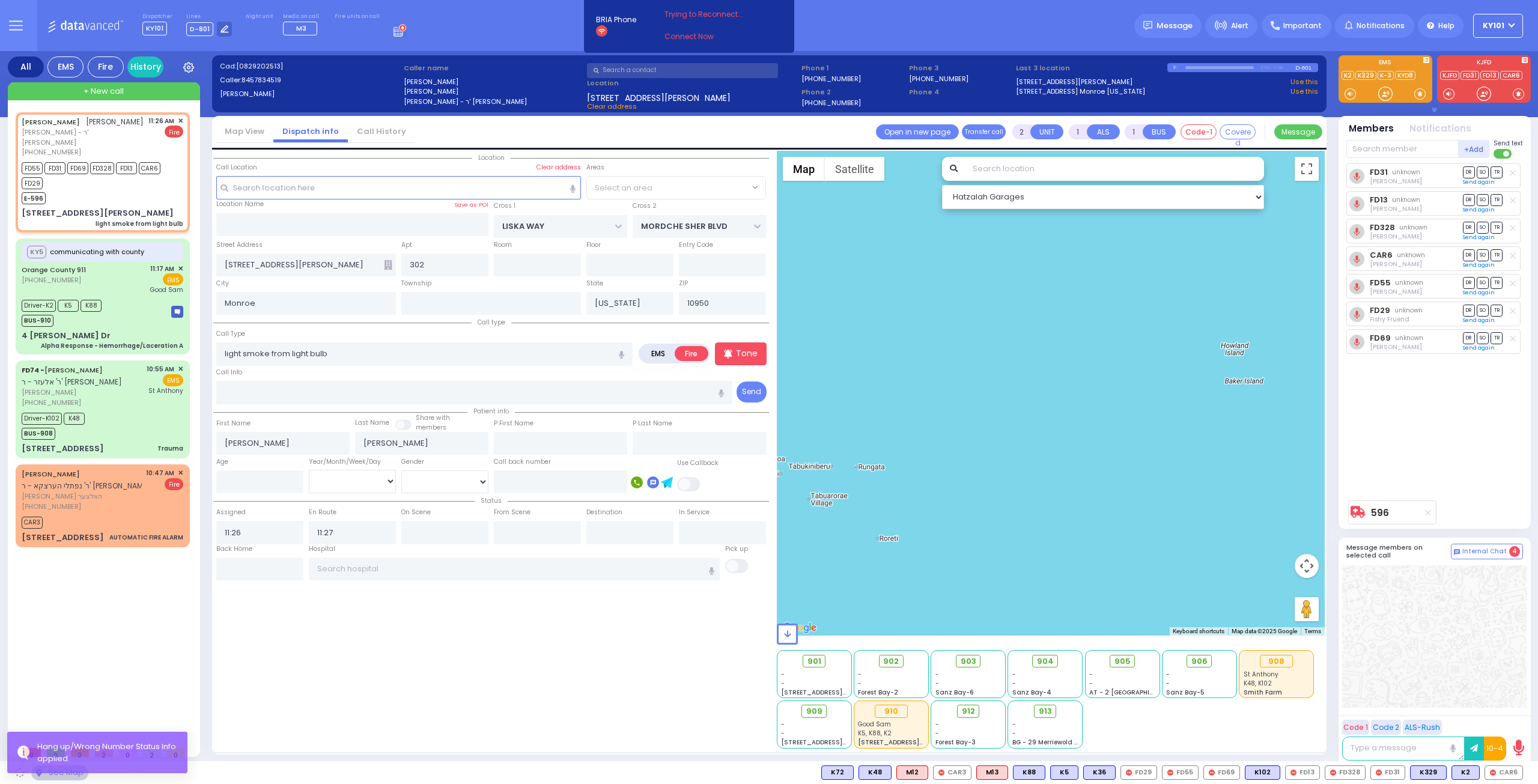
select select "SECTION 2"
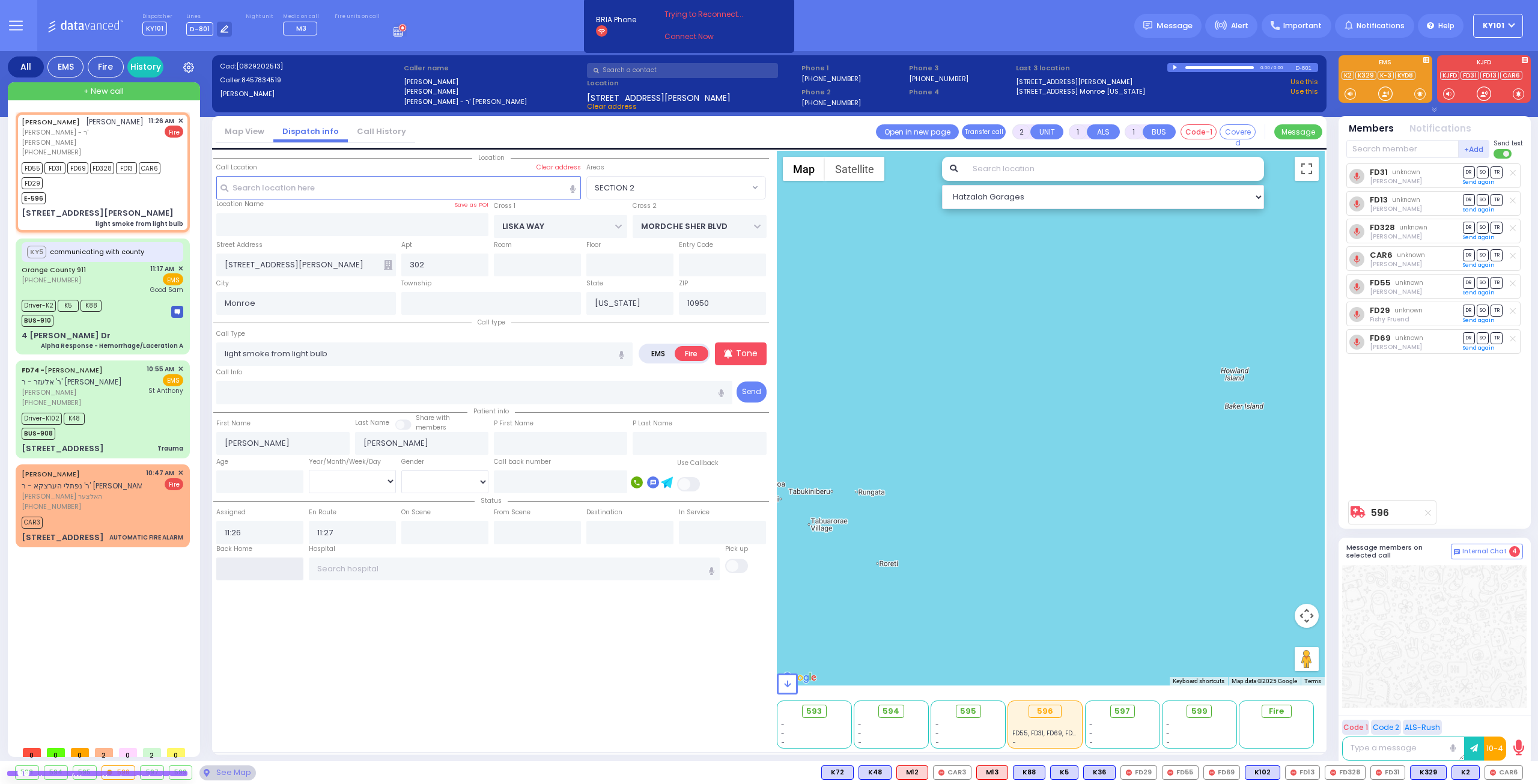
click at [261, 566] on input "text" at bounding box center [260, 569] width 87 height 23
type input "11:38"
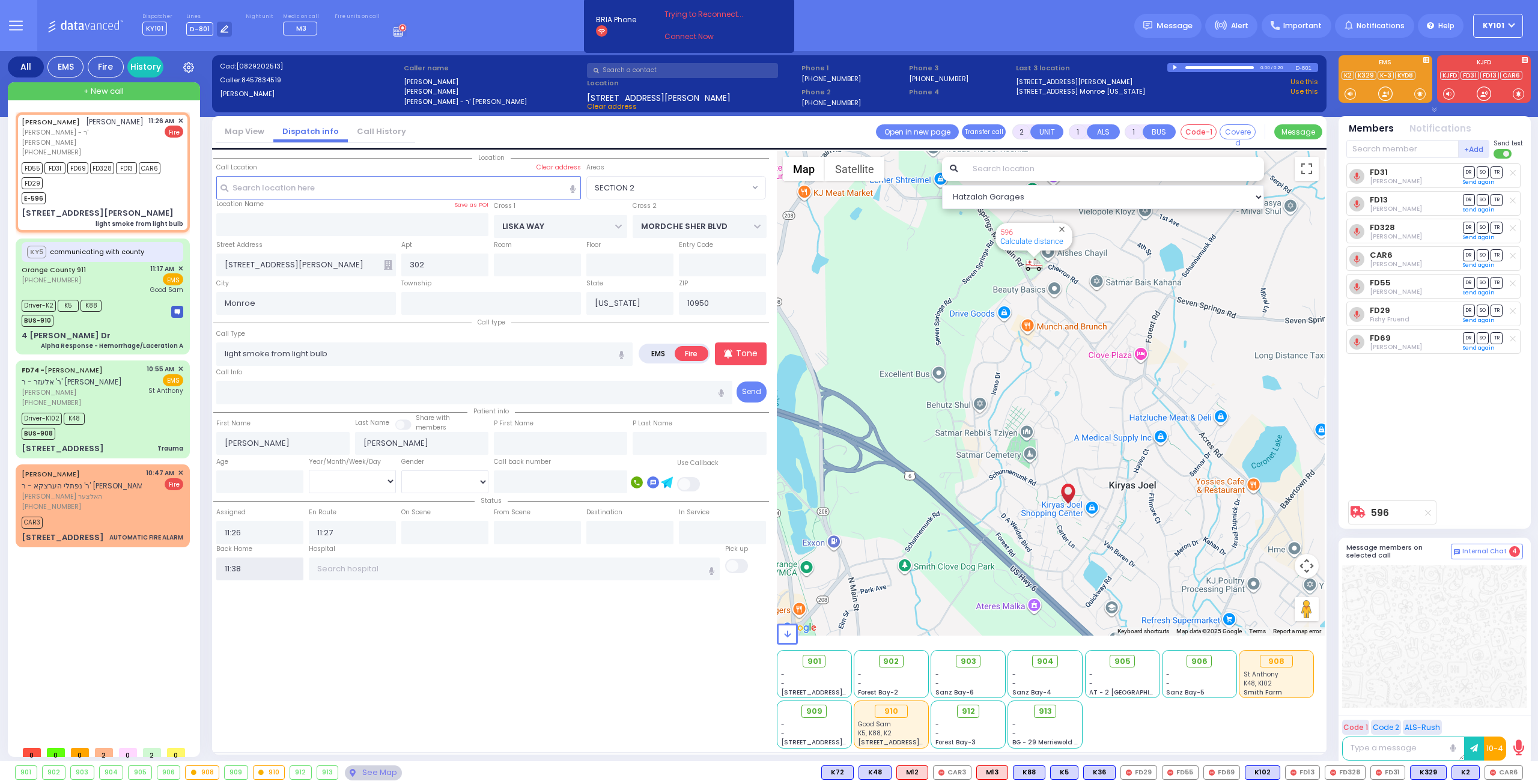
select select
radio input "true"
select select
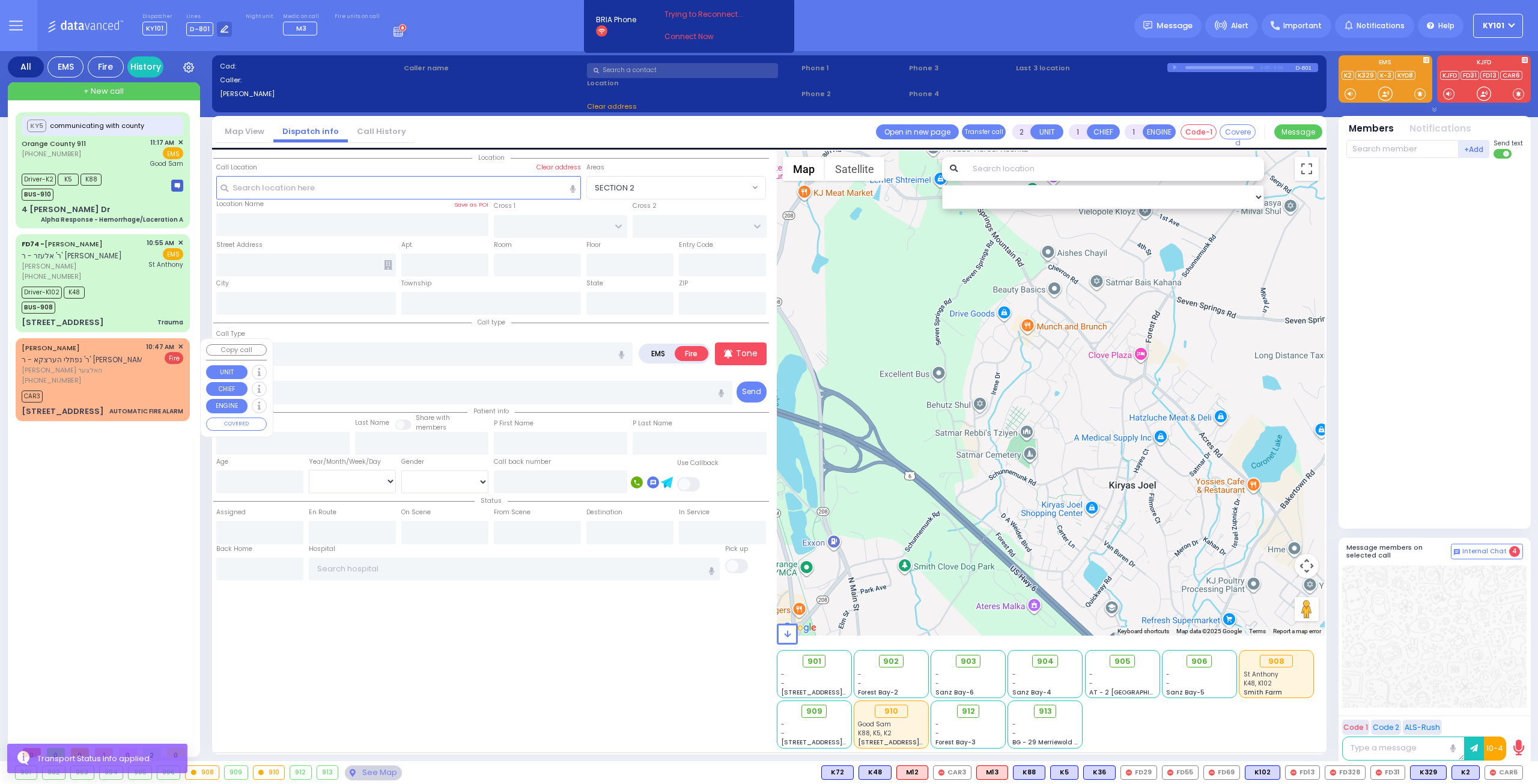
click at [102, 379] on div "[PHONE_NUMBER]" at bounding box center [82, 380] width 120 height 10
type input "3"
select select
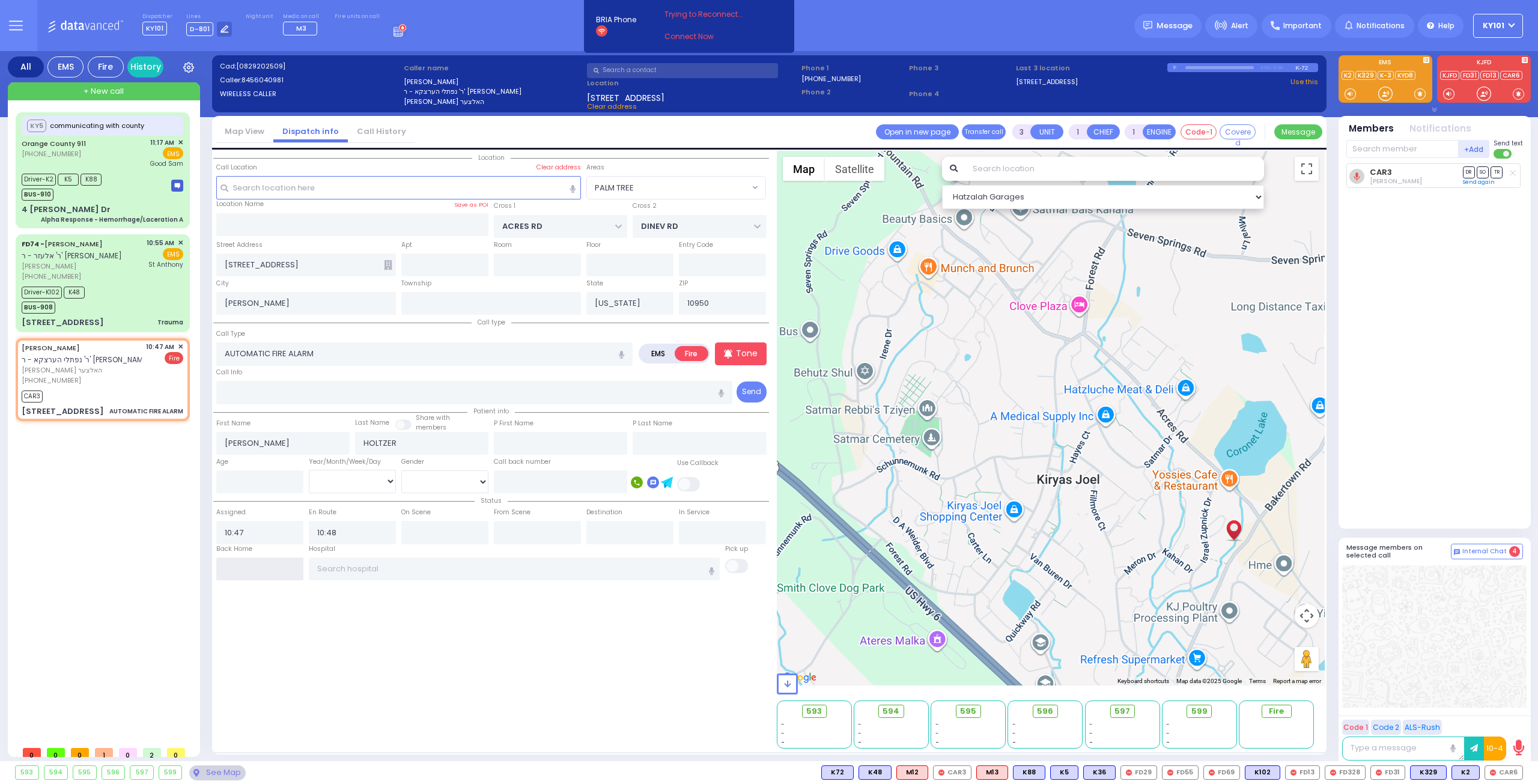
click at [232, 564] on input "text" at bounding box center [260, 569] width 87 height 23
